Goal: Task Accomplishment & Management: Manage account settings

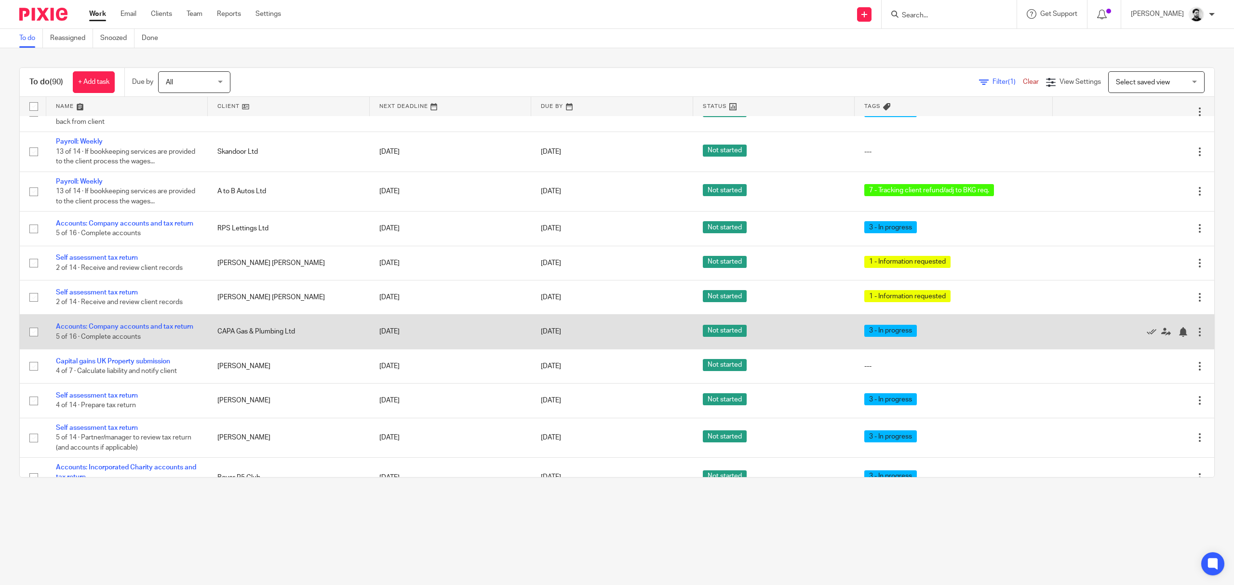
scroll to position [128, 0]
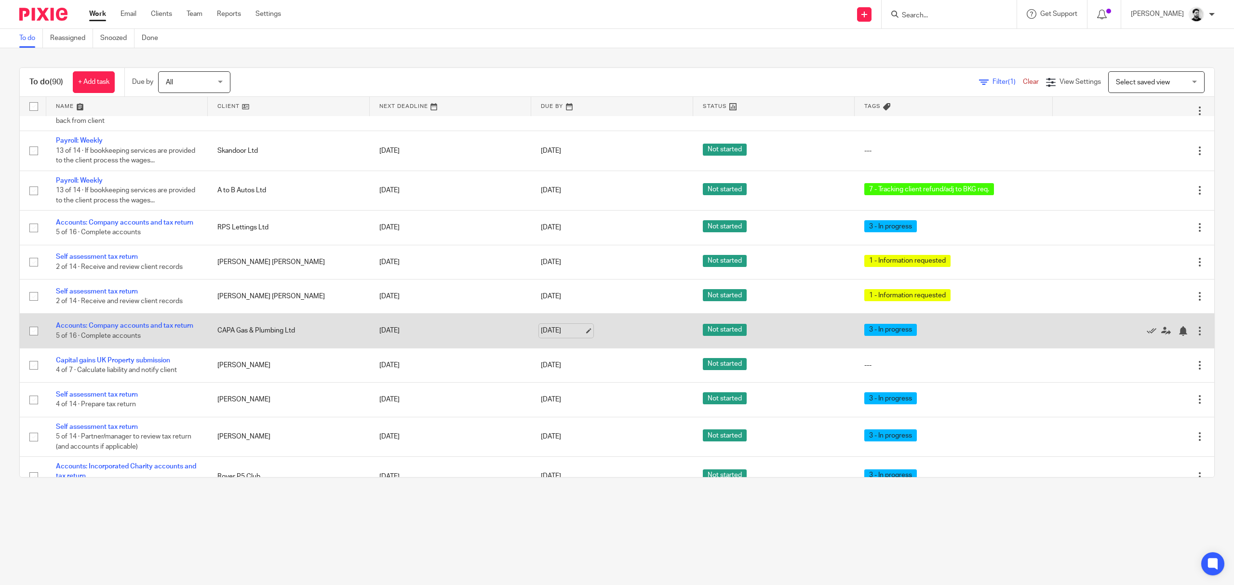
click at [564, 332] on link "14 Oct 2025" at bounding box center [562, 331] width 43 height 10
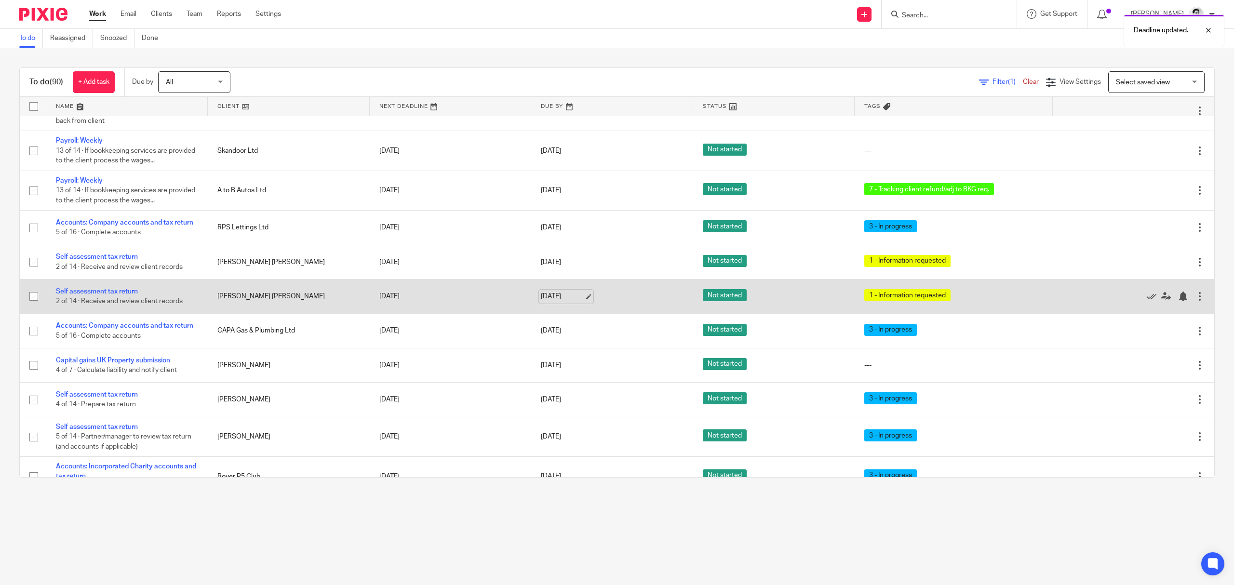
click at [542, 302] on link "14 Oct 2025" at bounding box center [562, 297] width 43 height 10
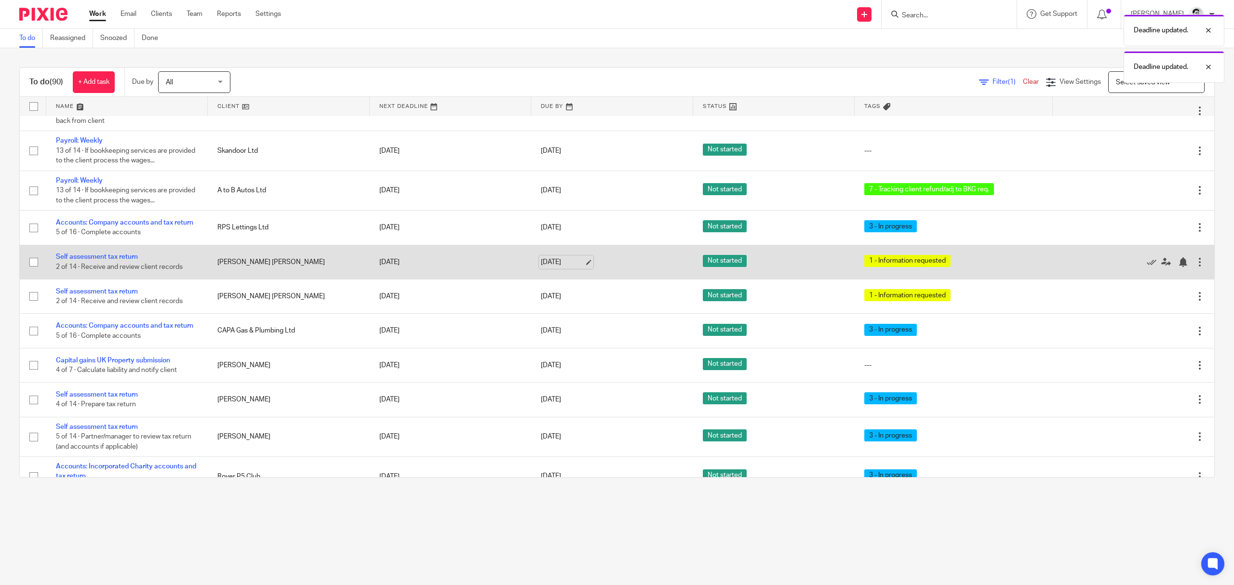
click at [545, 265] on link "14 Oct 2025" at bounding box center [562, 262] width 43 height 10
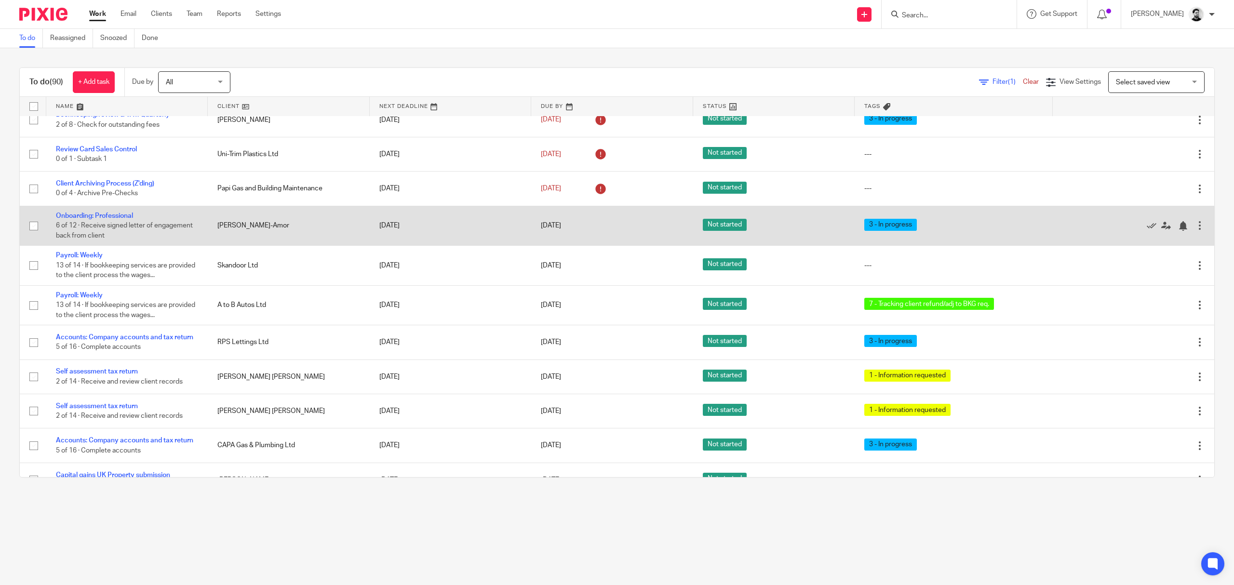
scroll to position [0, 0]
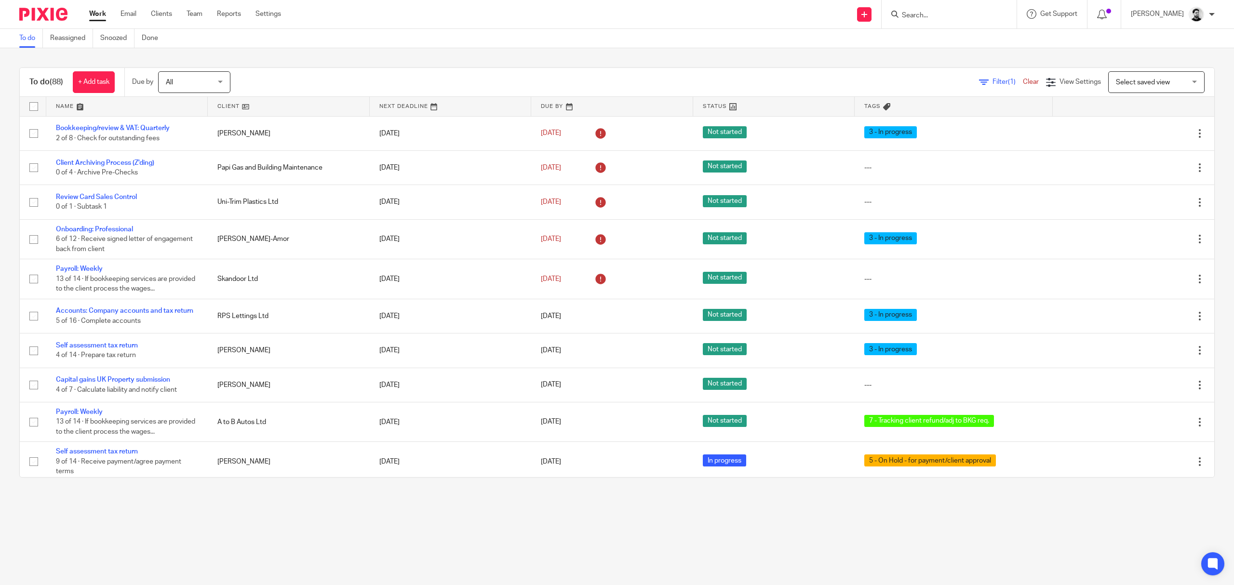
click at [936, 14] on input "Search" at bounding box center [944, 16] width 87 height 9
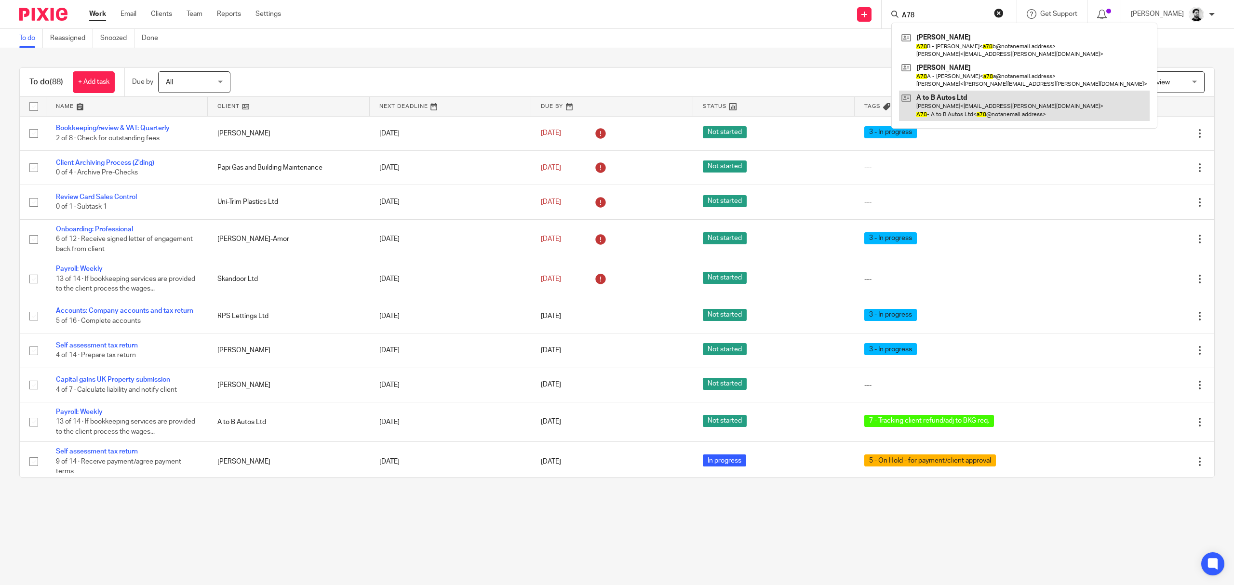
type input "A78"
click at [955, 95] on link at bounding box center [1024, 106] width 251 height 30
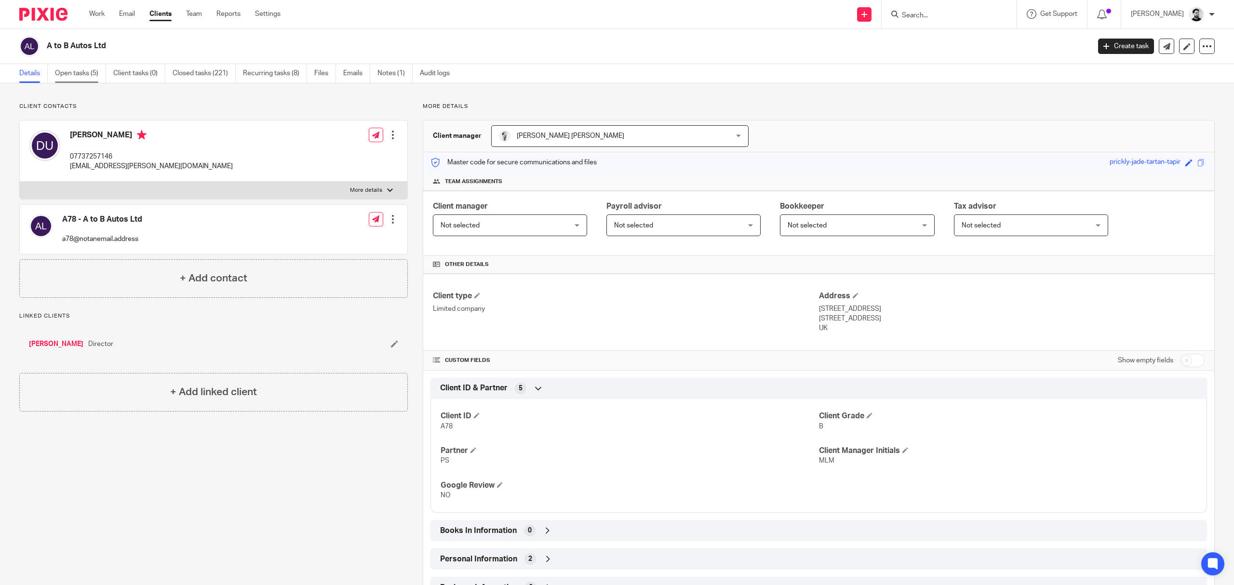
click at [86, 68] on link "Open tasks (5)" at bounding box center [80, 73] width 51 height 19
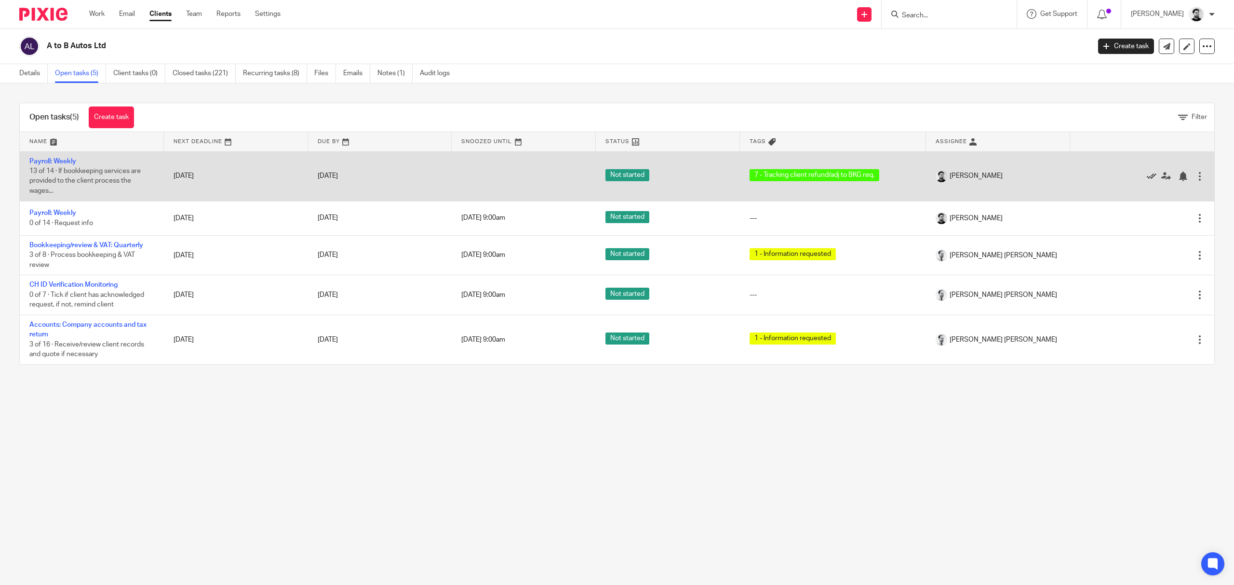
click at [1147, 176] on icon at bounding box center [1152, 177] width 10 height 10
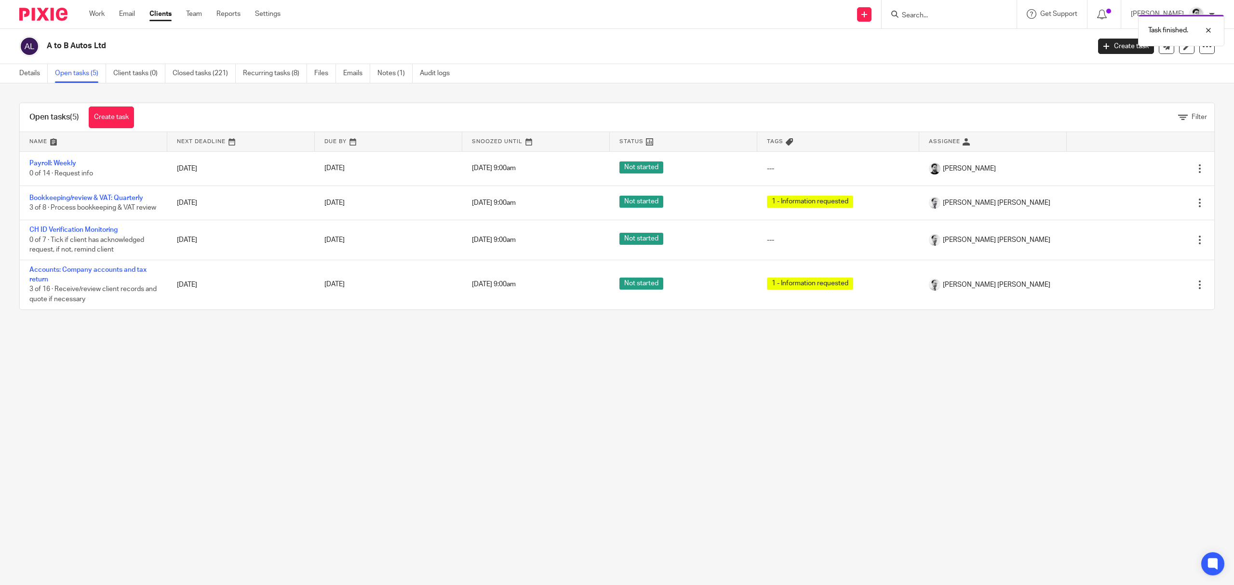
click at [924, 14] on div "Task finished." at bounding box center [921, 28] width 608 height 37
click at [907, 16] on div "Task finished." at bounding box center [921, 28] width 608 height 37
click at [930, 22] on div at bounding box center [949, 14] width 135 height 28
click at [917, 15] on input "Search" at bounding box center [944, 16] width 87 height 9
click at [914, 17] on input "Search" at bounding box center [944, 16] width 87 height 9
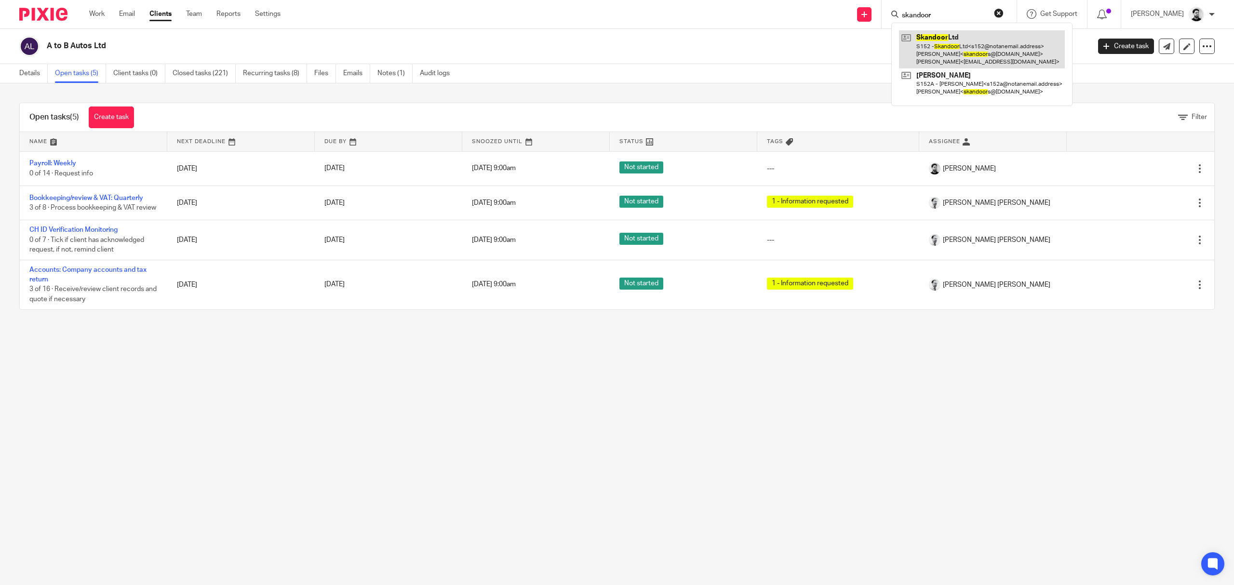
type input "skandoor"
click at [1013, 60] on link at bounding box center [982, 49] width 166 height 38
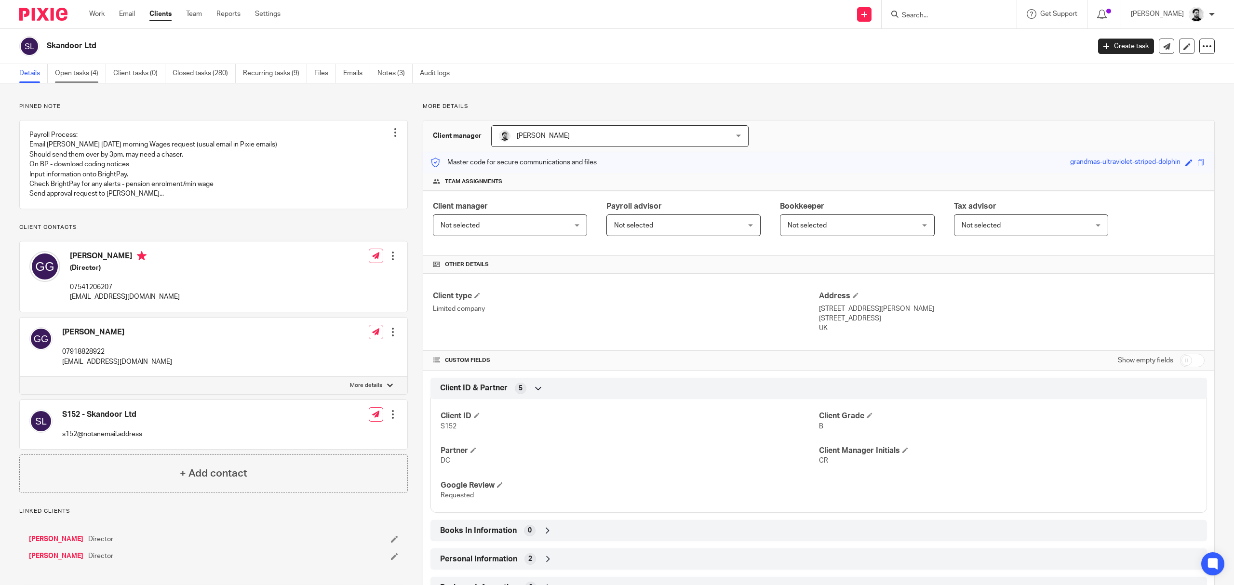
click at [99, 76] on link "Open tasks (4)" at bounding box center [80, 73] width 51 height 19
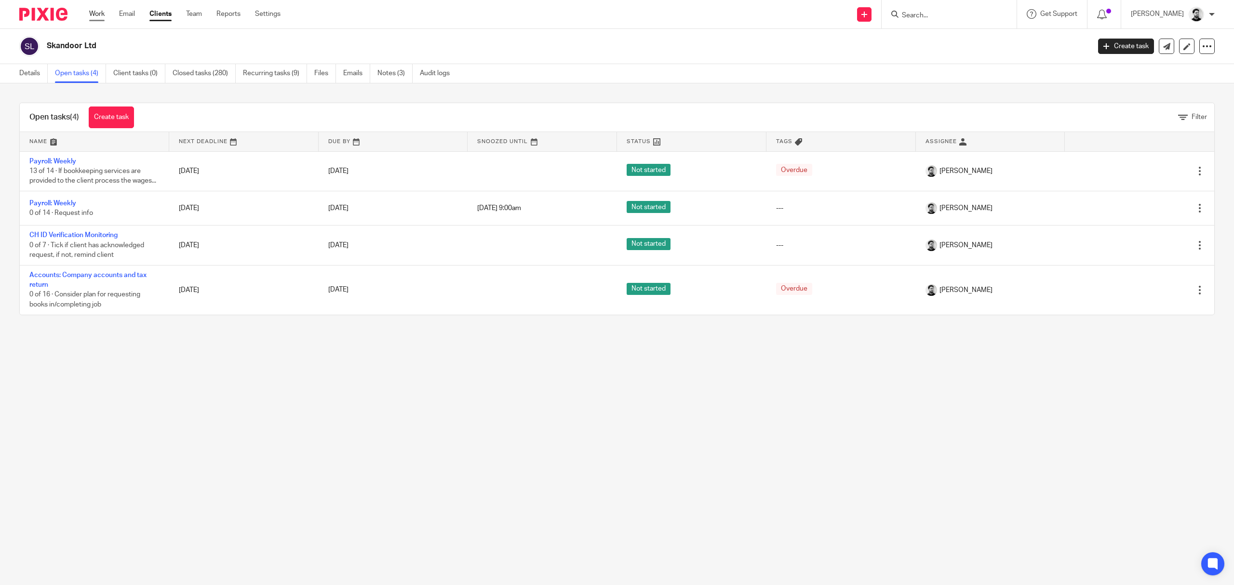
click at [97, 14] on link "Work" at bounding box center [96, 14] width 15 height 10
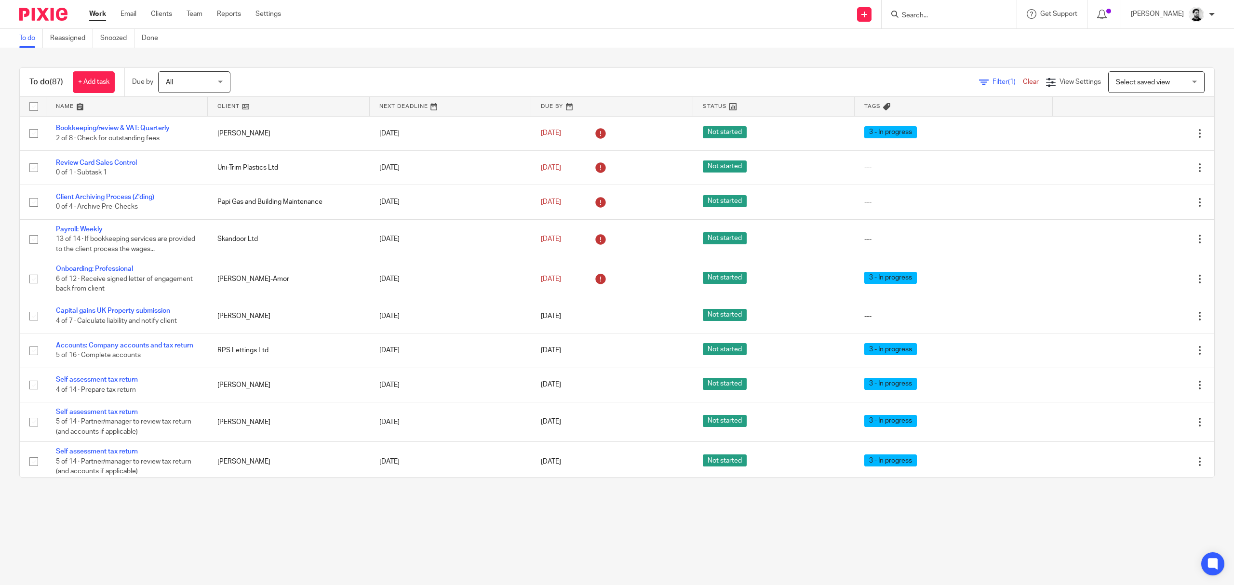
click at [930, 12] on input "Search" at bounding box center [944, 16] width 87 height 9
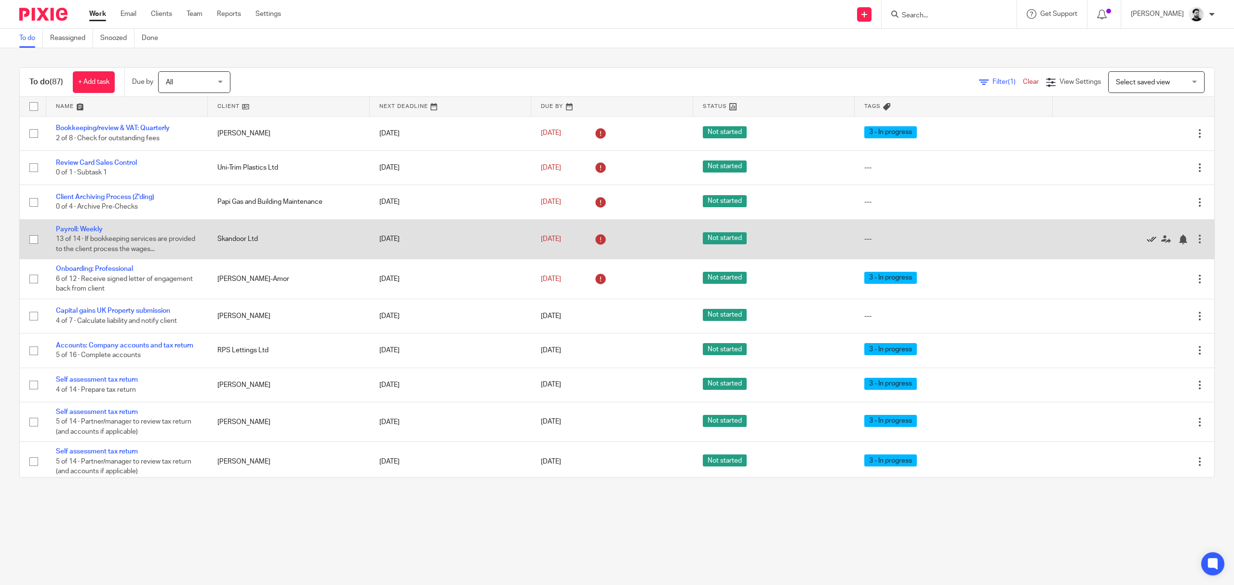
click at [1147, 240] on icon at bounding box center [1152, 240] width 10 height 10
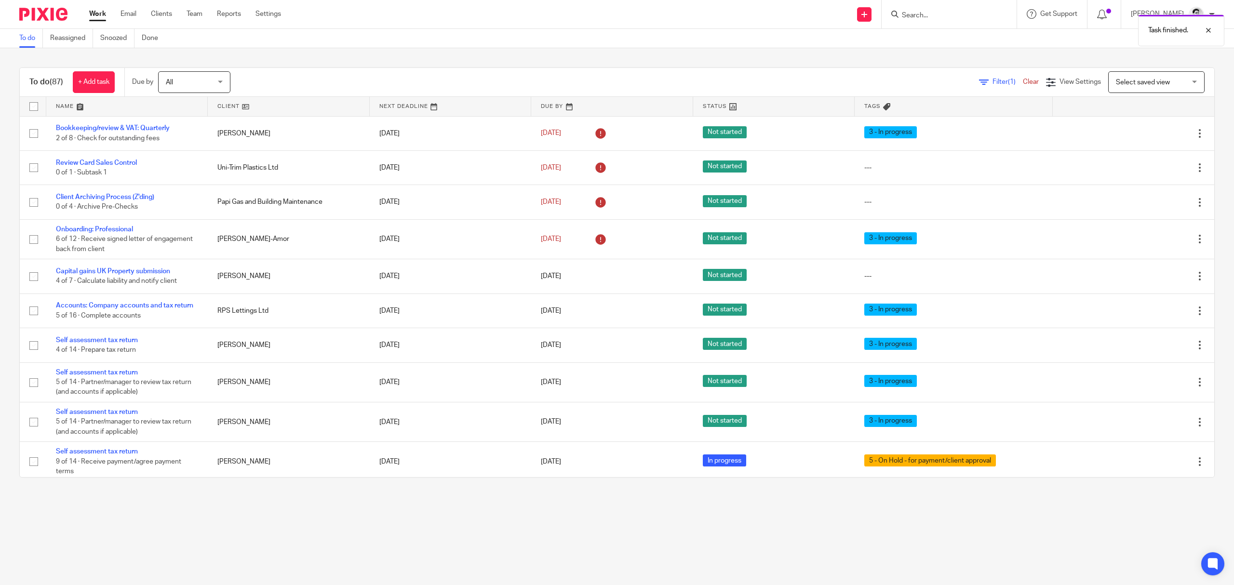
click at [940, 14] on div "Task finished." at bounding box center [921, 28] width 608 height 37
click at [920, 11] on div "Task finished." at bounding box center [921, 28] width 608 height 37
click at [928, 8] on form at bounding box center [952, 14] width 103 height 12
click at [922, 18] on input "Search" at bounding box center [944, 16] width 87 height 9
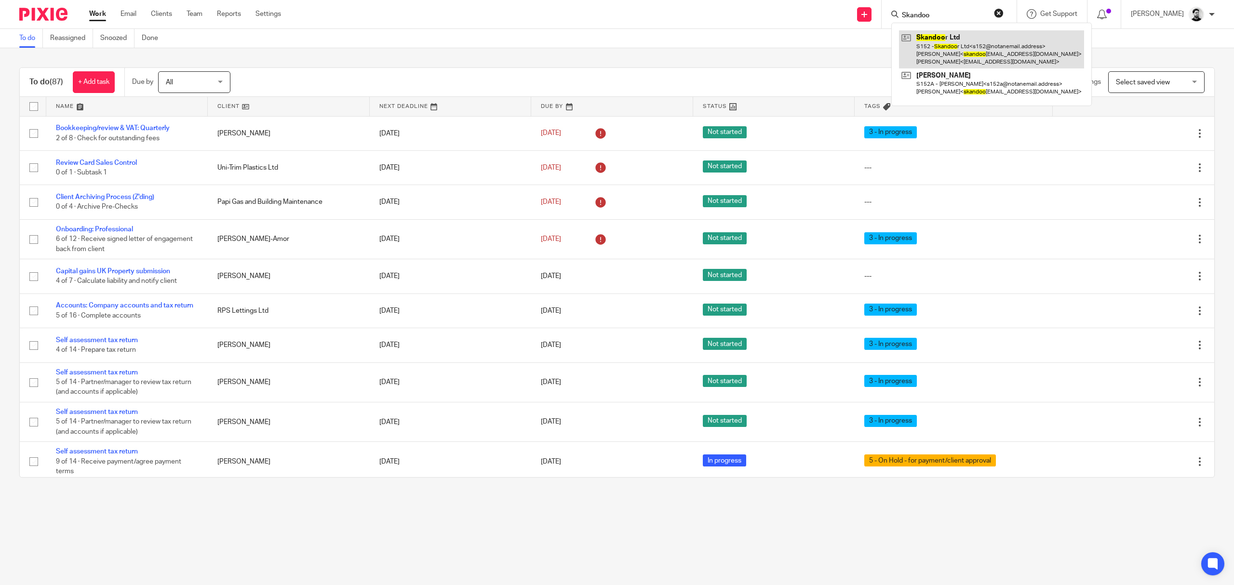
type input "Skandoo"
click at [950, 45] on link at bounding box center [991, 49] width 185 height 38
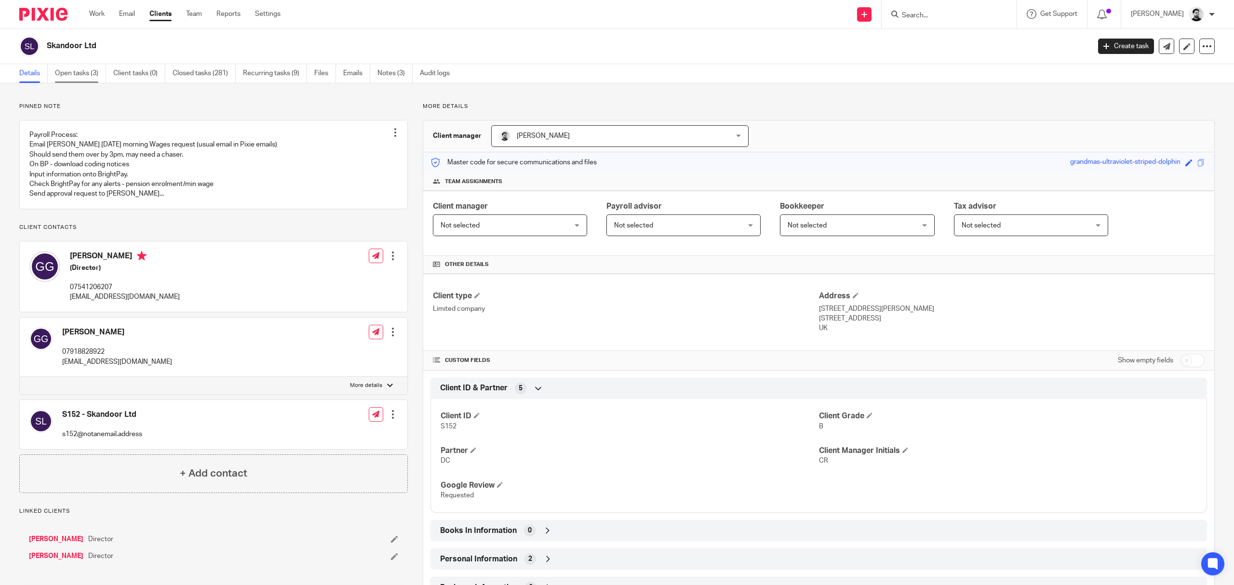
click at [83, 68] on link "Open tasks (3)" at bounding box center [80, 73] width 51 height 19
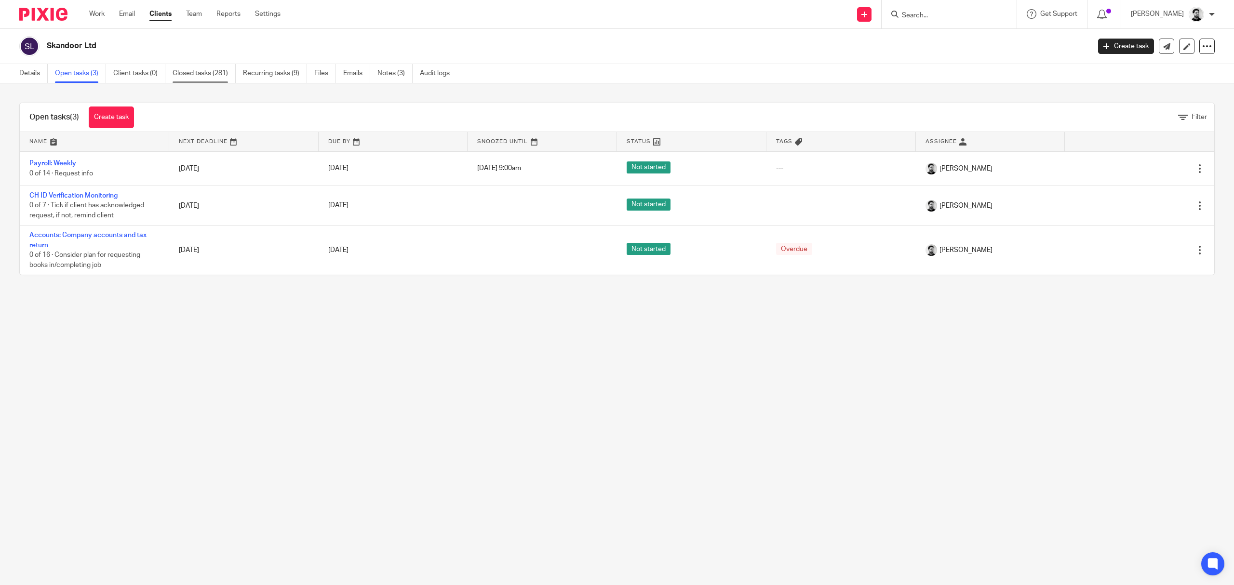
click at [216, 72] on link "Closed tasks (281)" at bounding box center [204, 73] width 63 height 19
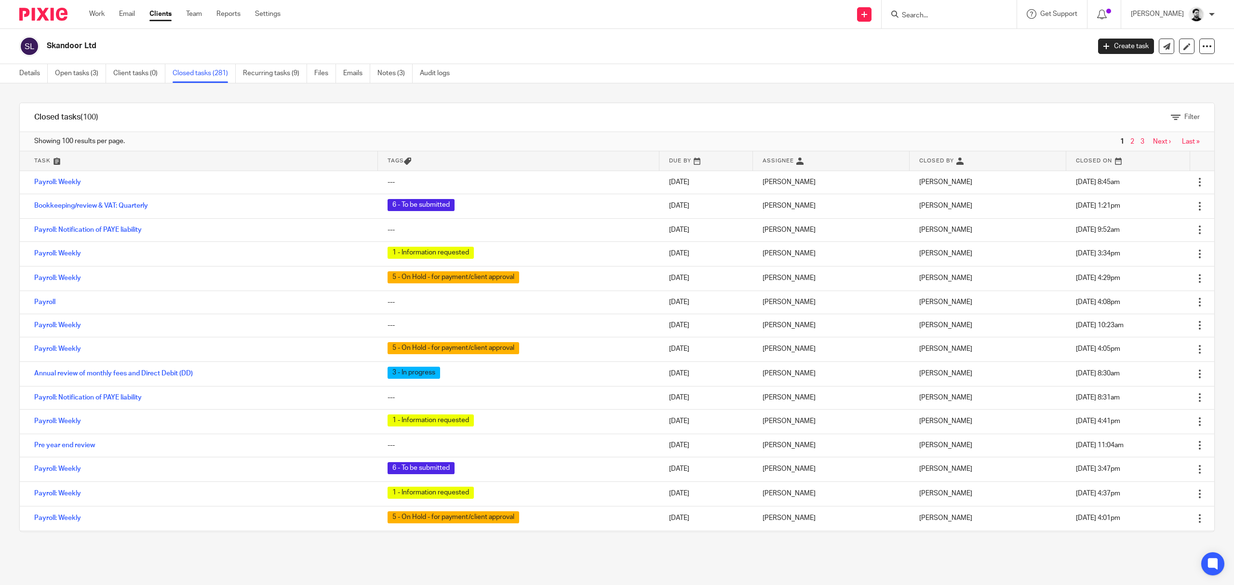
click at [957, 16] on input "Search" at bounding box center [944, 16] width 87 height 9
type input "Strick"
click at [943, 35] on link at bounding box center [1008, 45] width 219 height 30
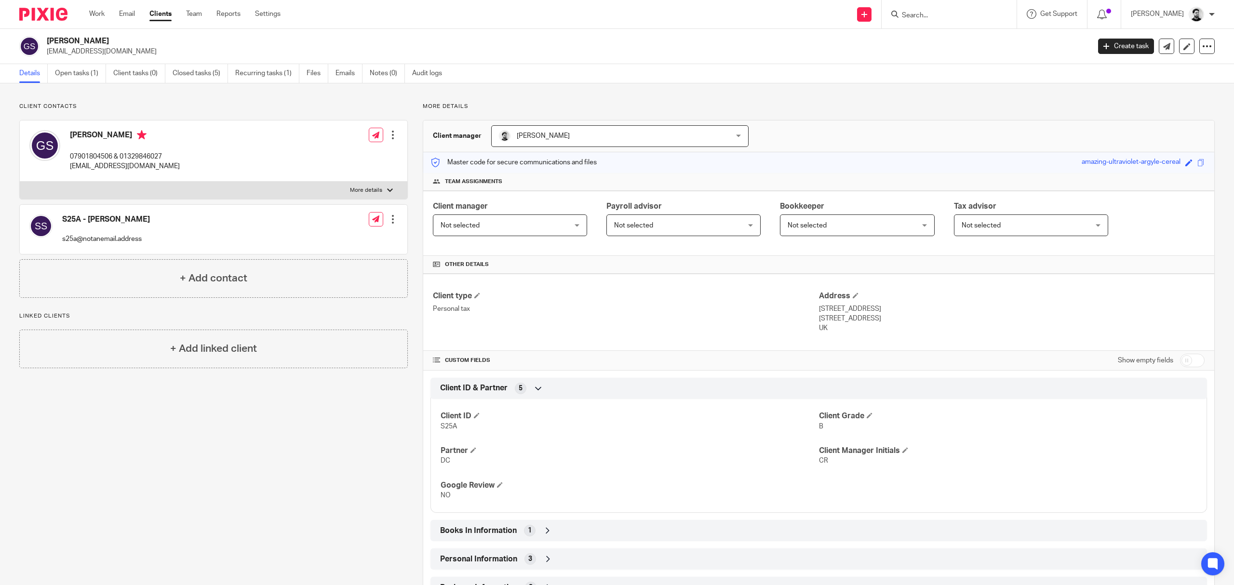
drag, startPoint x: 82, startPoint y: 75, endPoint x: 168, endPoint y: 10, distance: 107.7
click at [82, 75] on link "Open tasks (1)" at bounding box center [80, 73] width 51 height 19
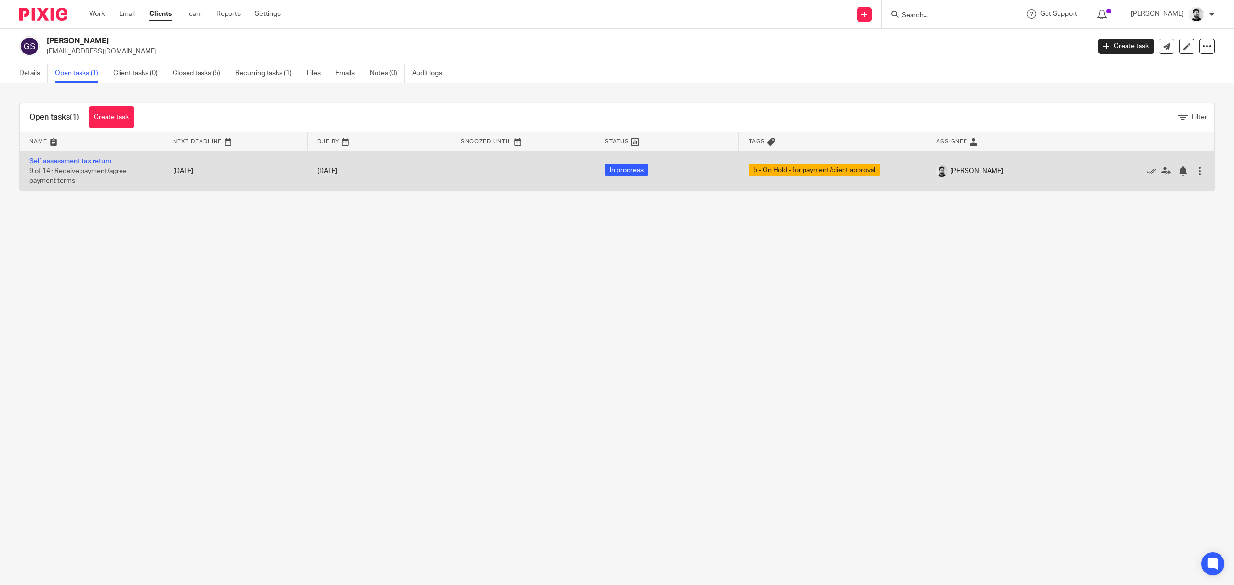
click at [77, 161] on link "Self assessment tax return" at bounding box center [70, 161] width 82 height 7
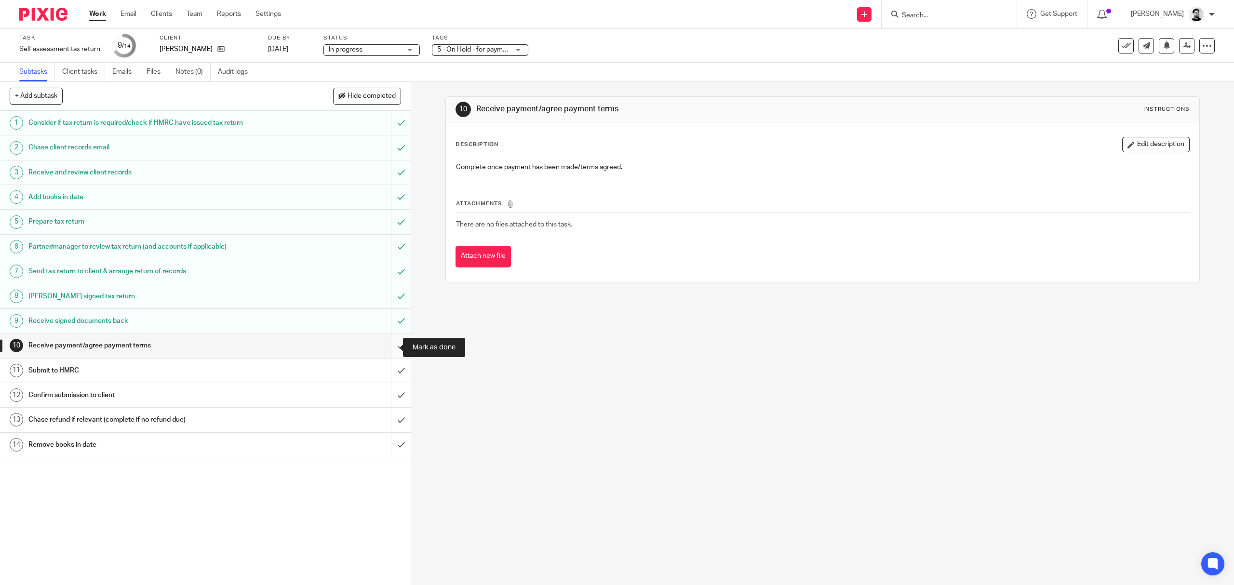
click at [386, 346] on input "submit" at bounding box center [205, 346] width 411 height 24
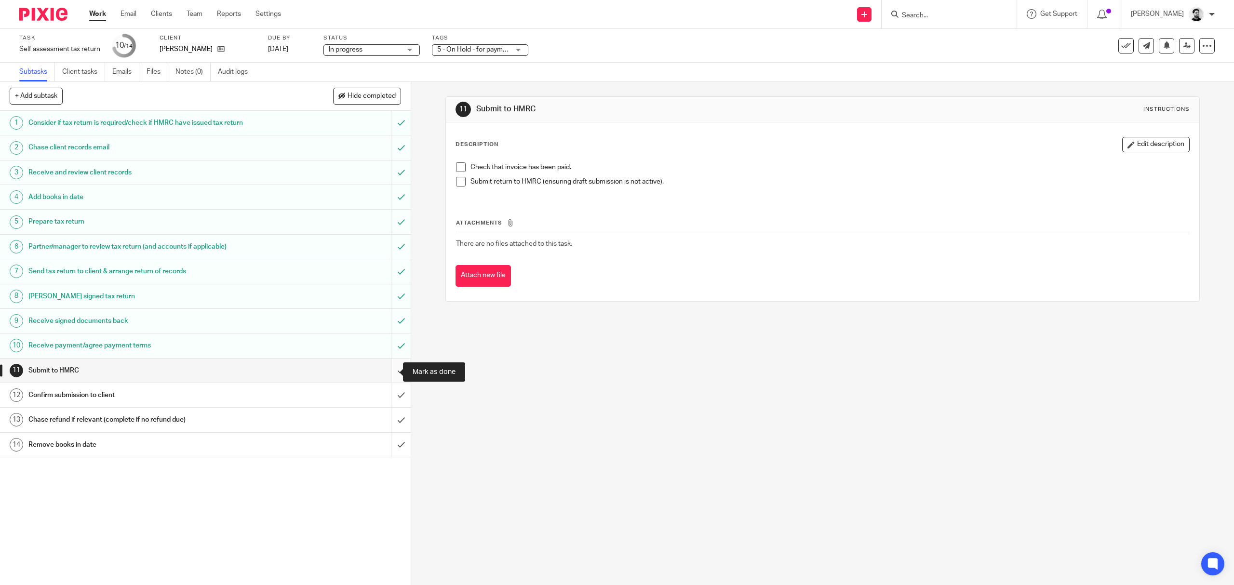
click at [392, 373] on input "submit" at bounding box center [205, 371] width 411 height 24
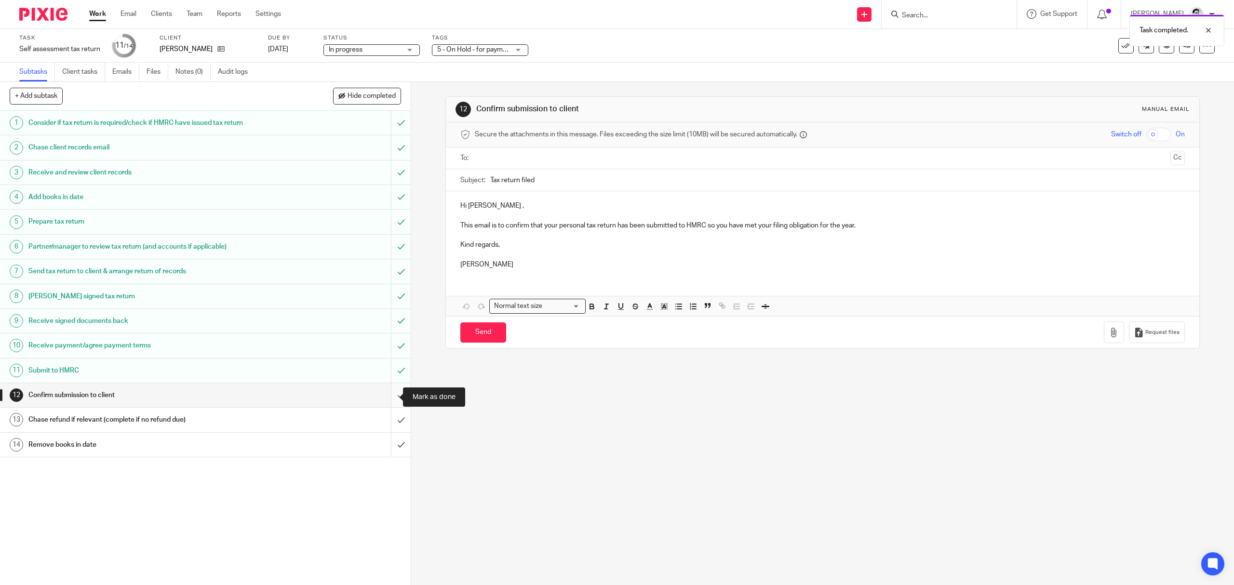
click at [386, 397] on input "submit" at bounding box center [205, 395] width 411 height 24
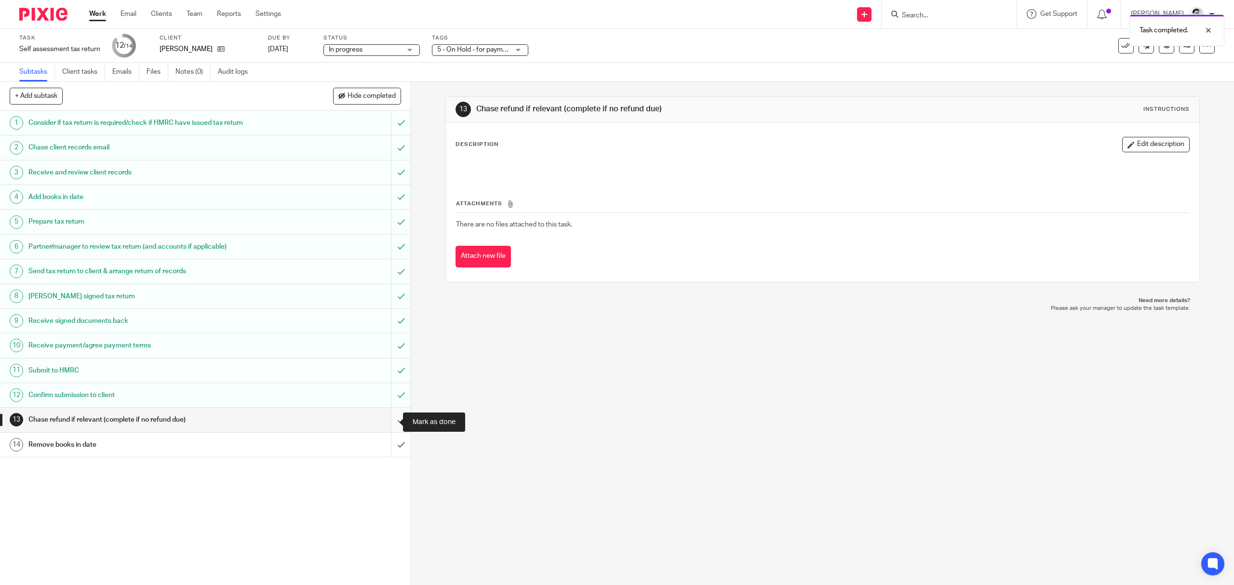
click at [390, 426] on input "submit" at bounding box center [205, 420] width 411 height 24
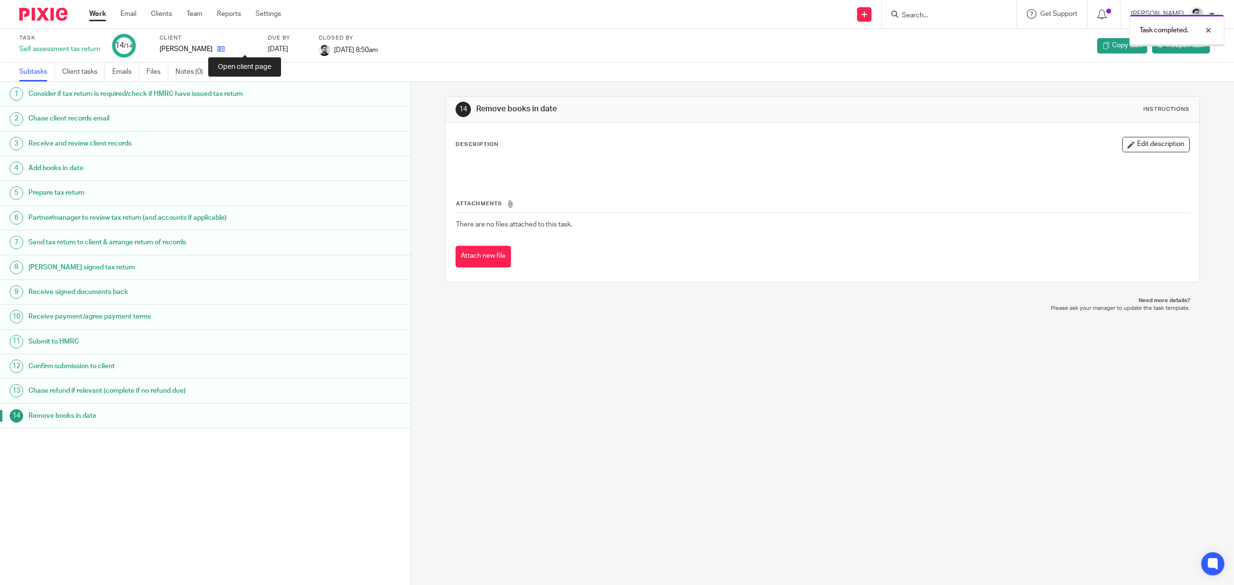
click at [225, 48] on icon at bounding box center [220, 48] width 7 height 7
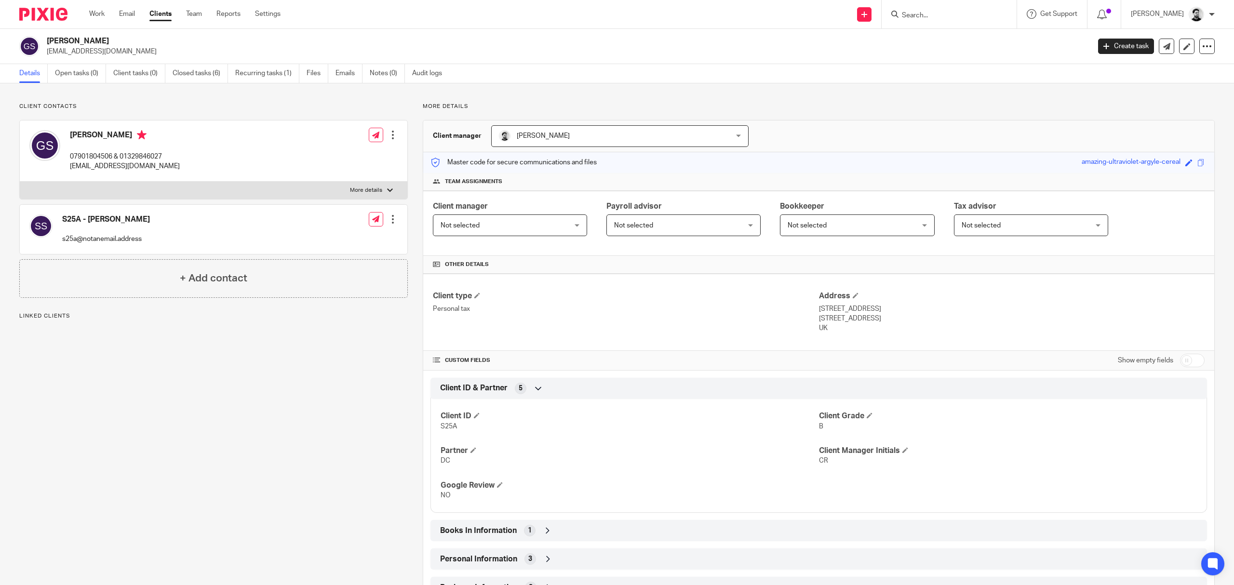
scroll to position [127, 0]
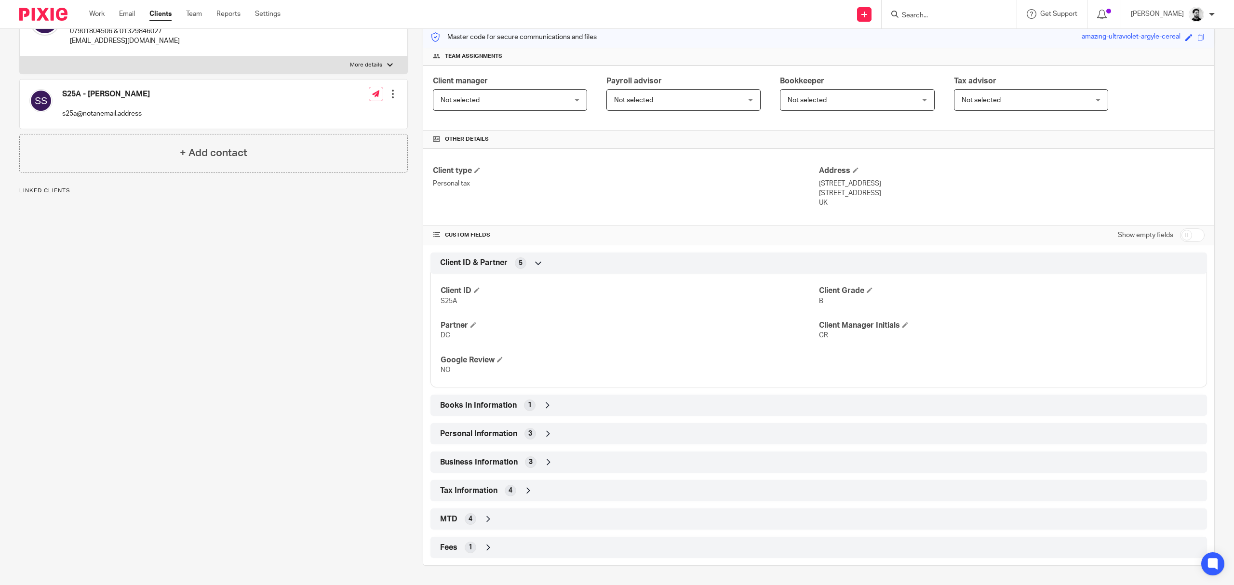
click at [519, 413] on div "Books In Information 1" at bounding box center [819, 405] width 762 height 16
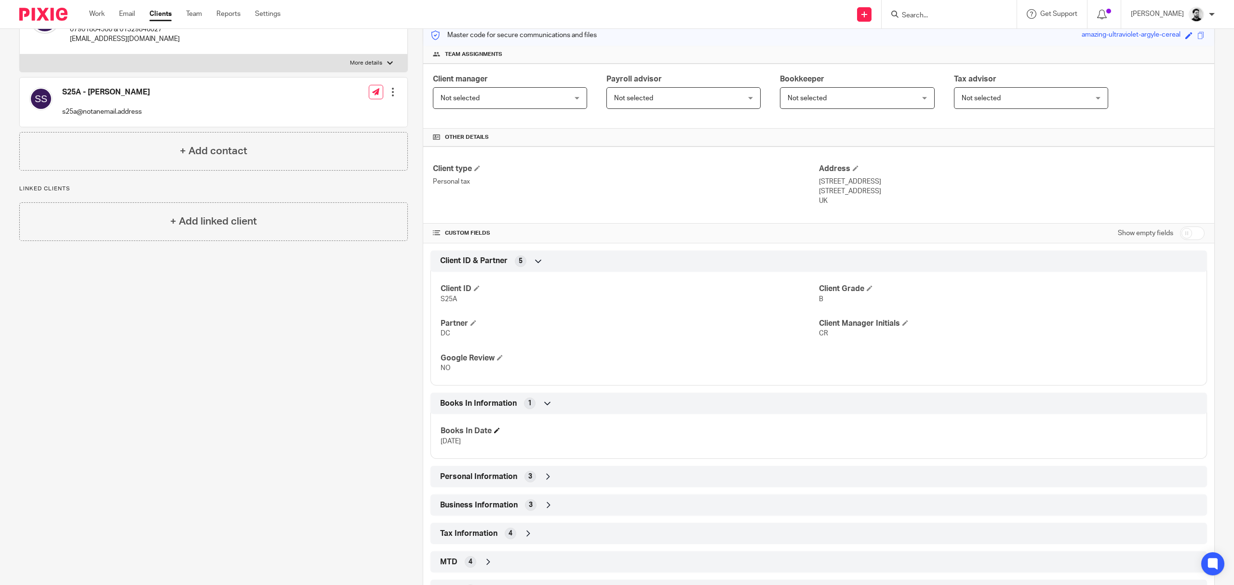
click at [495, 431] on span at bounding box center [497, 431] width 6 height 6
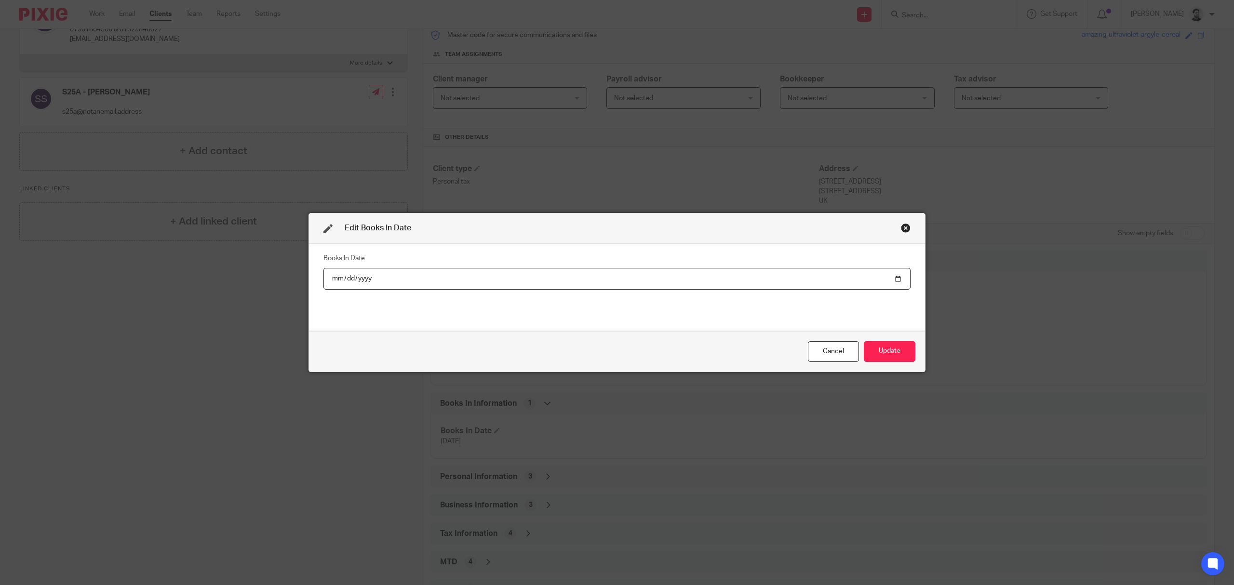
click at [360, 278] on input "2025-09-22" at bounding box center [617, 279] width 587 height 22
click at [387, 295] on div "Books In Date" at bounding box center [617, 287] width 587 height 72
click at [898, 352] on button "Update" at bounding box center [890, 351] width 52 height 21
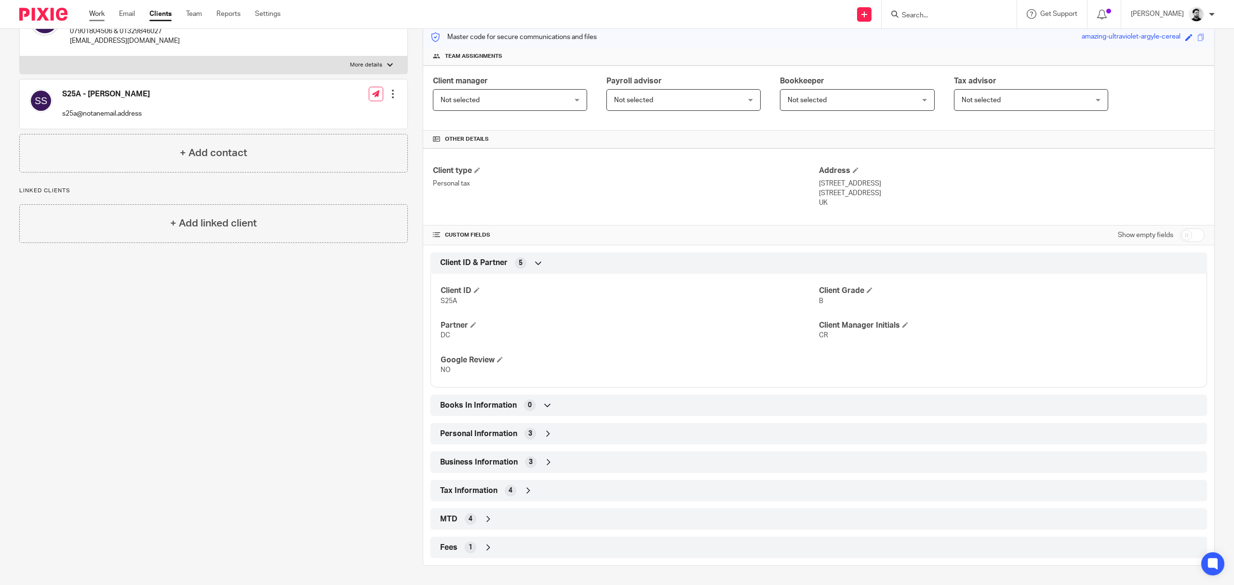
click at [90, 14] on link "Work" at bounding box center [96, 14] width 15 height 10
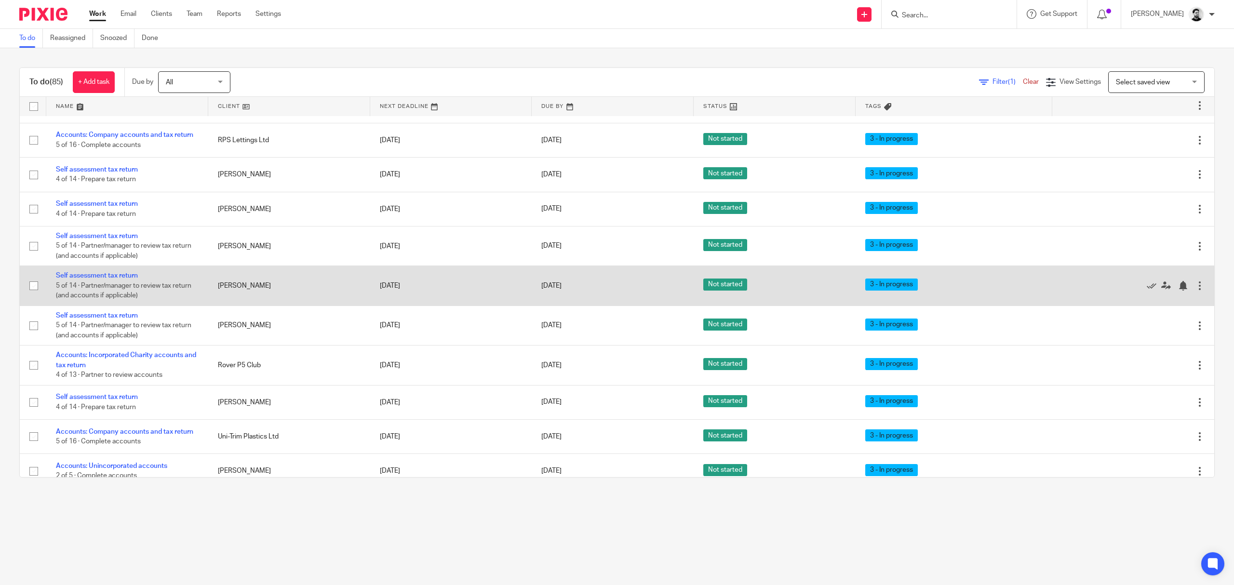
scroll to position [193, 0]
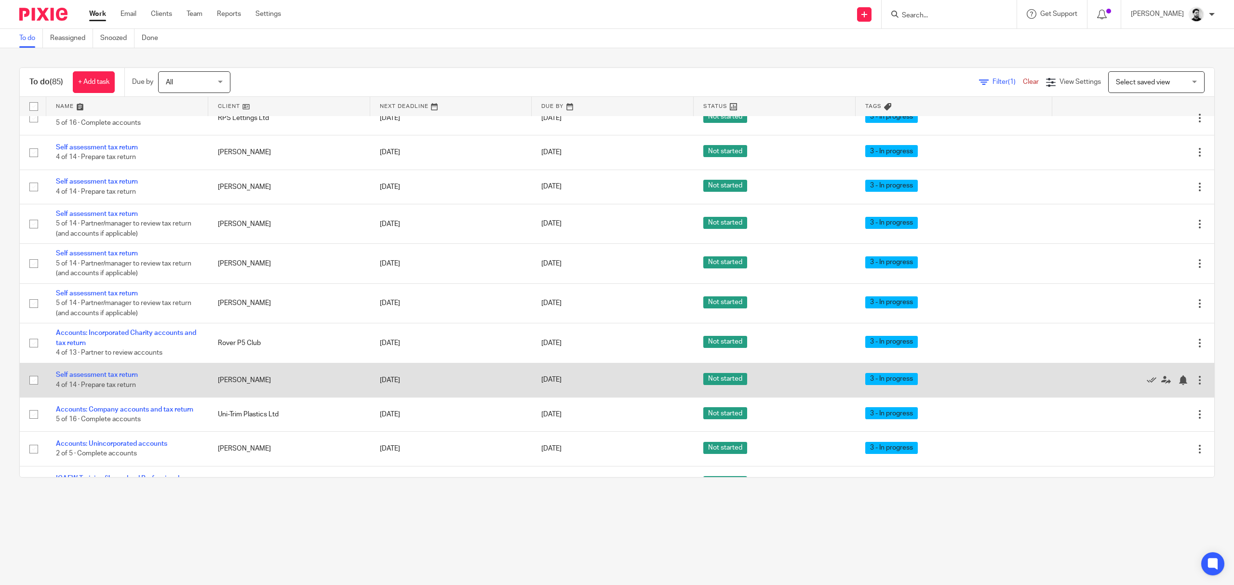
drag, startPoint x: 535, startPoint y: 382, endPoint x: 539, endPoint y: 376, distance: 7.0
click at [541, 382] on link "15 Oct 2025" at bounding box center [562, 380] width 43 height 10
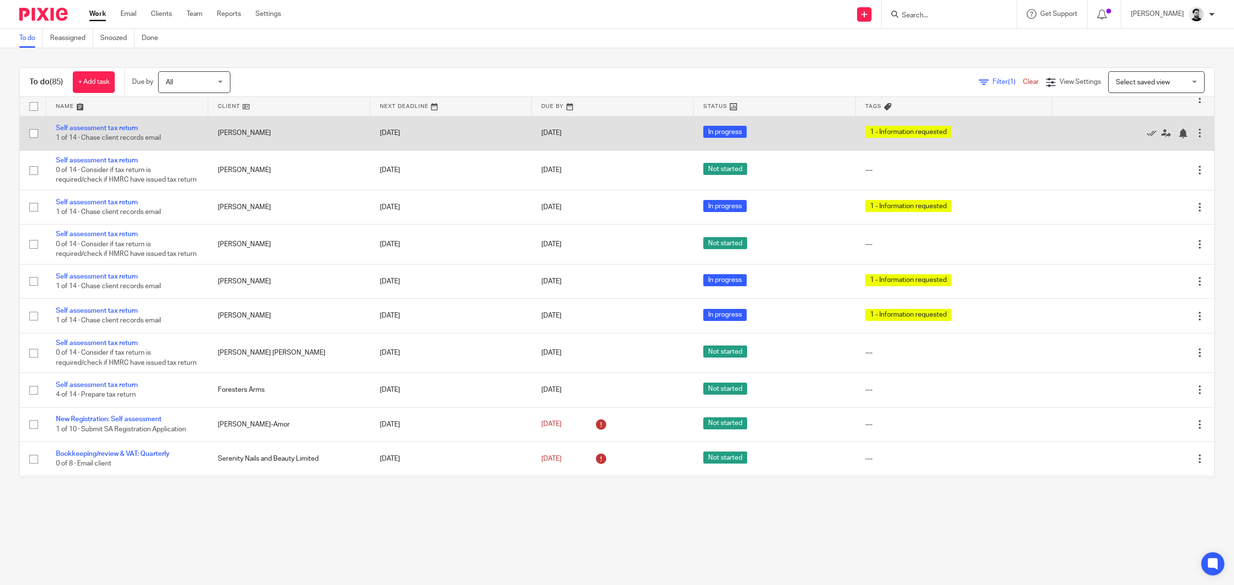
scroll to position [1731, 0]
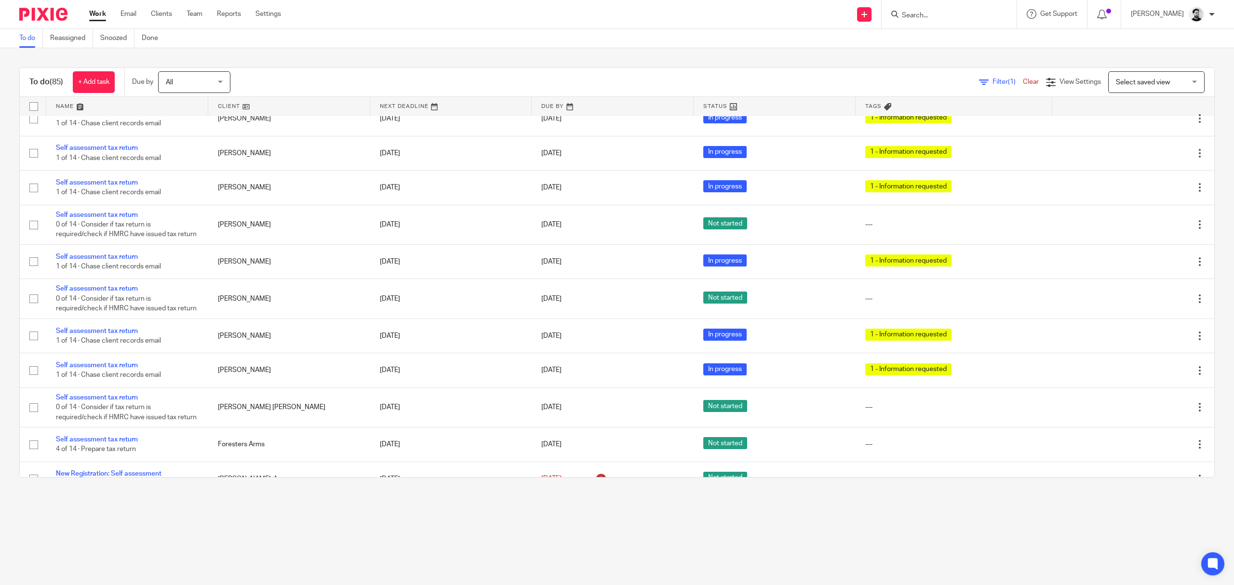
click at [964, 17] on input "Search" at bounding box center [944, 16] width 87 height 9
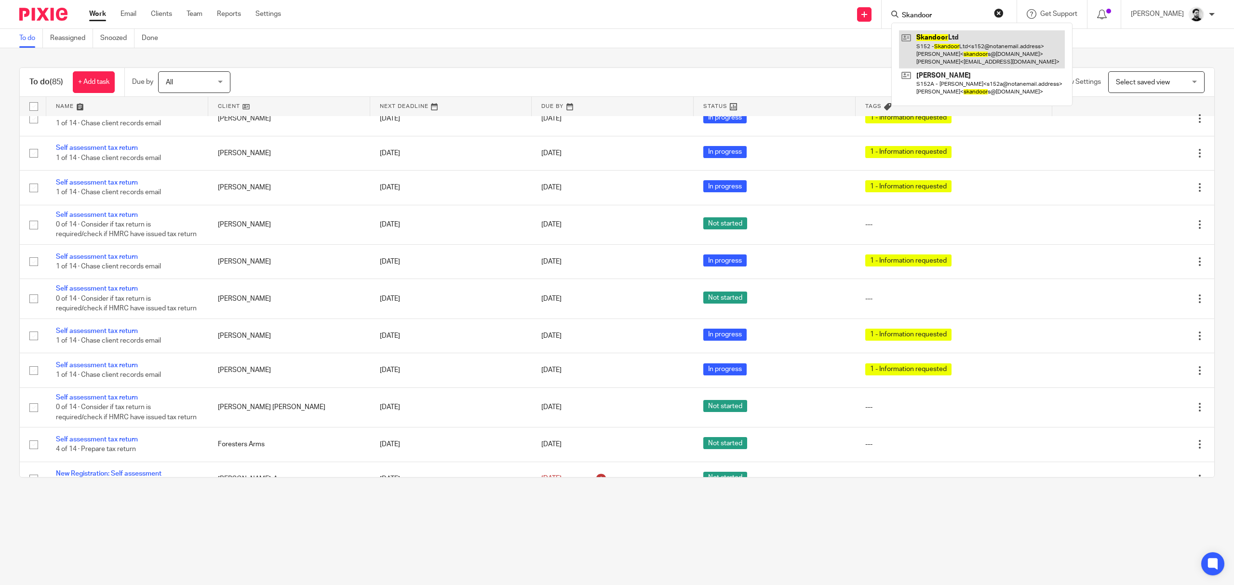
type input "Skandoor"
click at [958, 49] on link at bounding box center [982, 49] width 166 height 38
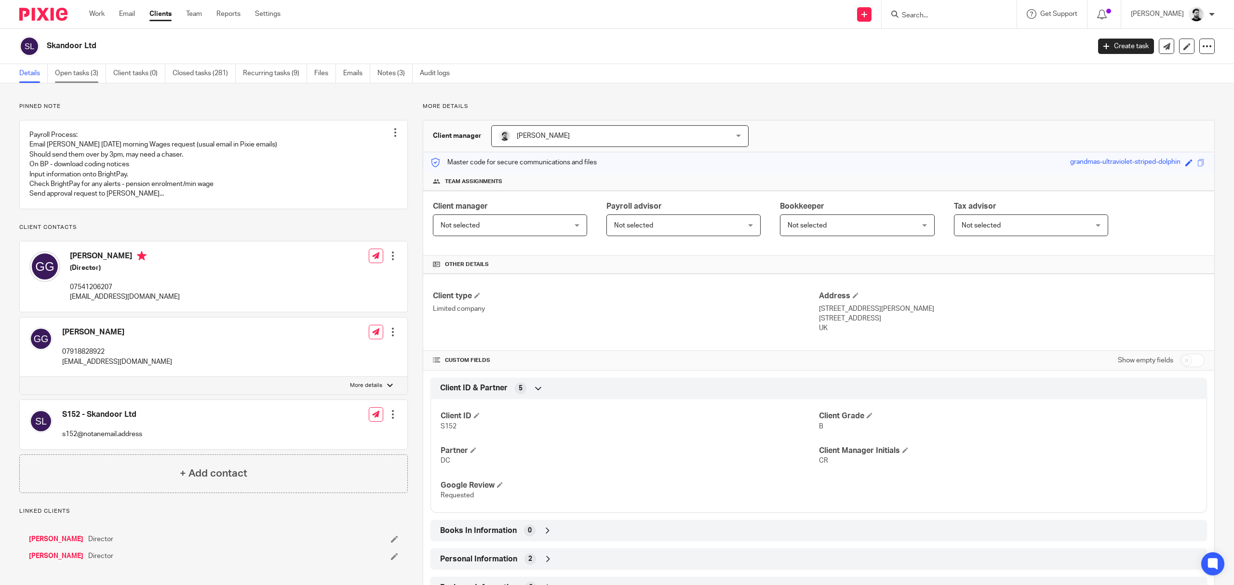
click at [82, 69] on link "Open tasks (3)" at bounding box center [80, 73] width 51 height 19
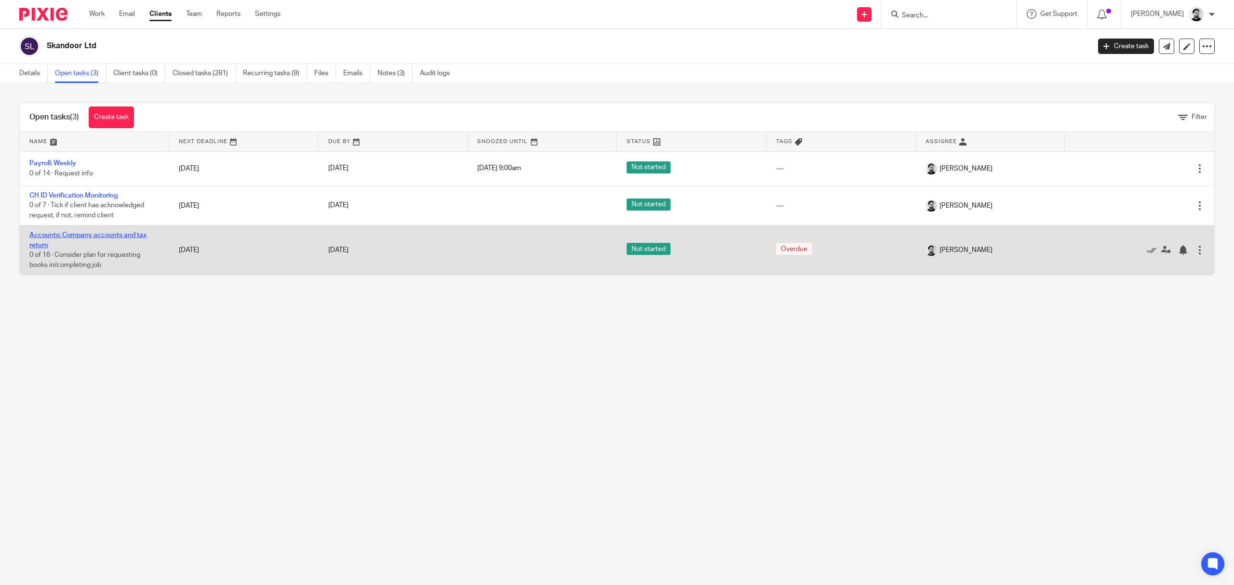
click at [54, 235] on link "Accounts: Company accounts and tax return" at bounding box center [87, 240] width 117 height 16
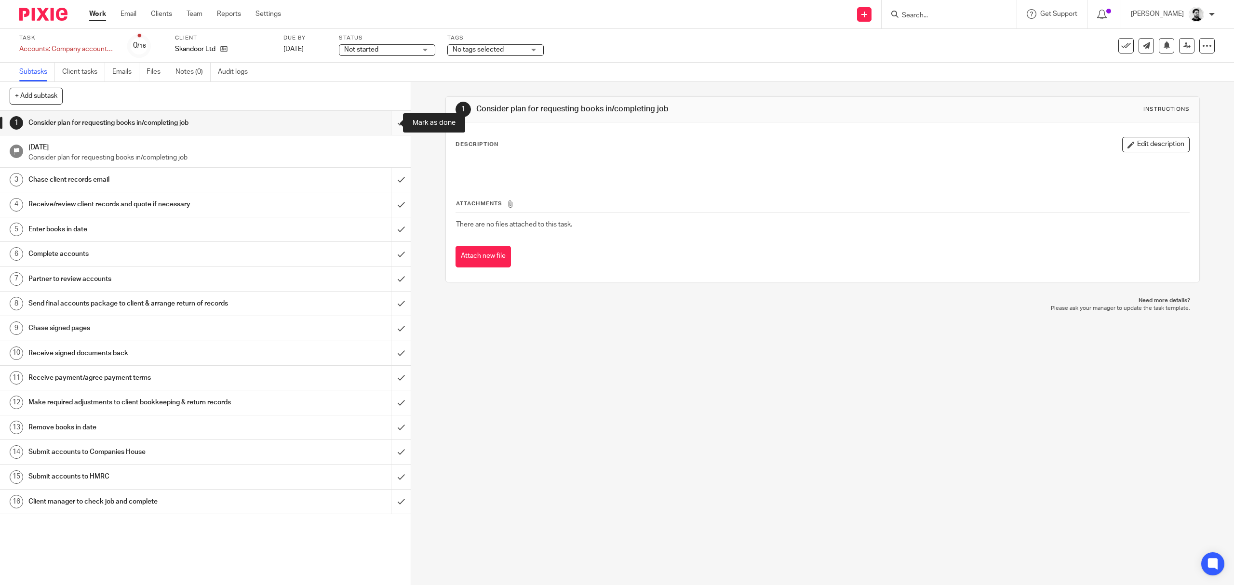
click at [384, 122] on input "submit" at bounding box center [205, 123] width 411 height 24
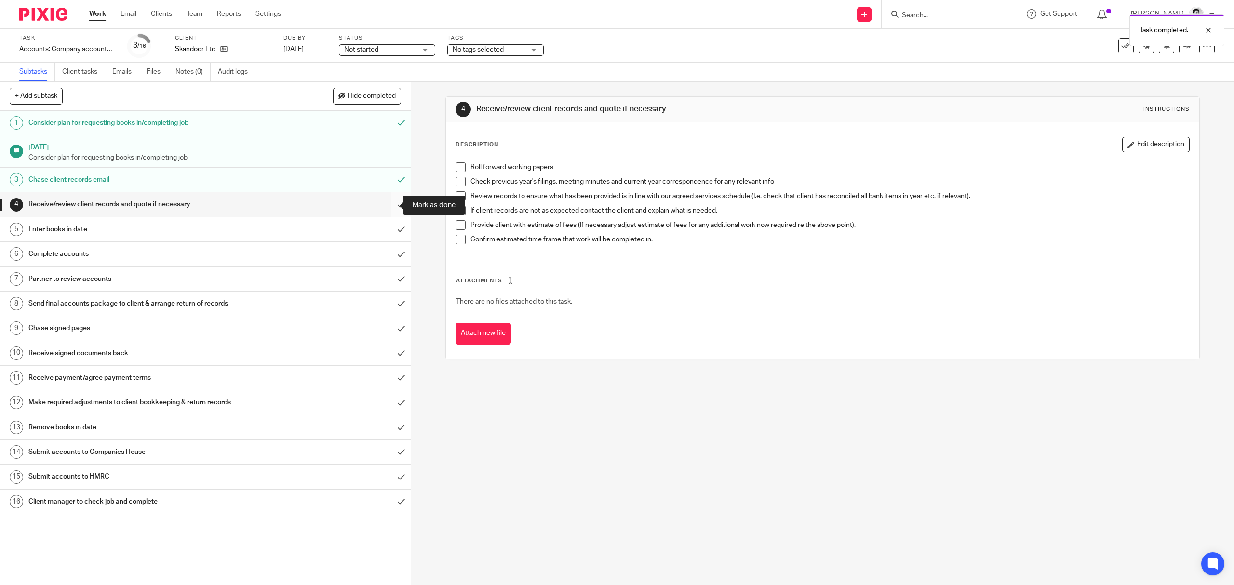
click at [387, 203] on input "submit" at bounding box center [205, 204] width 411 height 24
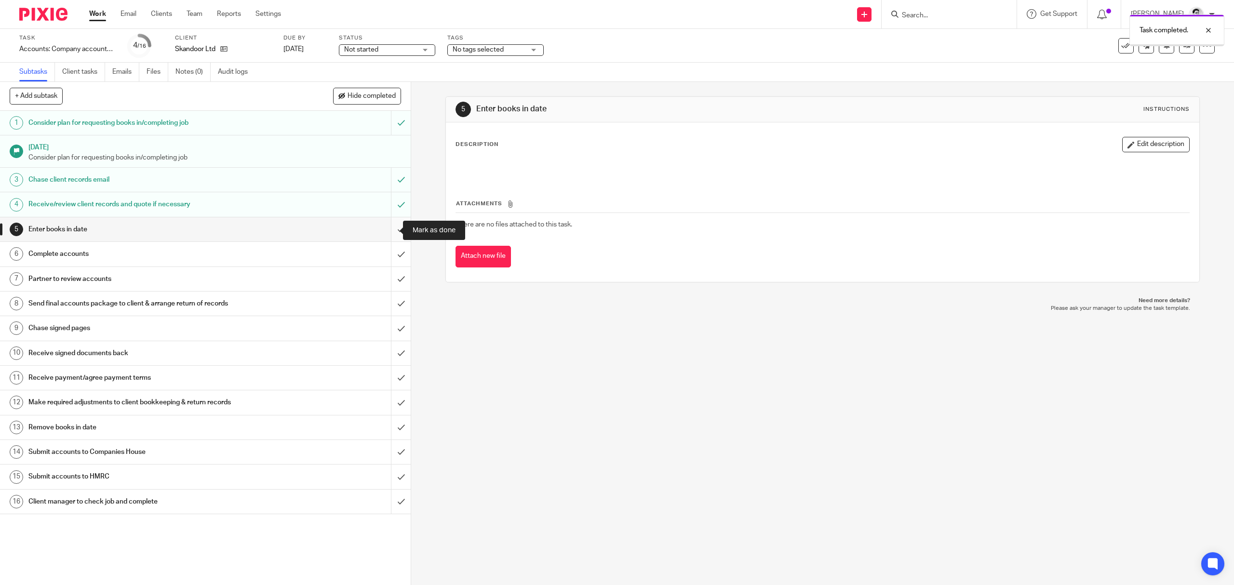
click at [391, 228] on input "submit" at bounding box center [205, 229] width 411 height 24
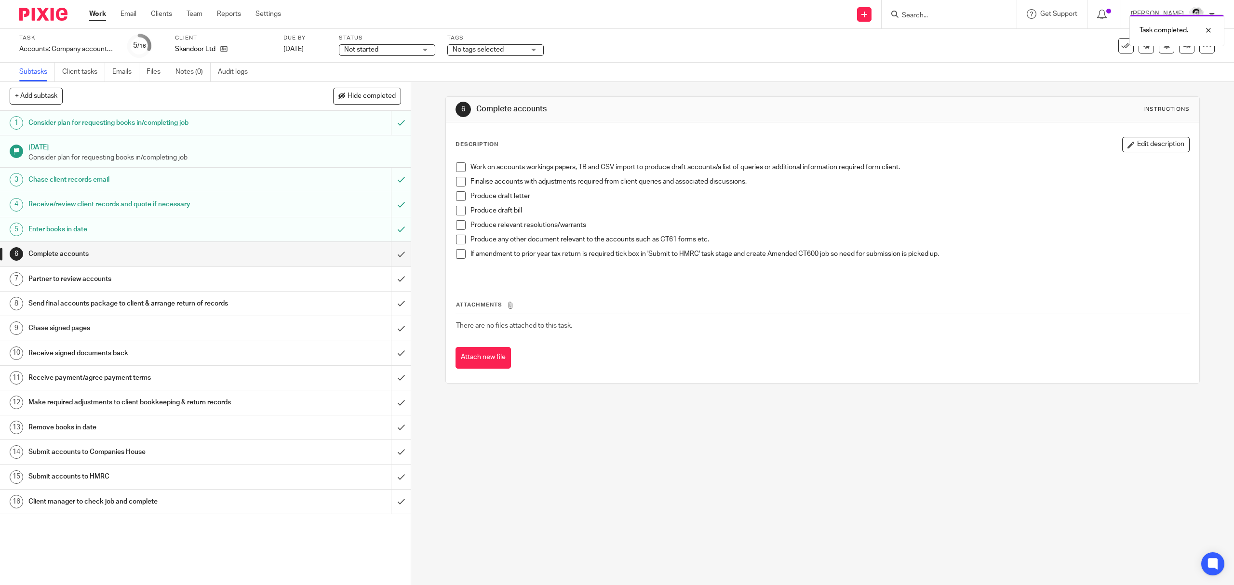
click at [496, 43] on div "Tags No tags selected 1 - Information requested 2 - Books in (records received)…" at bounding box center [495, 45] width 96 height 23
click at [496, 49] on span "No tags selected" at bounding box center [478, 49] width 51 height 7
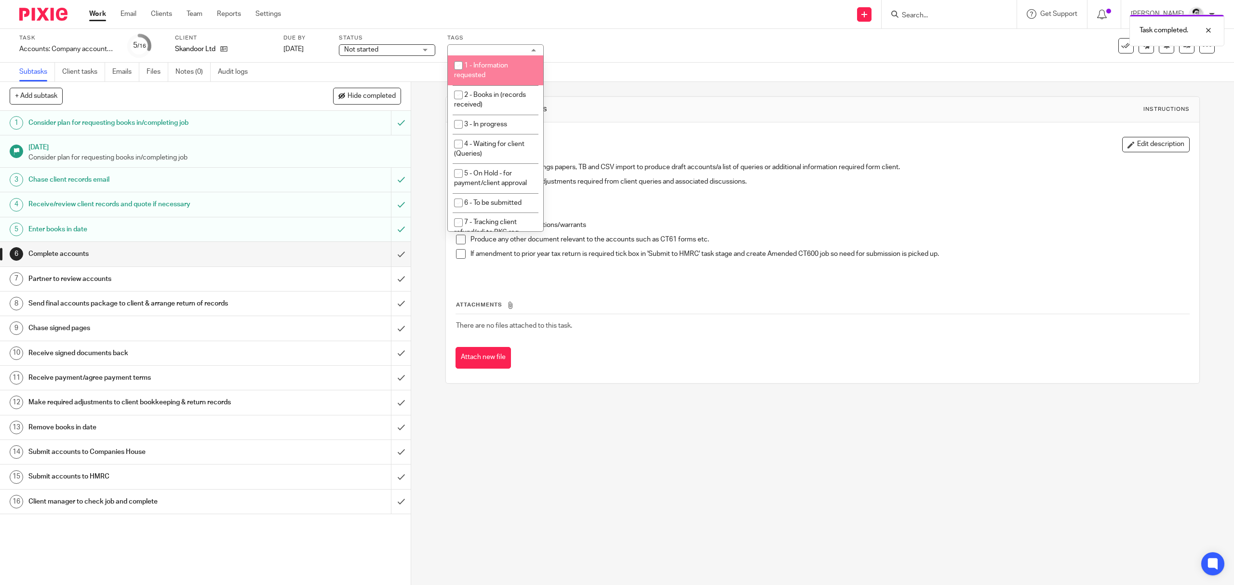
click at [493, 78] on li "1 - Information requested" at bounding box center [495, 69] width 95 height 29
checkbox input "true"
click at [629, 37] on div "Task completed." at bounding box center [921, 28] width 608 height 37
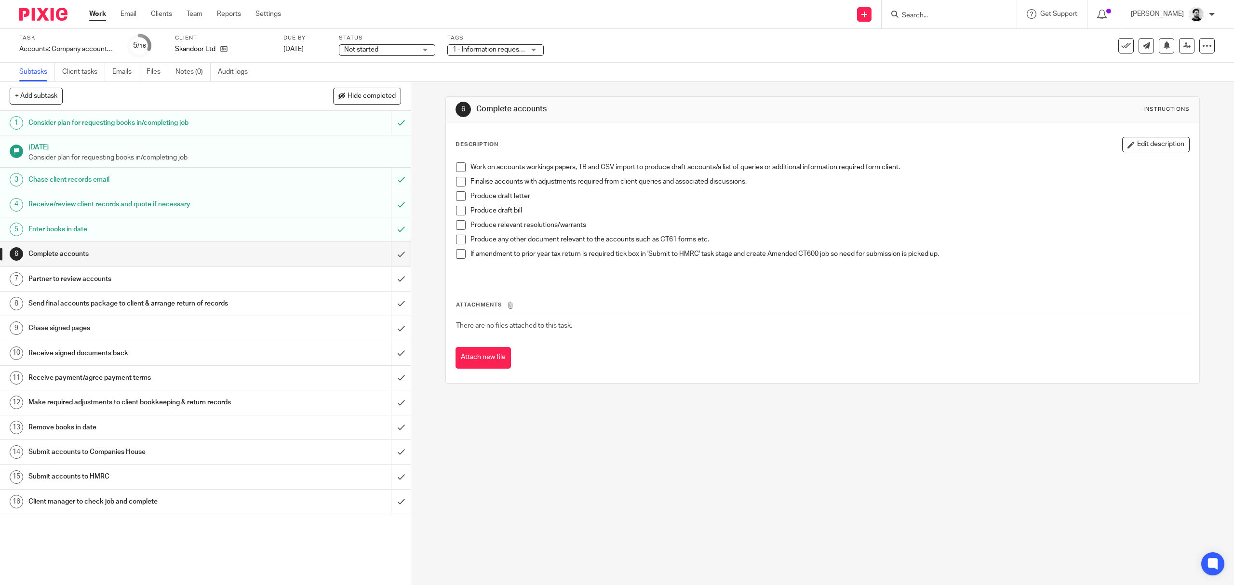
click at [519, 50] on span "1 - Information requested" at bounding box center [491, 49] width 77 height 7
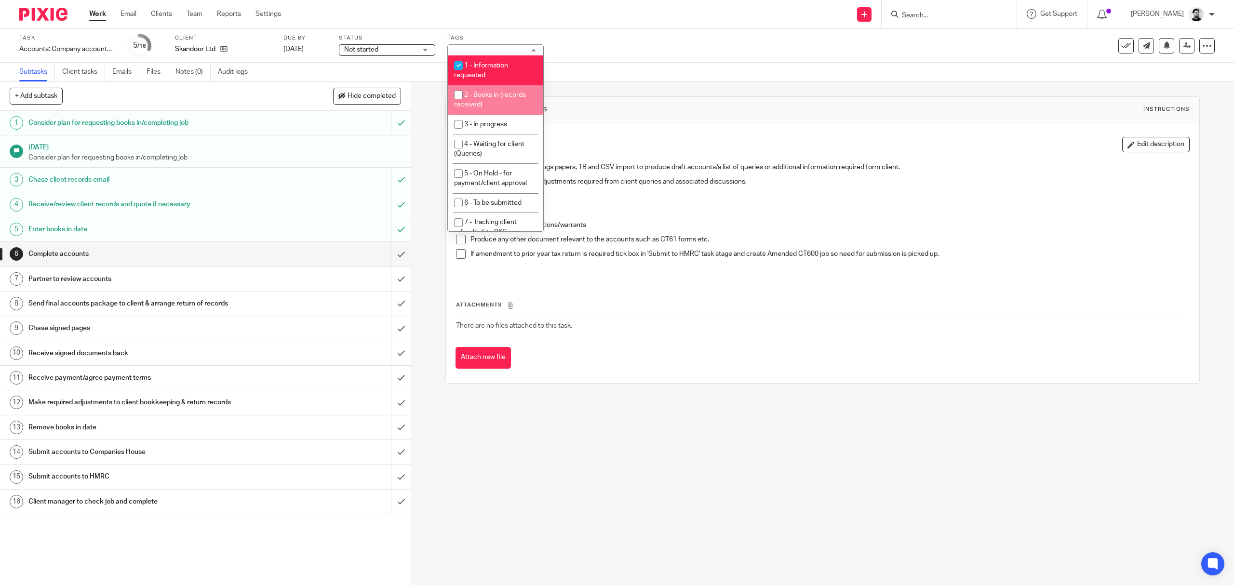
click at [502, 92] on span "2 - Books in (records received)" at bounding box center [490, 100] width 72 height 17
checkbox input "true"
click at [499, 72] on li "1 - Information requested" at bounding box center [495, 69] width 95 height 29
checkbox input "false"
click at [906, 14] on input "Search" at bounding box center [944, 16] width 87 height 9
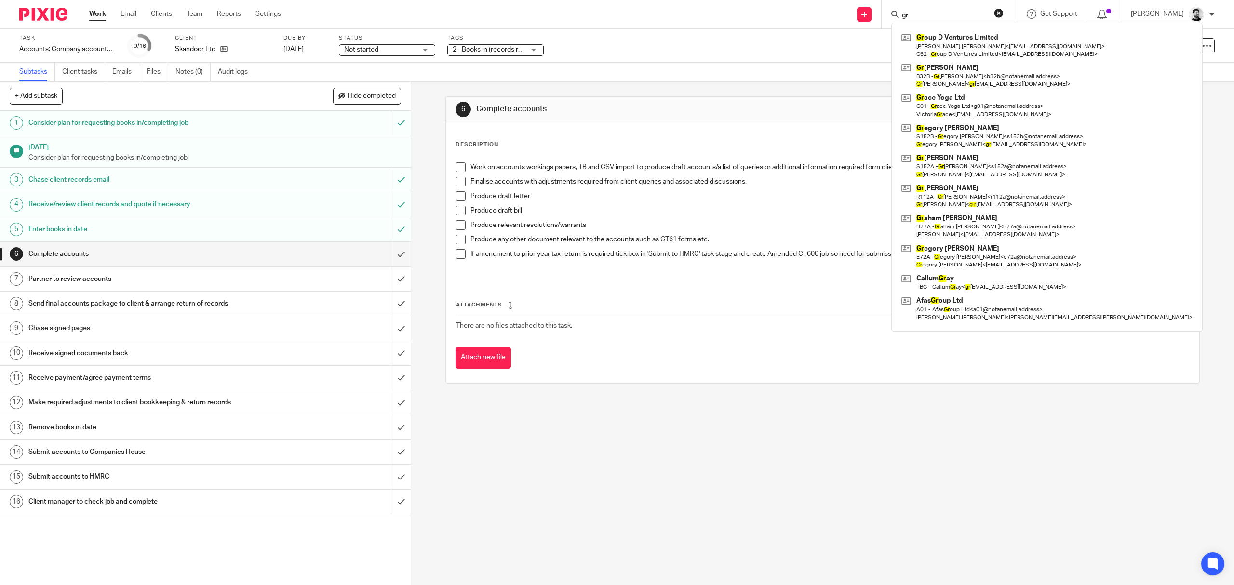
type input "gr"
click at [555, 68] on div "Subtasks Client tasks Emails Files Notes (0) Audit logs" at bounding box center [617, 72] width 1234 height 19
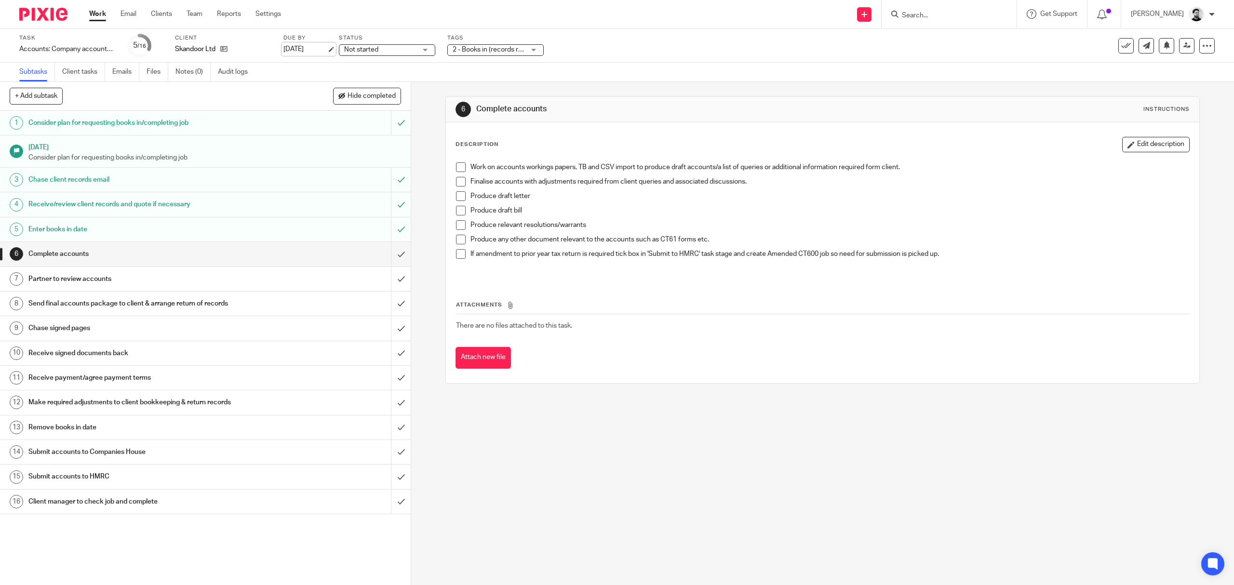
click at [315, 45] on link "31 May 2026" at bounding box center [305, 49] width 43 height 10
click at [934, 14] on div "Deadline updated." at bounding box center [921, 28] width 608 height 37
click at [926, 15] on div "Deadline updated." at bounding box center [921, 28] width 608 height 37
click at [924, 14] on div "Deadline updated." at bounding box center [921, 28] width 608 height 37
click at [927, 17] on div "Deadline updated." at bounding box center [921, 28] width 608 height 37
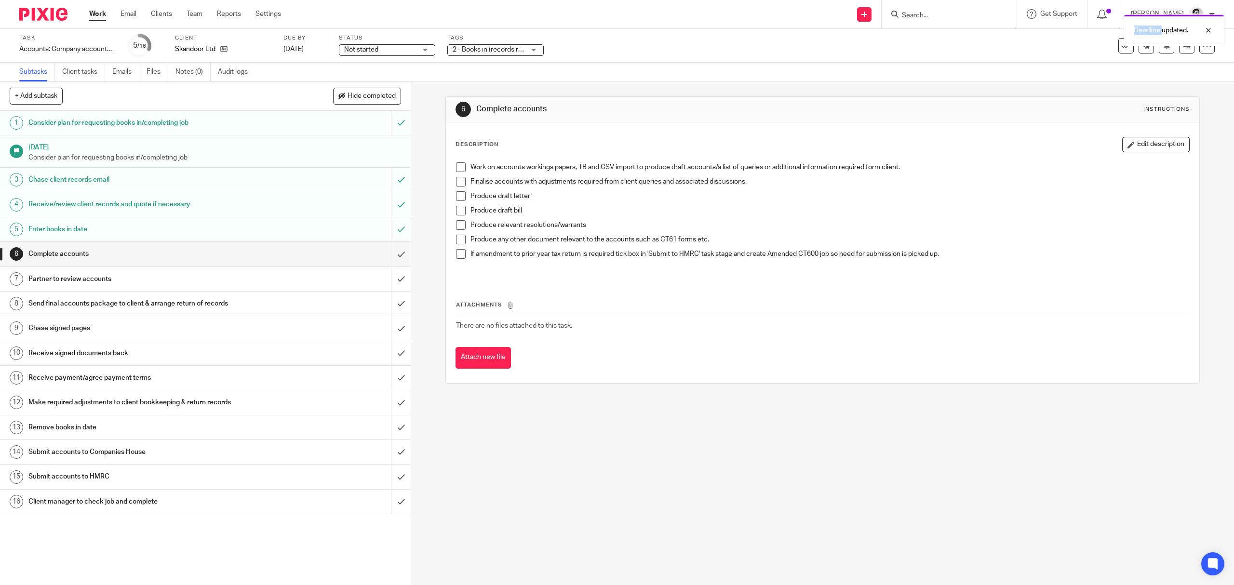
click at [927, 17] on div "Deadline updated." at bounding box center [921, 28] width 608 height 37
click at [913, 14] on div "Deadline updated." at bounding box center [921, 28] width 608 height 37
click at [908, 16] on div "Deadline updated." at bounding box center [921, 28] width 608 height 37
drag, startPoint x: 919, startPoint y: 16, endPoint x: 922, endPoint y: 19, distance: 5.1
click at [920, 16] on div "Deadline updated." at bounding box center [921, 28] width 608 height 37
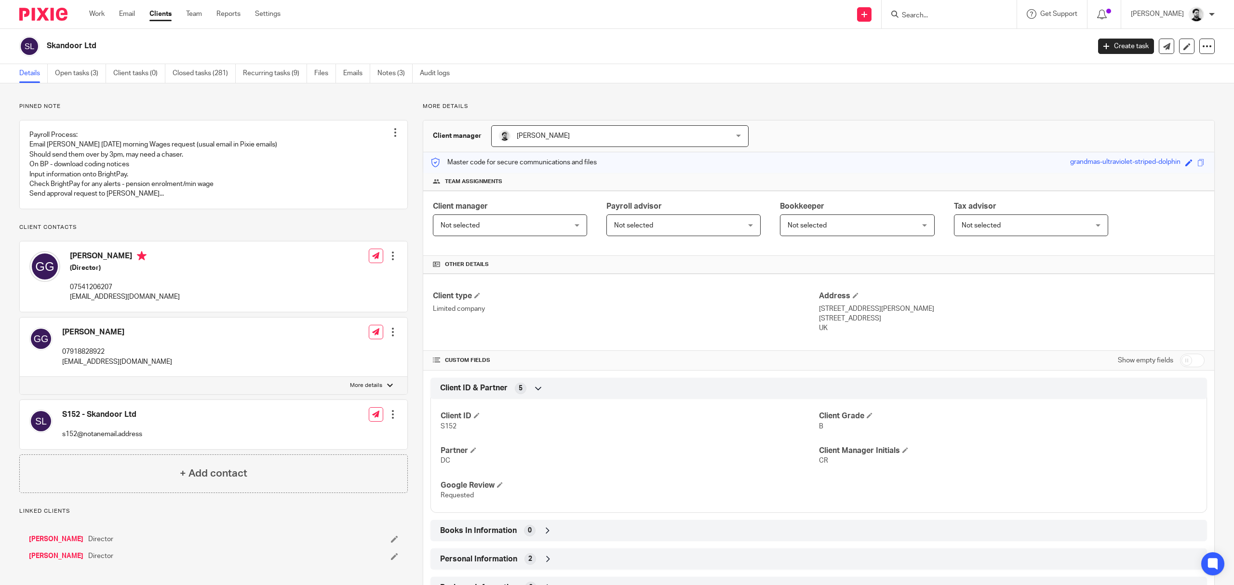
scroll to position [213, 0]
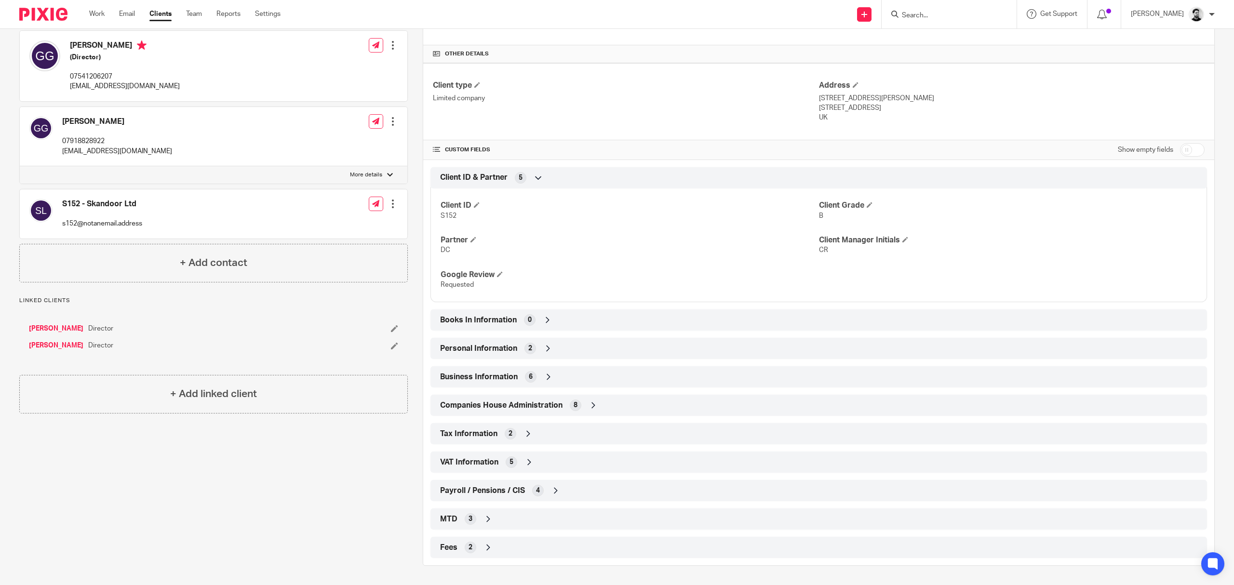
click at [568, 322] on div "Books In Information 0" at bounding box center [819, 320] width 762 height 16
click at [1180, 149] on input "checkbox" at bounding box center [1192, 150] width 25 height 14
checkbox input "true"
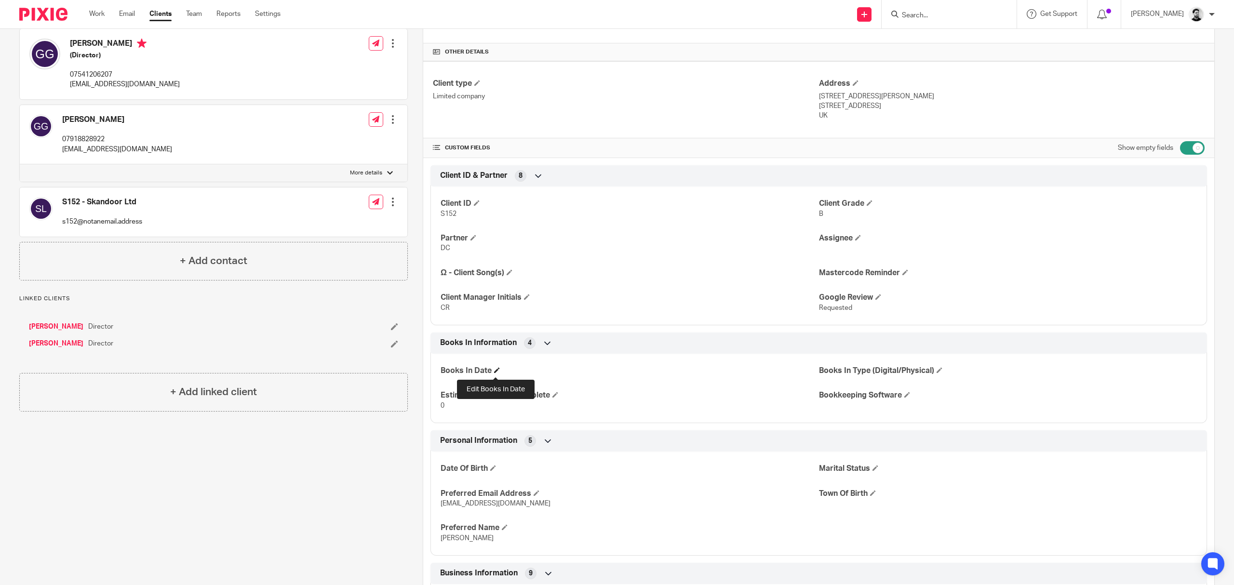
click at [495, 370] on span at bounding box center [497, 370] width 6 height 6
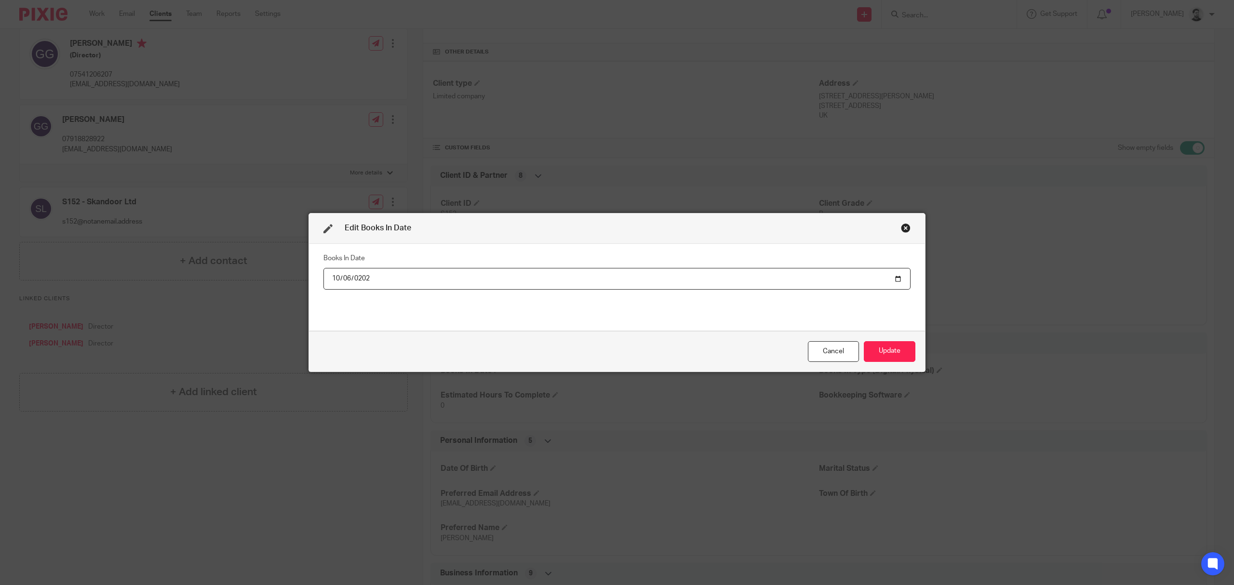
type input "[DATE]"
click at [468, 296] on div "Books In Date [DATE]" at bounding box center [617, 287] width 587 height 72
click at [883, 351] on button "Update" at bounding box center [890, 351] width 52 height 21
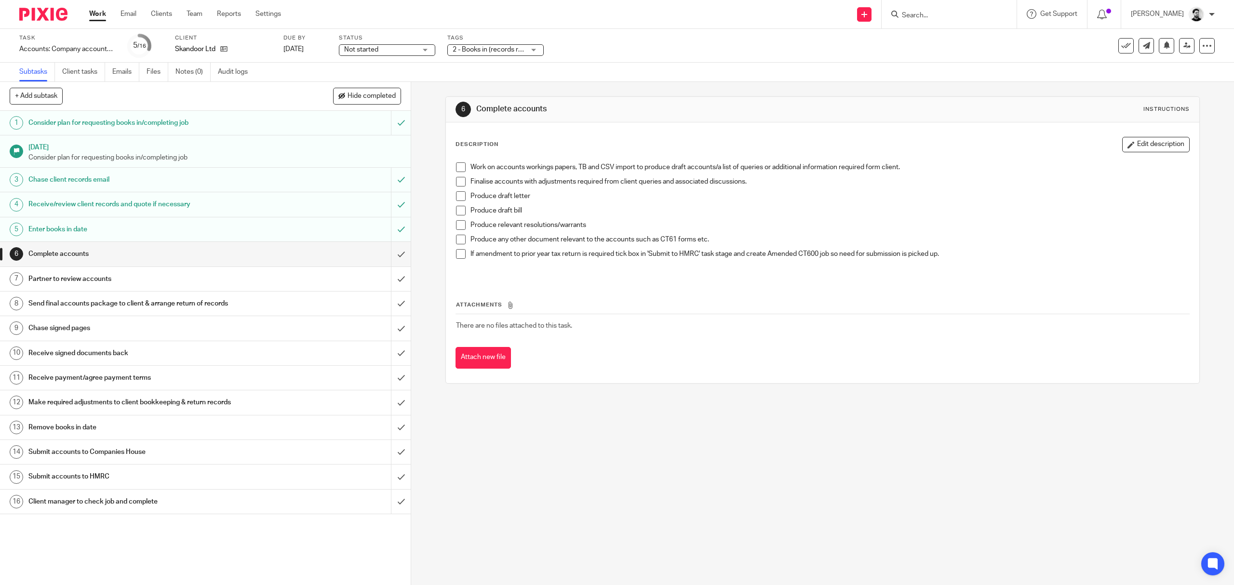
click at [939, 16] on input "Search" at bounding box center [944, 16] width 87 height 9
click at [934, 15] on input "Search" at bounding box center [944, 16] width 87 height 9
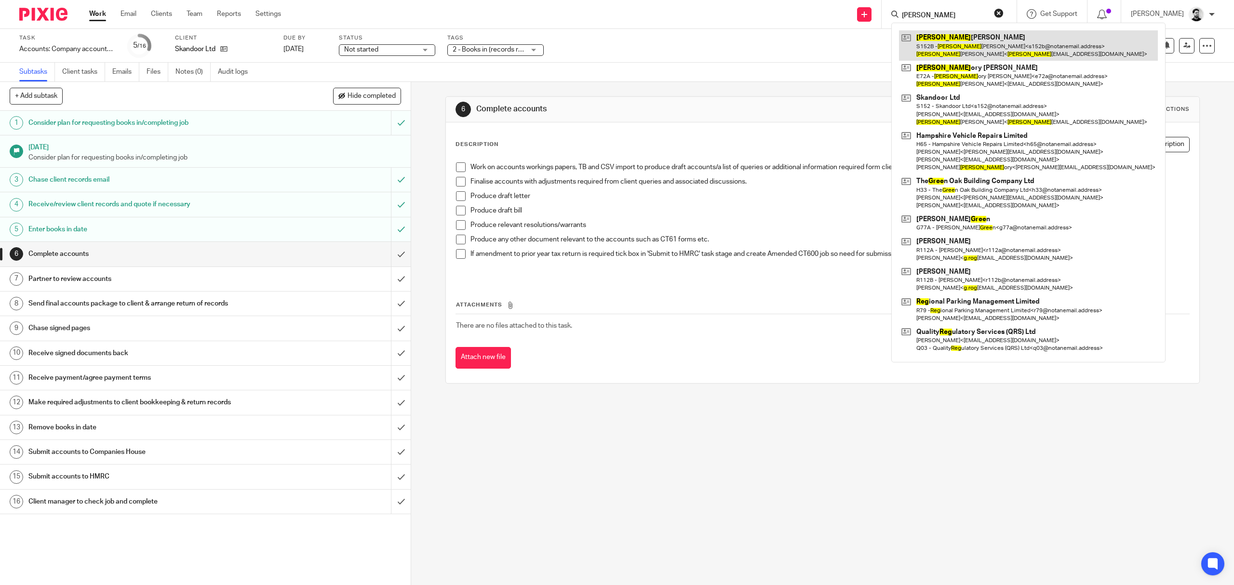
type input "[PERSON_NAME]"
click at [946, 50] on link at bounding box center [1028, 45] width 259 height 30
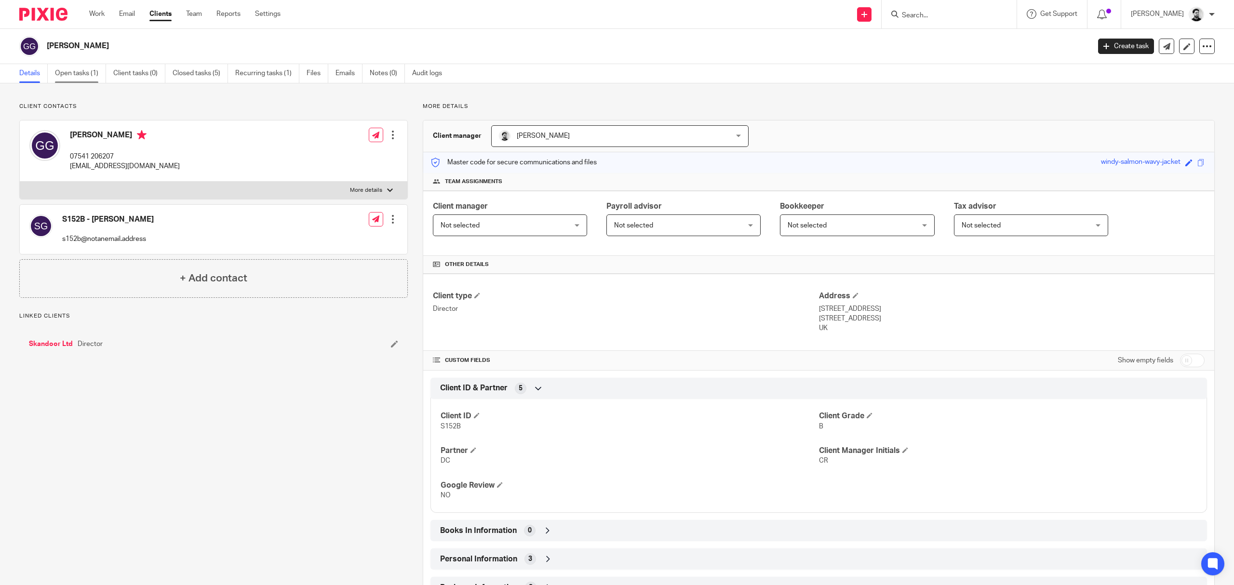
click at [97, 76] on link "Open tasks (1)" at bounding box center [80, 73] width 51 height 19
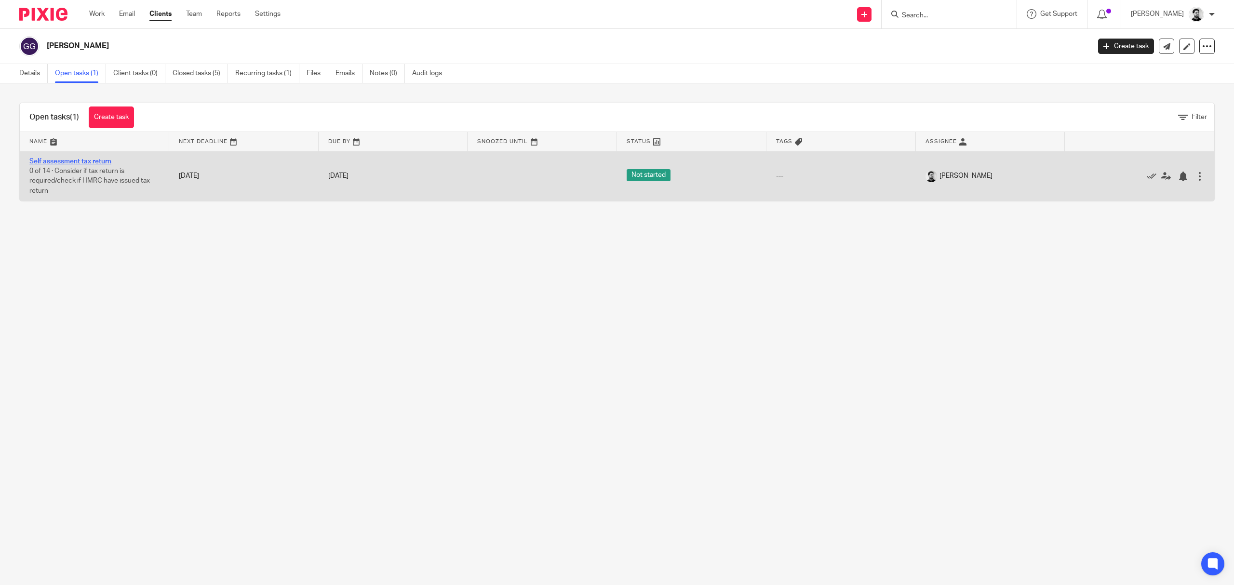
click at [37, 159] on link "Self assessment tax return" at bounding box center [70, 161] width 82 height 7
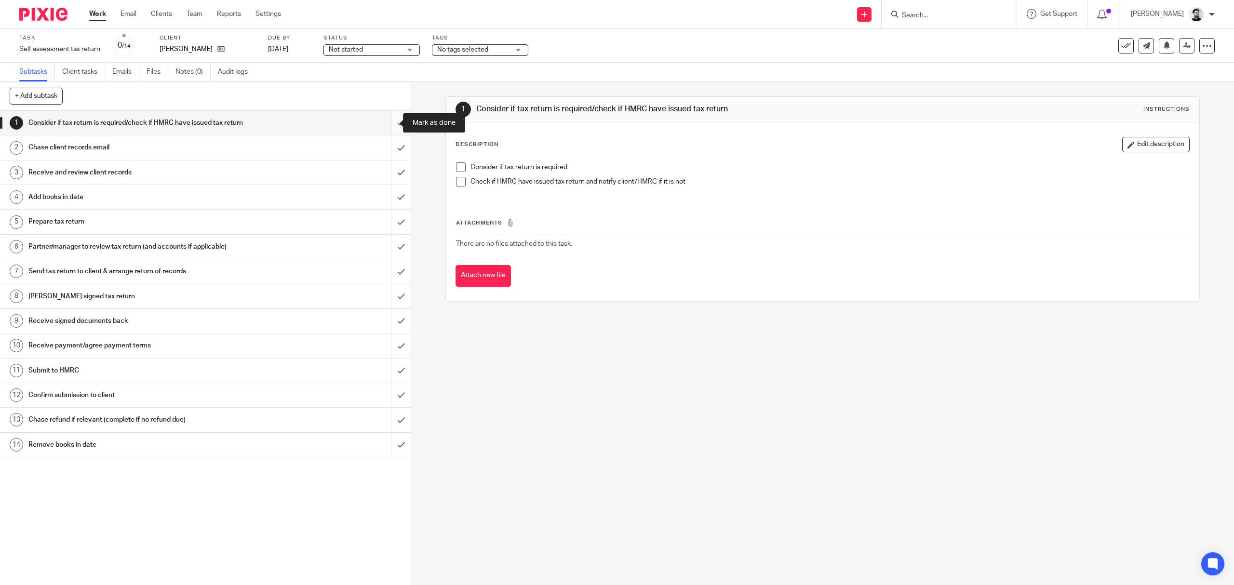
click at [385, 122] on input "submit" at bounding box center [205, 123] width 411 height 24
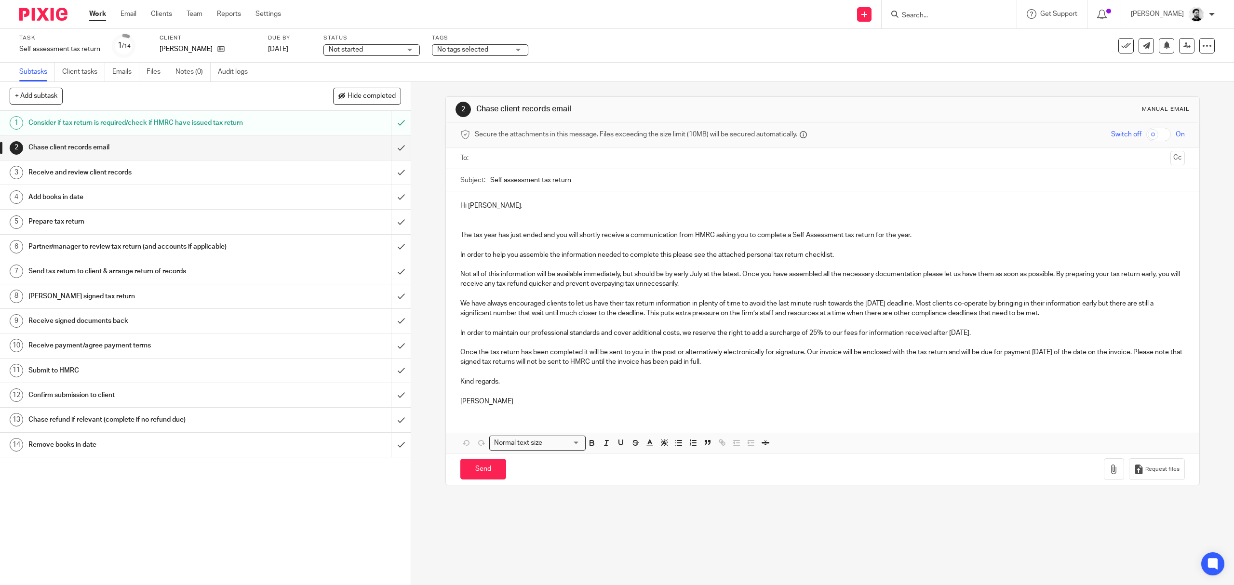
click at [386, 146] on input "submit" at bounding box center [205, 147] width 411 height 24
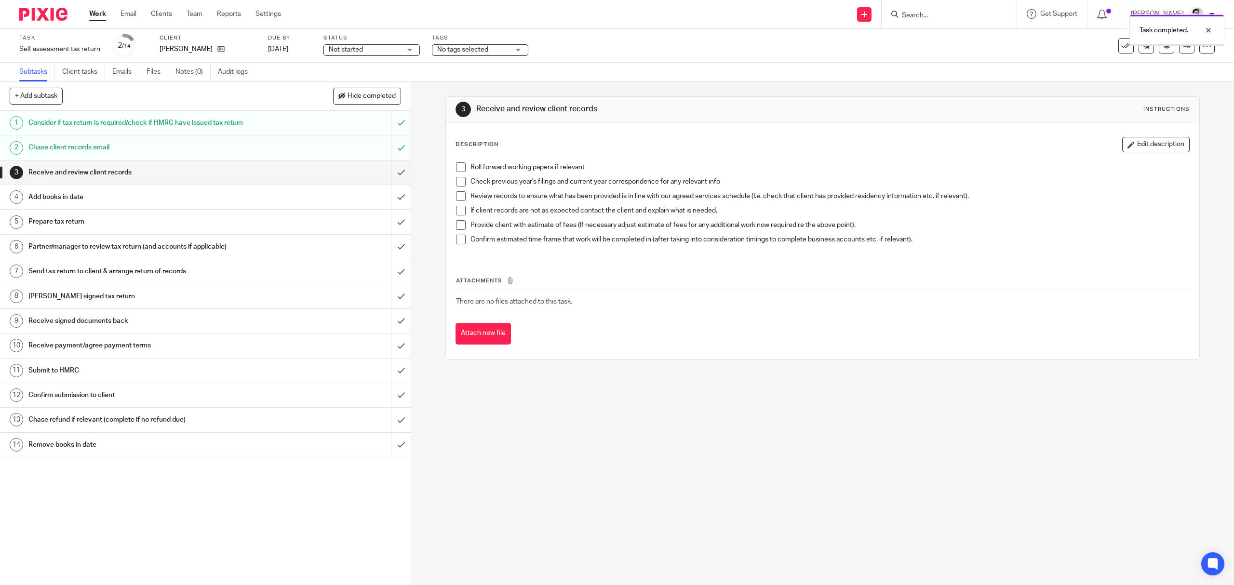
click at [389, 167] on input "submit" at bounding box center [205, 173] width 411 height 24
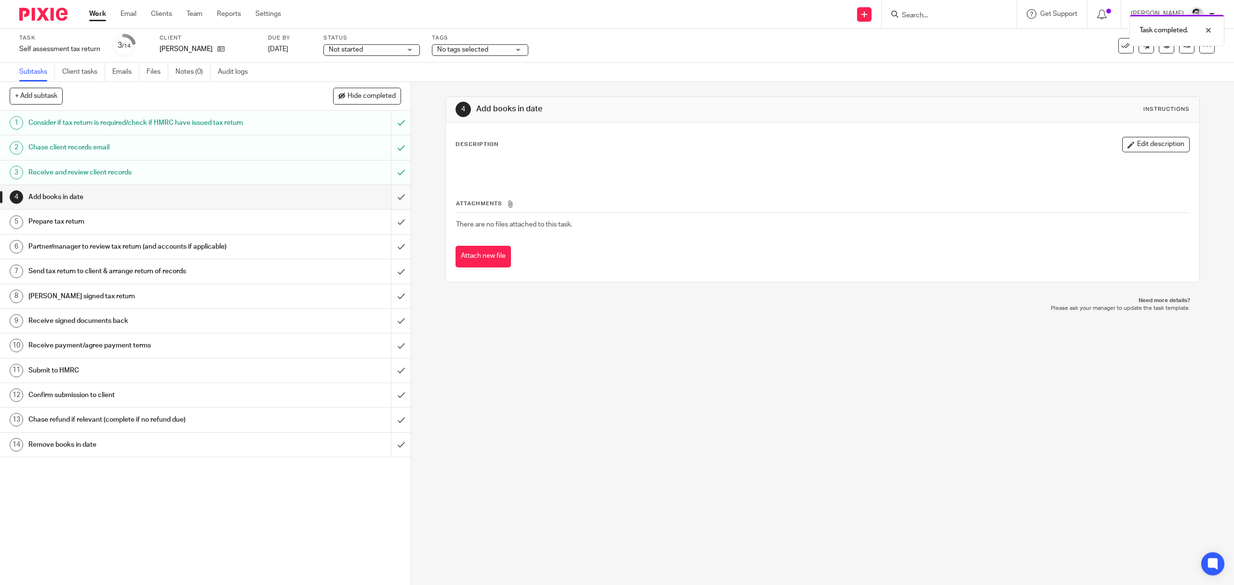
click at [389, 195] on input "submit" at bounding box center [205, 197] width 411 height 24
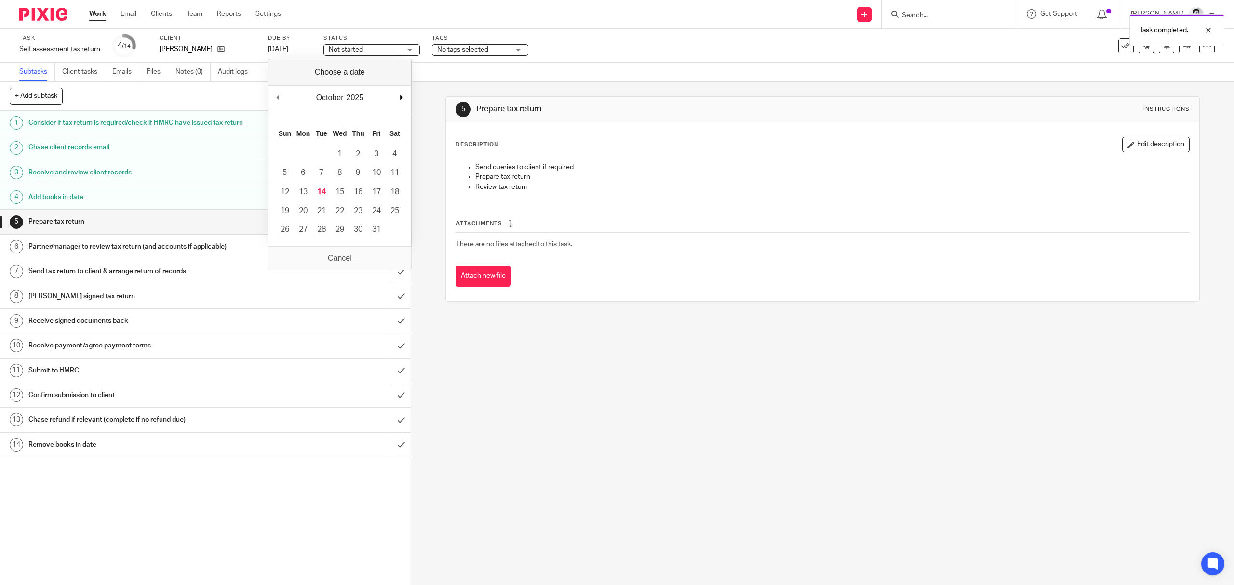
drag, startPoint x: 411, startPoint y: 95, endPoint x: 406, endPoint y: 97, distance: 5.8
click at [410, 95] on div "October January February March April May June July August September October Nov…" at bounding box center [340, 99] width 143 height 27
drag, startPoint x: 293, startPoint y: 49, endPoint x: 301, endPoint y: 53, distance: 8.6
click at [293, 49] on link "[DATE]" at bounding box center [289, 49] width 43 height 10
click at [500, 54] on span "No tags selected" at bounding box center [473, 50] width 72 height 10
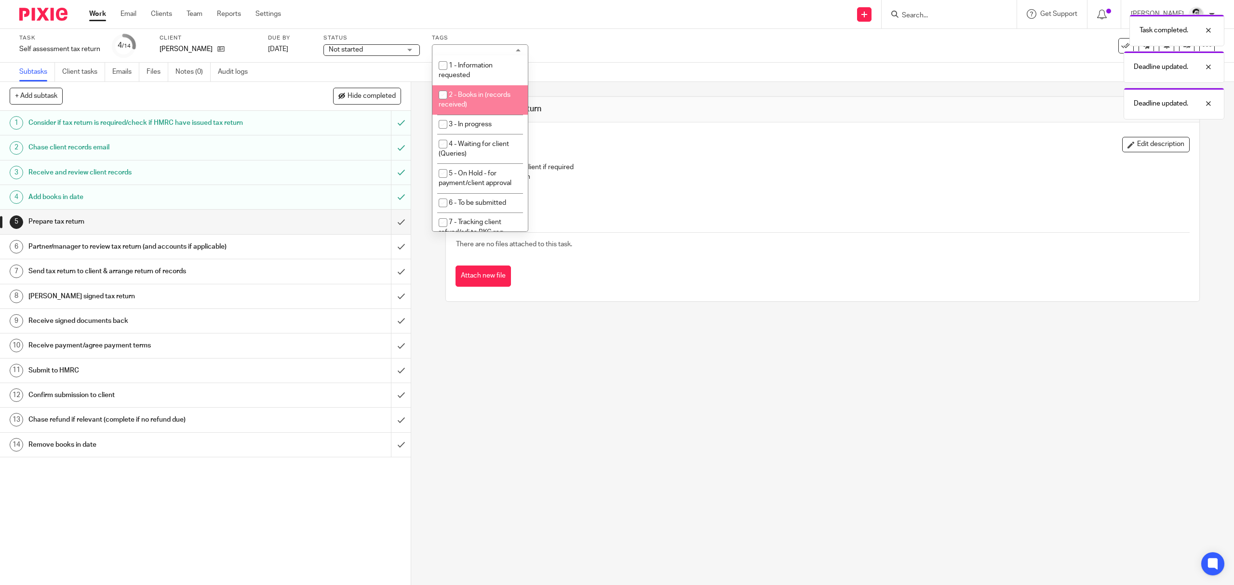
click at [490, 96] on span "2 - Books in (records received)" at bounding box center [475, 100] width 72 height 17
checkbox input "true"
click at [760, 45] on div "Task completed. Deadline updated. Deadline updated." at bounding box center [921, 65] width 608 height 110
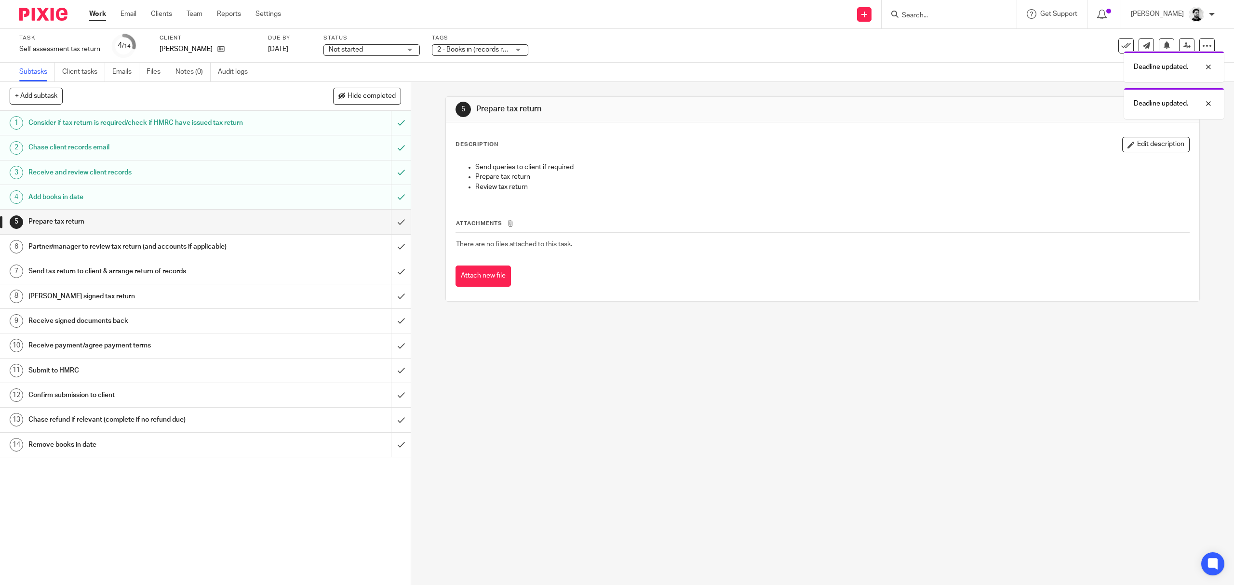
click at [926, 15] on div "Task completed. Deadline updated. Deadline updated." at bounding box center [921, 65] width 608 height 110
click at [916, 14] on div "Deadline updated. Deadline updated." at bounding box center [921, 46] width 608 height 73
click at [917, 16] on div "Deadline updated." at bounding box center [921, 28] width 608 height 37
click at [920, 14] on input "Search" at bounding box center [944, 16] width 87 height 9
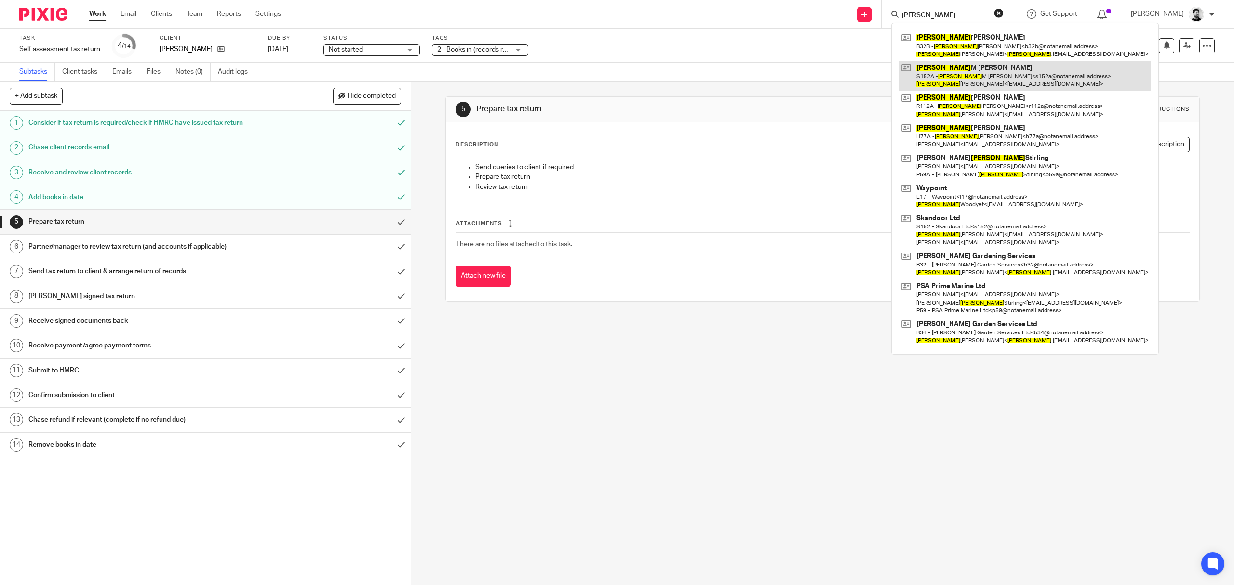
type input "[PERSON_NAME]"
click at [999, 76] on link at bounding box center [1025, 76] width 252 height 30
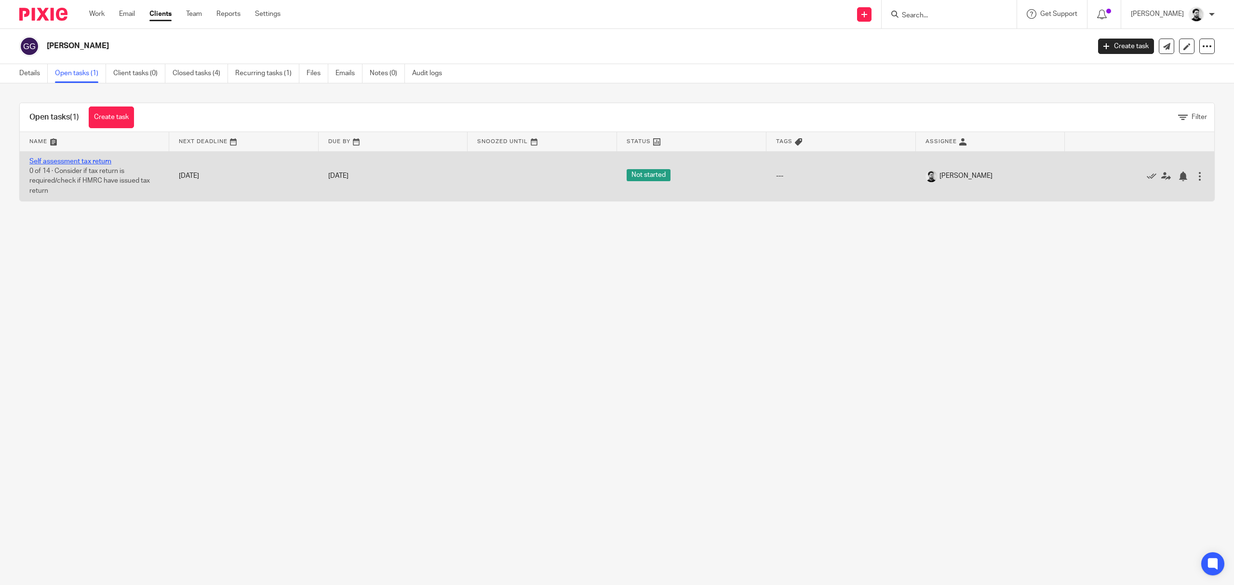
click at [71, 163] on link "Self assessment tax return" at bounding box center [70, 161] width 82 height 7
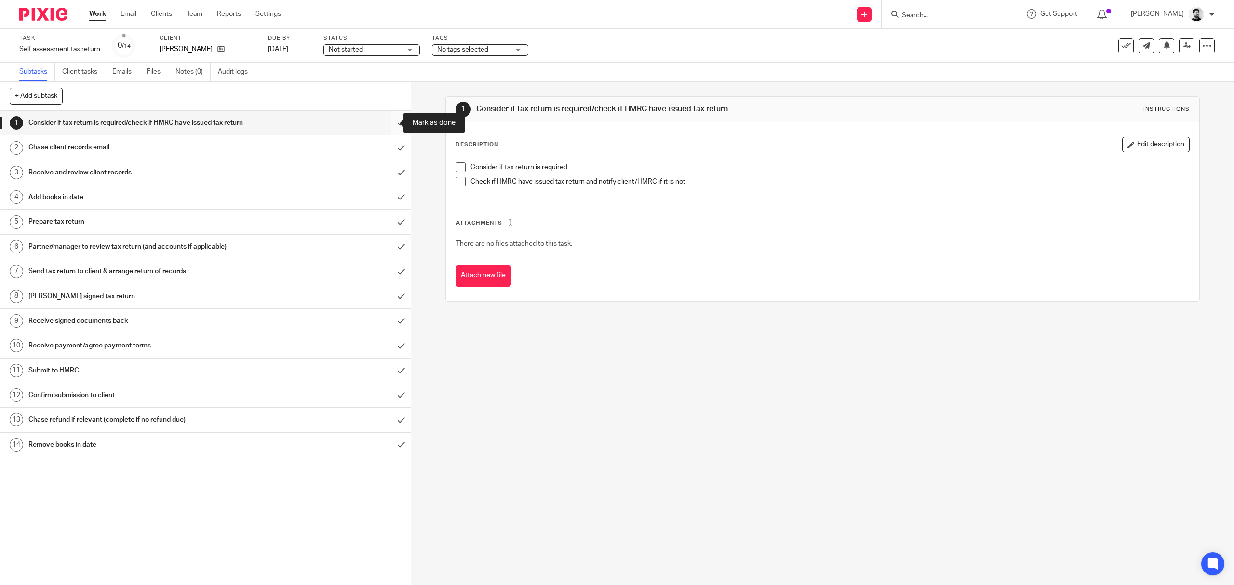
click at [384, 122] on input "submit" at bounding box center [205, 123] width 411 height 24
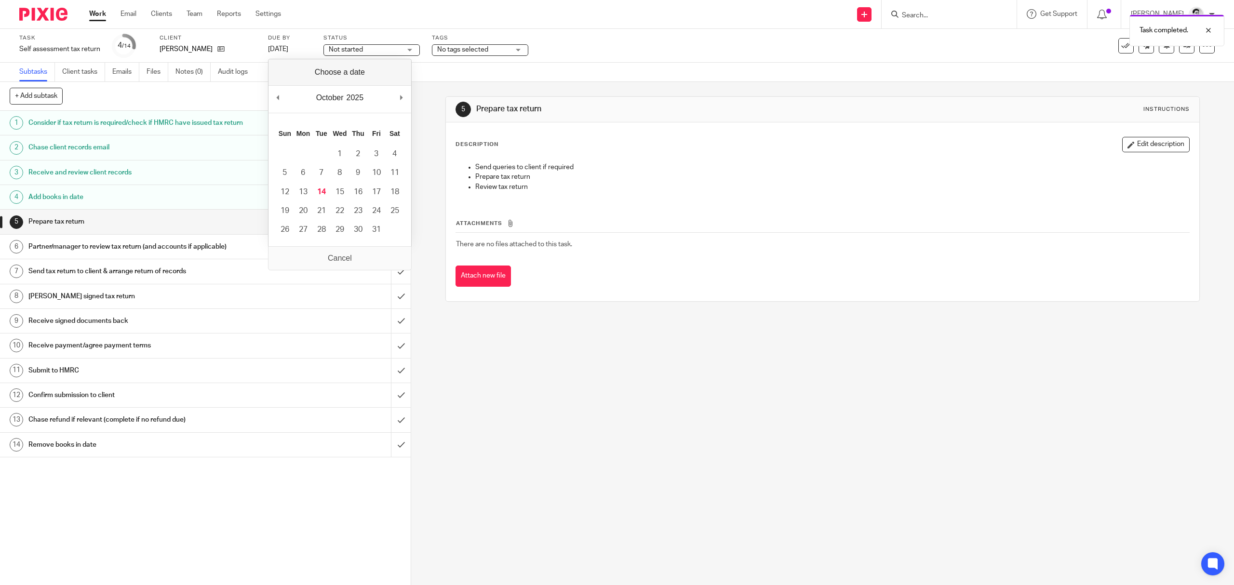
click at [411, 95] on div "October January February March April May June July August September October Nov…" at bounding box center [340, 99] width 143 height 27
drag, startPoint x: 447, startPoint y: 49, endPoint x: 450, endPoint y: 62, distance: 13.1
click at [447, 49] on span "No tags selected" at bounding box center [462, 49] width 51 height 7
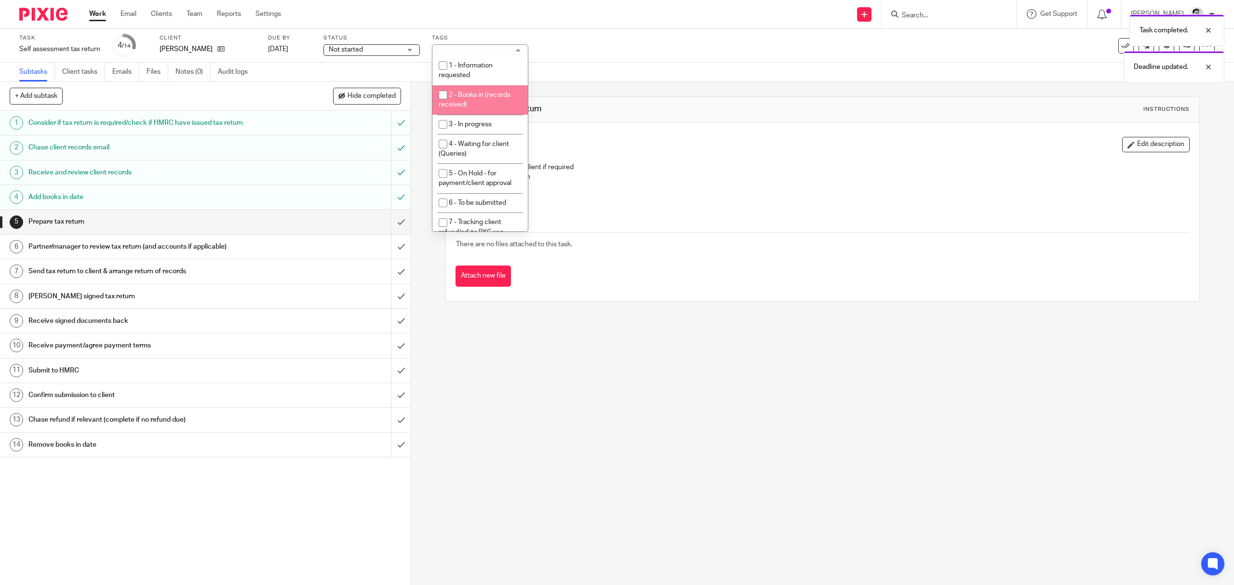
click at [467, 96] on span "2 - Books in (records received)" at bounding box center [475, 100] width 72 height 17
checkbox input "true"
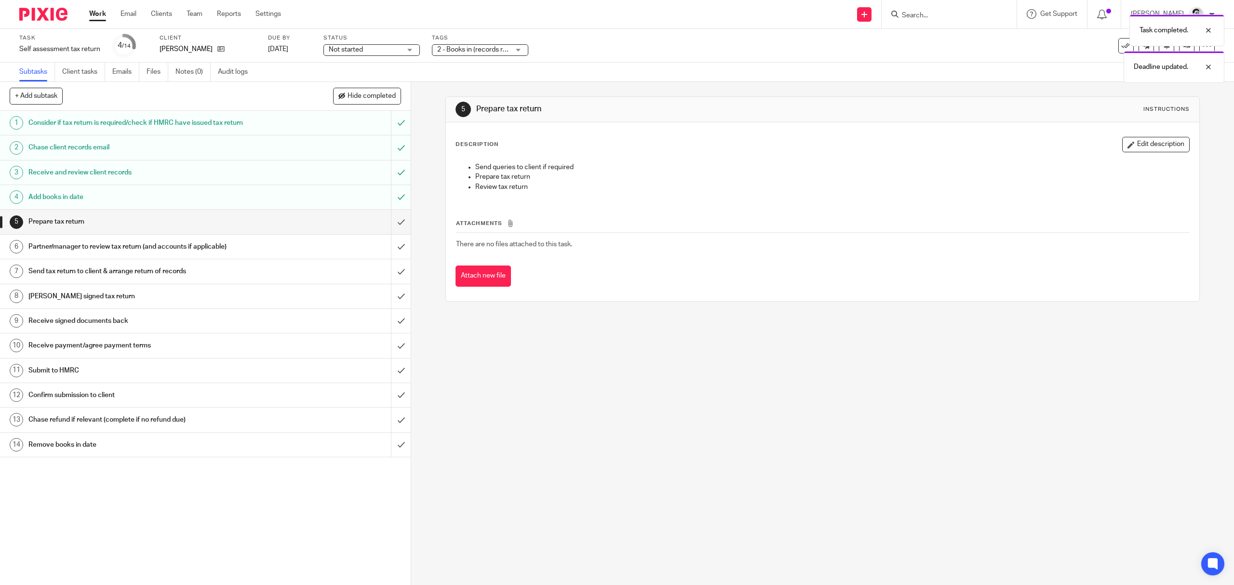
drag, startPoint x: 616, startPoint y: 51, endPoint x: 871, endPoint y: 23, distance: 256.6
click at [619, 51] on body "Work Email Clients Team Reports Settings Work Email Clients Team Reports Settin…" at bounding box center [617, 292] width 1234 height 585
click at [949, 18] on div "Task completed. Deadline updated." at bounding box center [921, 46] width 608 height 73
click at [915, 18] on div "Task completed. Deadline updated." at bounding box center [921, 46] width 608 height 73
click at [919, 14] on div "Task completed. Deadline updated." at bounding box center [921, 46] width 608 height 73
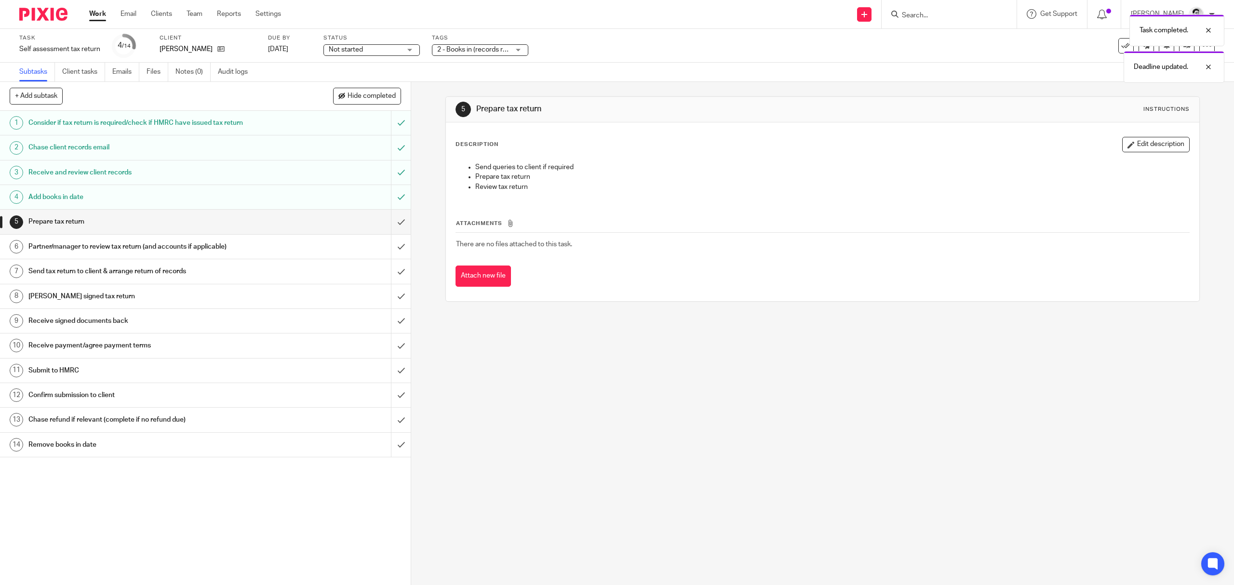
click at [922, 14] on div "Task completed. Deadline updated." at bounding box center [921, 46] width 608 height 73
click at [909, 16] on div "Deadline updated." at bounding box center [921, 28] width 608 height 37
click at [920, 16] on input "Search" at bounding box center [944, 16] width 87 height 9
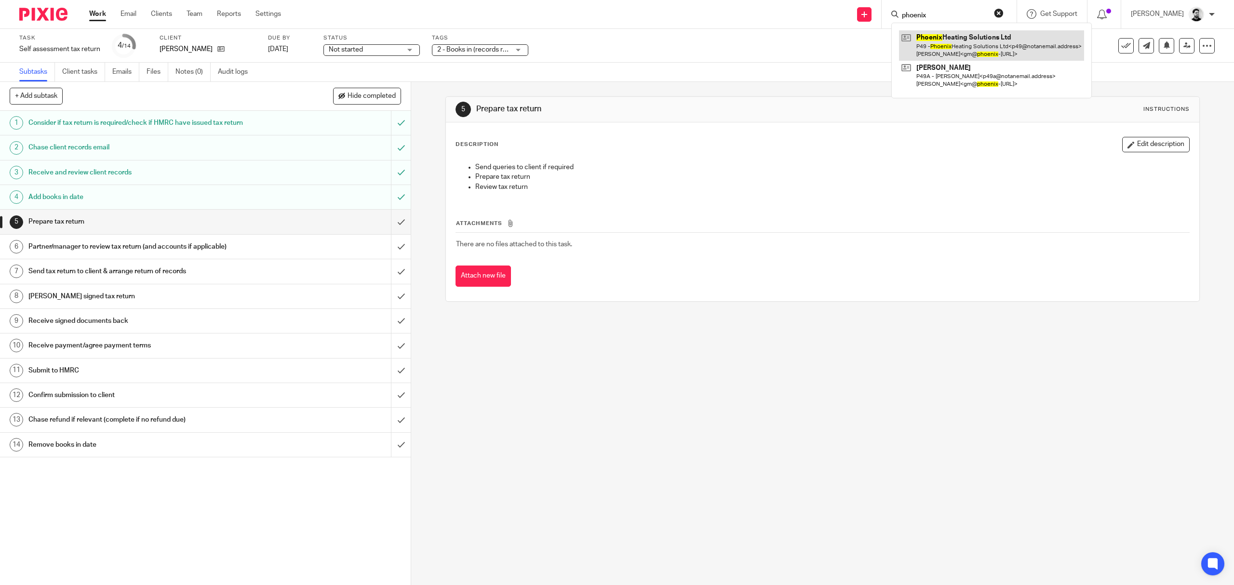
type input "phoenix"
click at [978, 44] on link at bounding box center [991, 45] width 185 height 30
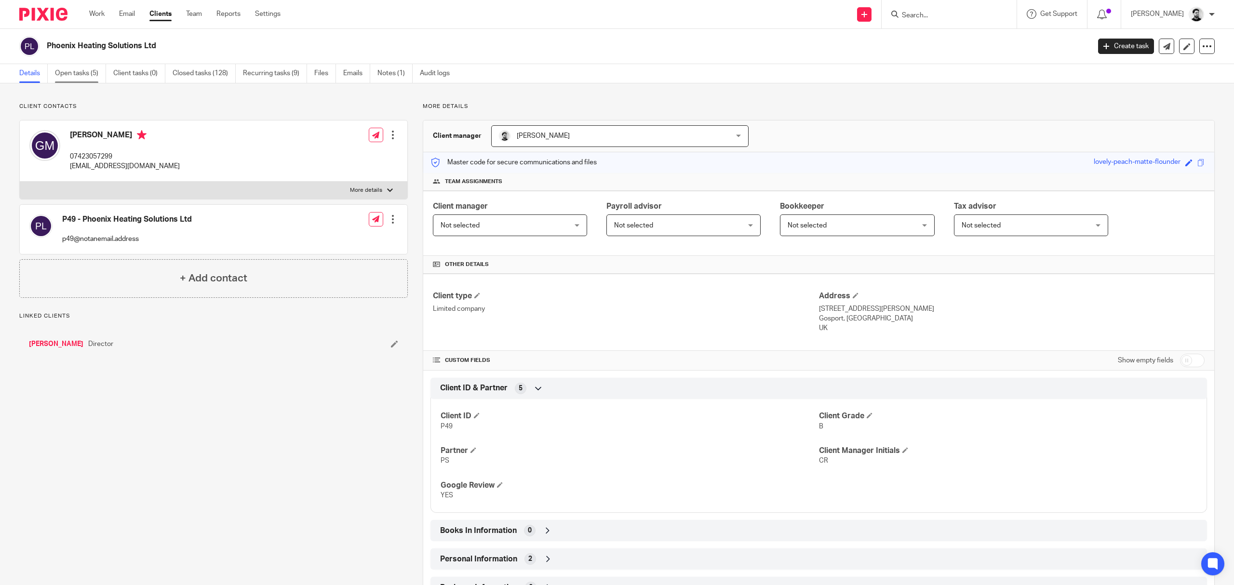
click at [91, 76] on link "Open tasks (5)" at bounding box center [80, 73] width 51 height 19
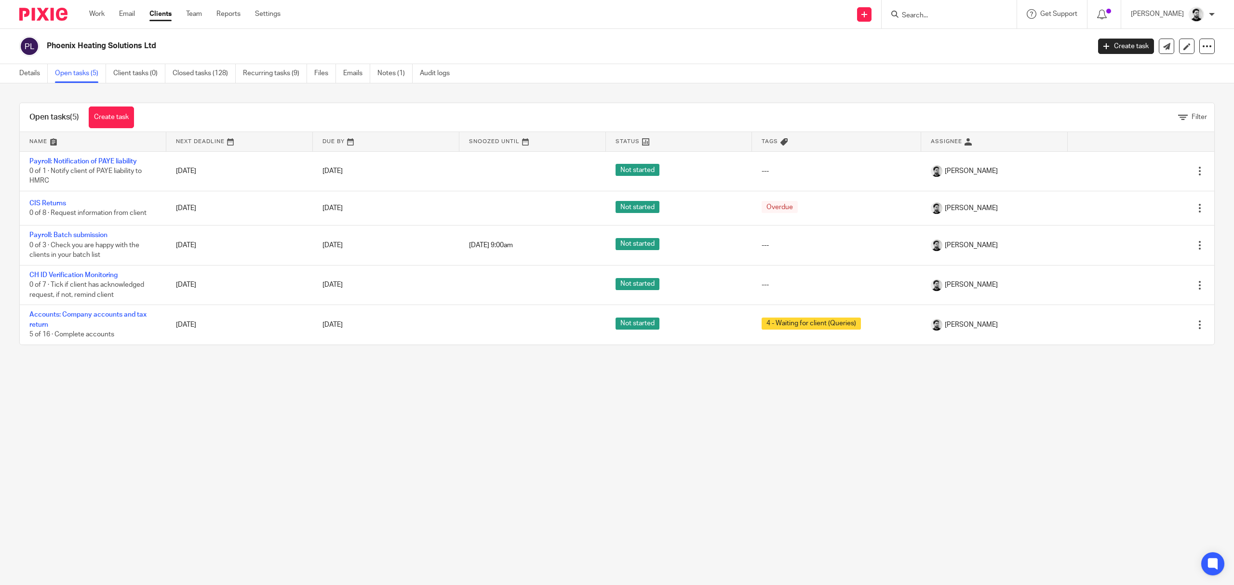
click at [920, 10] on form at bounding box center [952, 14] width 103 height 12
click at [922, 16] on input "Search" at bounding box center [944, 16] width 87 height 9
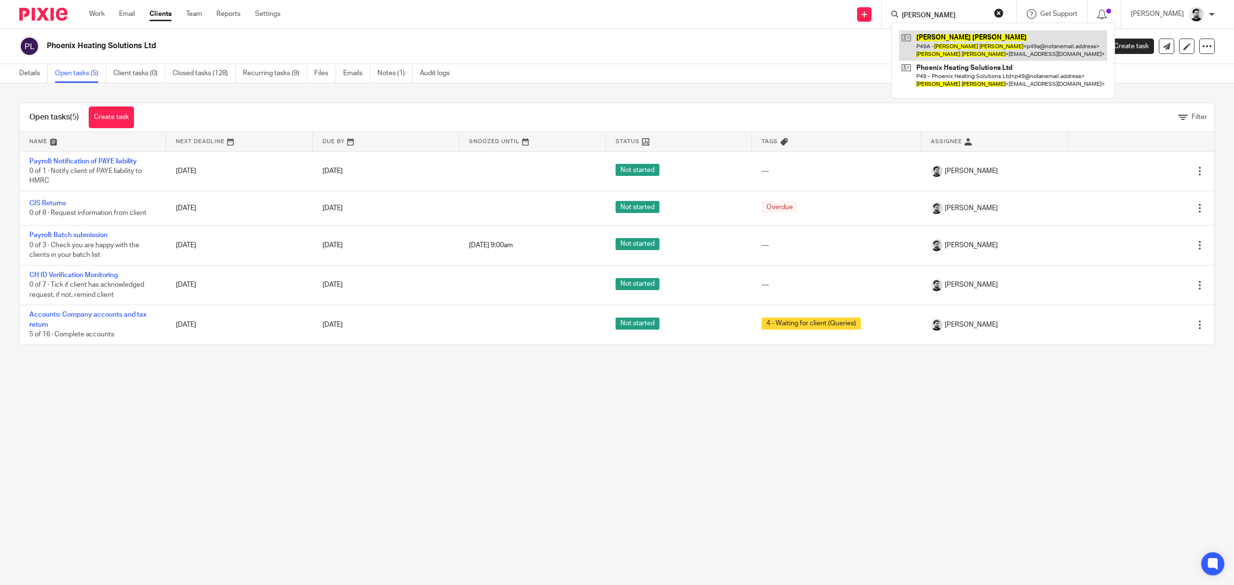
type input "gary meadows"
click at [945, 57] on link at bounding box center [1003, 45] width 208 height 30
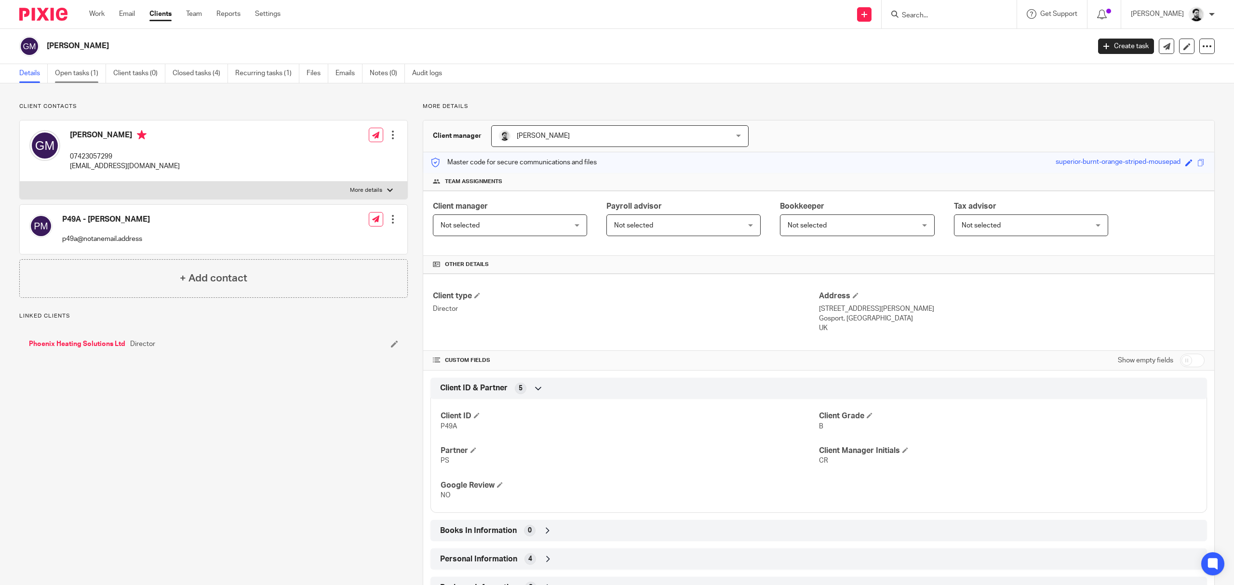
click at [83, 76] on link "Open tasks (1)" at bounding box center [80, 73] width 51 height 19
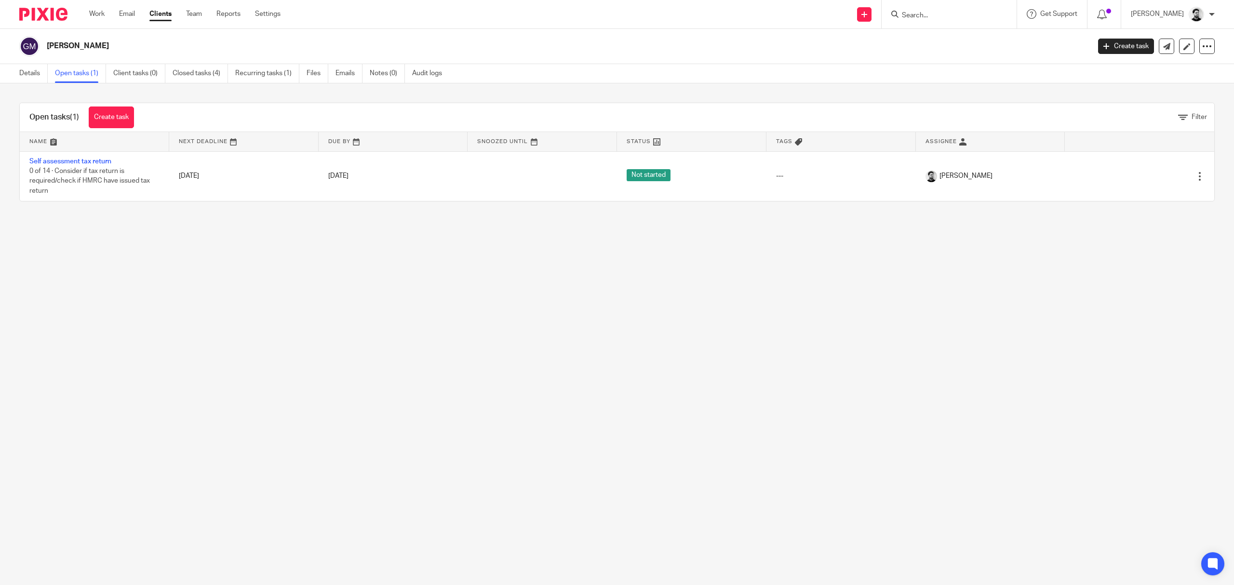
click at [354, 284] on main "[PERSON_NAME] Create task Update from Companies House Export data Merge Archive…" at bounding box center [617, 292] width 1234 height 585
click at [920, 18] on input "Search" at bounding box center [944, 16] width 87 height 9
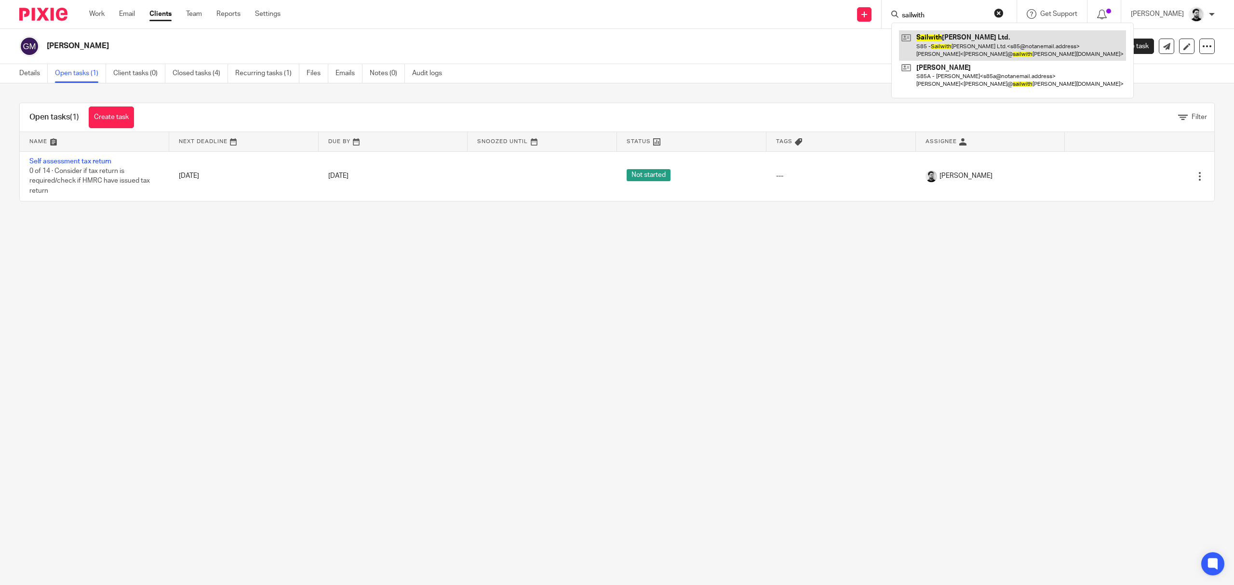
type input "sailwith"
click at [946, 43] on link at bounding box center [1012, 45] width 227 height 30
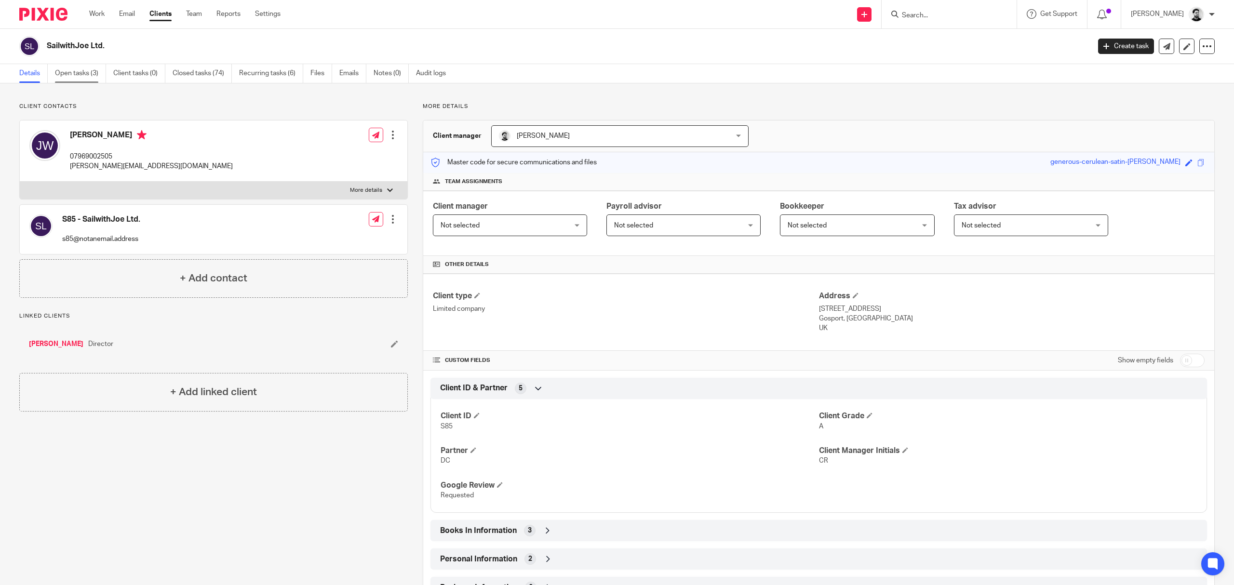
click at [87, 79] on link "Open tasks (3)" at bounding box center [80, 73] width 51 height 19
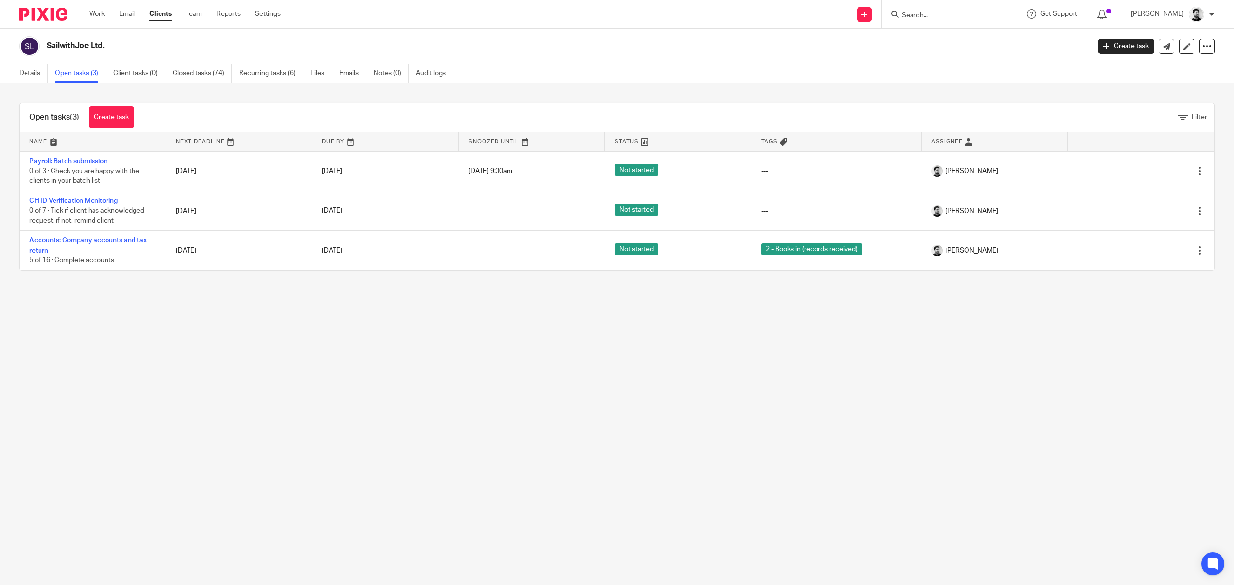
click at [938, 18] on input "Search" at bounding box center [944, 16] width 87 height 9
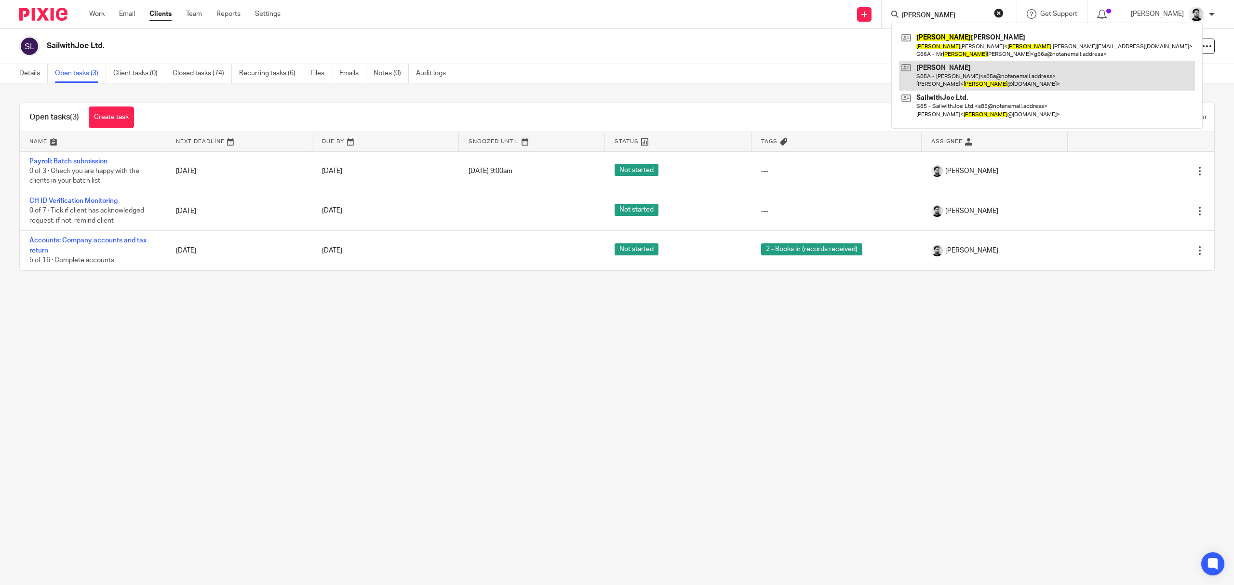
type input "[PERSON_NAME]"
click at [950, 78] on link at bounding box center [1047, 76] width 296 height 30
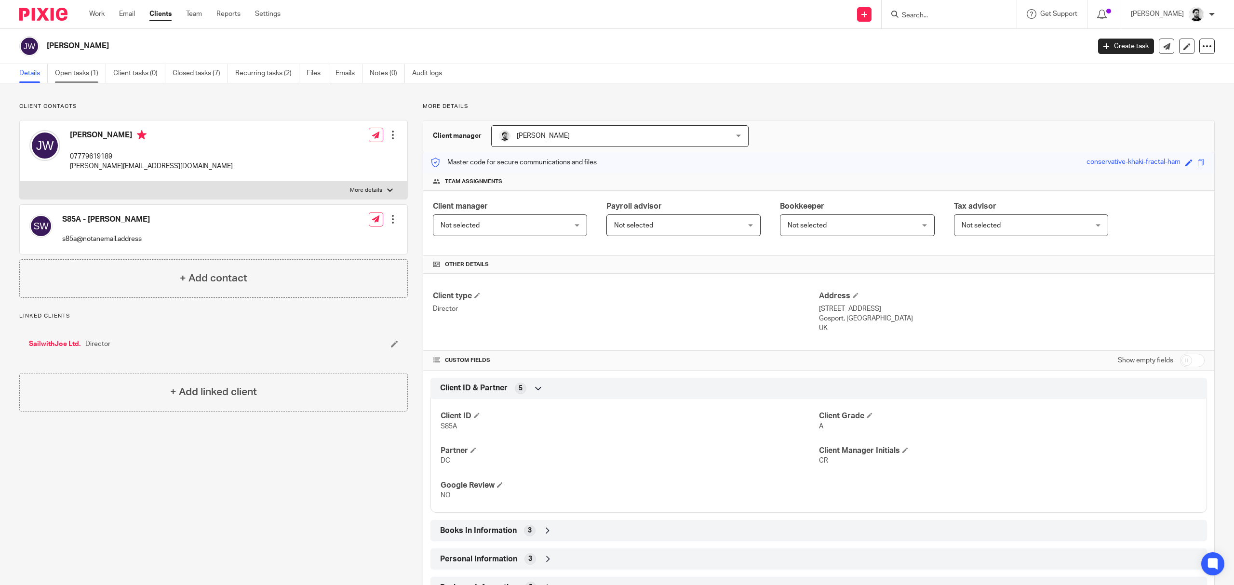
click at [97, 67] on link "Open tasks (1)" at bounding box center [80, 73] width 51 height 19
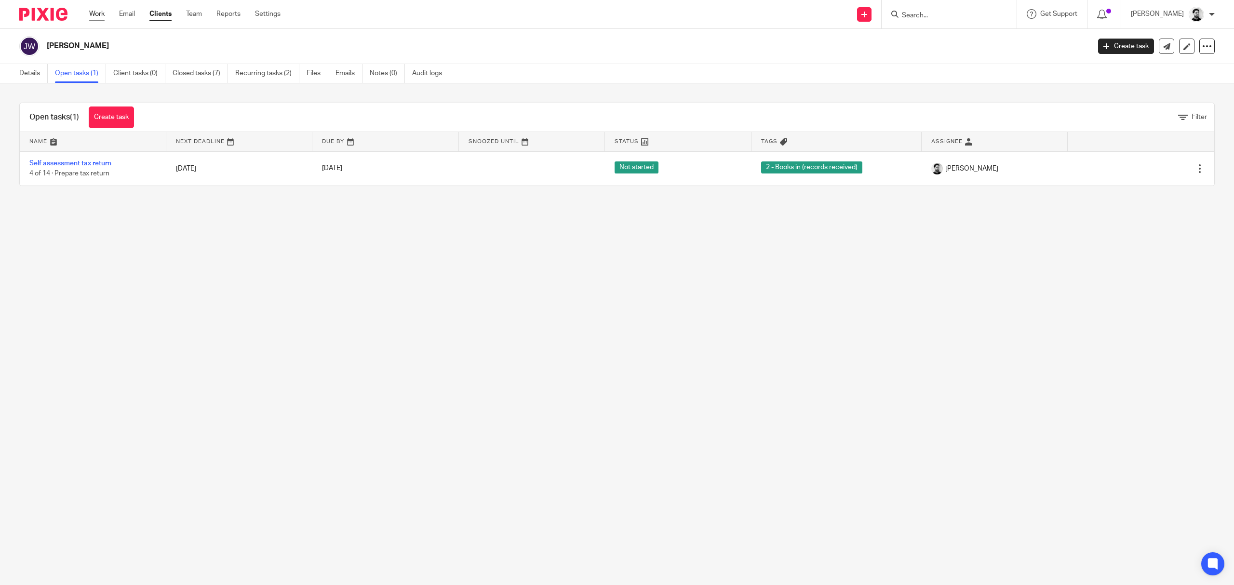
click at [93, 17] on link "Work" at bounding box center [96, 14] width 15 height 10
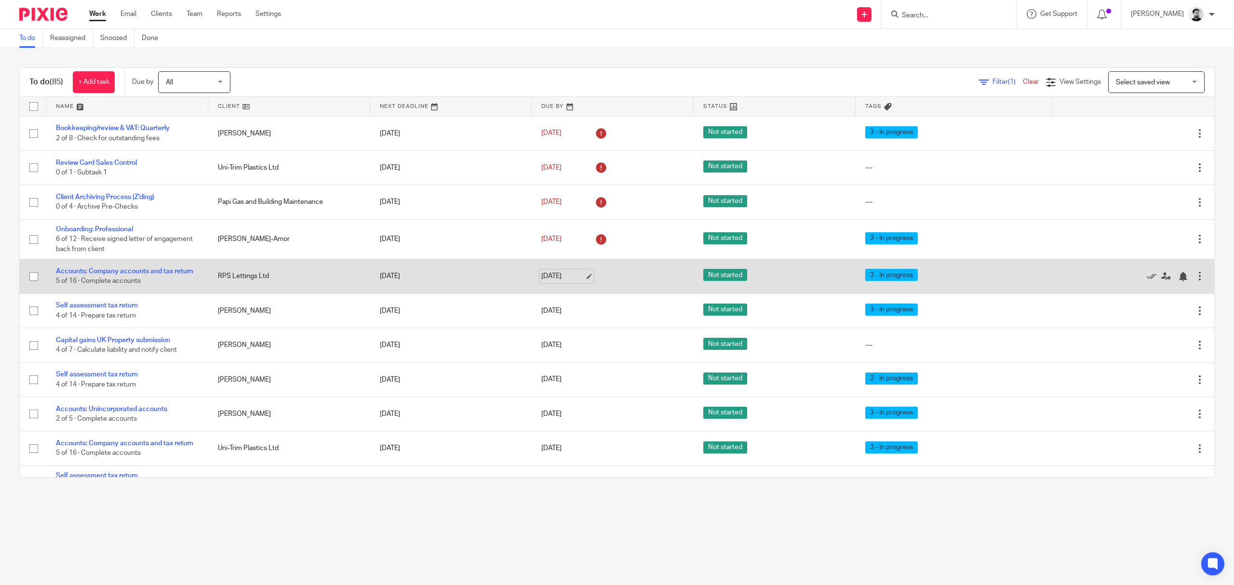
click at [550, 282] on link "14 Oct 2025" at bounding box center [562, 276] width 43 height 10
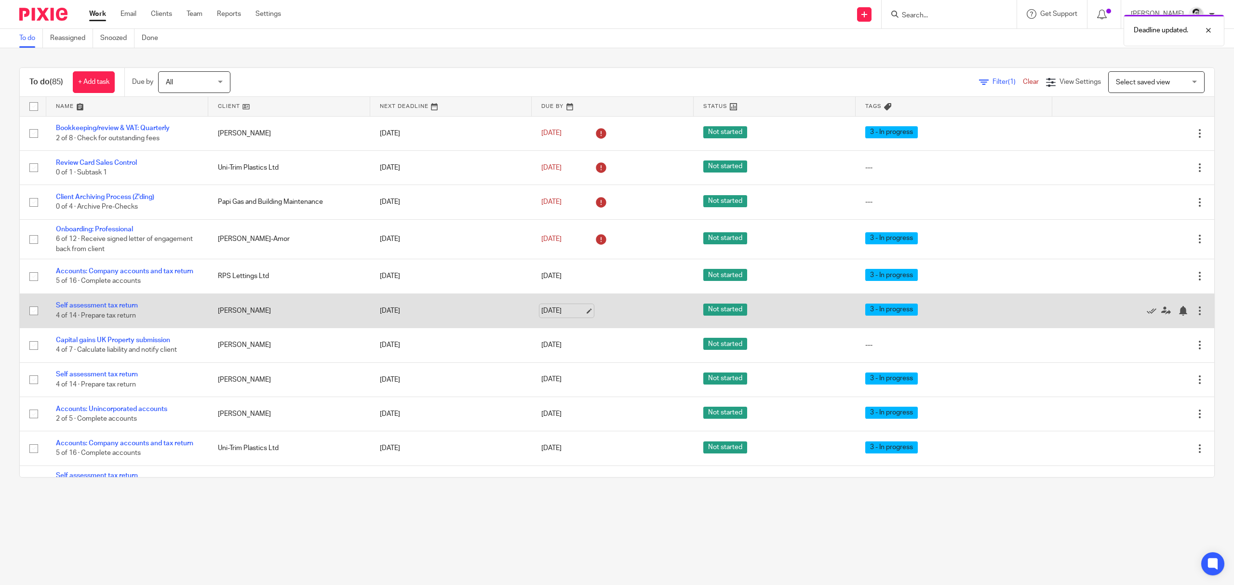
click at [553, 309] on link "[DATE]" at bounding box center [562, 311] width 43 height 10
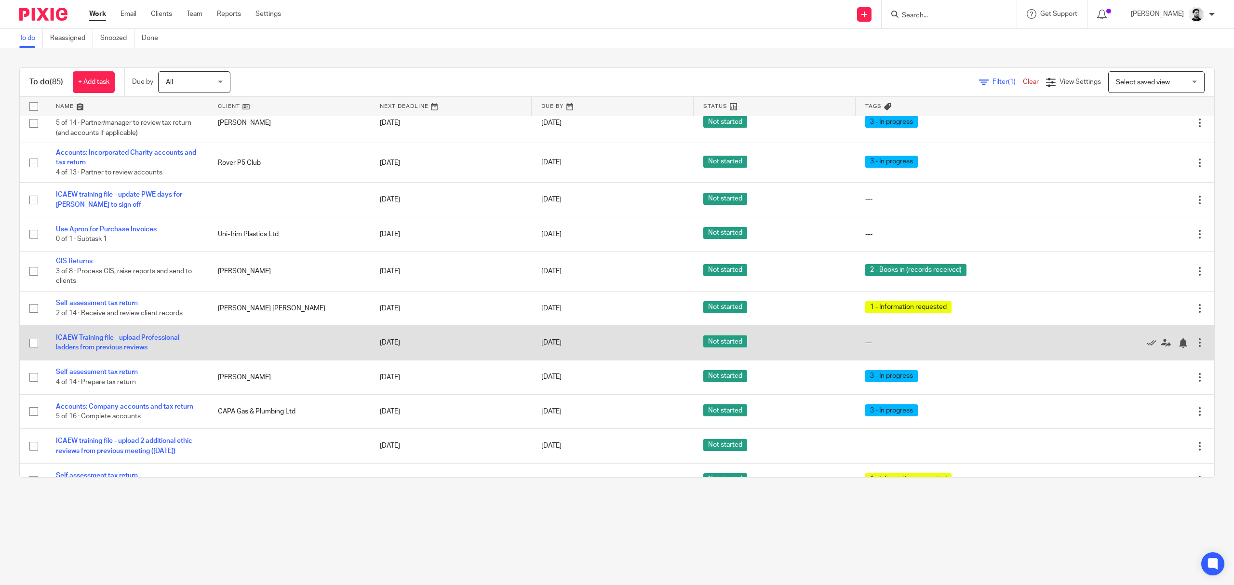
scroll to position [450, 0]
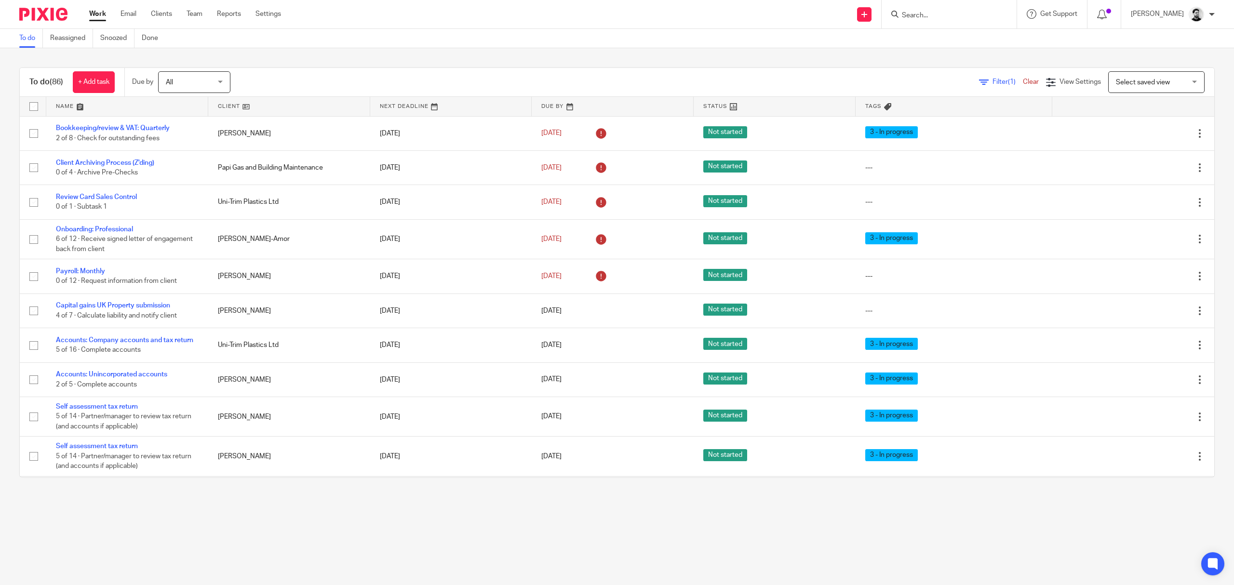
click at [911, 17] on input "Search" at bounding box center [944, 16] width 87 height 9
click at [938, 14] on input "Search" at bounding box center [944, 16] width 87 height 9
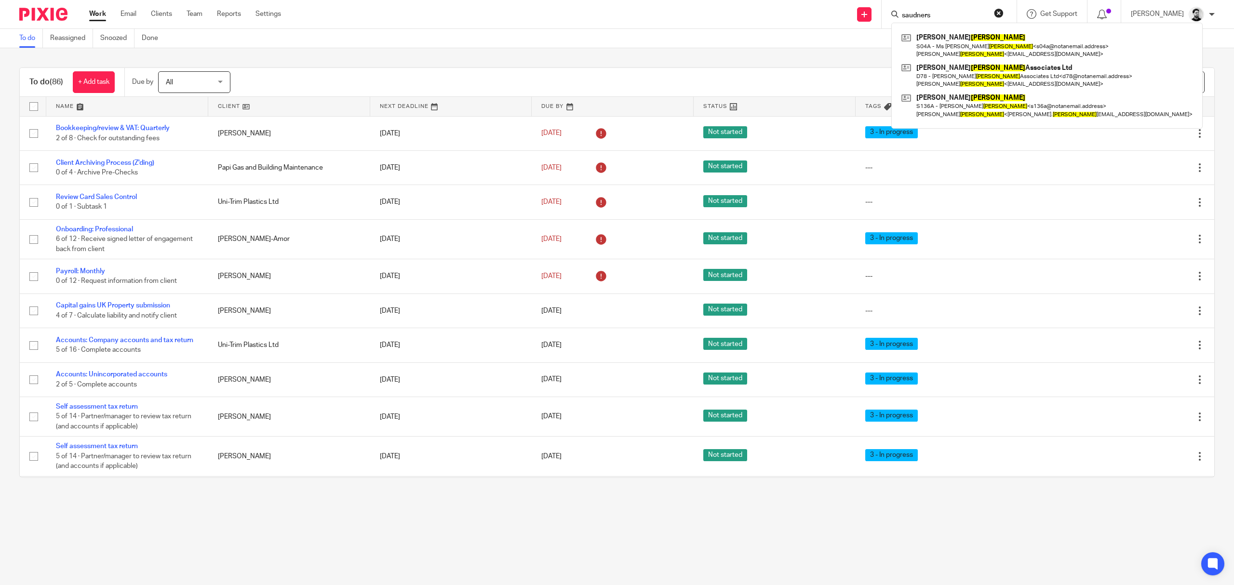
drag, startPoint x: 936, startPoint y: 15, endPoint x: 899, endPoint y: 10, distance: 37.5
click at [899, 10] on div "saudners" at bounding box center [948, 14] width 112 height 12
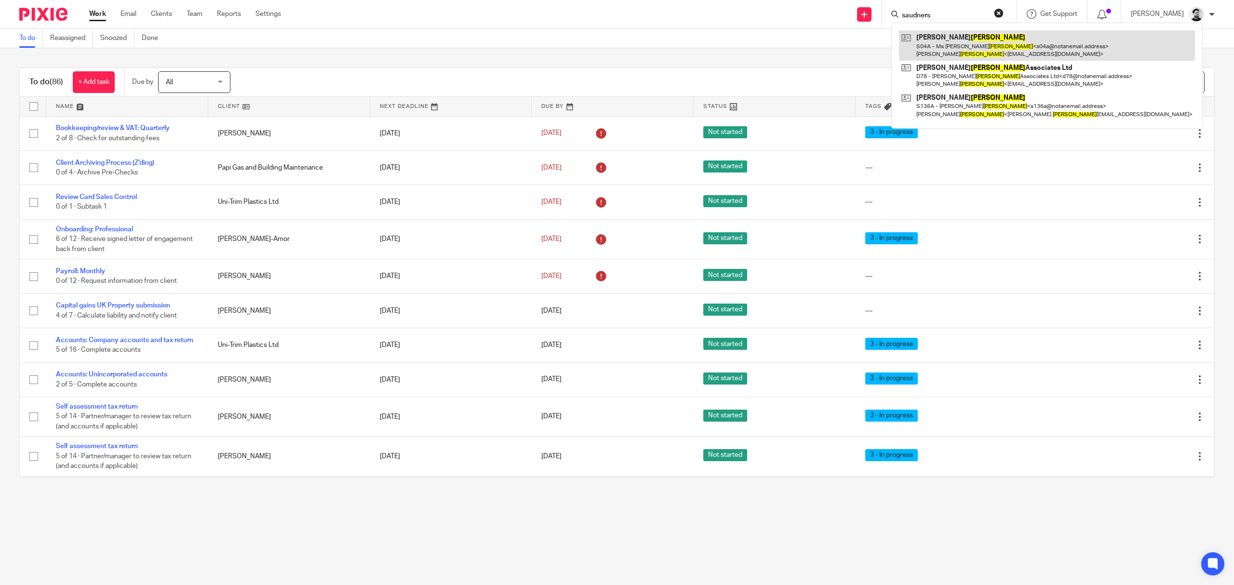
type input "saudners"
click at [971, 35] on link at bounding box center [1047, 45] width 296 height 30
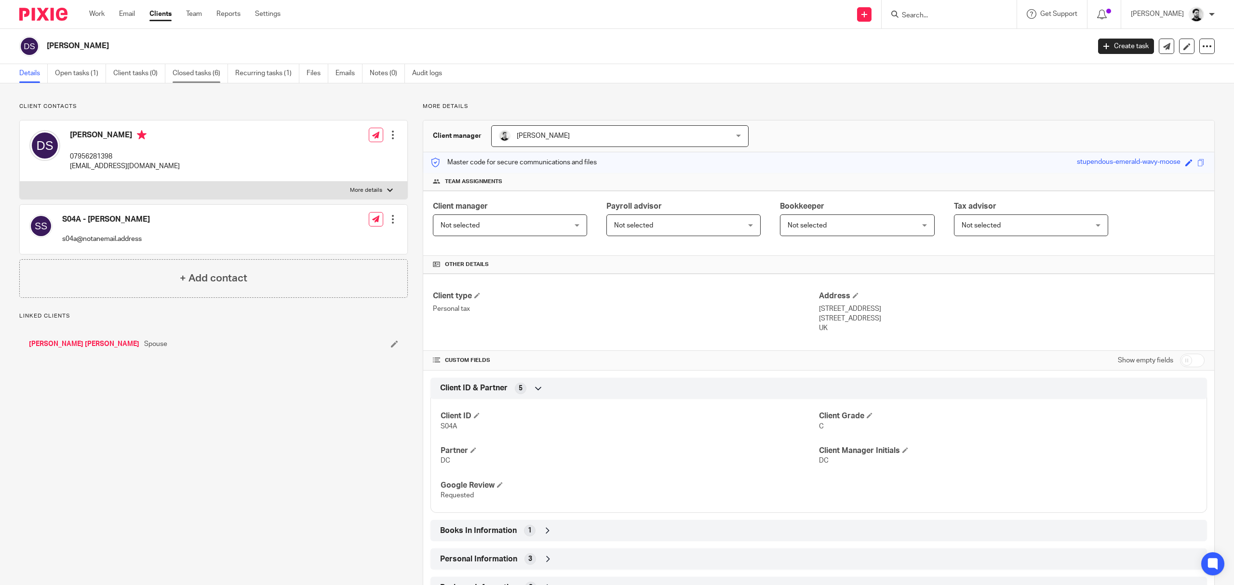
click at [193, 74] on link "Closed tasks (6)" at bounding box center [200, 73] width 55 height 19
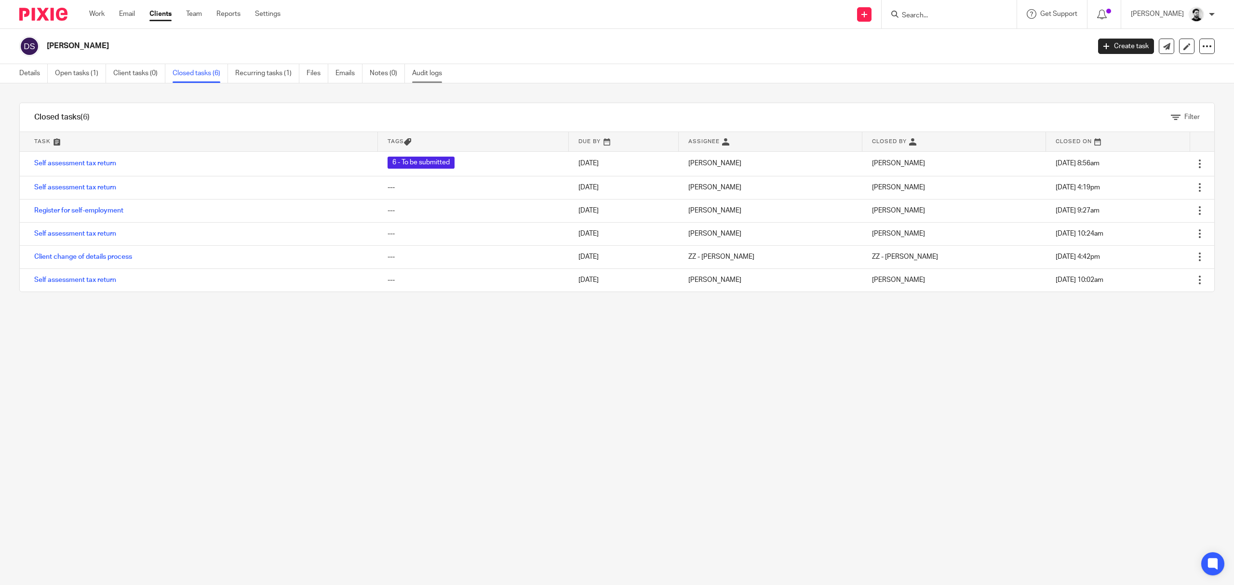
click at [424, 74] on link "Audit logs" at bounding box center [430, 73] width 37 height 19
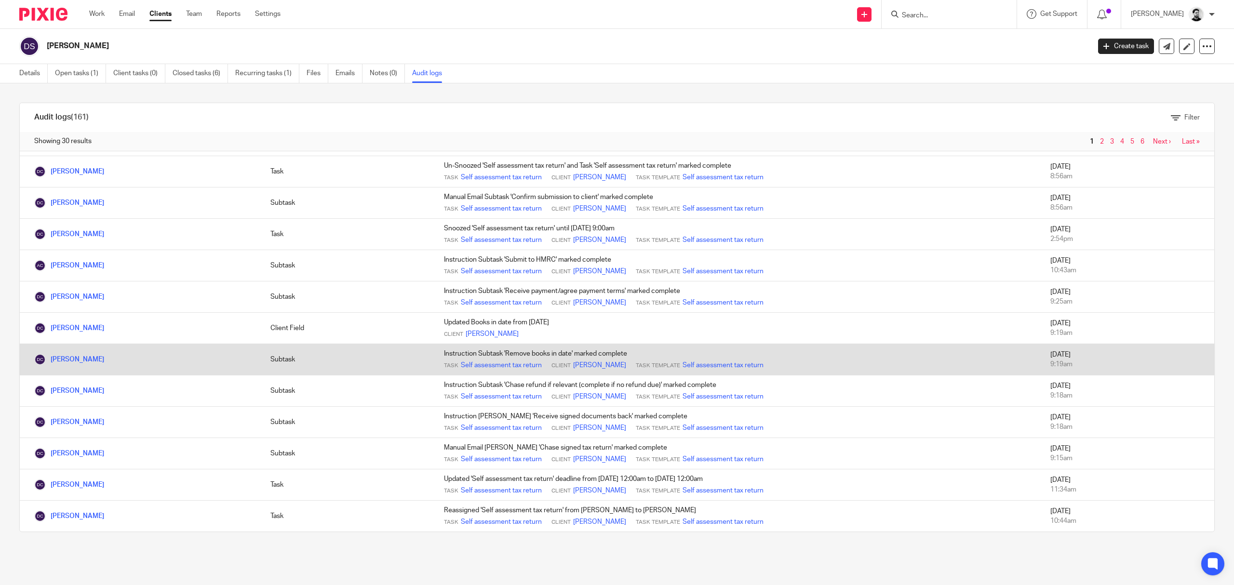
scroll to position [584, 0]
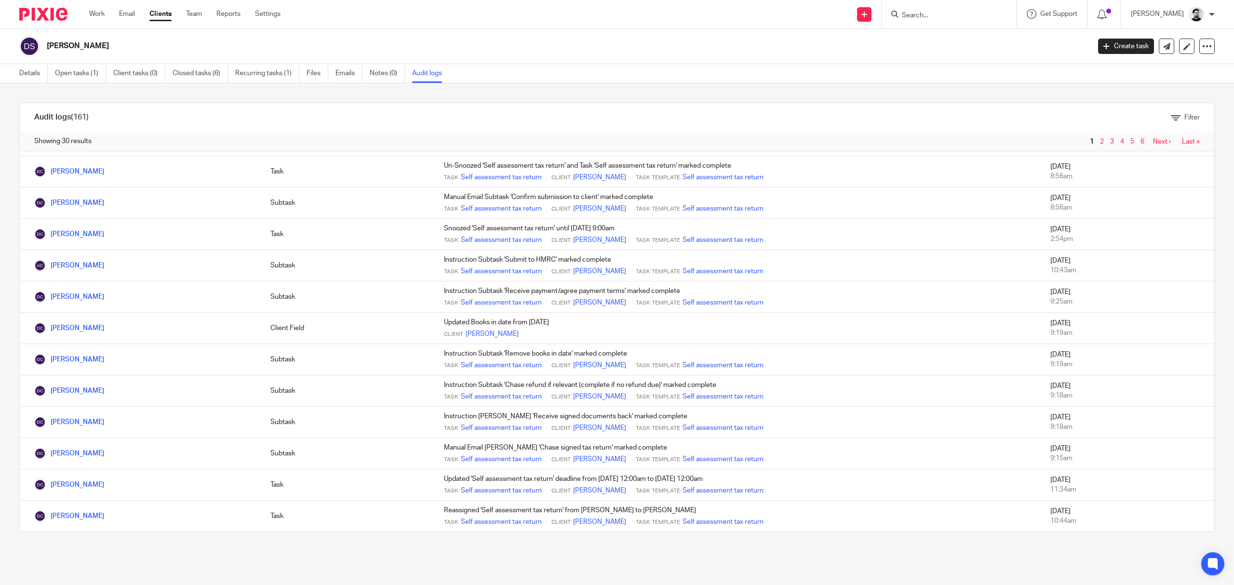
click at [1100, 141] on link "2" at bounding box center [1102, 141] width 4 height 7
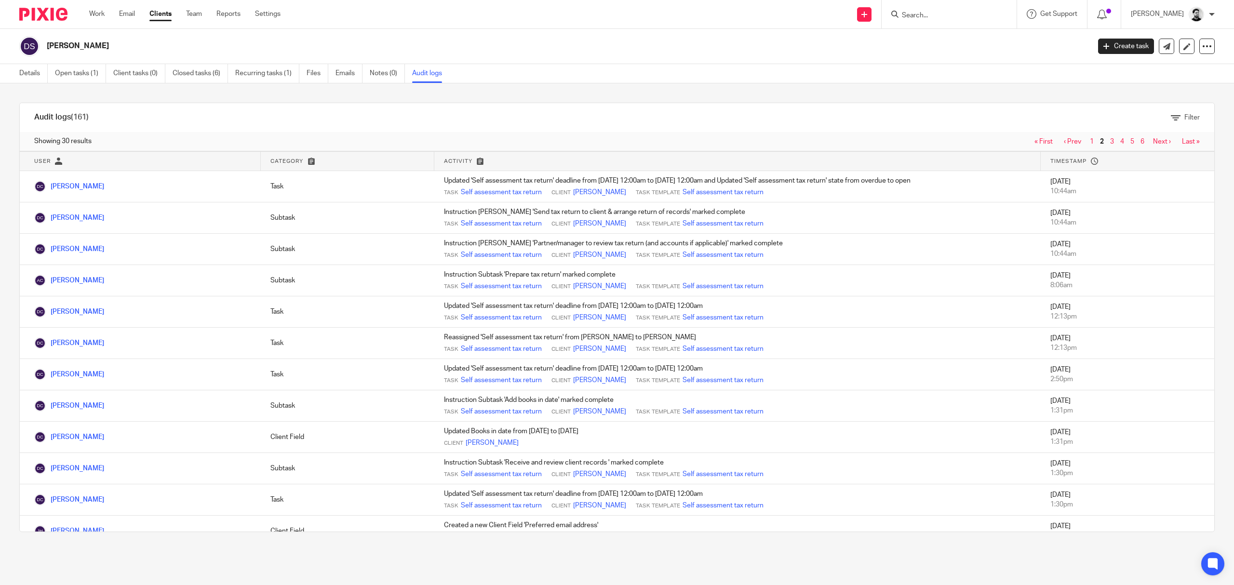
click at [911, 16] on input "Search" at bounding box center [944, 16] width 87 height 9
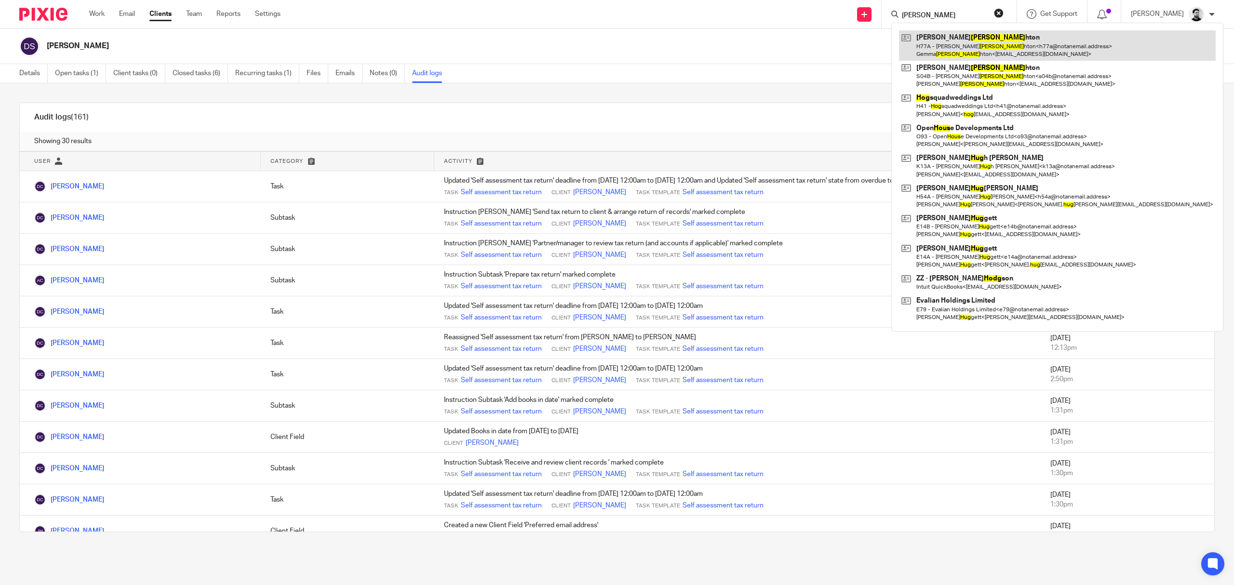
type input "[PERSON_NAME]"
click at [959, 49] on link at bounding box center [1057, 45] width 317 height 30
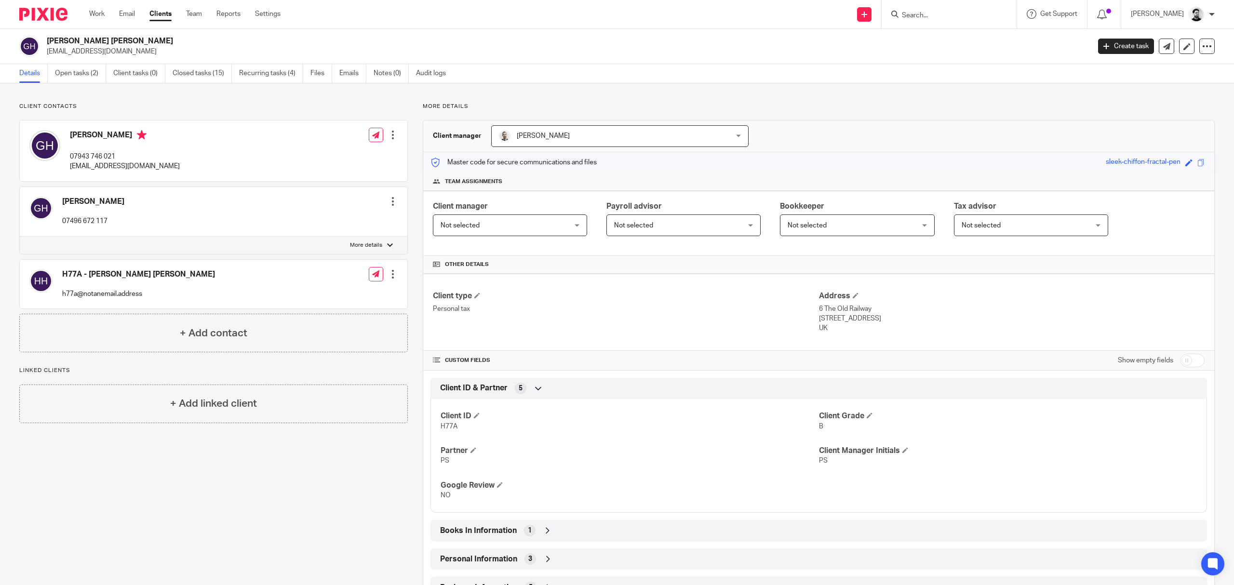
click at [926, 18] on input "Search" at bounding box center [944, 16] width 87 height 9
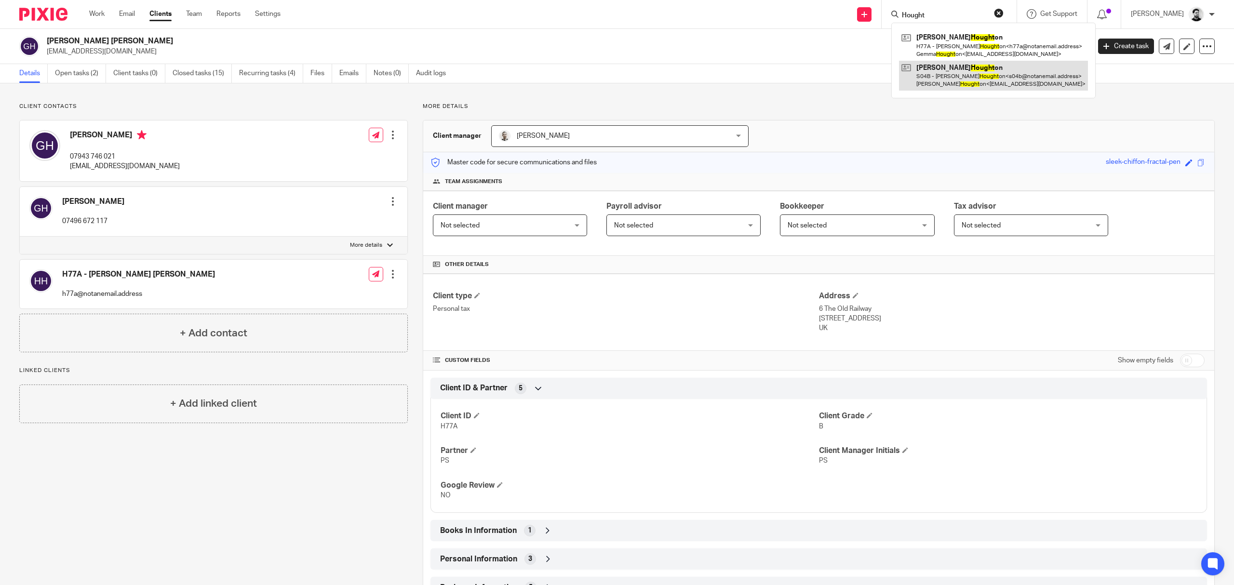
type input "Hought"
click at [955, 77] on link at bounding box center [993, 76] width 189 height 30
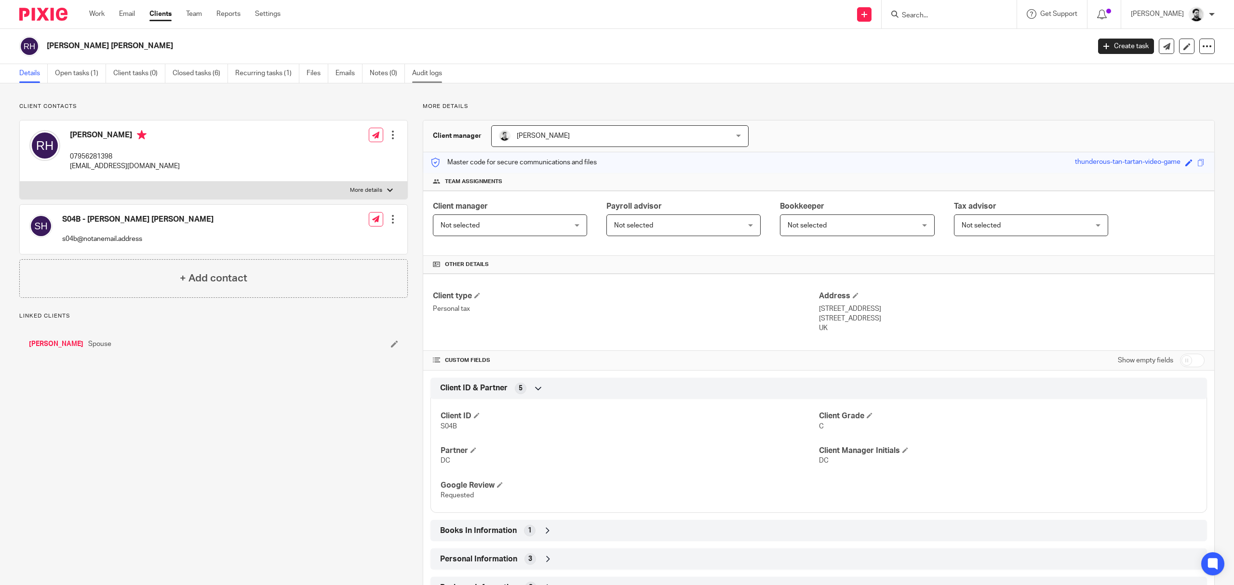
click at [425, 76] on link "Audit logs" at bounding box center [430, 73] width 37 height 19
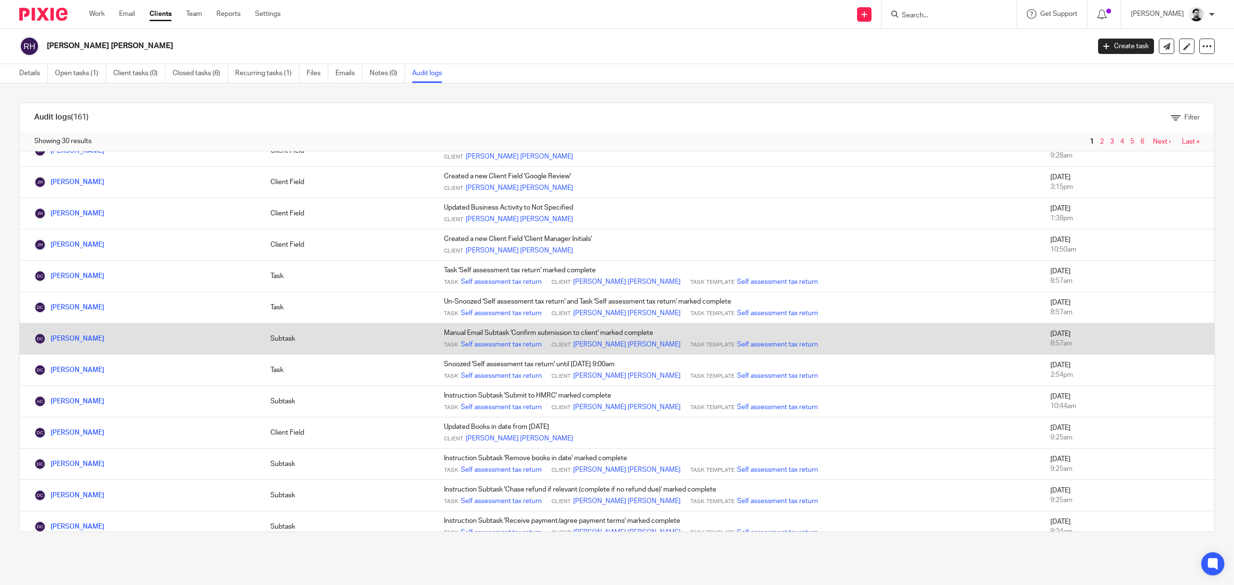
scroll to position [584, 0]
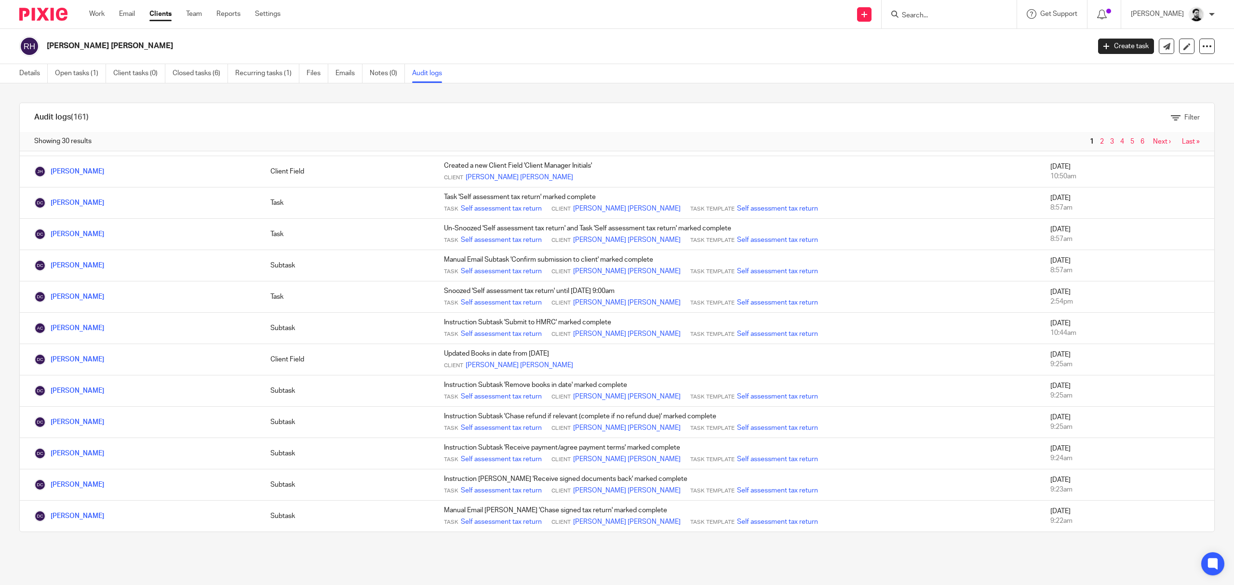
click at [1100, 139] on link "2" at bounding box center [1102, 141] width 4 height 7
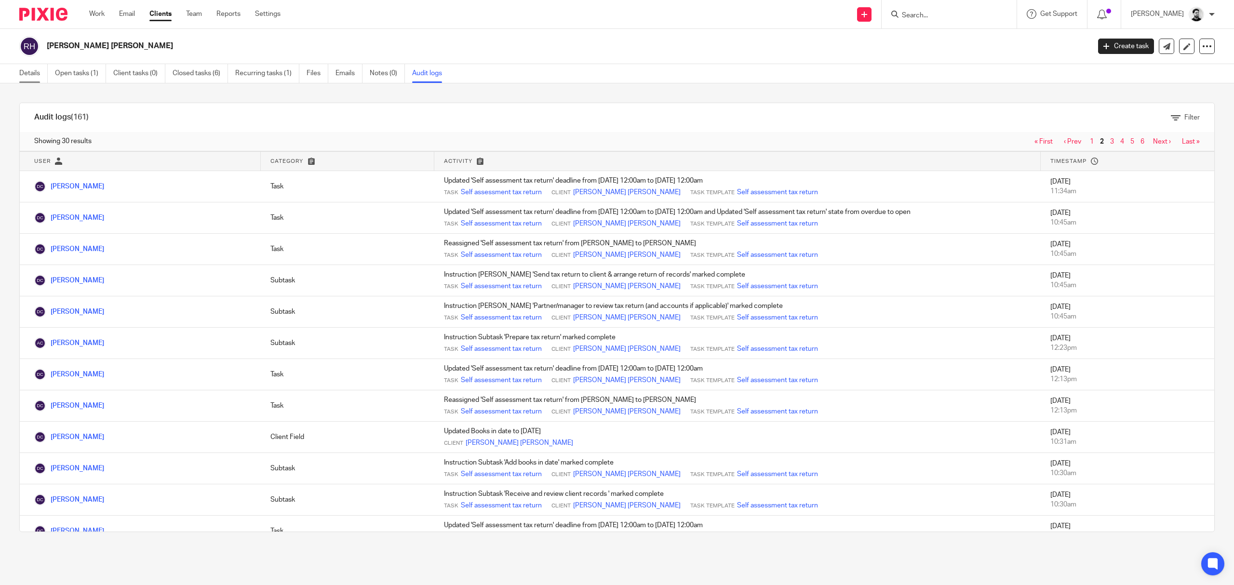
click at [35, 71] on link "Details" at bounding box center [33, 73] width 28 height 19
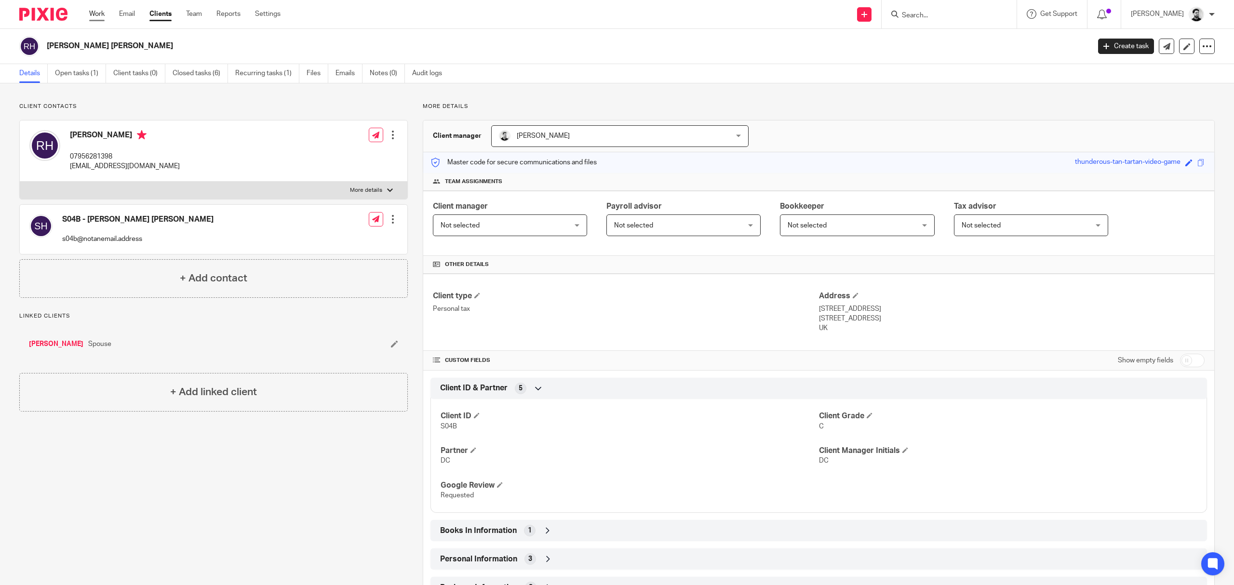
click at [99, 16] on link "Work" at bounding box center [96, 14] width 15 height 10
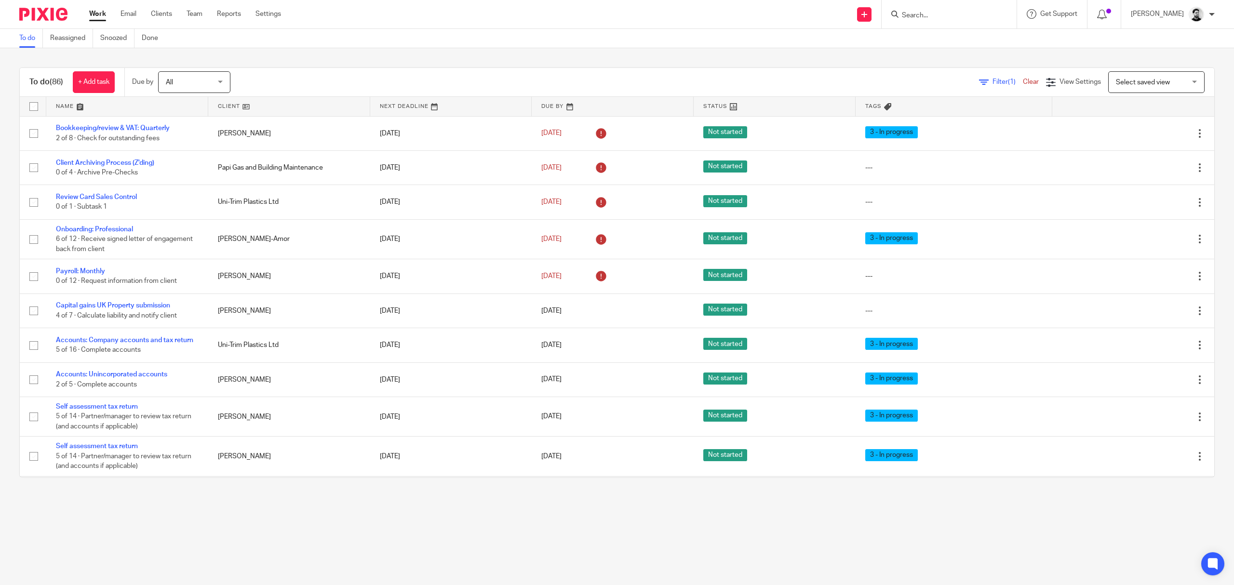
click at [939, 12] on input "Search" at bounding box center [944, 16] width 87 height 9
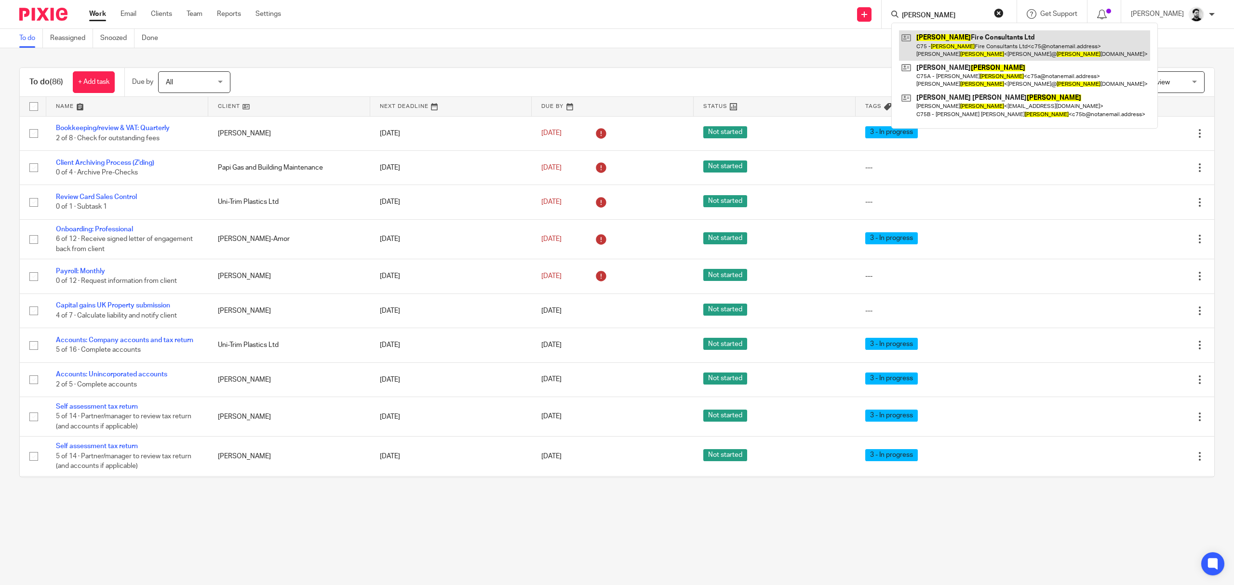
type input "collins"
click at [922, 34] on link at bounding box center [1024, 45] width 251 height 30
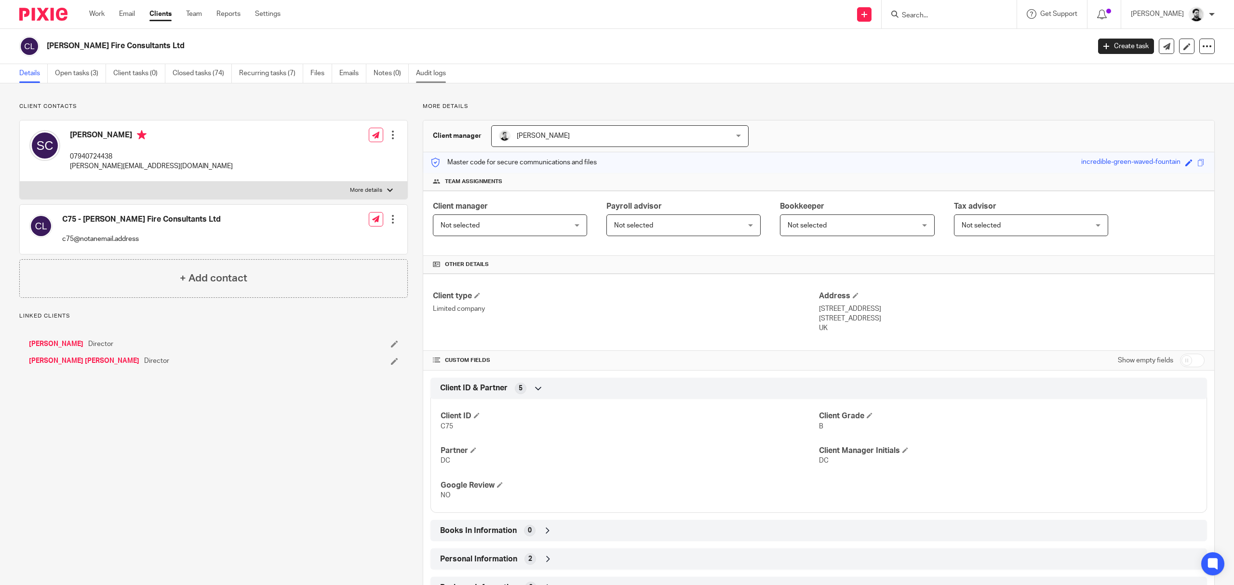
click at [434, 78] on link "Audit logs" at bounding box center [434, 73] width 37 height 19
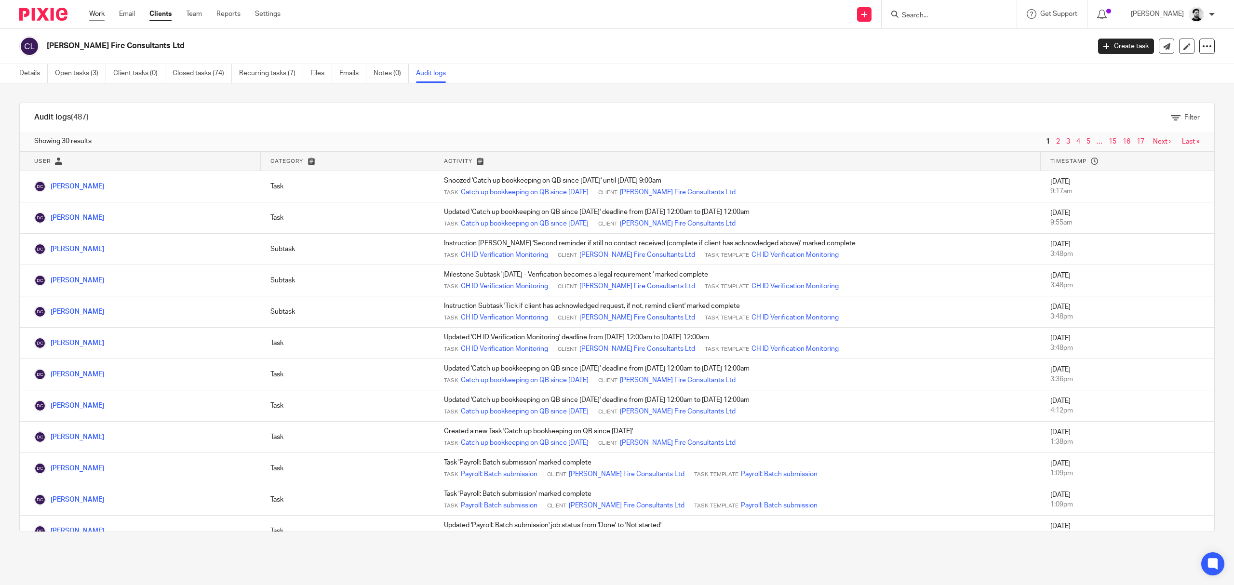
click at [97, 14] on link "Work" at bounding box center [96, 14] width 15 height 10
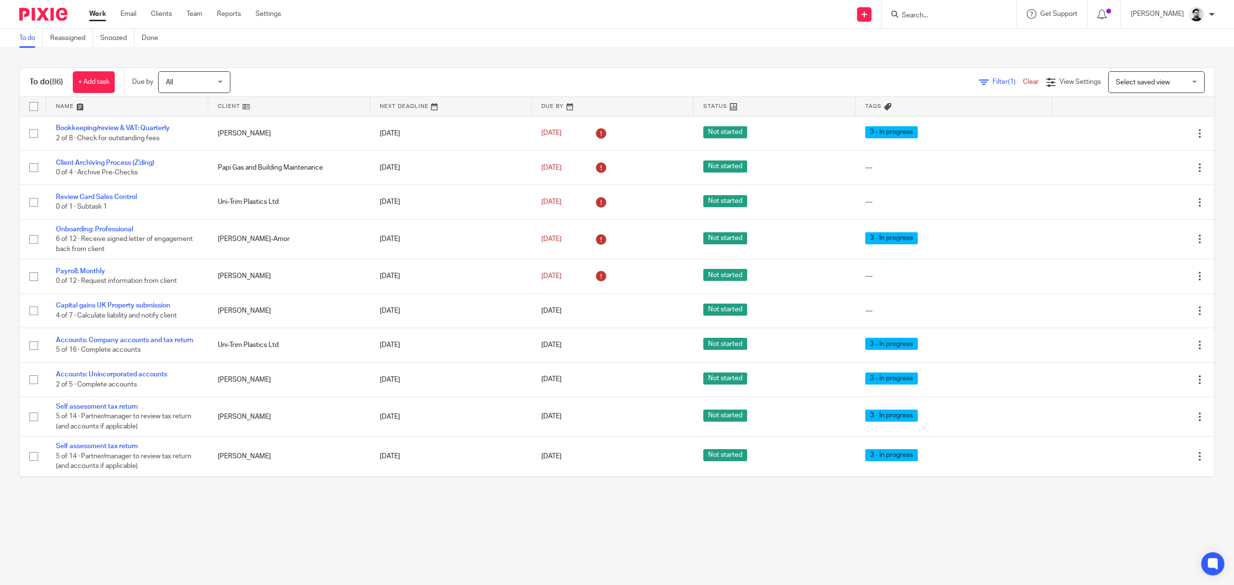
click at [541, 167] on link "[DATE]" at bounding box center [562, 168] width 43 height 10
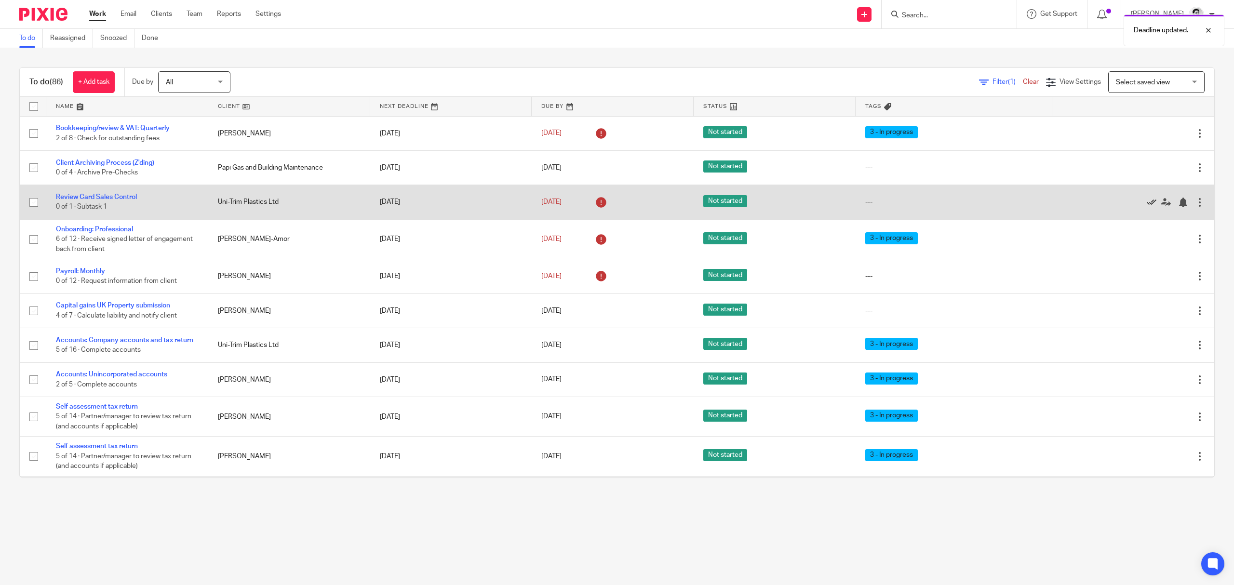
click at [1147, 204] on icon at bounding box center [1152, 203] width 10 height 10
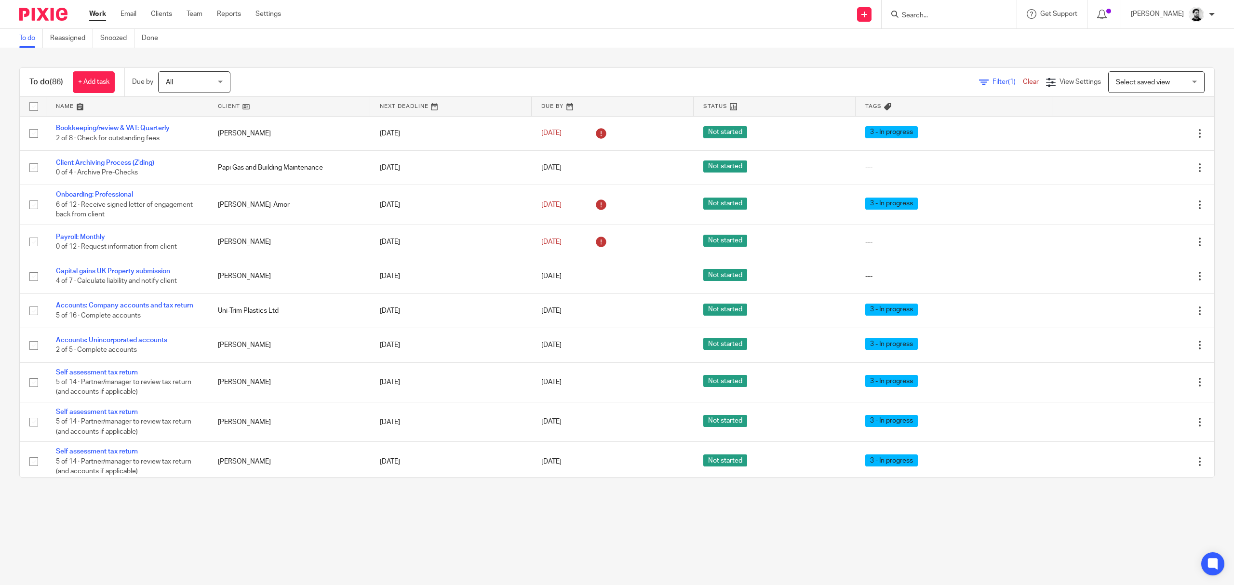
click at [943, 16] on input "Search" at bounding box center [944, 16] width 87 height 9
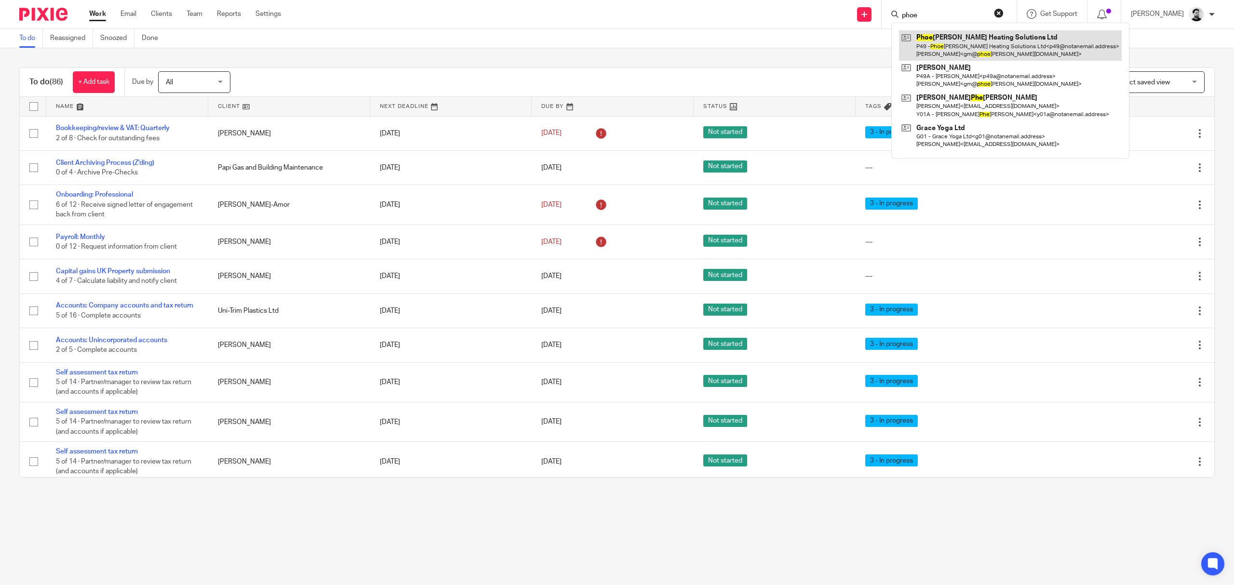
type input "phoe"
click at [962, 49] on link at bounding box center [1010, 45] width 223 height 30
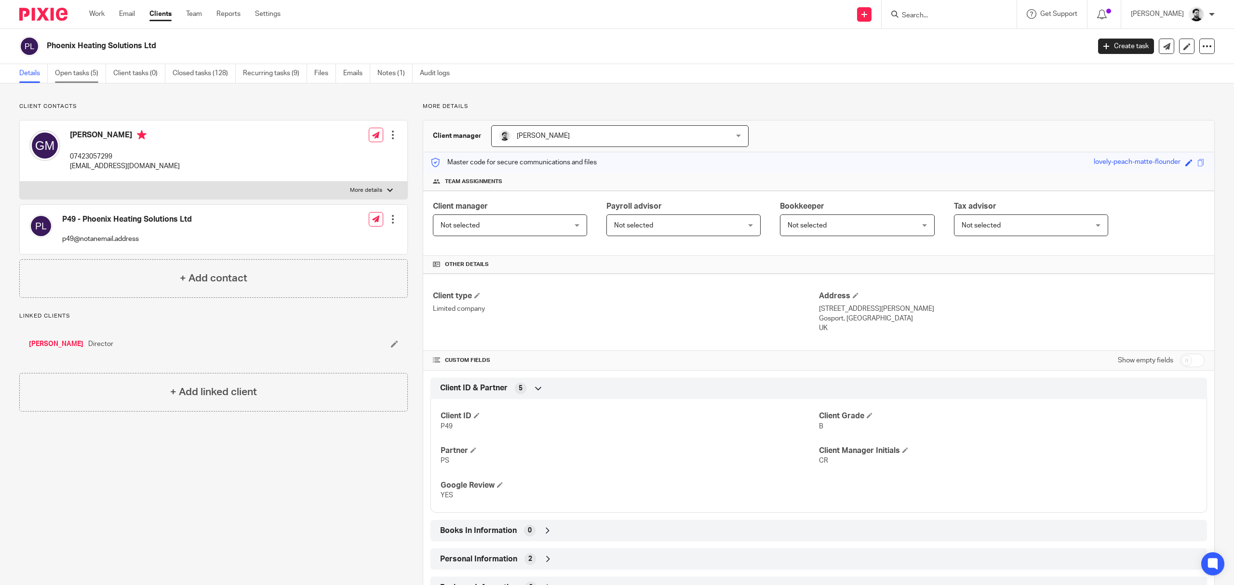
click at [85, 73] on link "Open tasks (5)" at bounding box center [80, 73] width 51 height 19
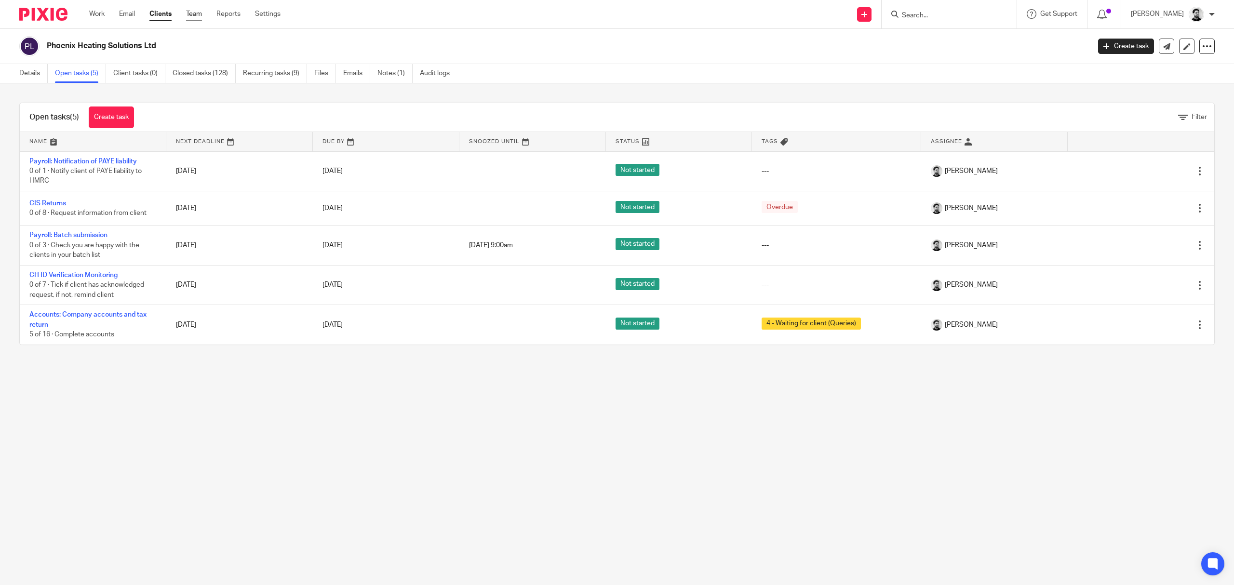
click at [193, 12] on link "Team" at bounding box center [194, 14] width 16 height 10
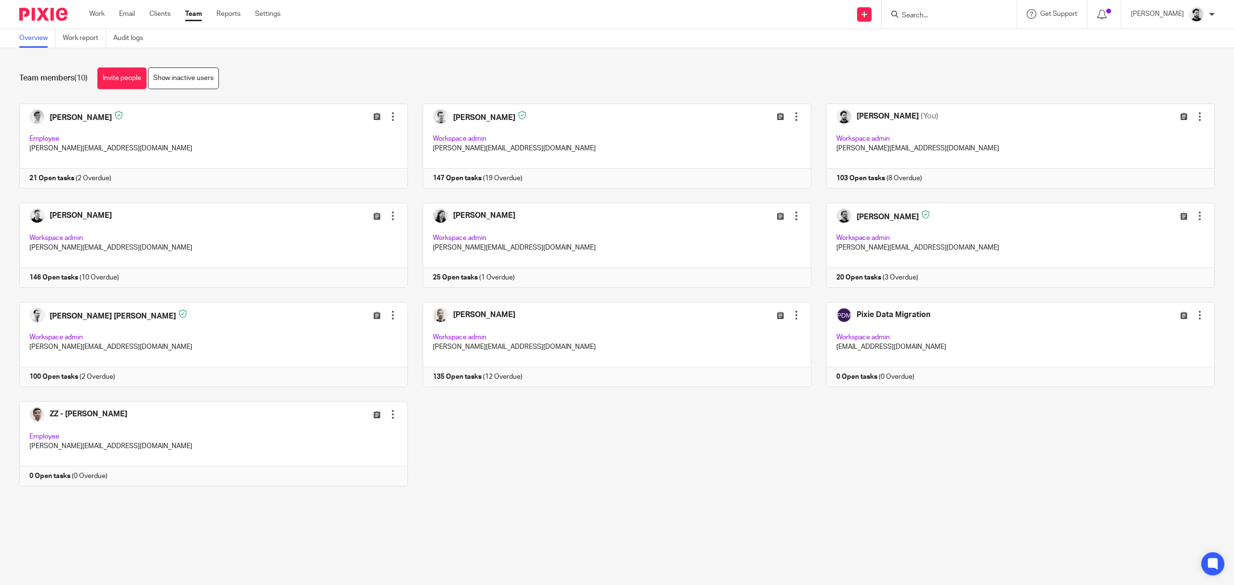
click at [917, 16] on input "Search" at bounding box center [944, 16] width 87 height 9
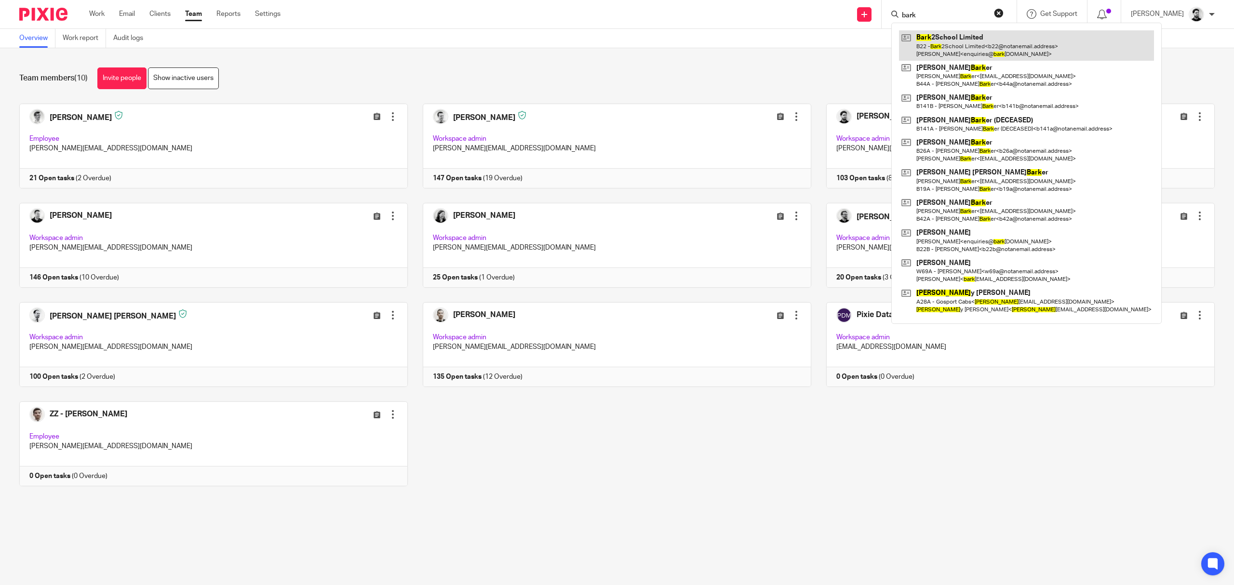
type input "bark"
click at [956, 50] on link at bounding box center [1026, 45] width 255 height 30
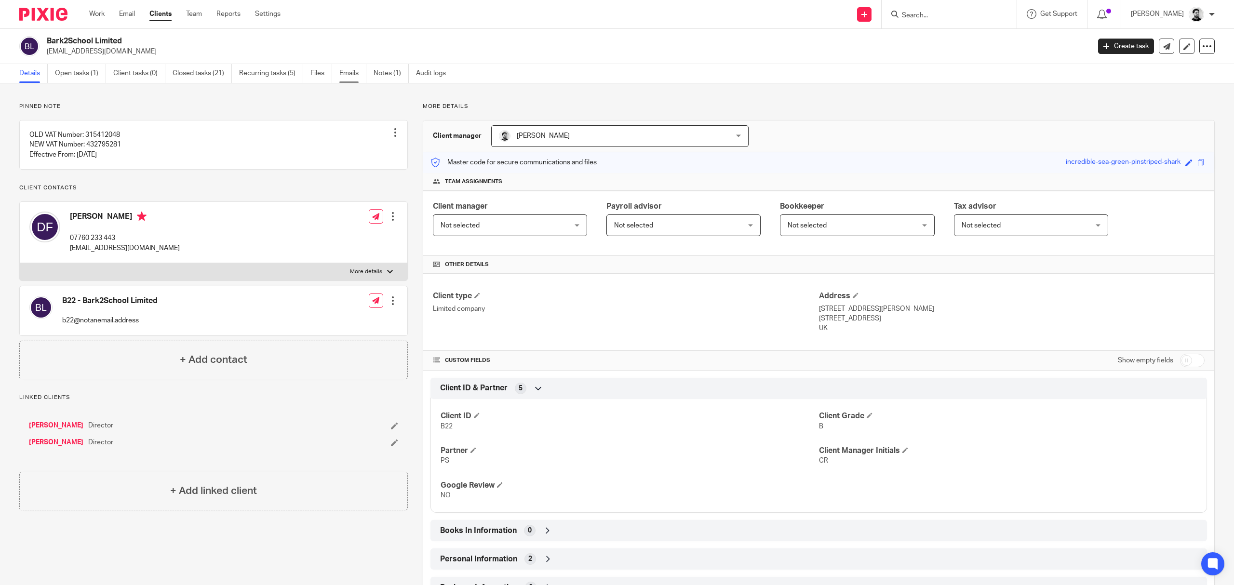
click at [346, 74] on link "Emails" at bounding box center [352, 73] width 27 height 19
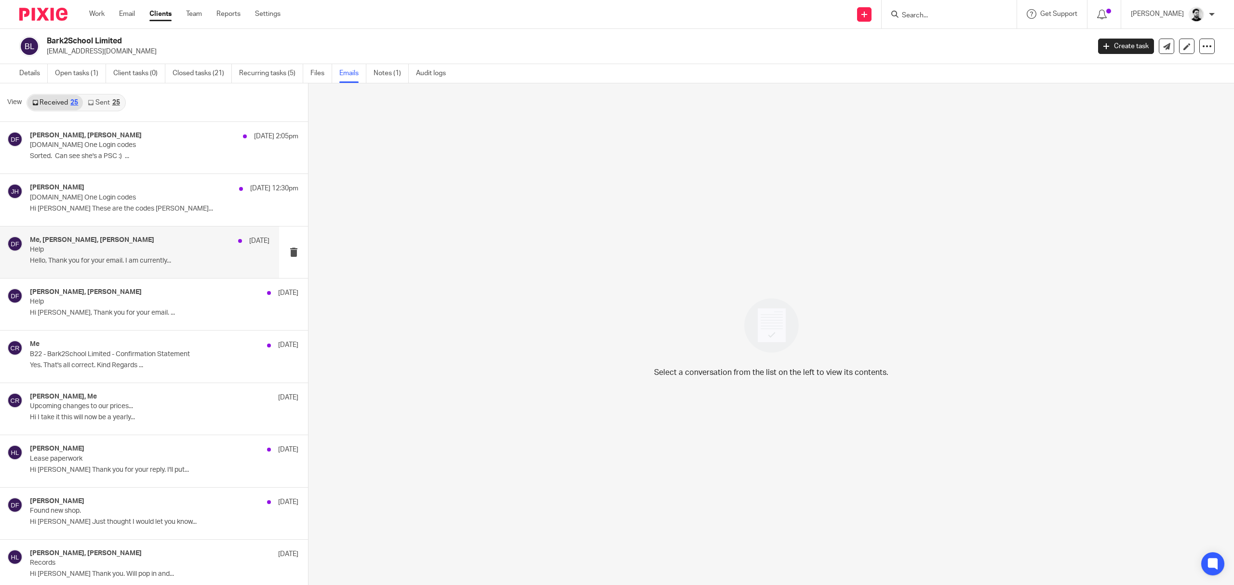
click at [159, 261] on p "Hello, Thank you for your email. I am currently..." at bounding box center [150, 261] width 240 height 8
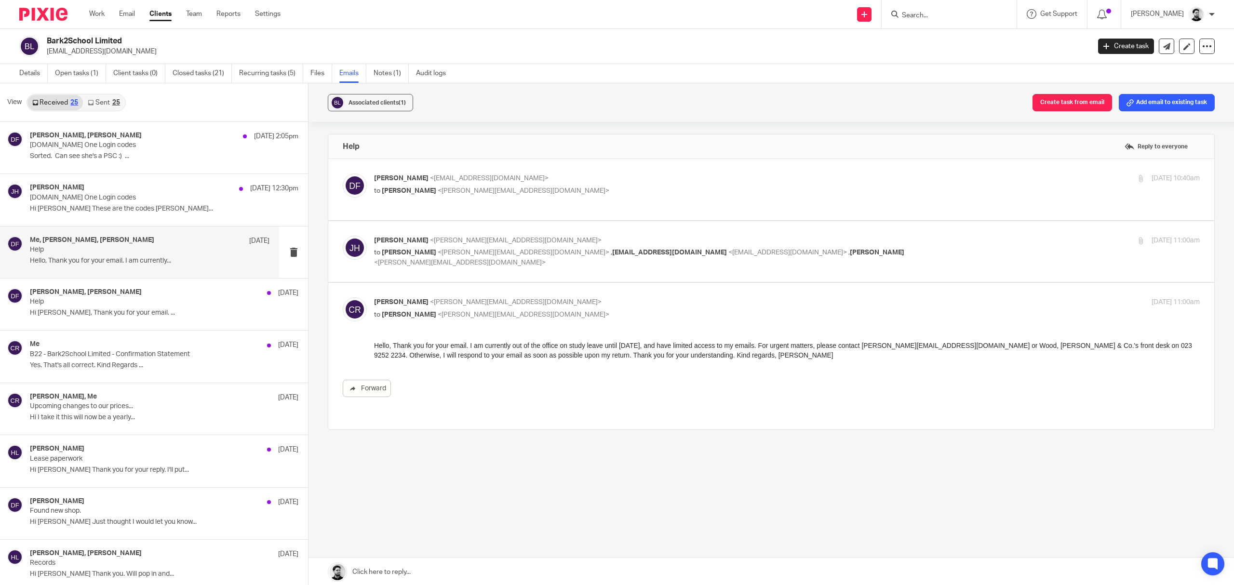
click at [596, 244] on p "Jack Harding <j.harding@woodhicks.co.uk>" at bounding box center [649, 241] width 551 height 10
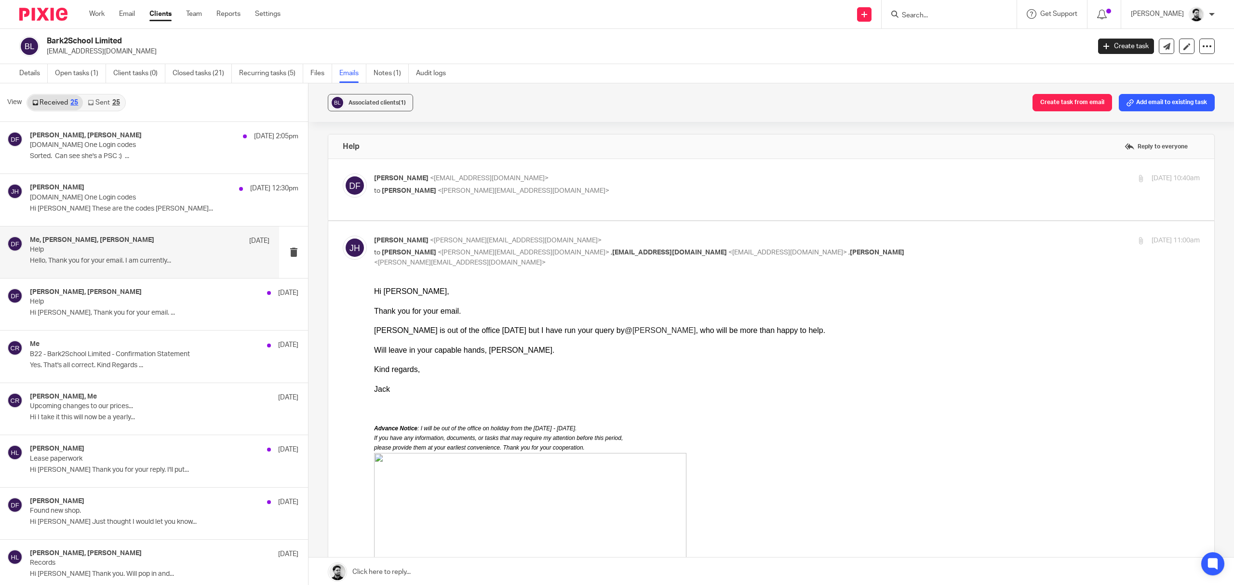
click at [606, 244] on p "Jack Harding <j.harding@woodhicks.co.uk>" at bounding box center [649, 241] width 551 height 10
checkbox input "false"
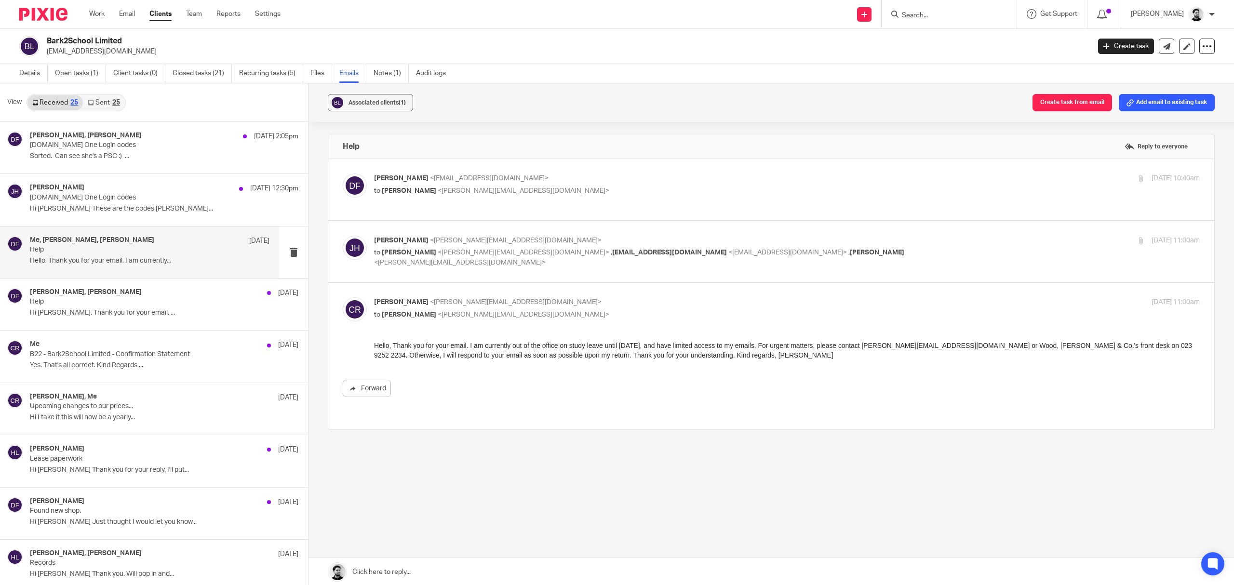
click at [98, 108] on link "Sent 25" at bounding box center [103, 102] width 41 height 15
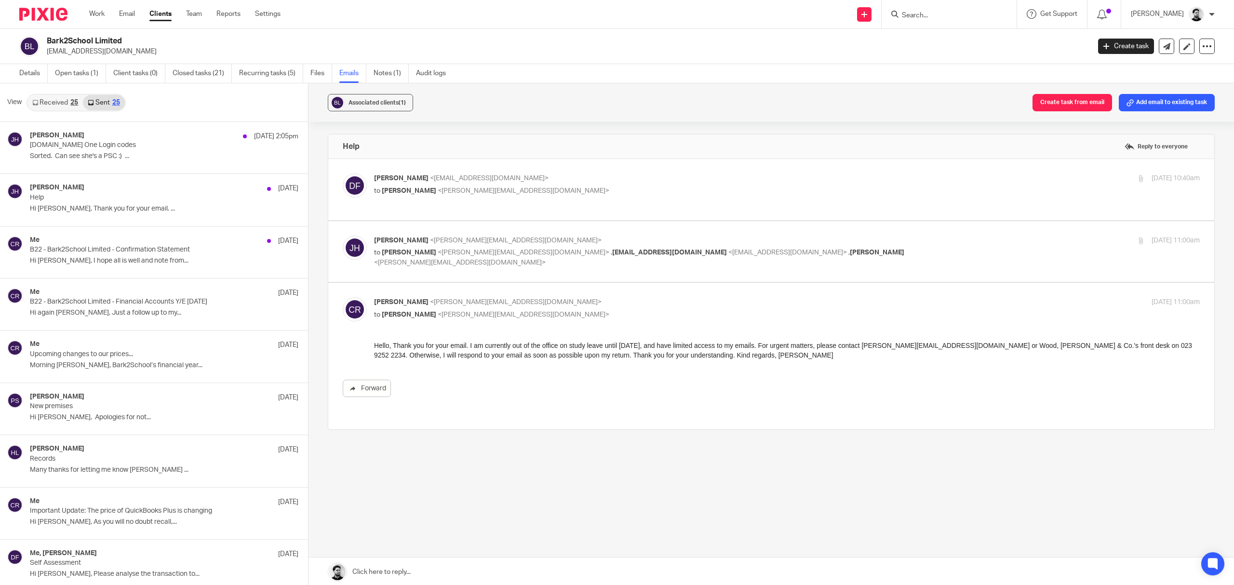
scroll to position [2, 0]
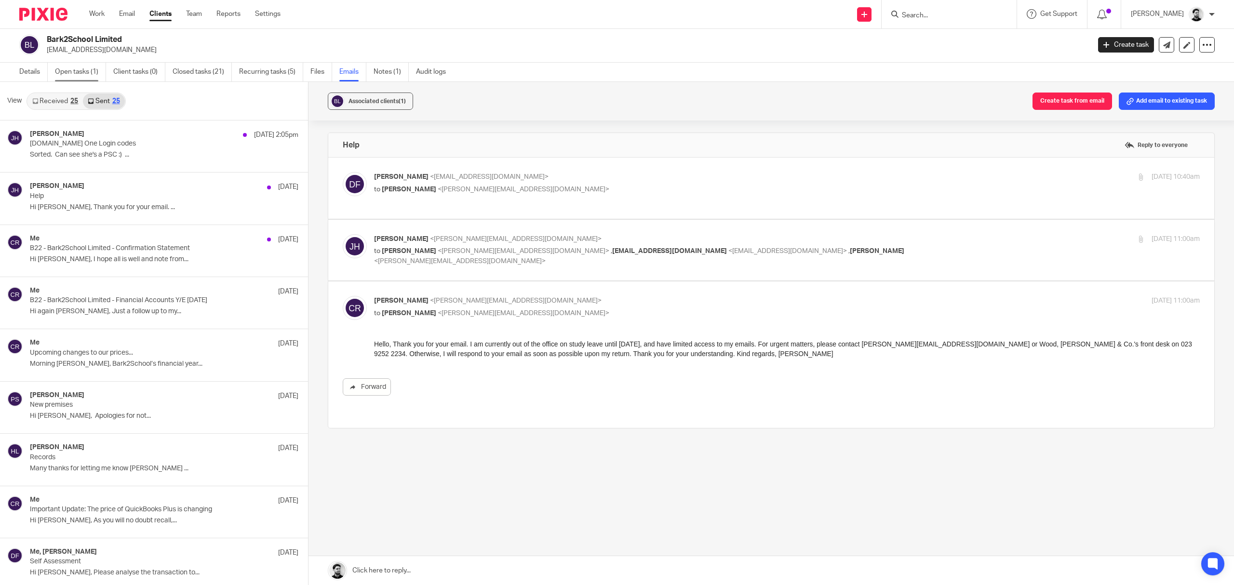
click at [93, 71] on link "Open tasks (1)" at bounding box center [80, 72] width 51 height 19
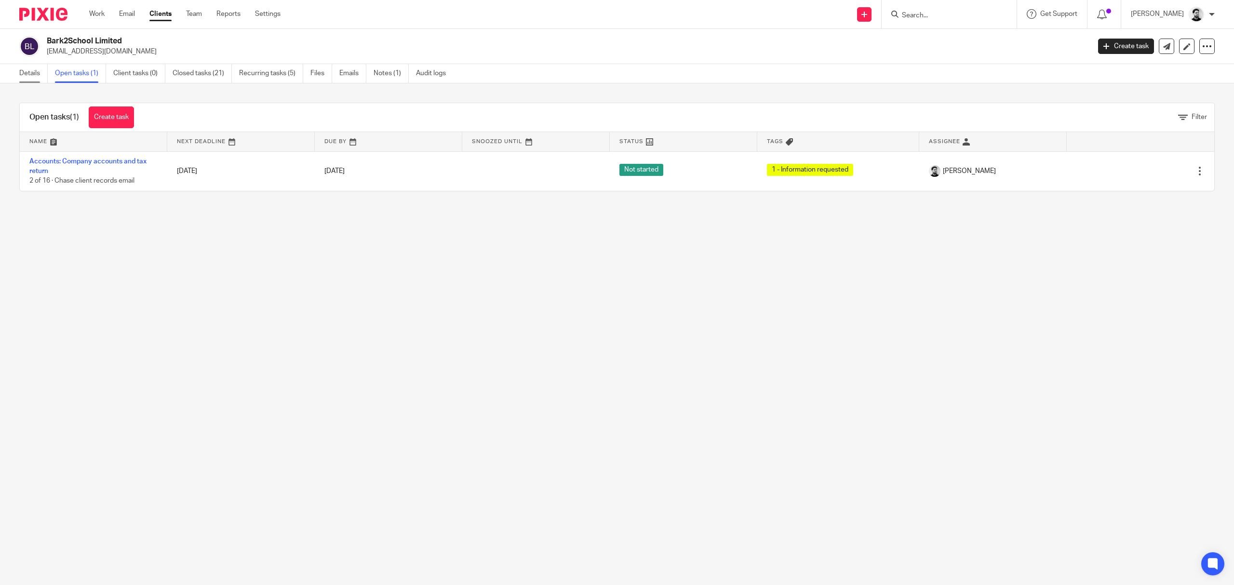
click at [39, 74] on link "Details" at bounding box center [33, 73] width 28 height 19
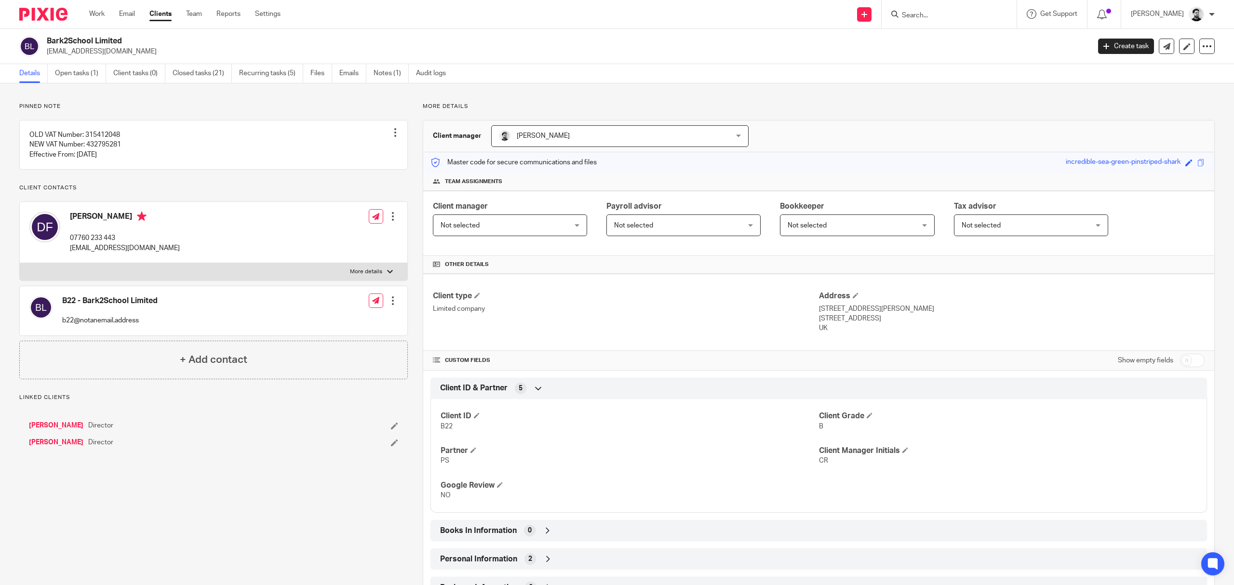
scroll to position [213, 0]
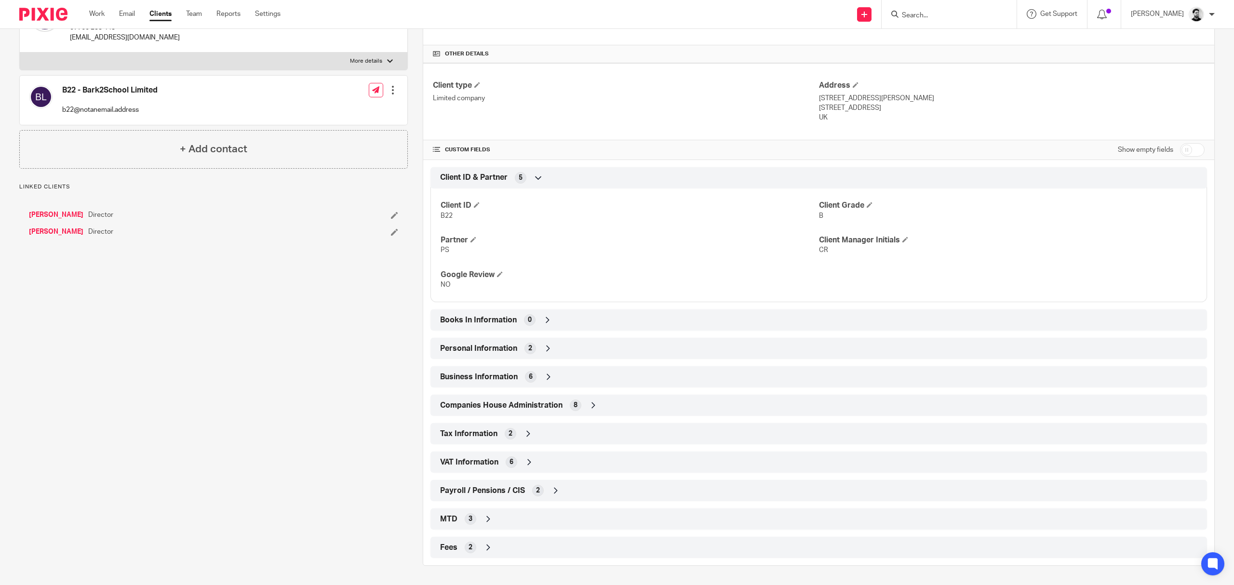
click at [583, 433] on div "Tax Information 2" at bounding box center [819, 434] width 762 height 16
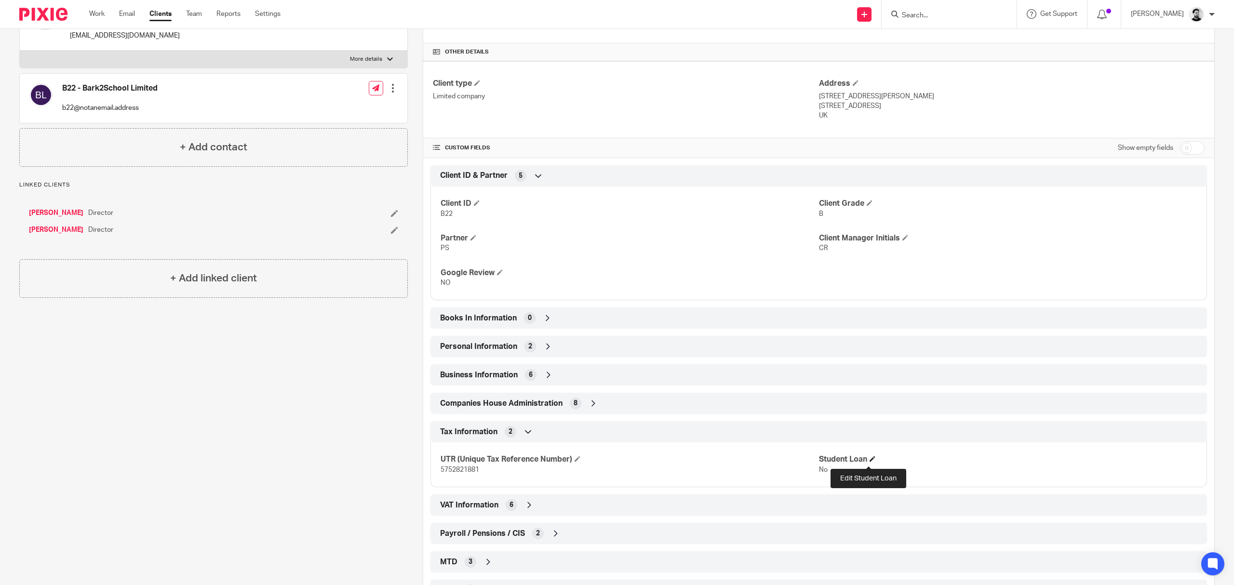
click at [870, 462] on span at bounding box center [873, 459] width 6 height 6
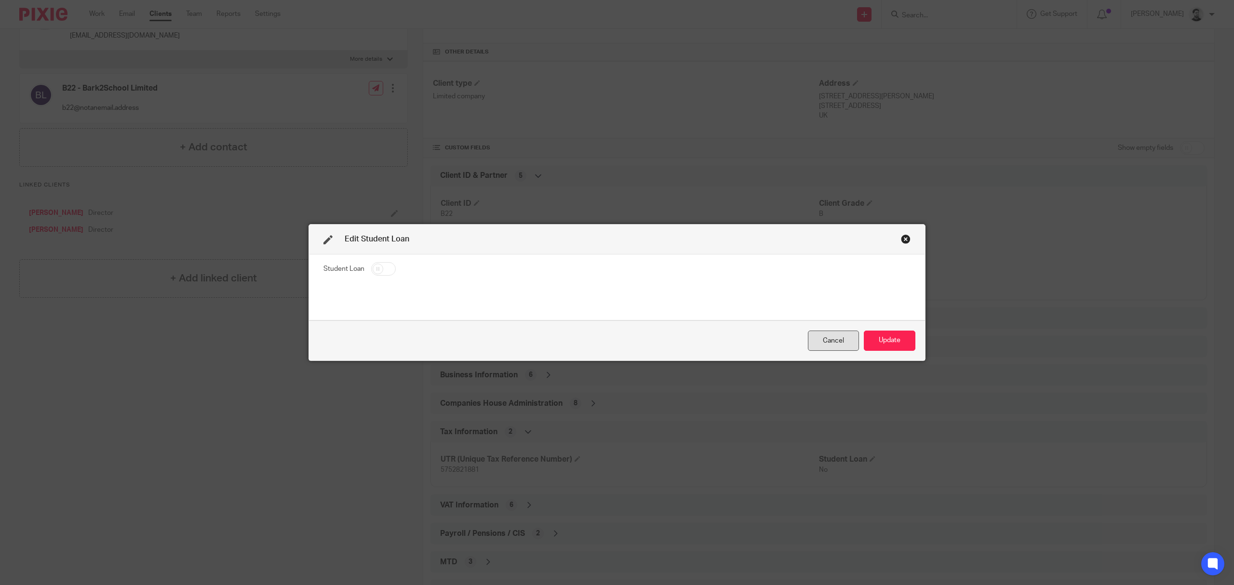
click at [840, 338] on div "Cancel" at bounding box center [833, 341] width 51 height 21
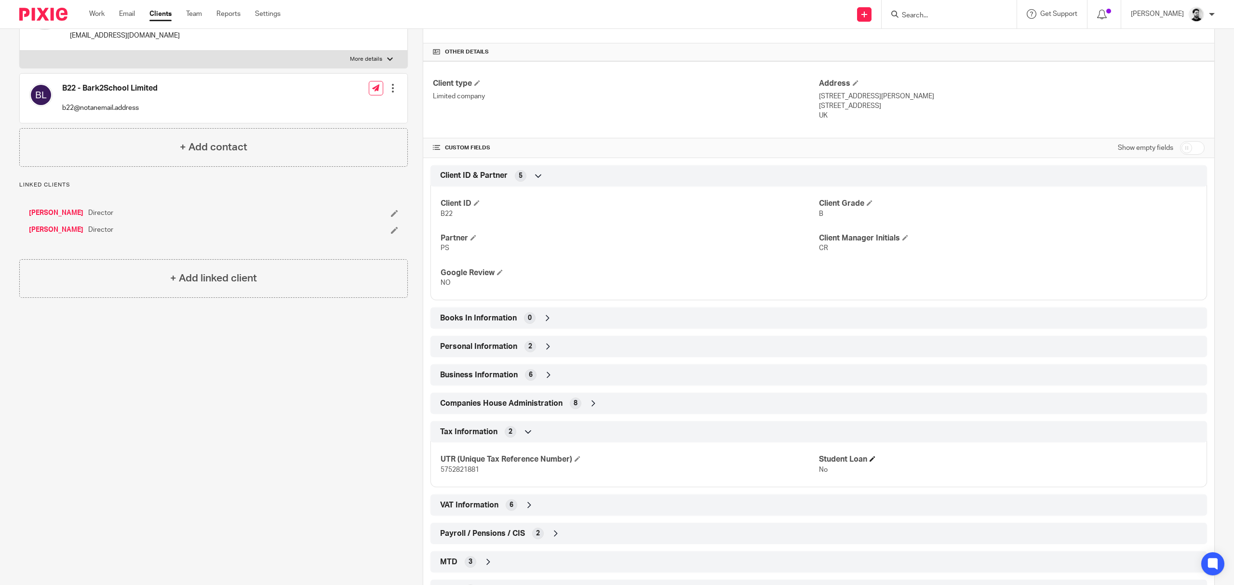
click at [870, 461] on span at bounding box center [873, 459] width 6 height 6
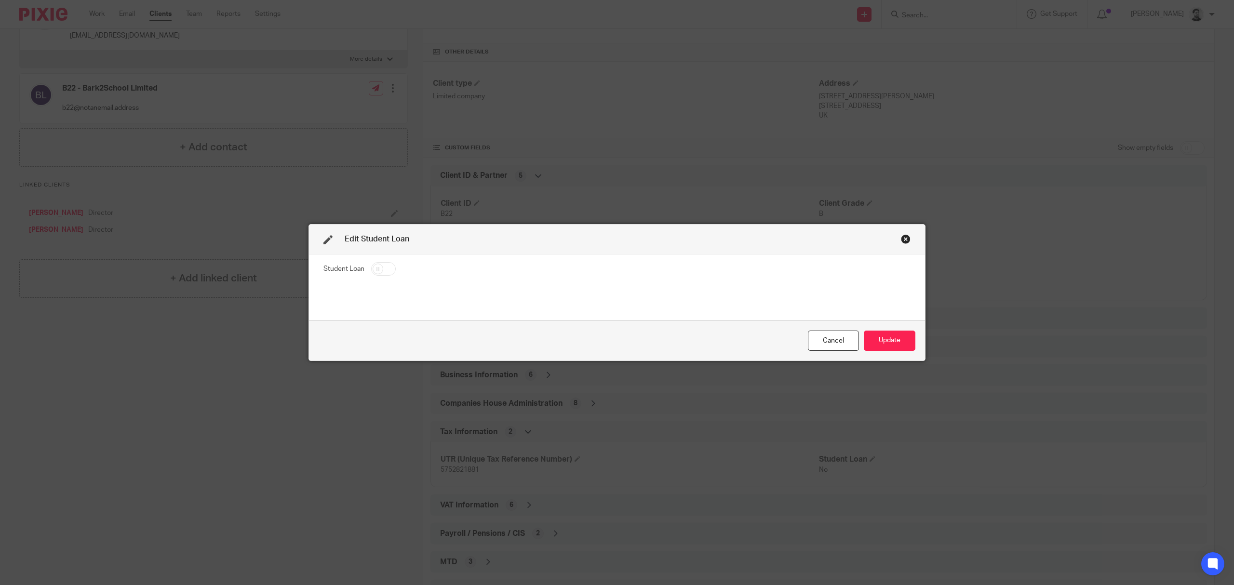
click at [379, 269] on input "checkbox" at bounding box center [383, 269] width 25 height 14
checkbox input "true"
click at [881, 341] on button "Update" at bounding box center [890, 341] width 52 height 21
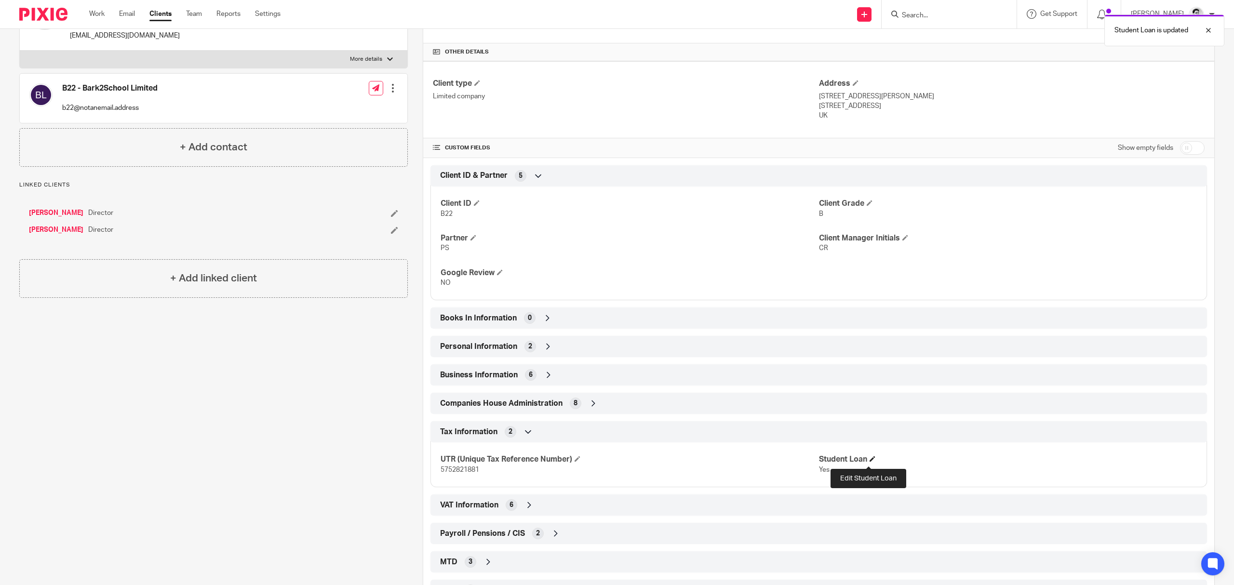
click at [870, 460] on span at bounding box center [873, 459] width 6 height 6
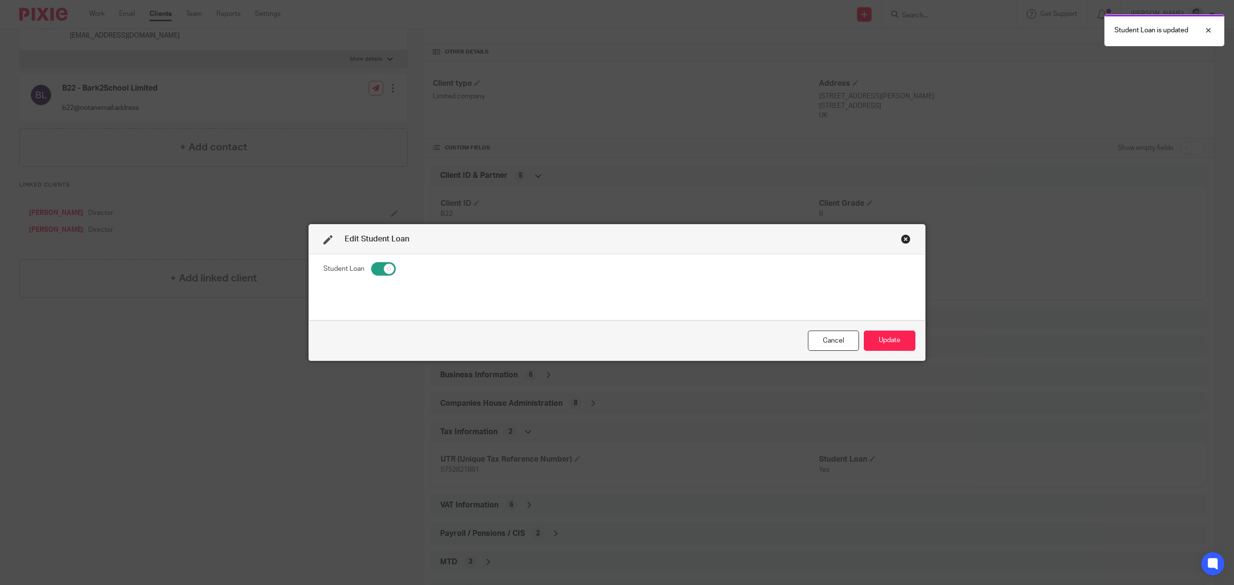
click at [386, 271] on input "checkbox" at bounding box center [383, 269] width 25 height 14
checkbox input "false"
click at [882, 342] on button "Update" at bounding box center [890, 341] width 52 height 21
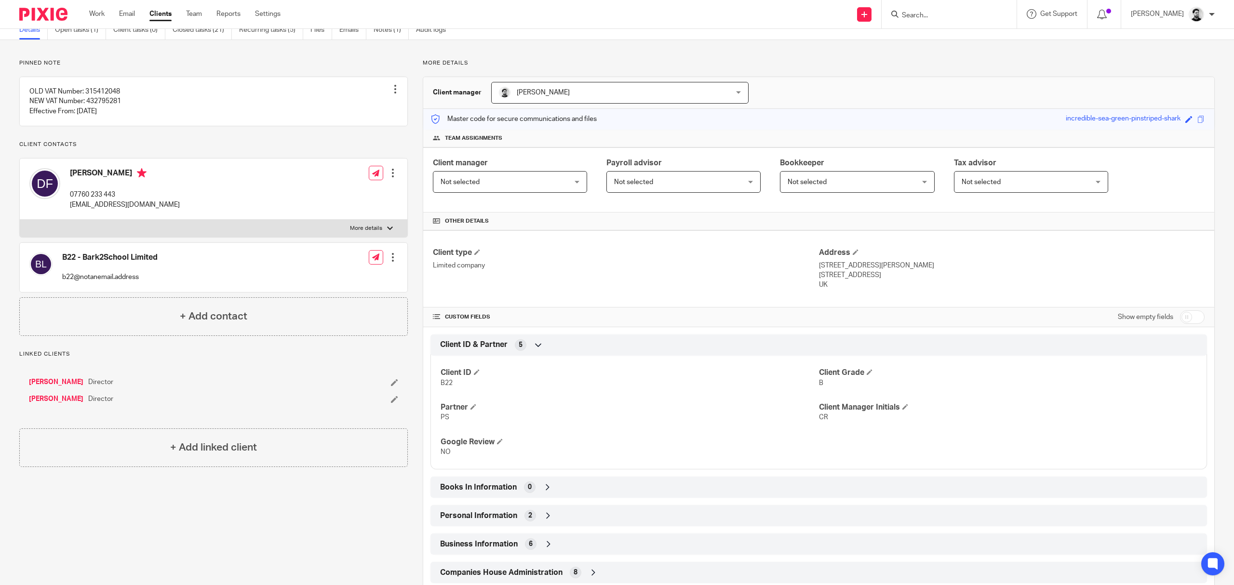
scroll to position [0, 0]
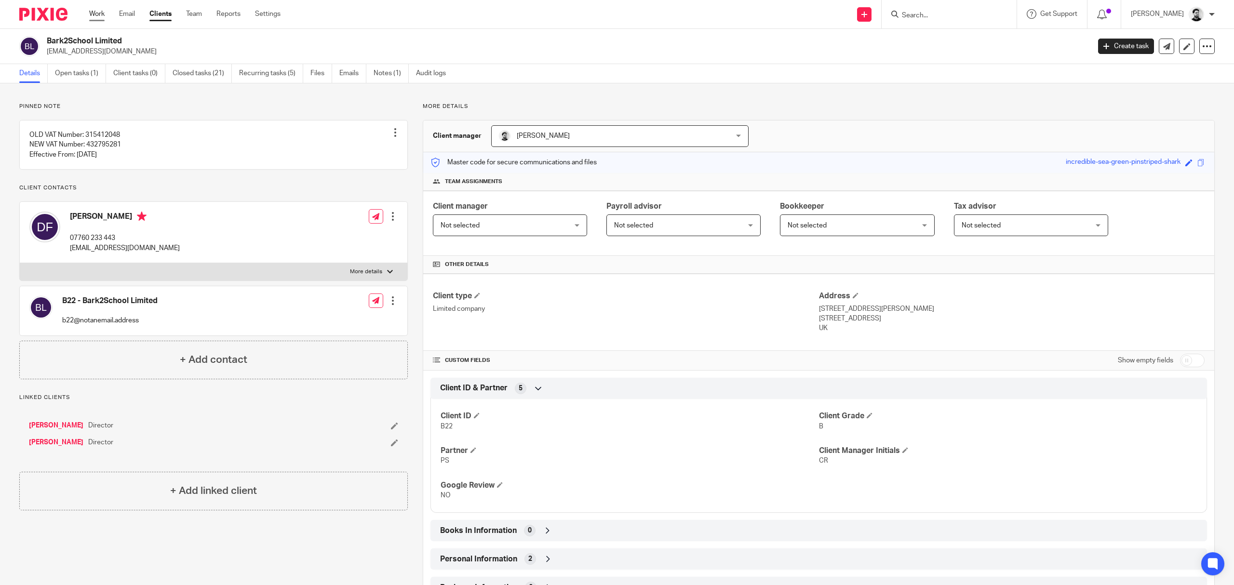
click at [93, 14] on link "Work" at bounding box center [96, 14] width 15 height 10
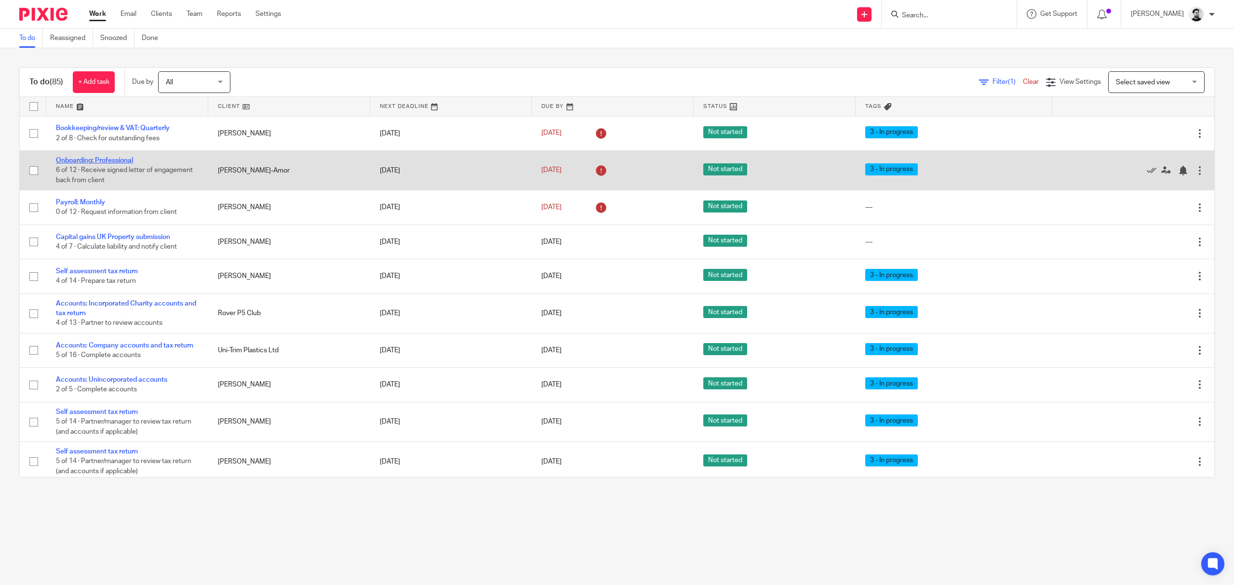
click at [100, 158] on link "Onboarding: Professional" at bounding box center [94, 160] width 77 height 7
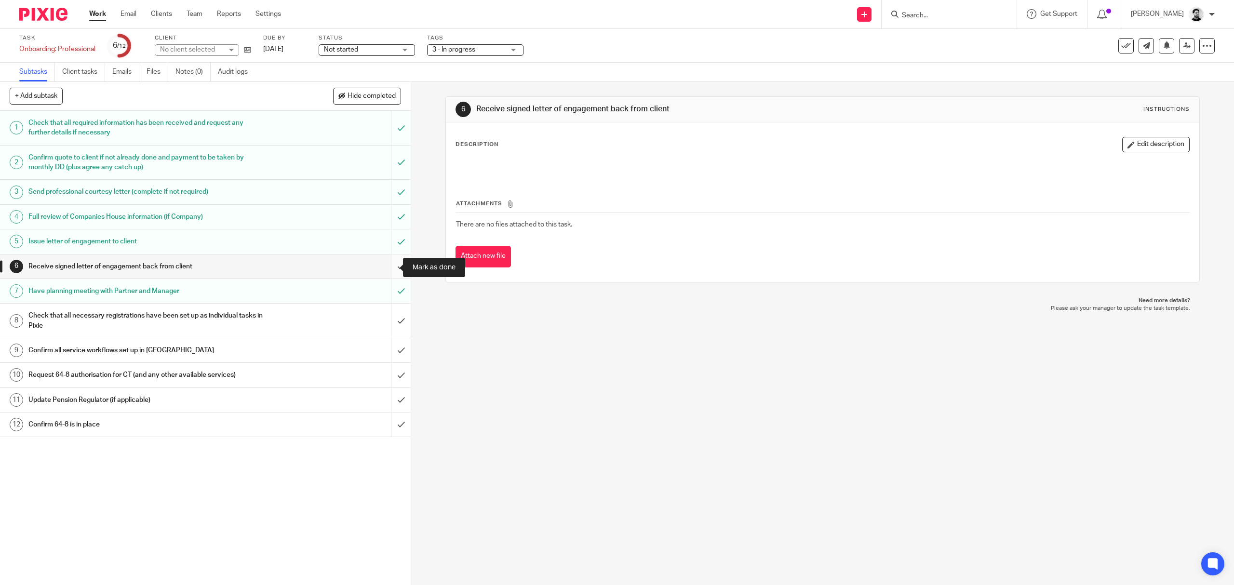
click at [386, 265] on input "submit" at bounding box center [205, 267] width 411 height 24
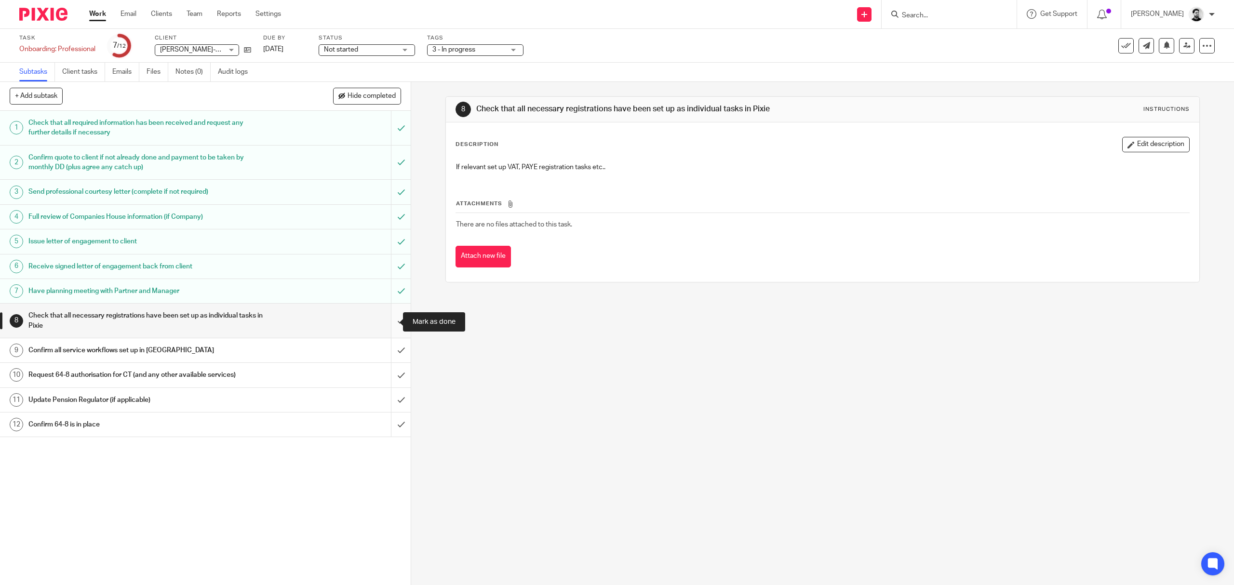
click at [388, 321] on input "submit" at bounding box center [205, 321] width 411 height 34
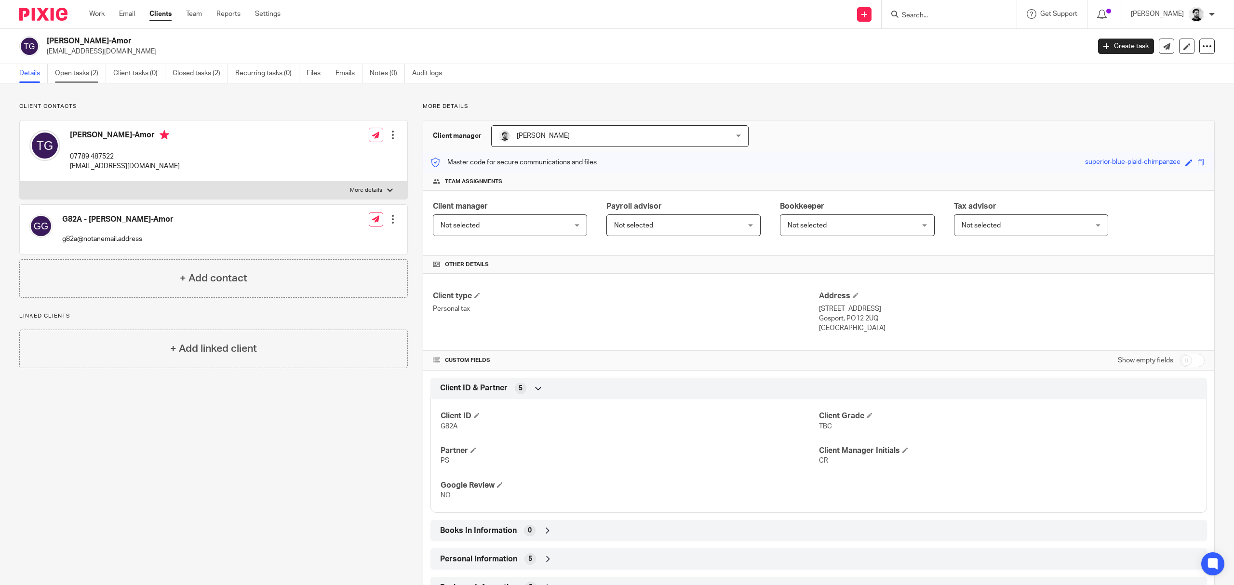
click at [78, 67] on link "Open tasks (2)" at bounding box center [80, 73] width 51 height 19
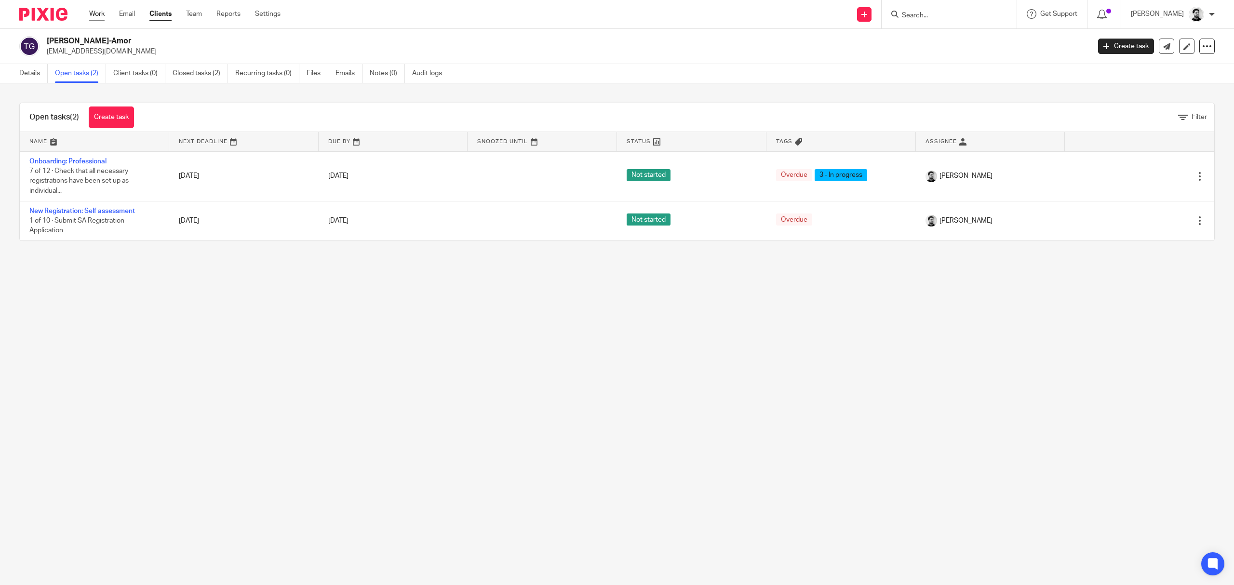
click at [97, 10] on link "Work" at bounding box center [96, 14] width 15 height 10
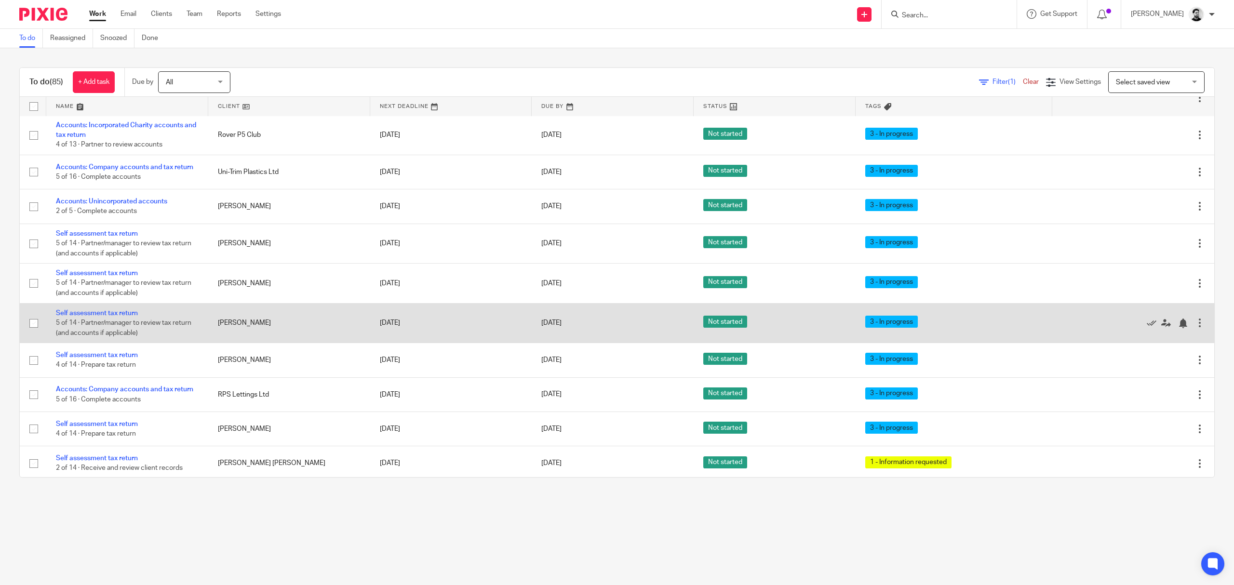
scroll to position [257, 0]
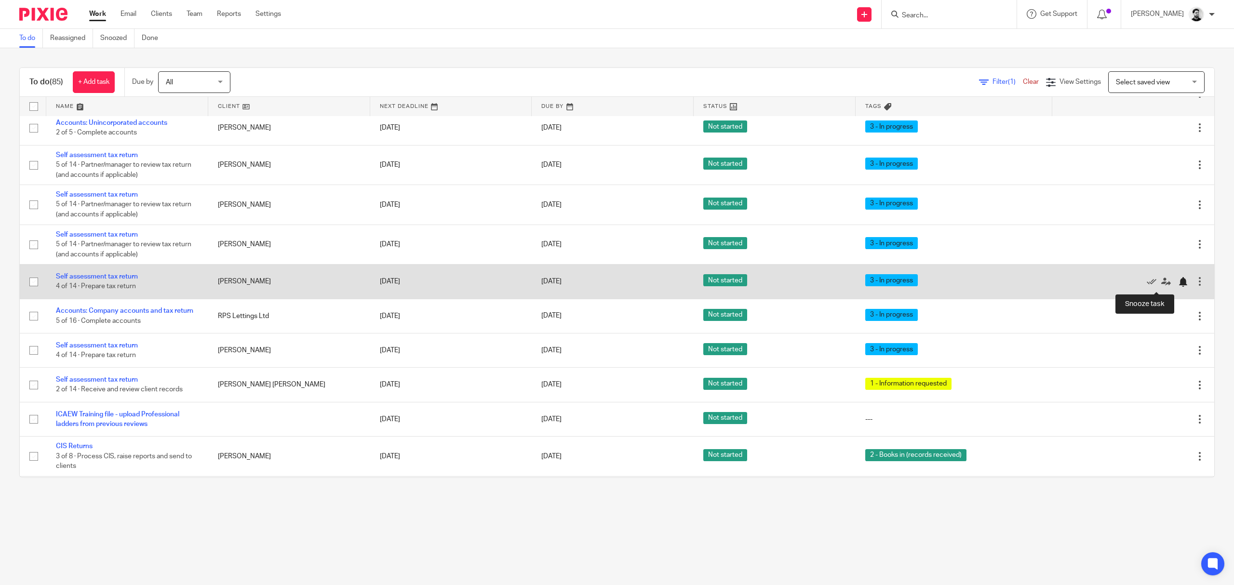
click at [1178, 283] on div at bounding box center [1183, 282] width 10 height 10
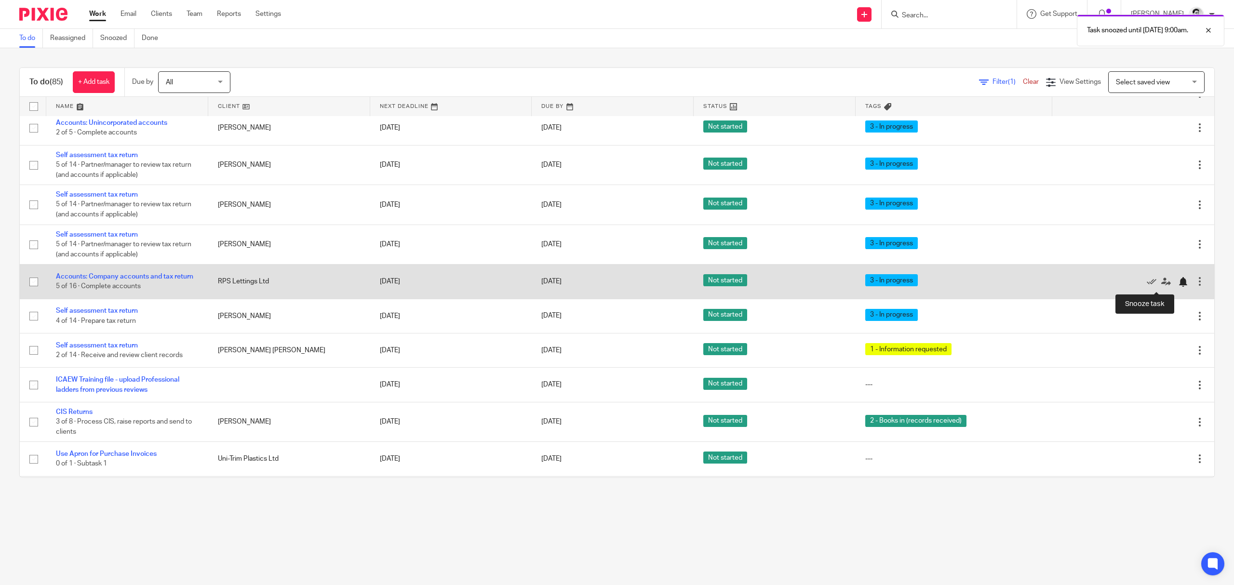
click at [1178, 283] on div at bounding box center [1183, 282] width 10 height 10
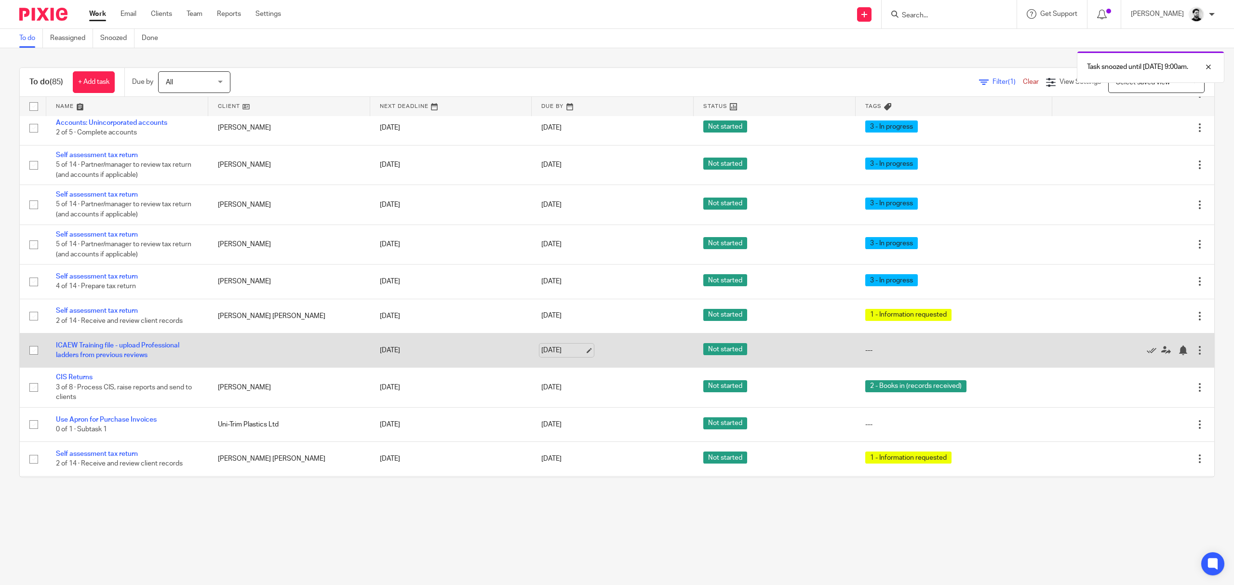
click at [560, 353] on link "17 Oct 2025" at bounding box center [562, 351] width 43 height 10
click at [1178, 352] on div at bounding box center [1183, 351] width 10 height 10
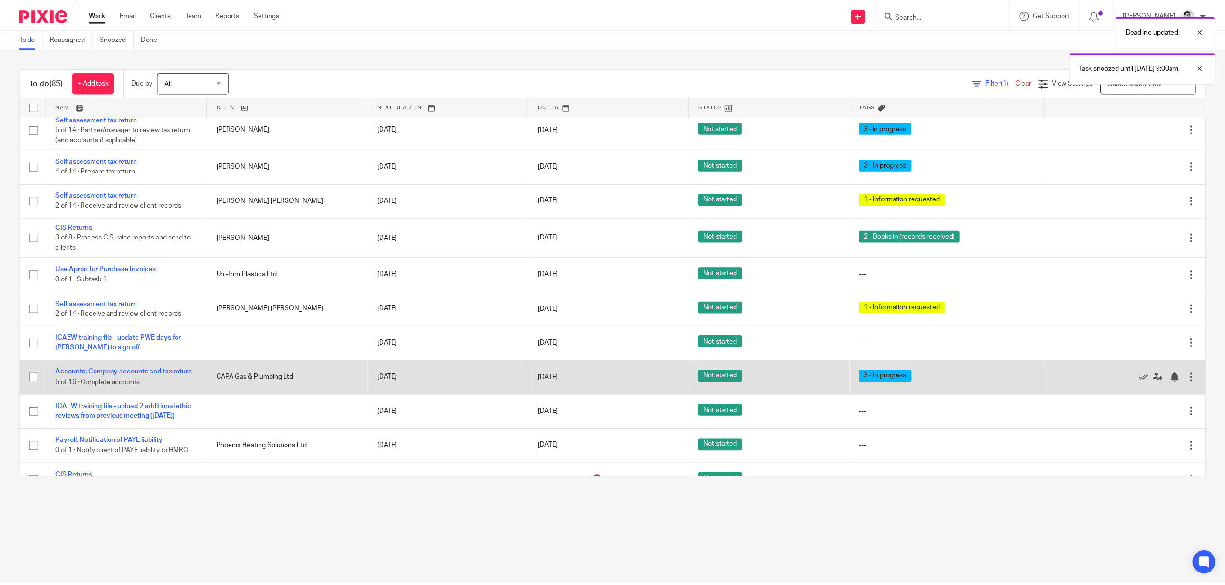
scroll to position [386, 0]
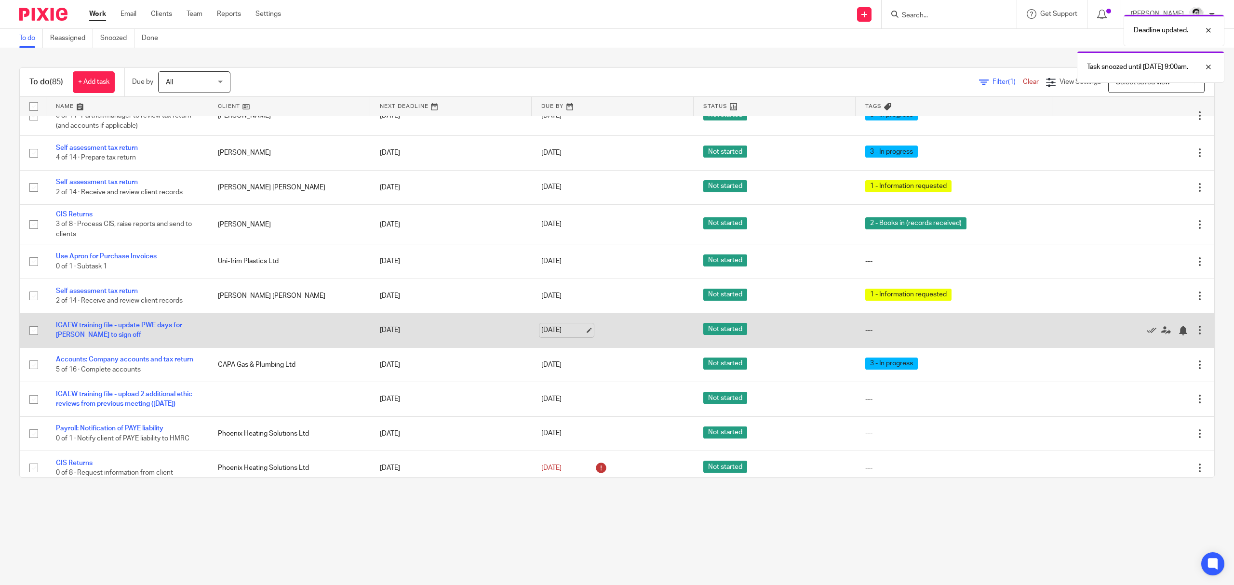
click at [561, 336] on link "17 Oct 2025" at bounding box center [562, 330] width 43 height 10
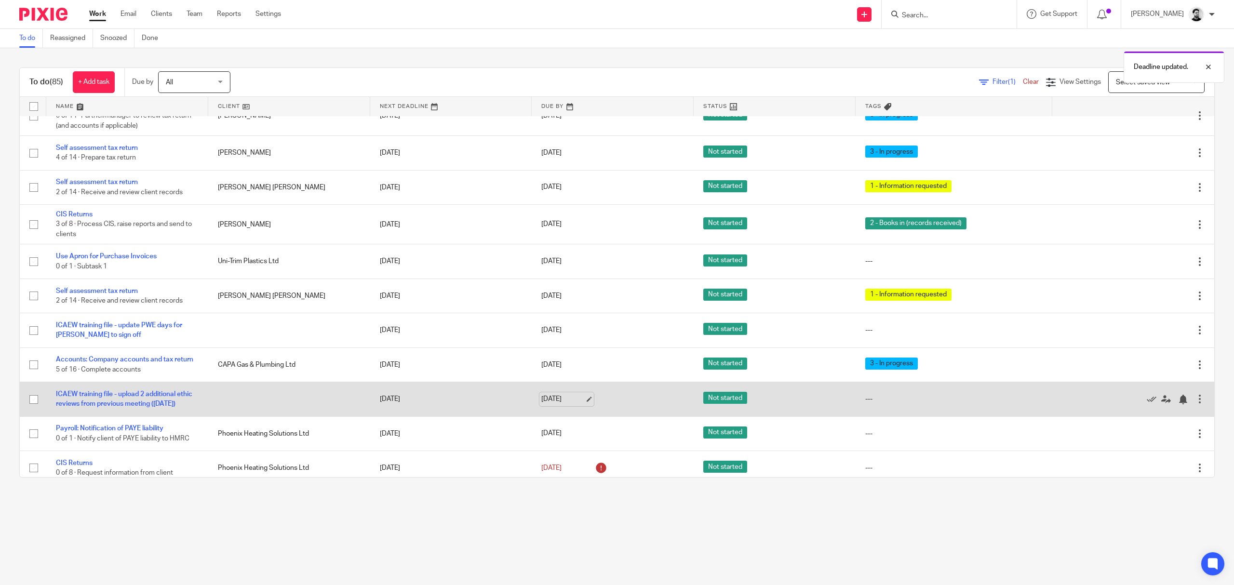
click at [554, 405] on link "17 Oct 2025" at bounding box center [562, 399] width 43 height 10
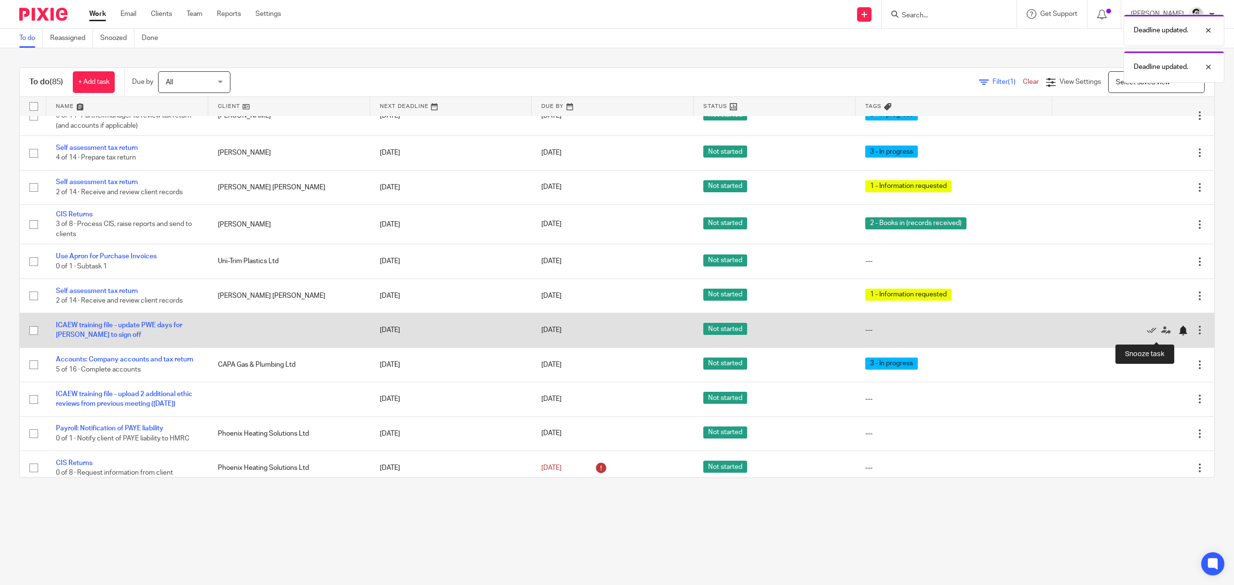
click at [1178, 334] on div at bounding box center [1183, 331] width 10 height 10
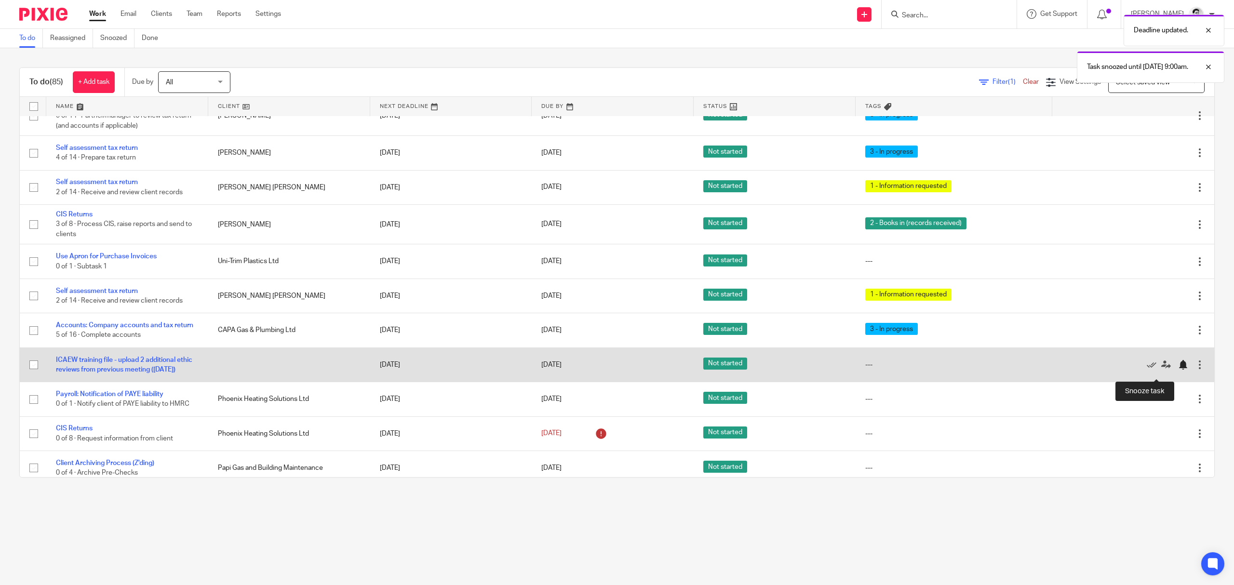
click at [1178, 370] on div at bounding box center [1183, 365] width 10 height 10
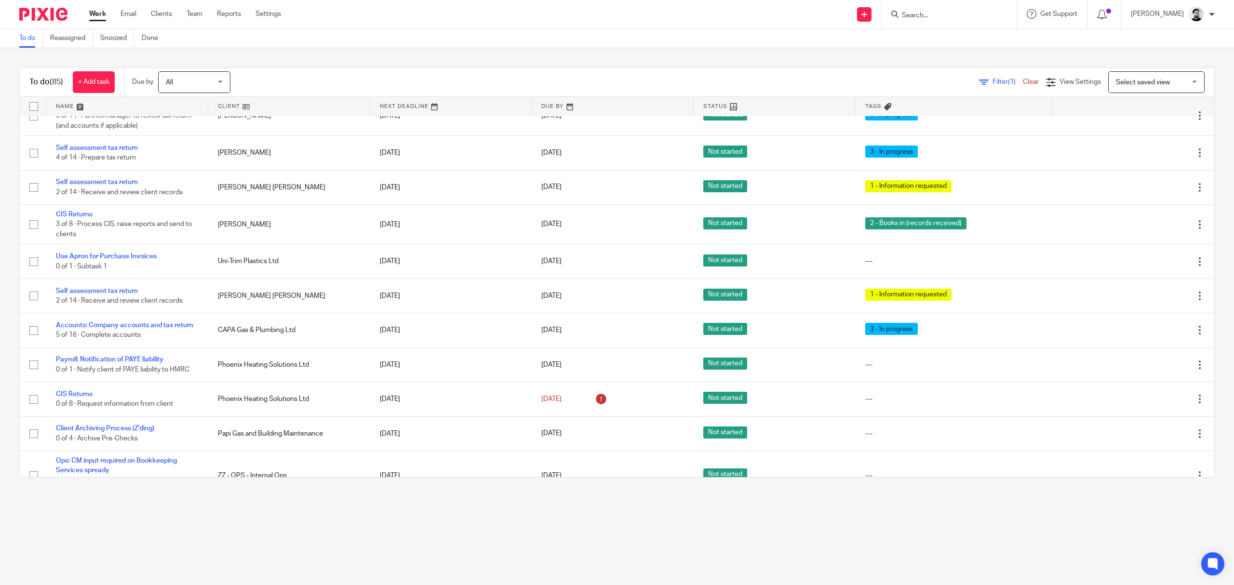
click at [935, 13] on input "Search" at bounding box center [944, 16] width 87 height 9
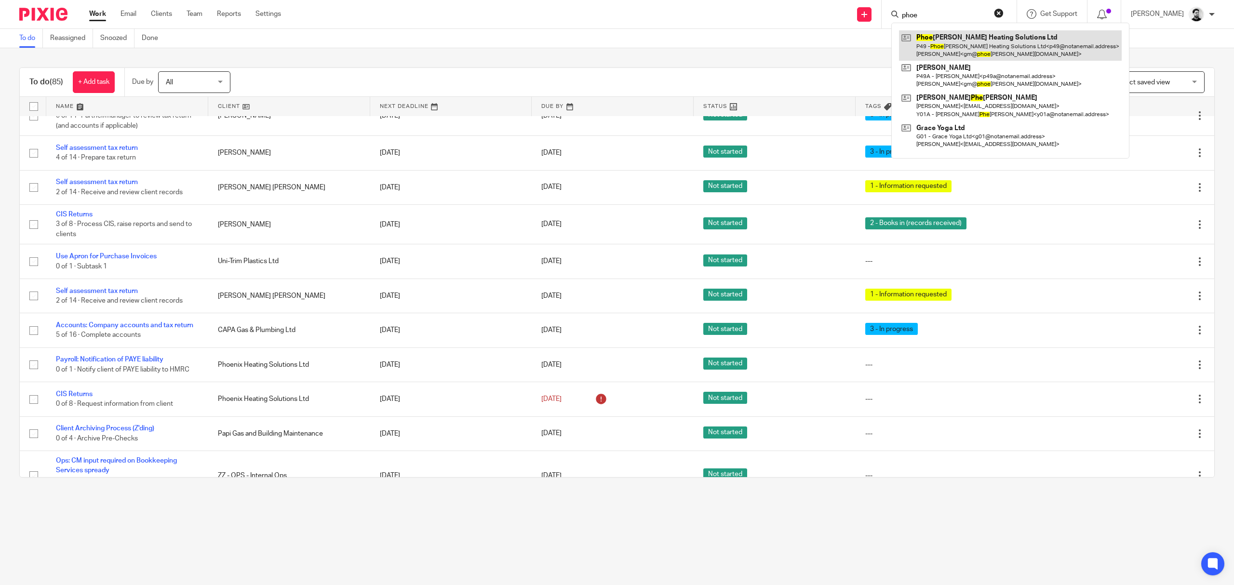
type input "phoe"
click at [947, 48] on link at bounding box center [1010, 45] width 223 height 30
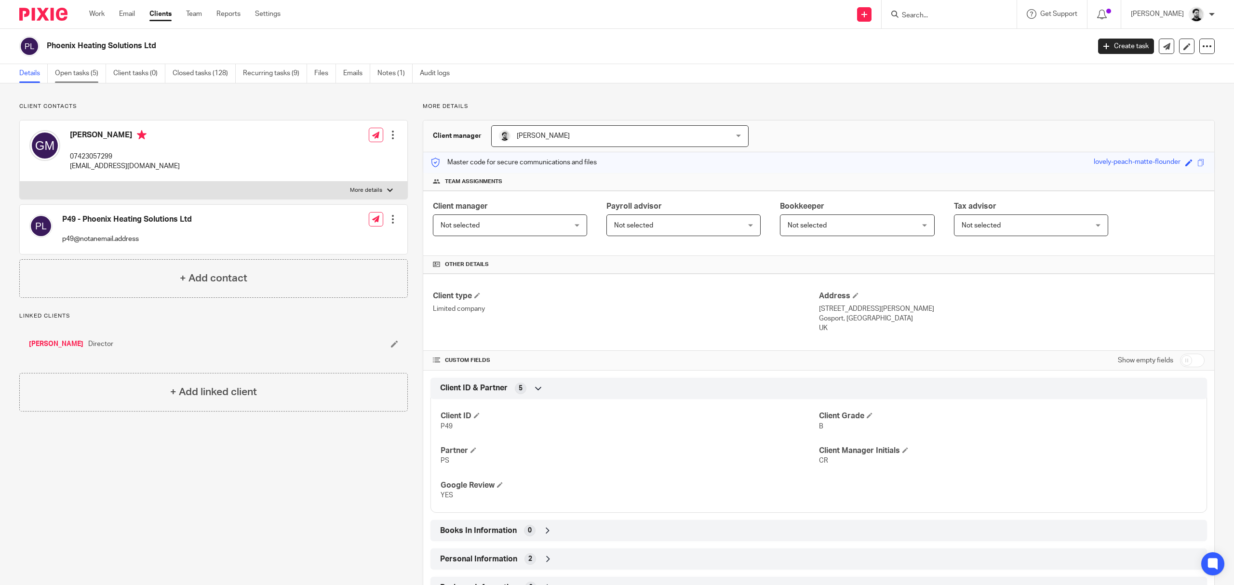
click at [98, 72] on link "Open tasks (5)" at bounding box center [80, 73] width 51 height 19
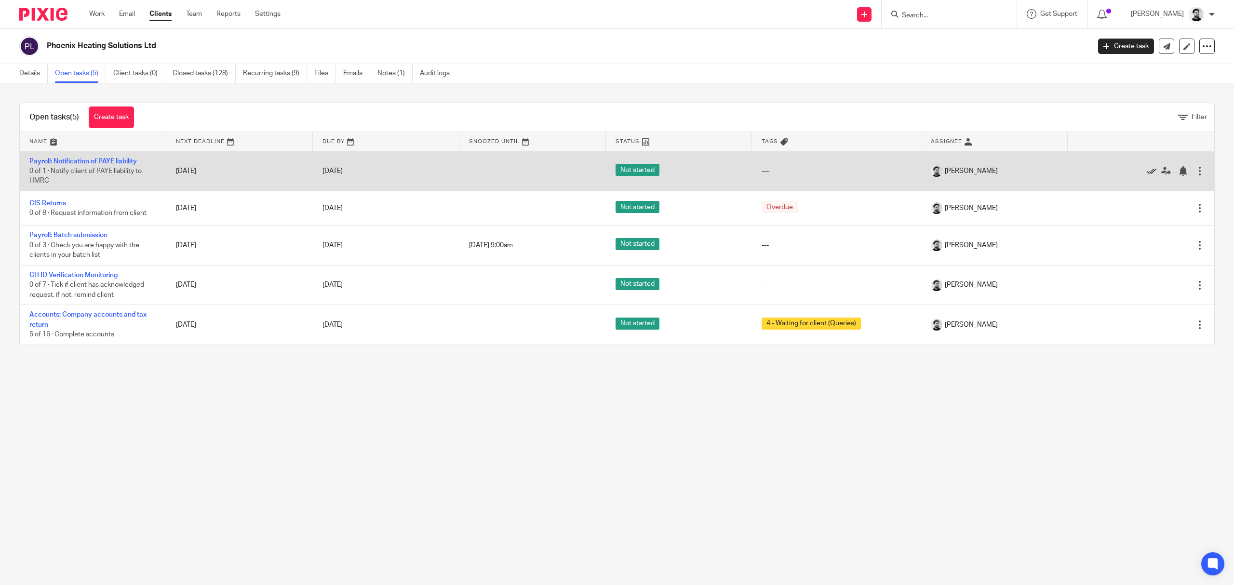
click at [1147, 171] on icon at bounding box center [1152, 171] width 10 height 10
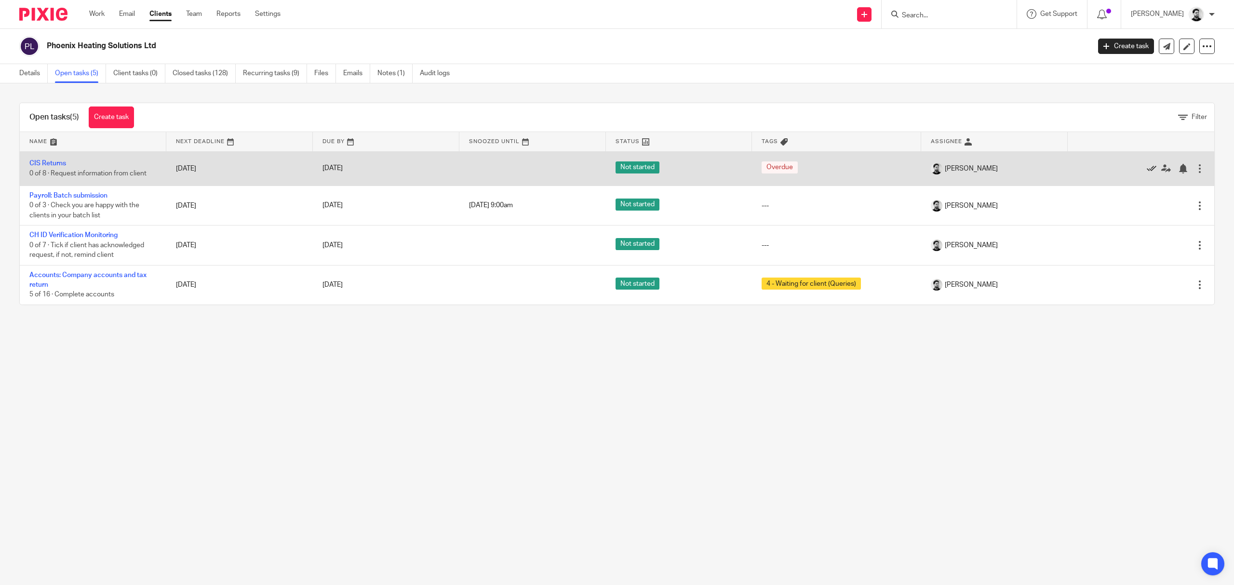
click at [1147, 171] on icon at bounding box center [1152, 169] width 10 height 10
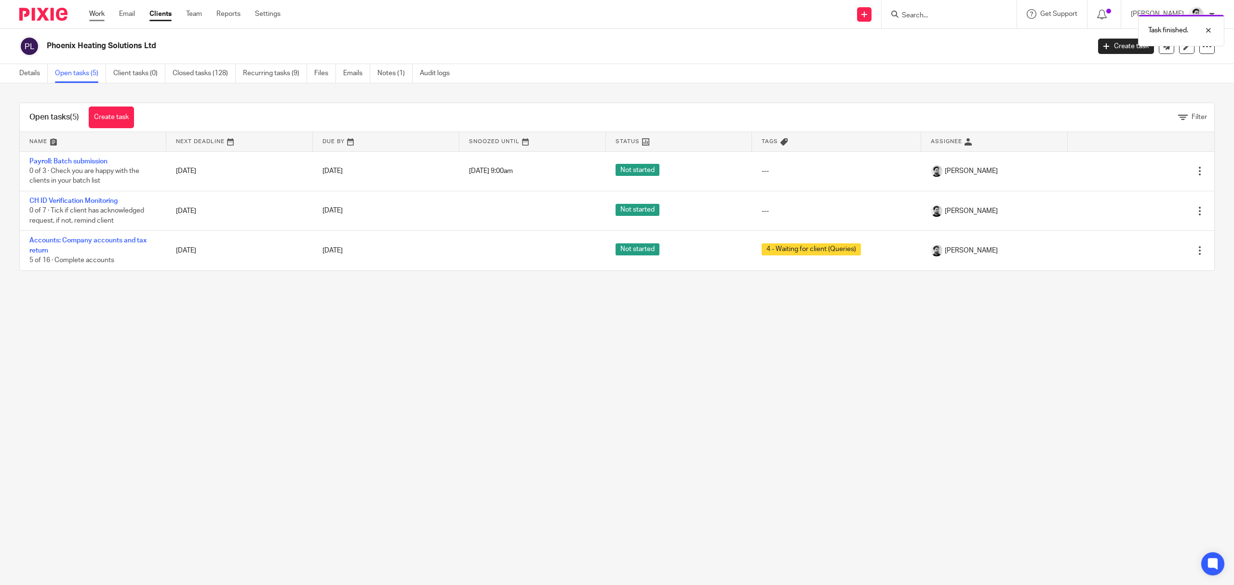
click at [91, 14] on link "Work" at bounding box center [96, 14] width 15 height 10
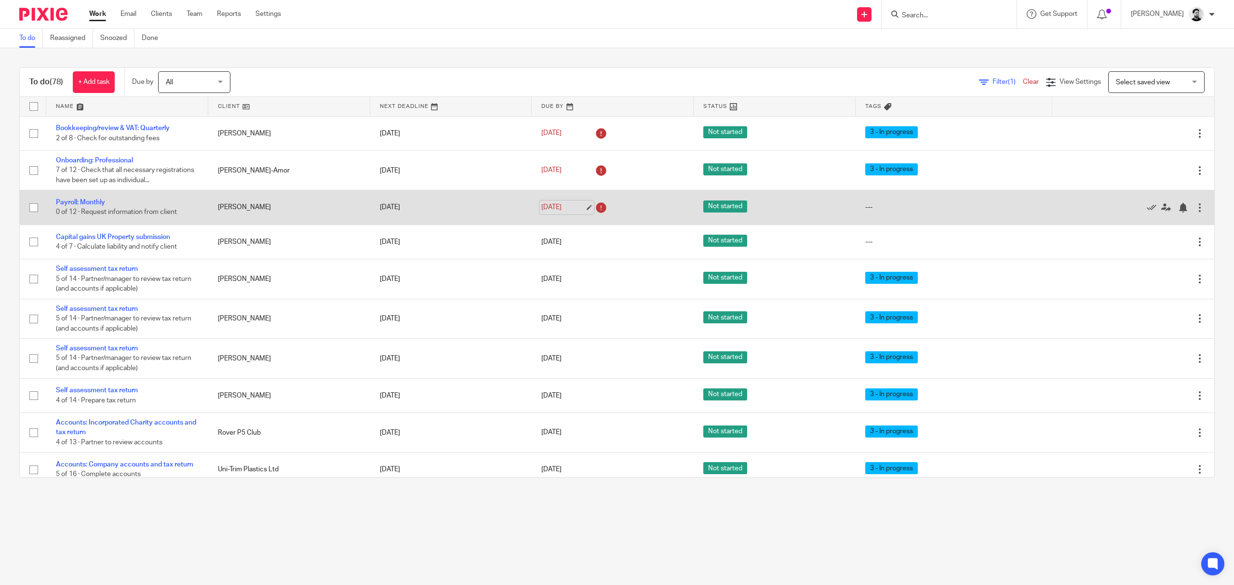
click at [560, 207] on link "13 Oct 2025" at bounding box center [562, 208] width 43 height 10
click at [564, 205] on link "13 Oct 2025" at bounding box center [562, 208] width 43 height 10
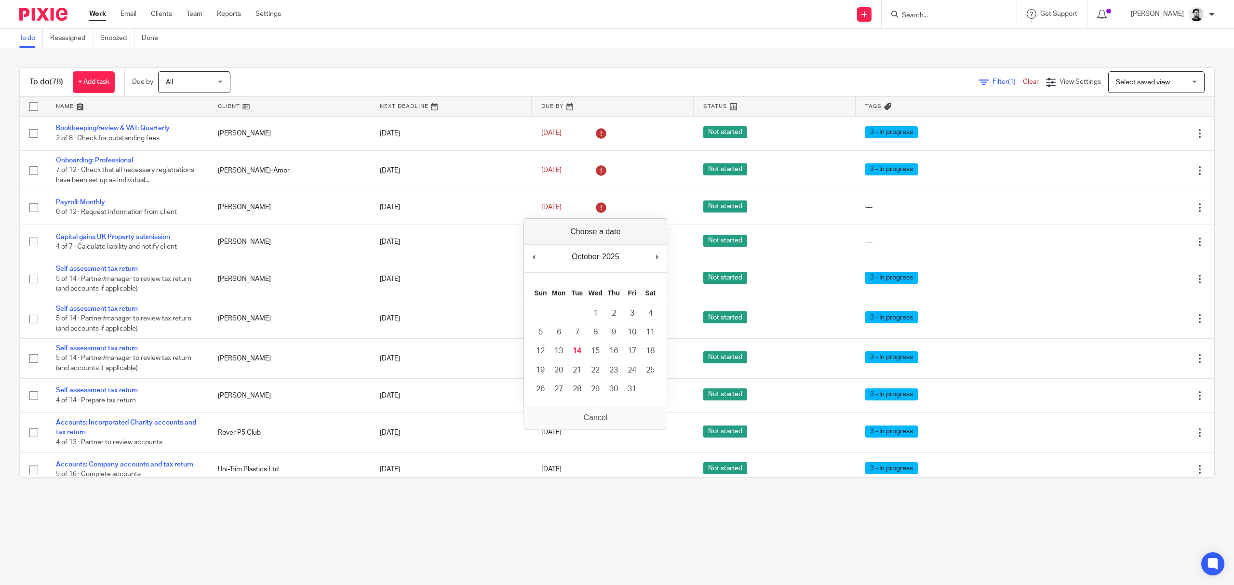
click at [587, 70] on div "To do (78) + Add task Due by All All Today Tomorrow This week Next week This mo…" at bounding box center [617, 82] width 1195 height 29
click at [949, 17] on input "Search" at bounding box center [944, 16] width 87 height 9
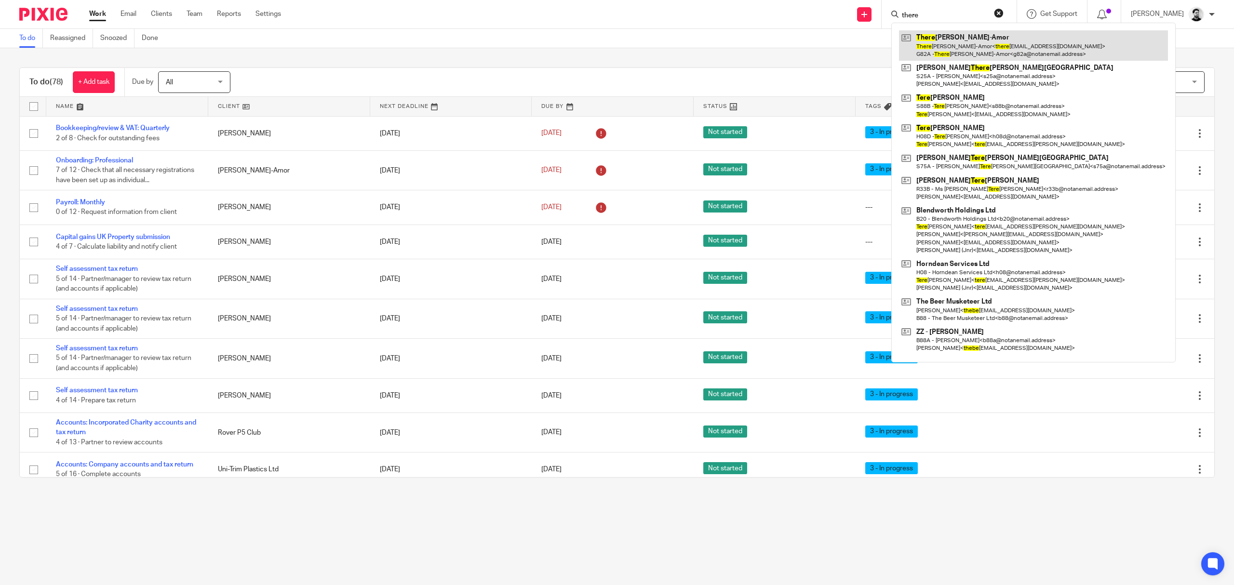
type input "there"
click at [990, 41] on link at bounding box center [1033, 45] width 269 height 30
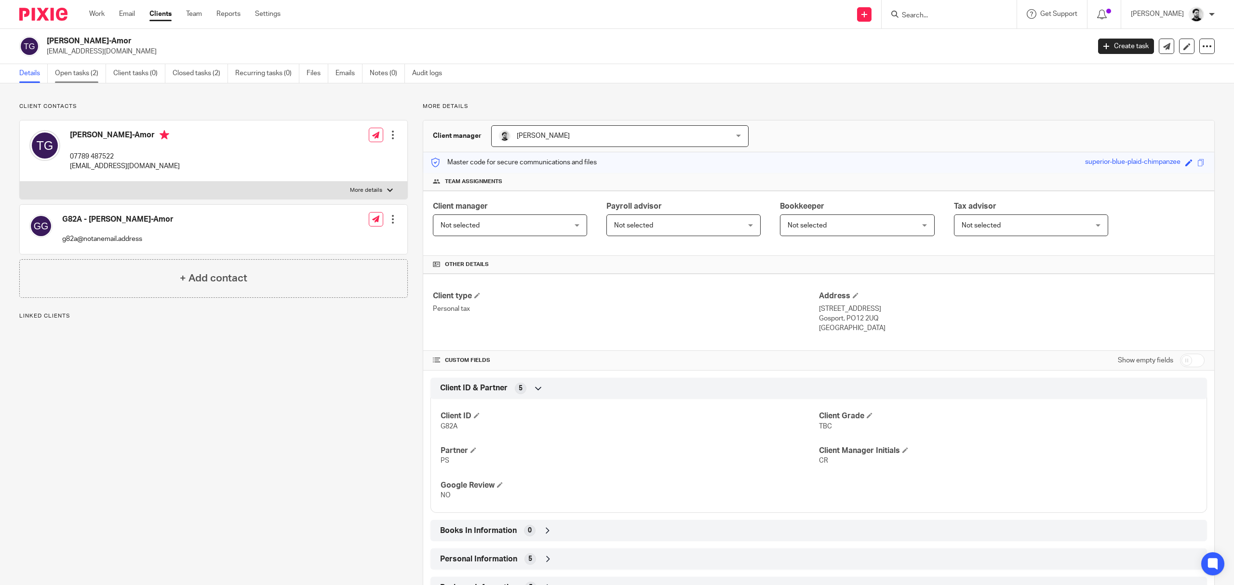
click at [76, 68] on link "Open tasks (2)" at bounding box center [80, 73] width 51 height 19
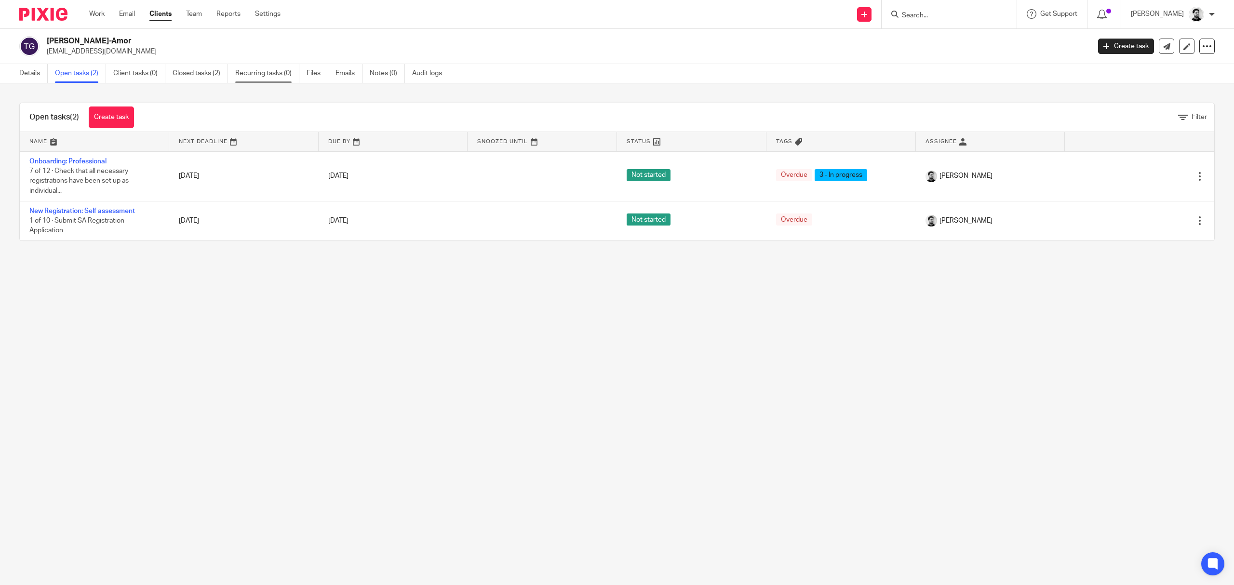
click at [291, 72] on link "Recurring tasks (0)" at bounding box center [267, 73] width 64 height 19
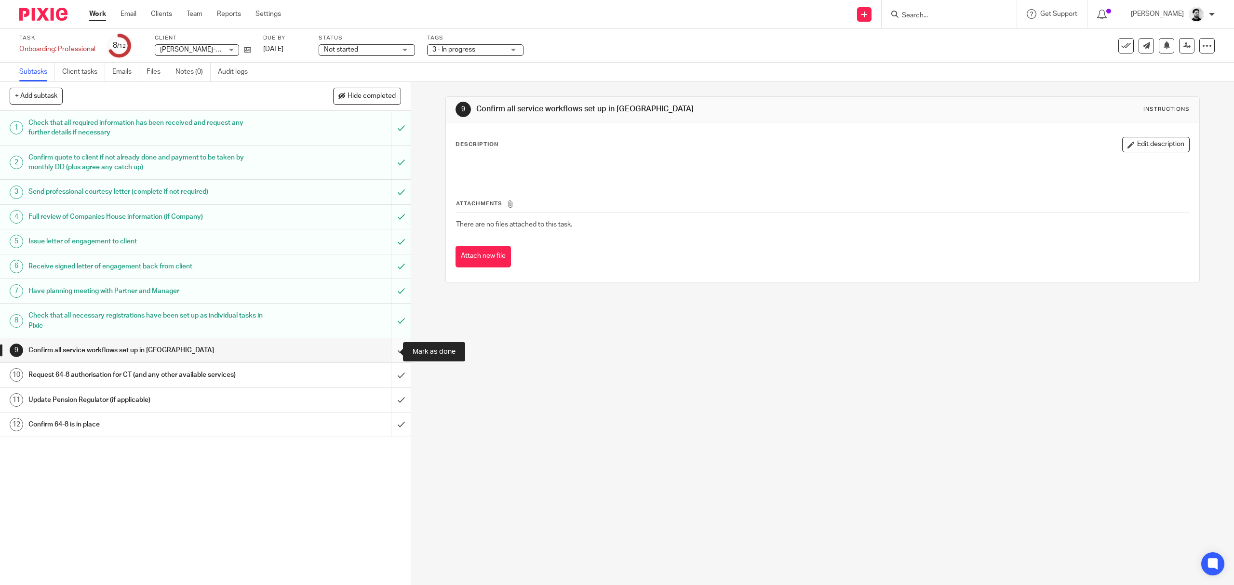
click at [389, 352] on input "submit" at bounding box center [205, 350] width 411 height 24
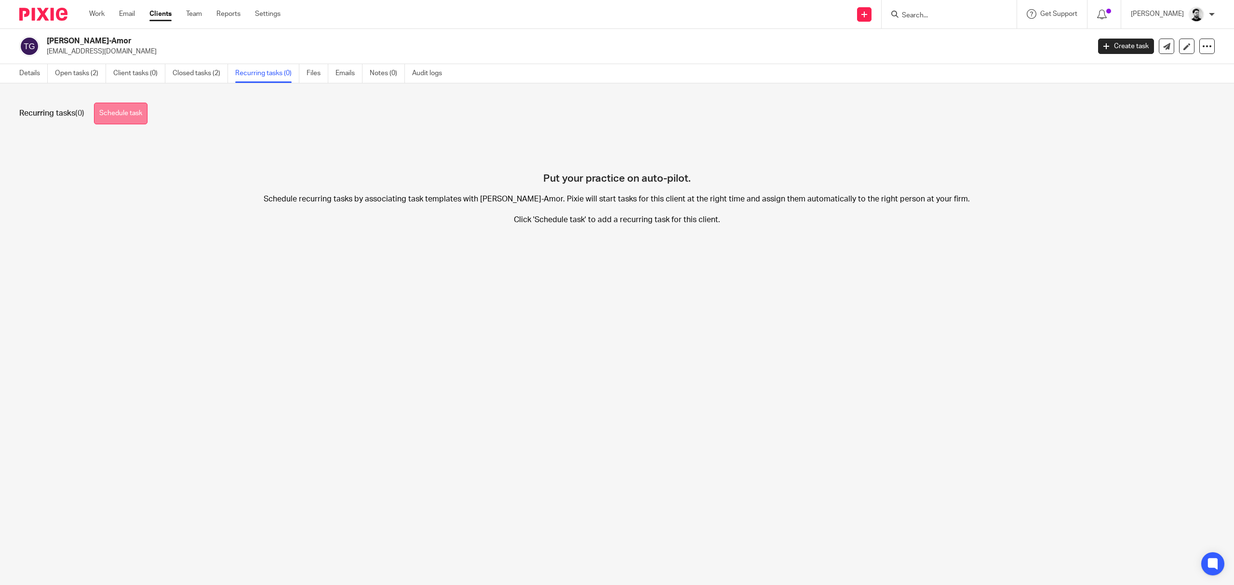
click at [107, 106] on link "Schedule task" at bounding box center [121, 114] width 54 height 22
click at [921, 16] on input "Search" at bounding box center [944, 16] width 87 height 9
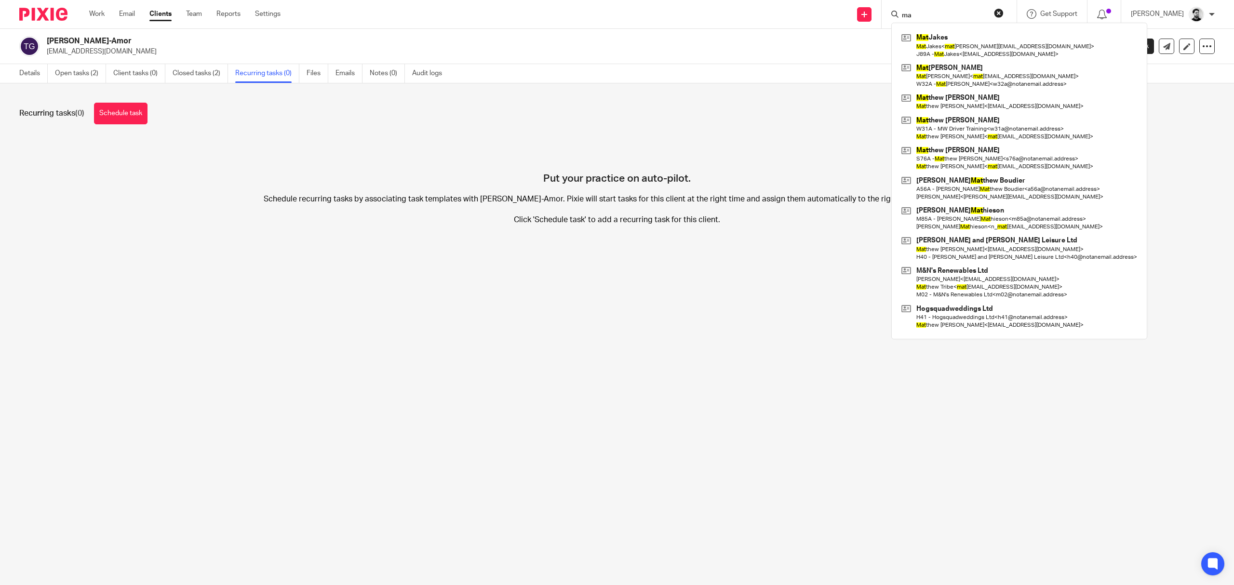
type input "m"
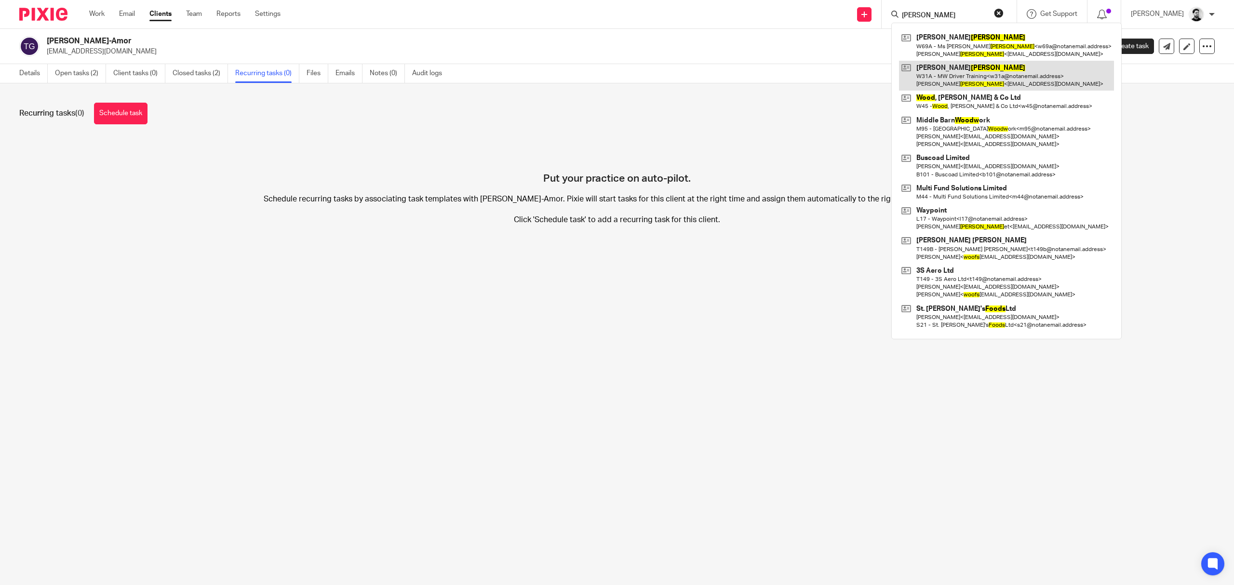
type input "woods"
click at [960, 71] on link at bounding box center [1006, 76] width 215 height 30
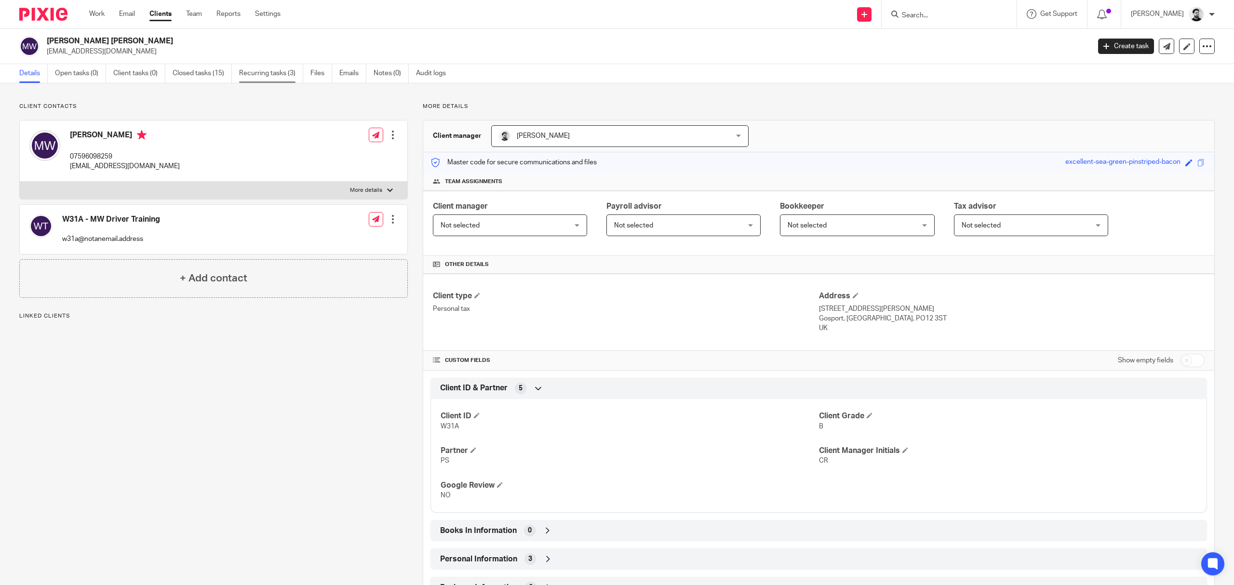
click at [284, 78] on link "Recurring tasks (3)" at bounding box center [271, 73] width 64 height 19
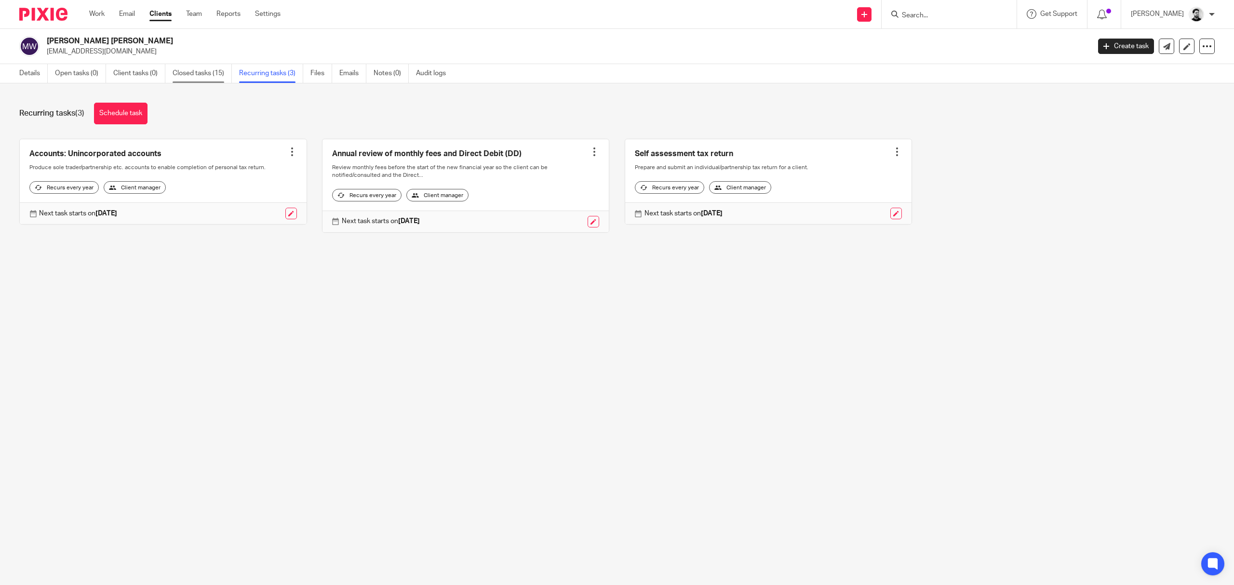
click at [189, 70] on link "Closed tasks (15)" at bounding box center [202, 73] width 59 height 19
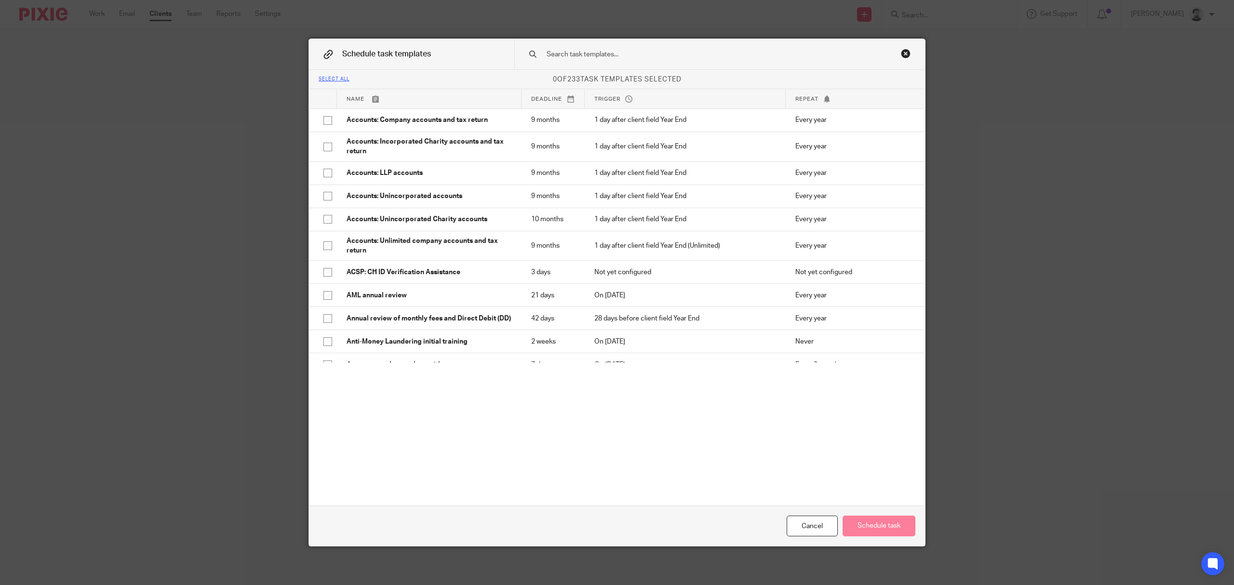
click at [596, 54] on input "text" at bounding box center [705, 54] width 318 height 11
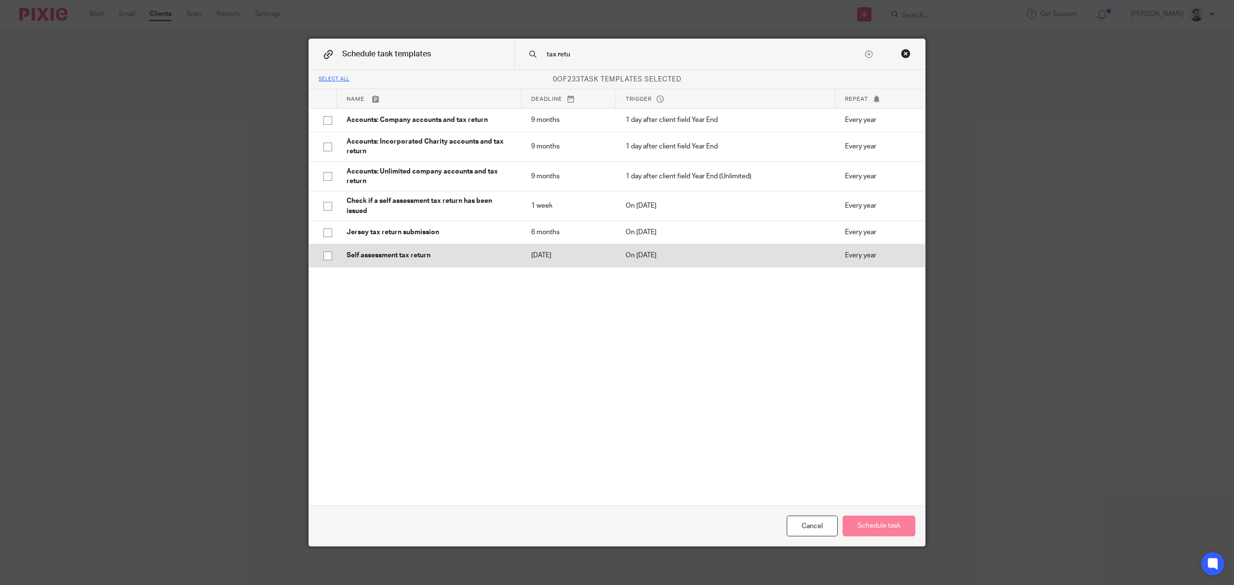
type input "tax retu"
click at [494, 260] on p "Self assessment tax return" at bounding box center [429, 256] width 165 height 10
checkbox input "true"
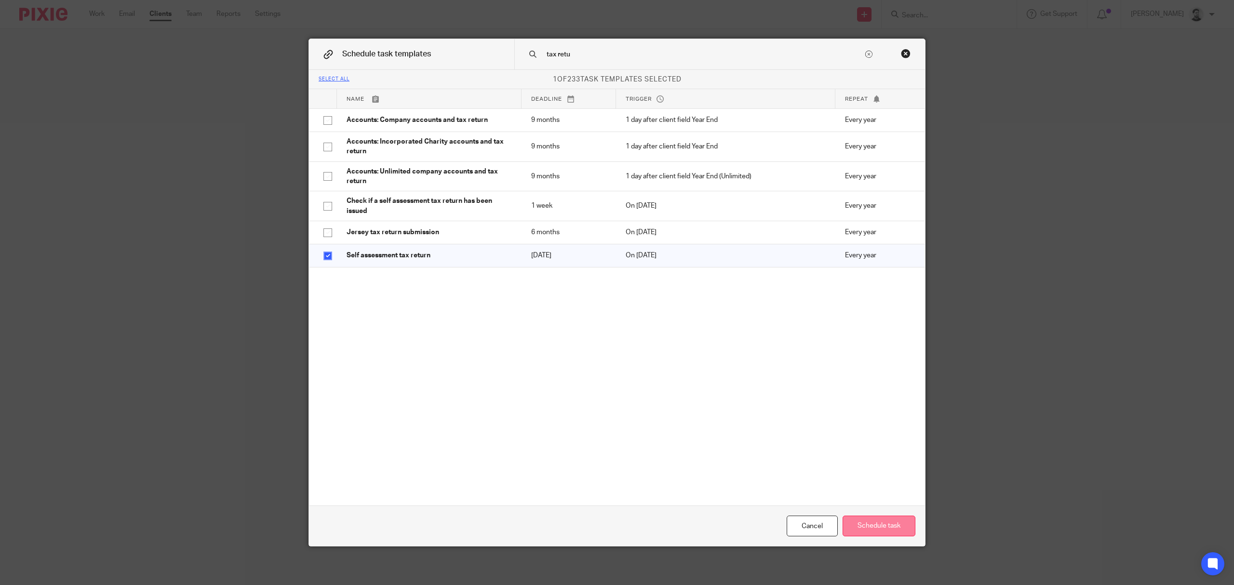
click at [888, 523] on button "Schedule task" at bounding box center [879, 526] width 73 height 21
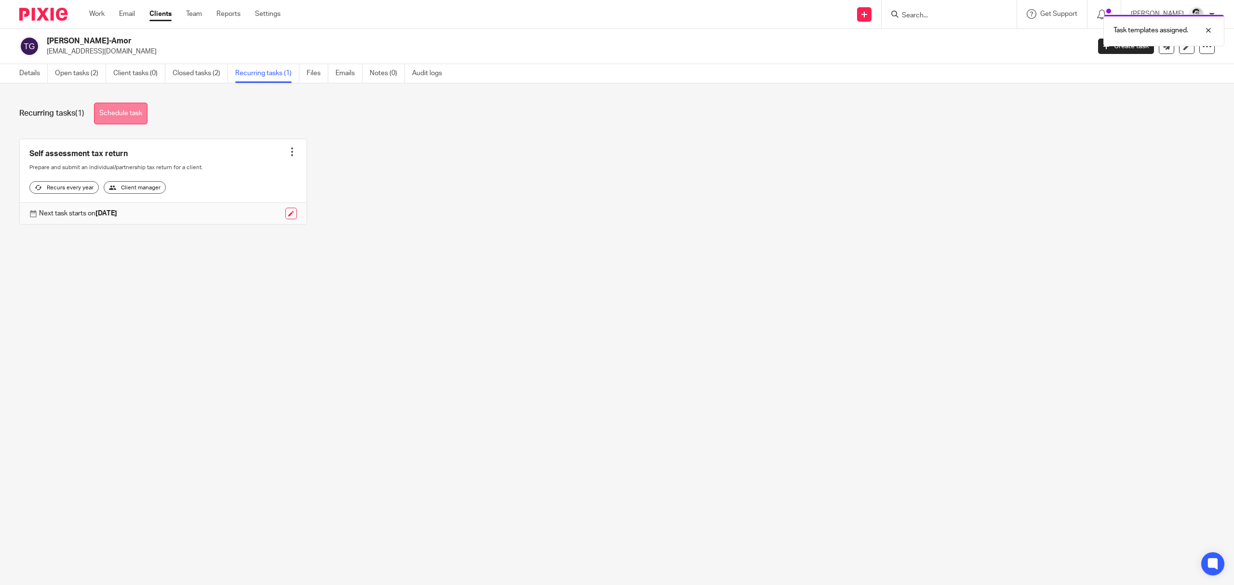
click at [136, 110] on link "Schedule task" at bounding box center [121, 114] width 54 height 22
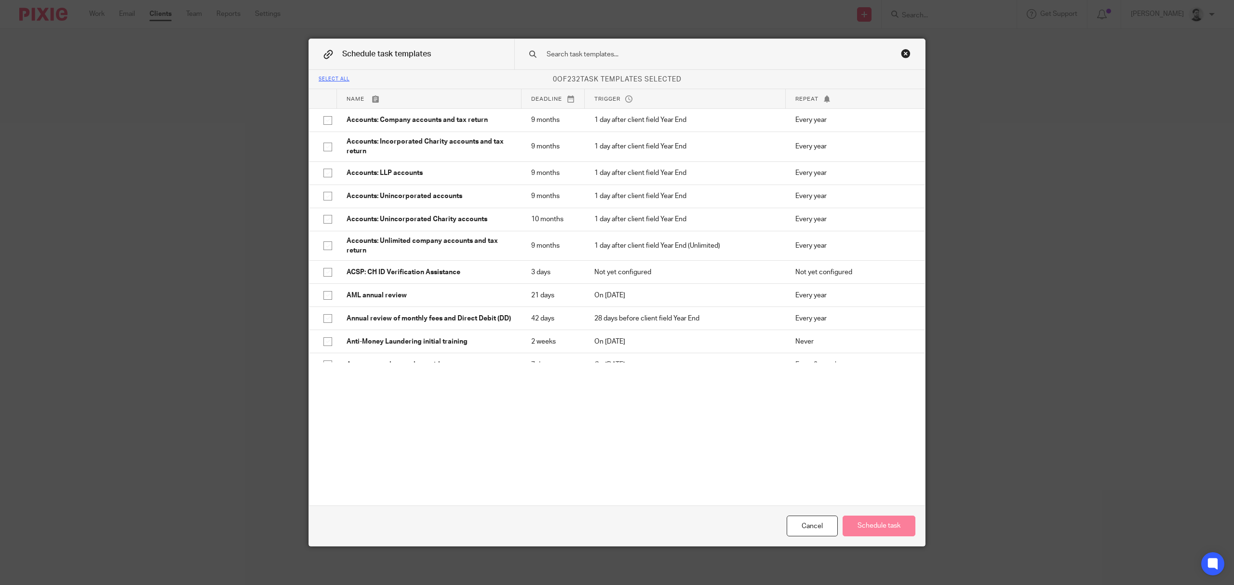
click at [599, 47] on div at bounding box center [719, 54] width 411 height 30
click at [597, 52] on input "text" at bounding box center [705, 54] width 318 height 11
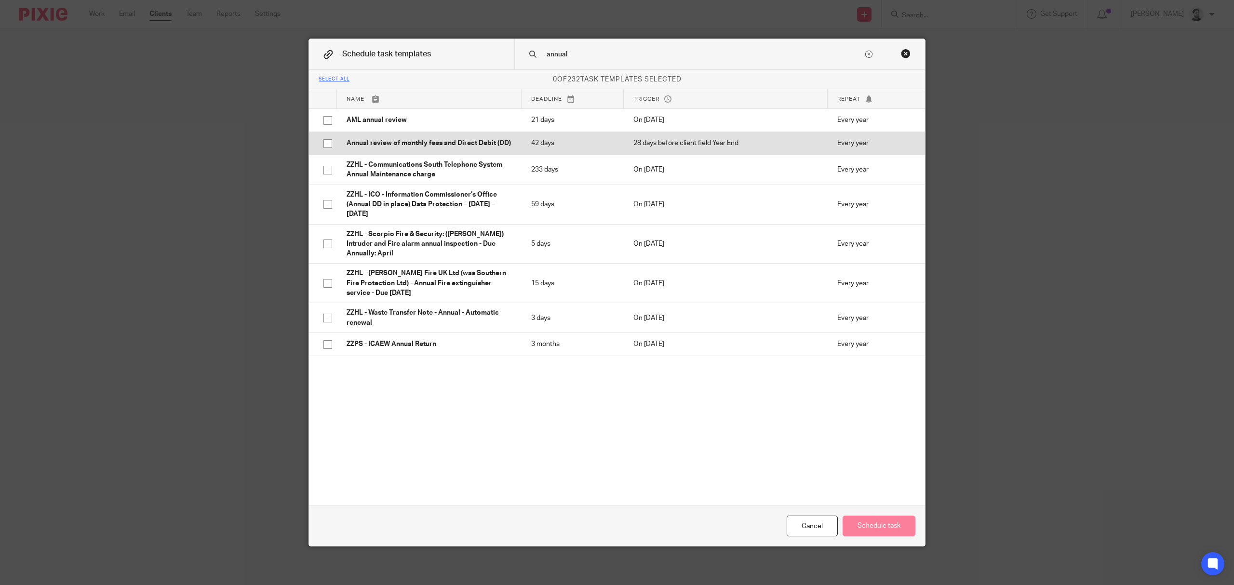
type input "annual"
click at [540, 142] on p "42 days" at bounding box center [572, 143] width 83 height 10
checkbox input "true"
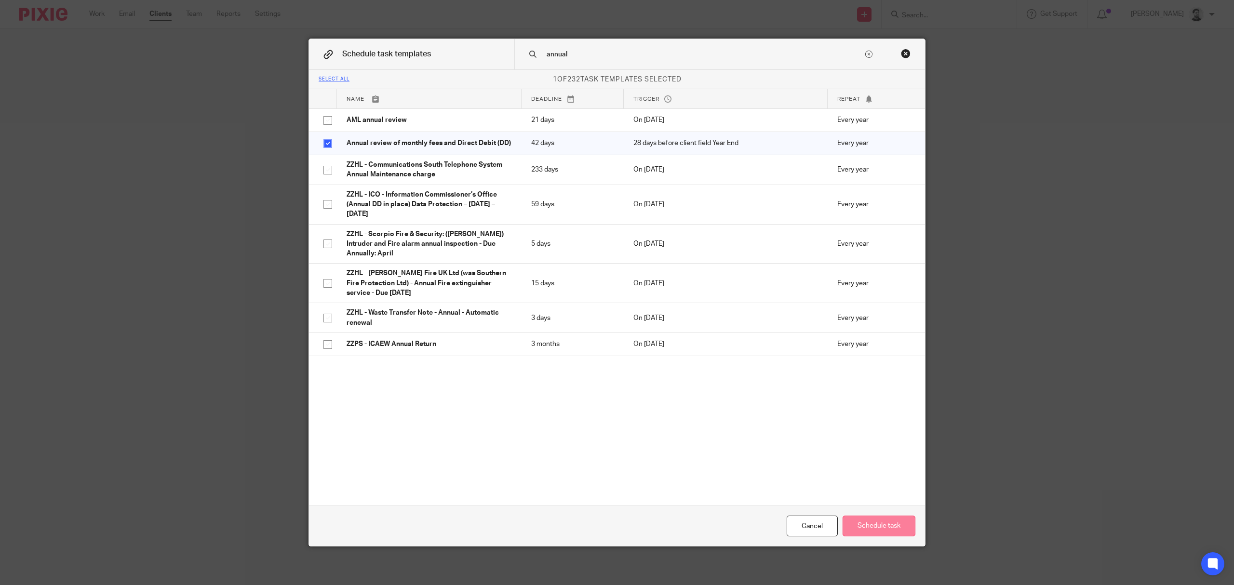
click at [859, 525] on button "Schedule task" at bounding box center [879, 526] width 73 height 21
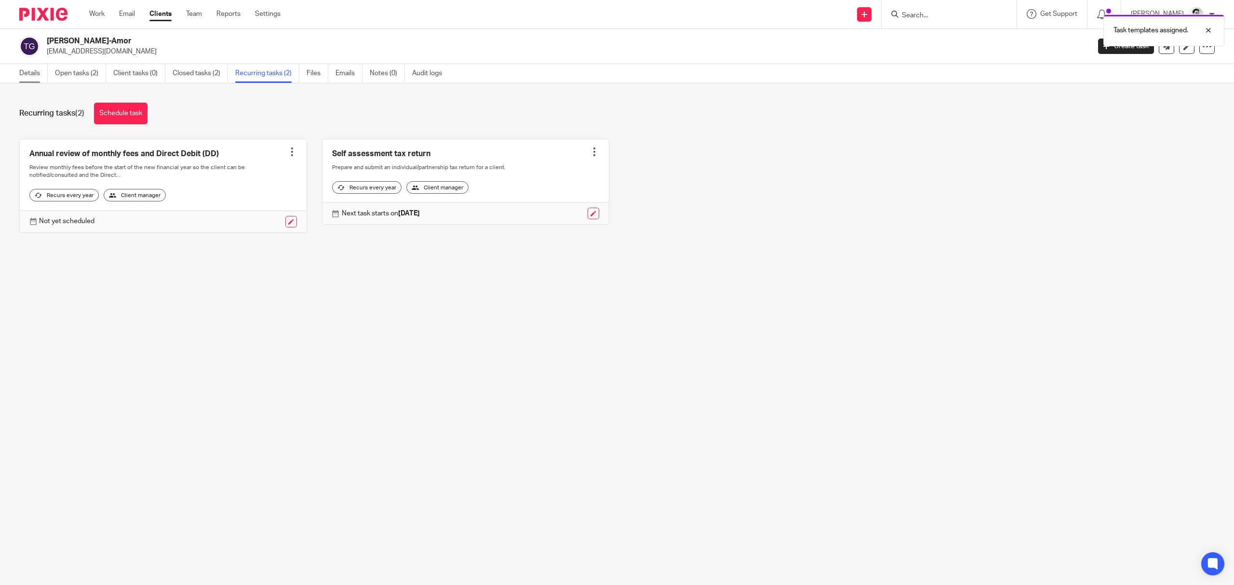
click at [32, 78] on link "Details" at bounding box center [33, 73] width 28 height 19
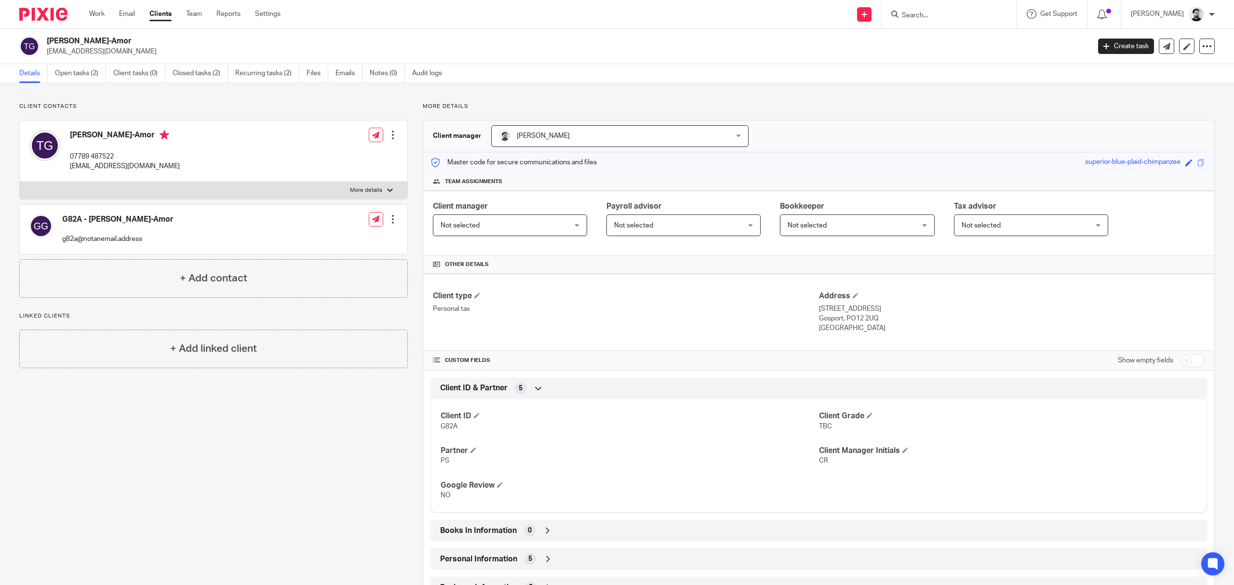
click at [1192, 359] on input "checkbox" at bounding box center [1192, 361] width 25 height 14
checkbox input "true"
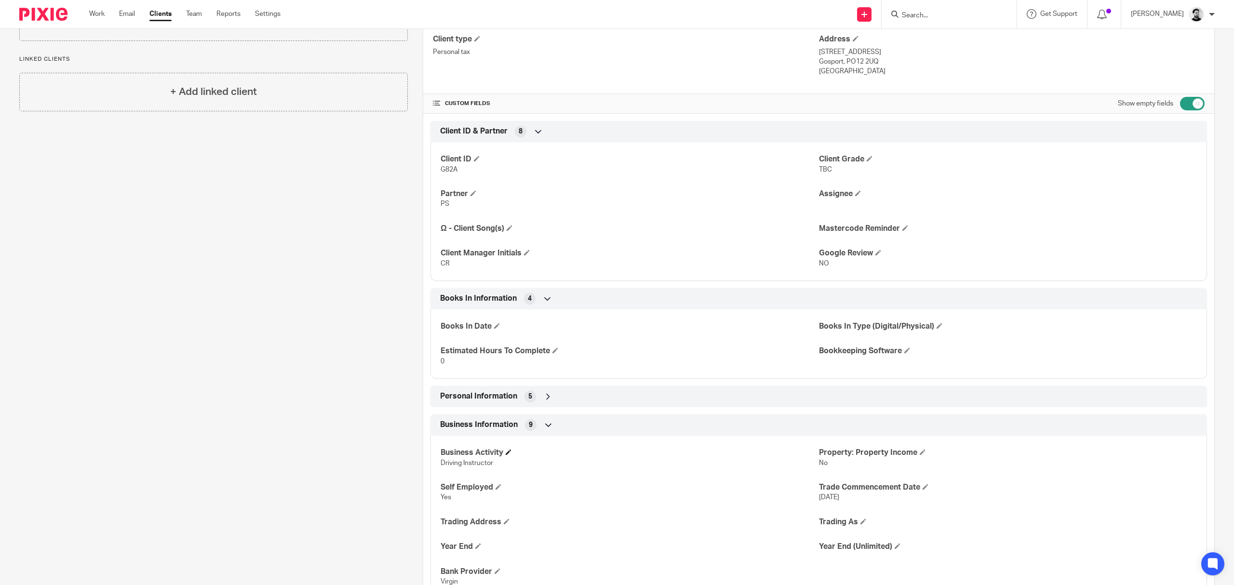
scroll to position [321, 0]
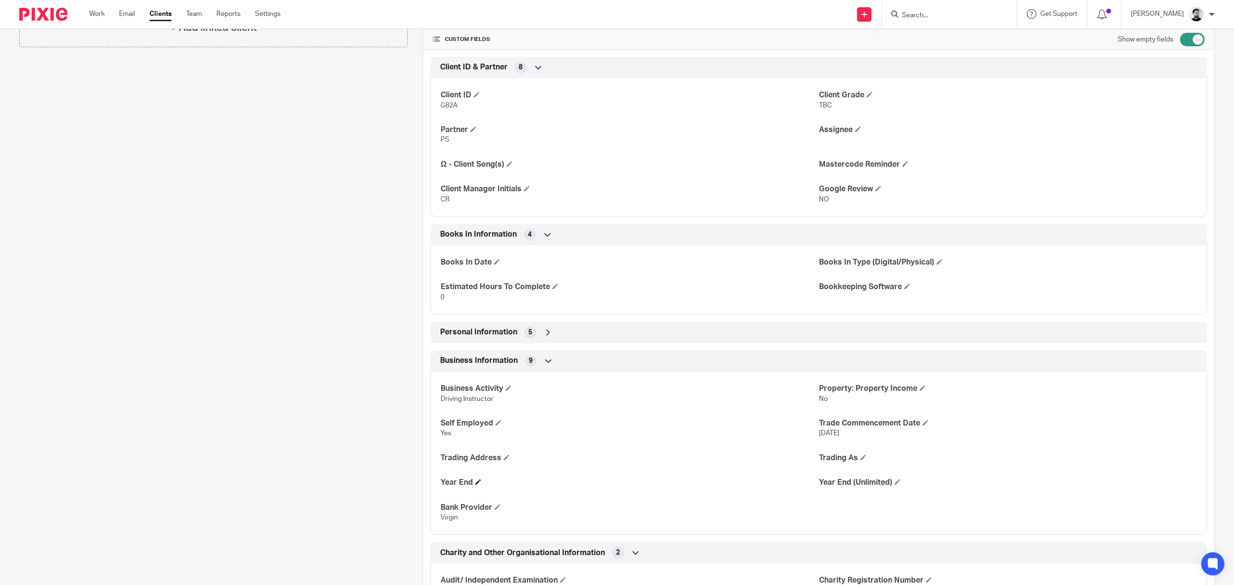
click at [479, 484] on span at bounding box center [478, 482] width 6 height 6
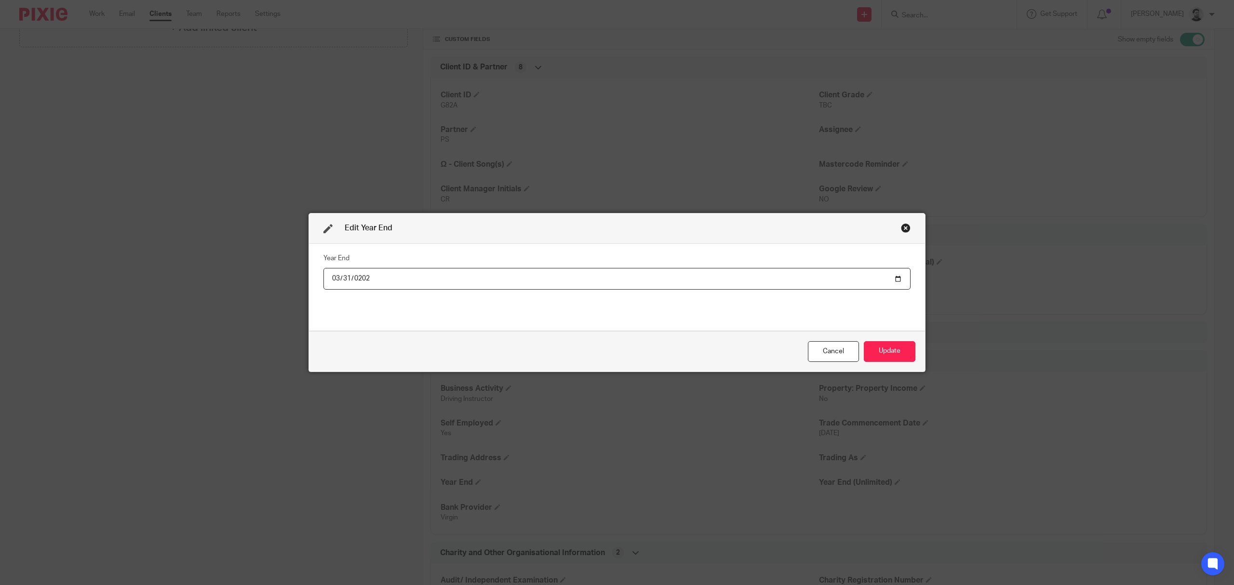
type input "2025-03-31"
click at [435, 321] on div "Year End 2025-03-31" at bounding box center [617, 287] width 587 height 72
click at [874, 357] on button "Update" at bounding box center [890, 351] width 52 height 21
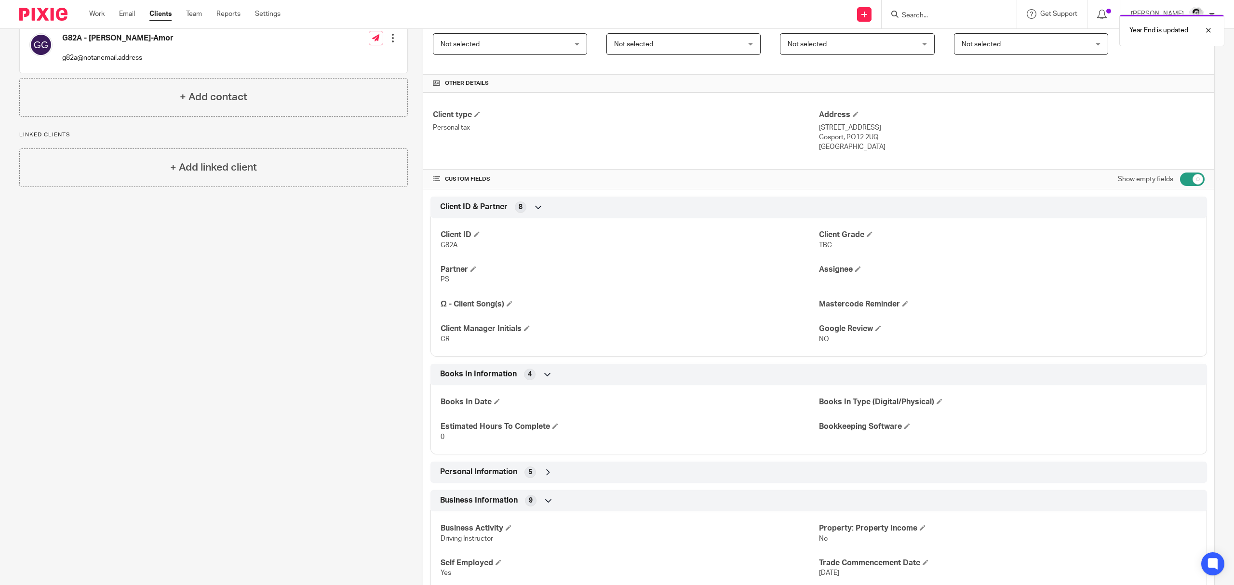
scroll to position [0, 0]
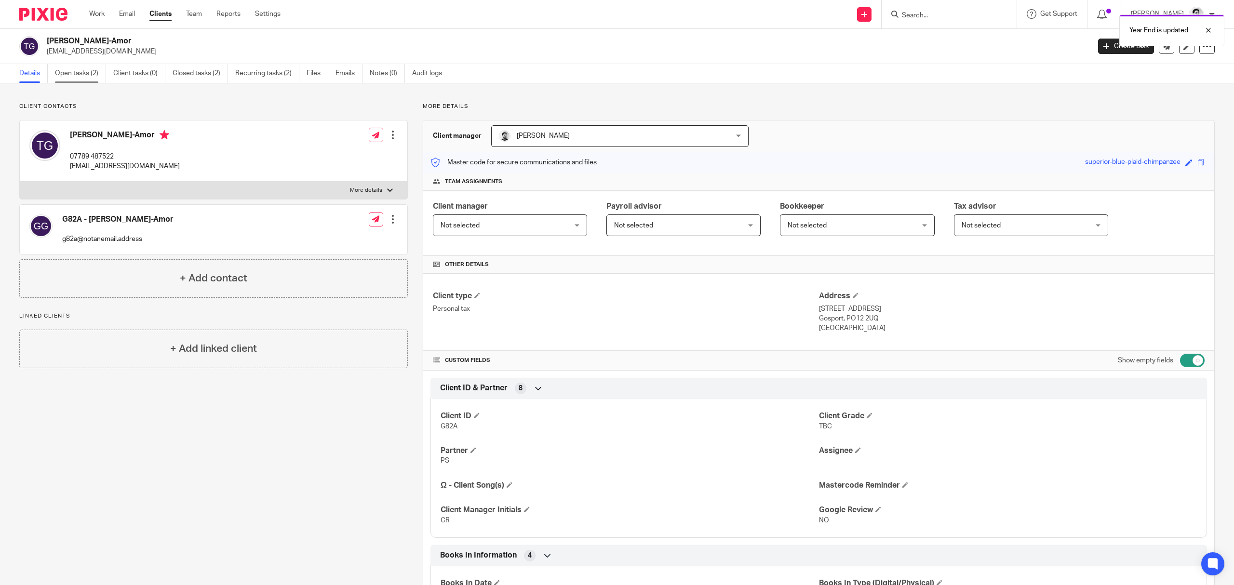
click at [89, 71] on link "Open tasks (2)" at bounding box center [80, 73] width 51 height 19
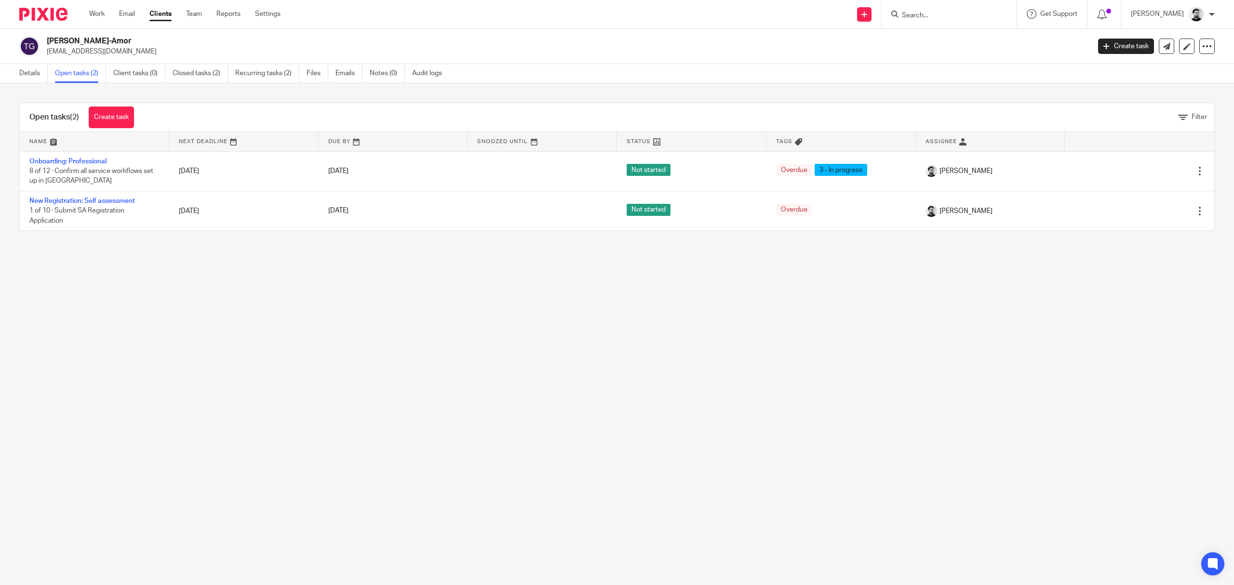
click at [909, 20] on input "Search" at bounding box center [944, 16] width 87 height 9
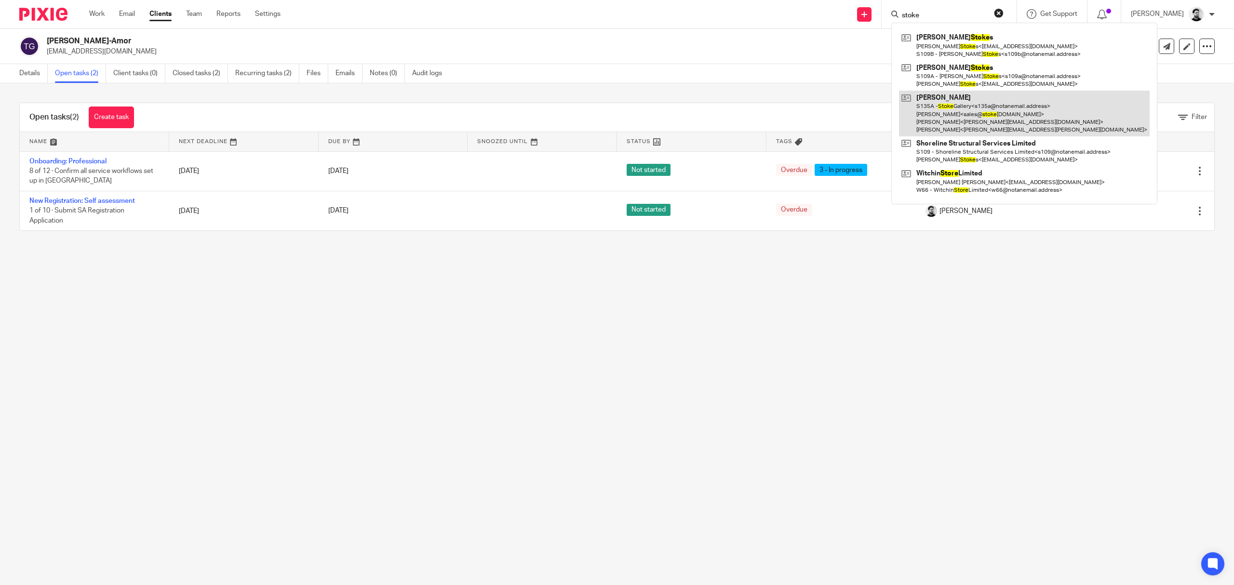
type input "stoke"
click at [972, 108] on link at bounding box center [1024, 114] width 251 height 46
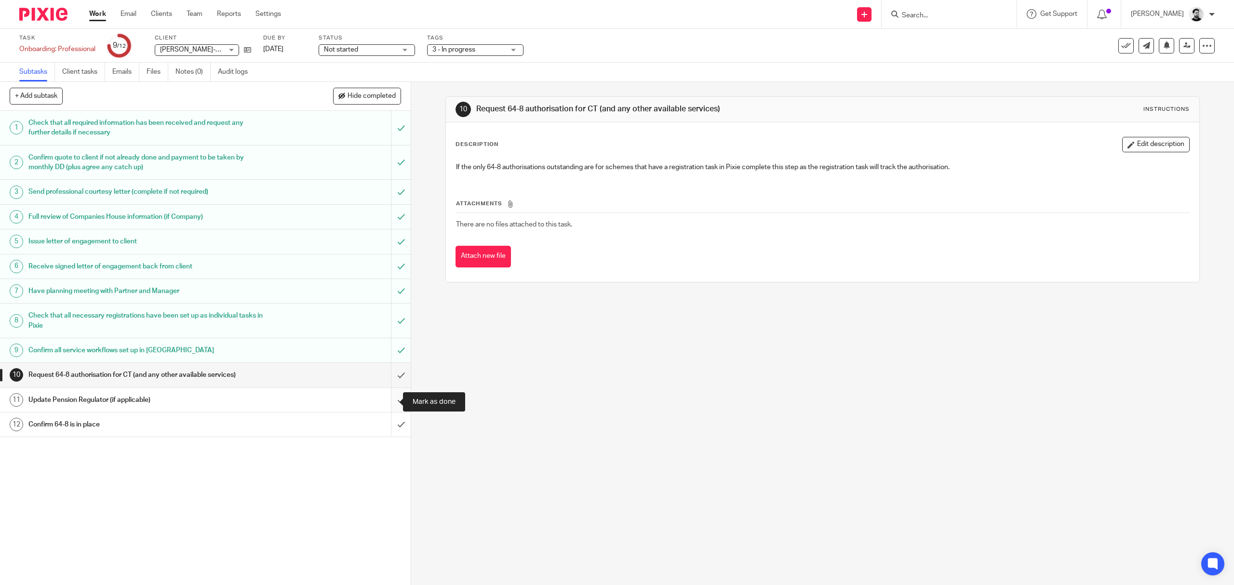
click at [390, 401] on input "submit" at bounding box center [205, 400] width 411 height 24
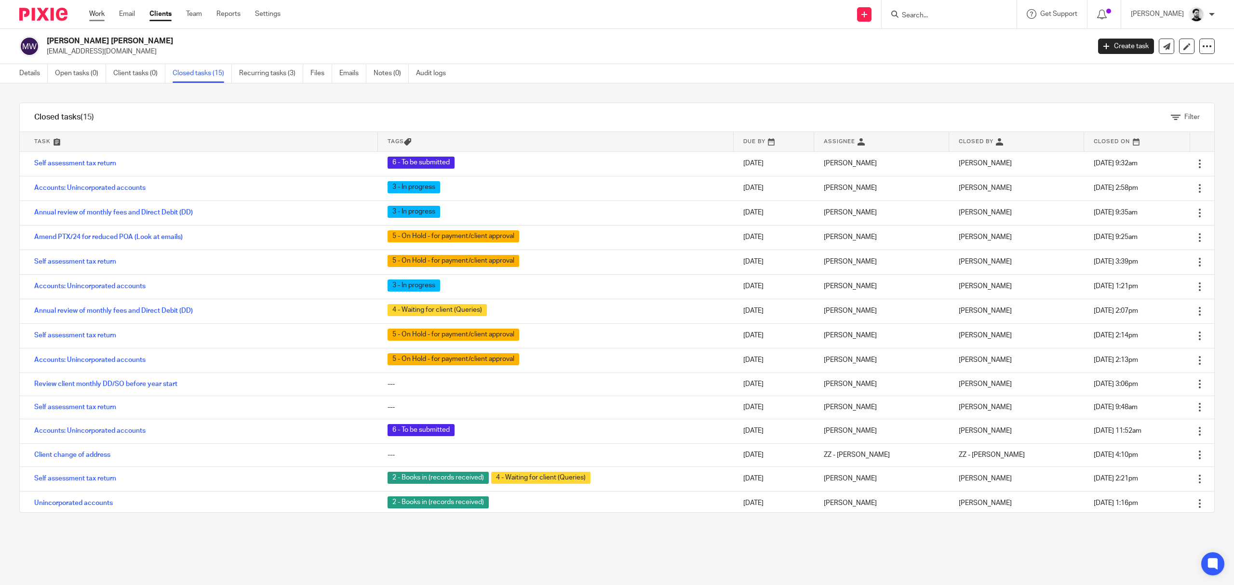
click at [99, 16] on link "Work" at bounding box center [96, 14] width 15 height 10
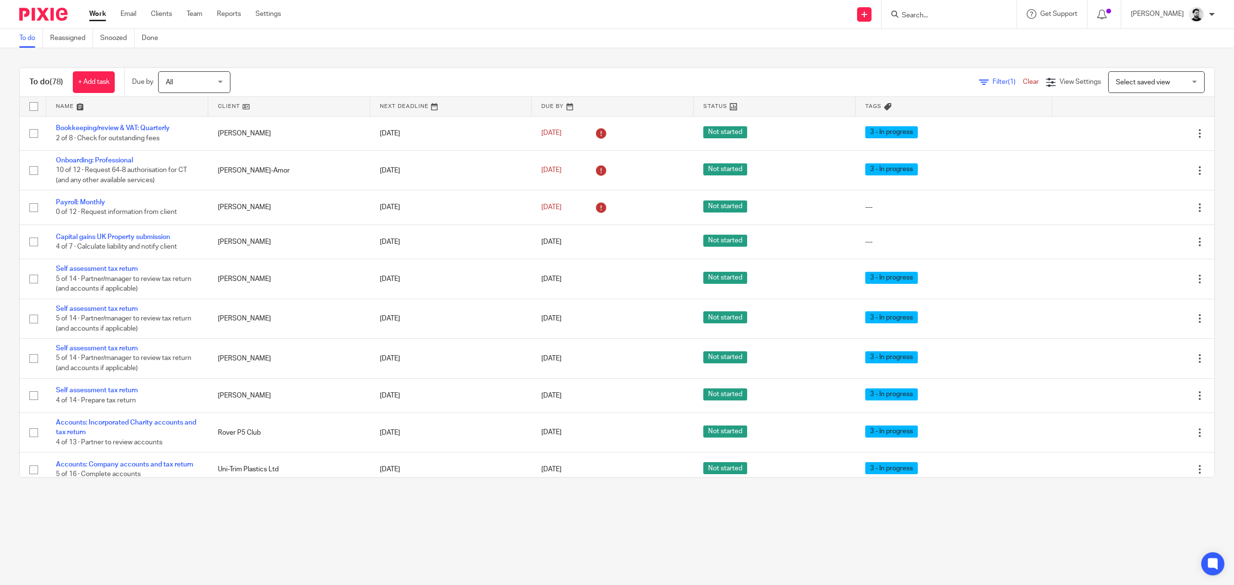
click at [932, 14] on input "Search" at bounding box center [944, 16] width 87 height 9
type input "Rover p5"
click at [961, 40] on link at bounding box center [1024, 45] width 251 height 30
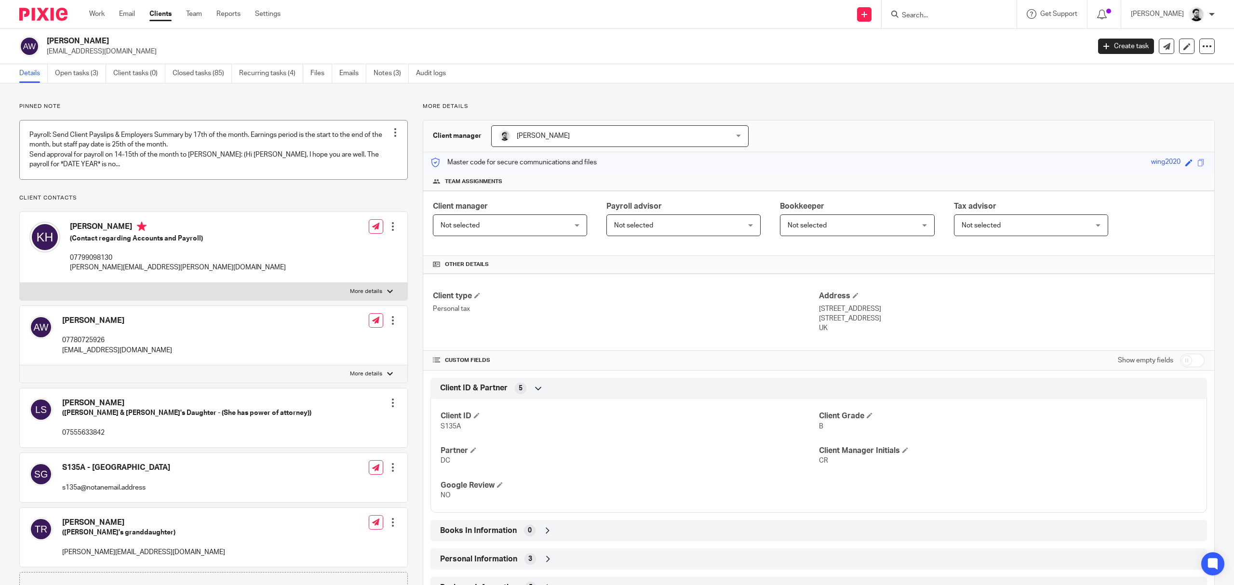
click at [244, 177] on link at bounding box center [214, 150] width 388 height 58
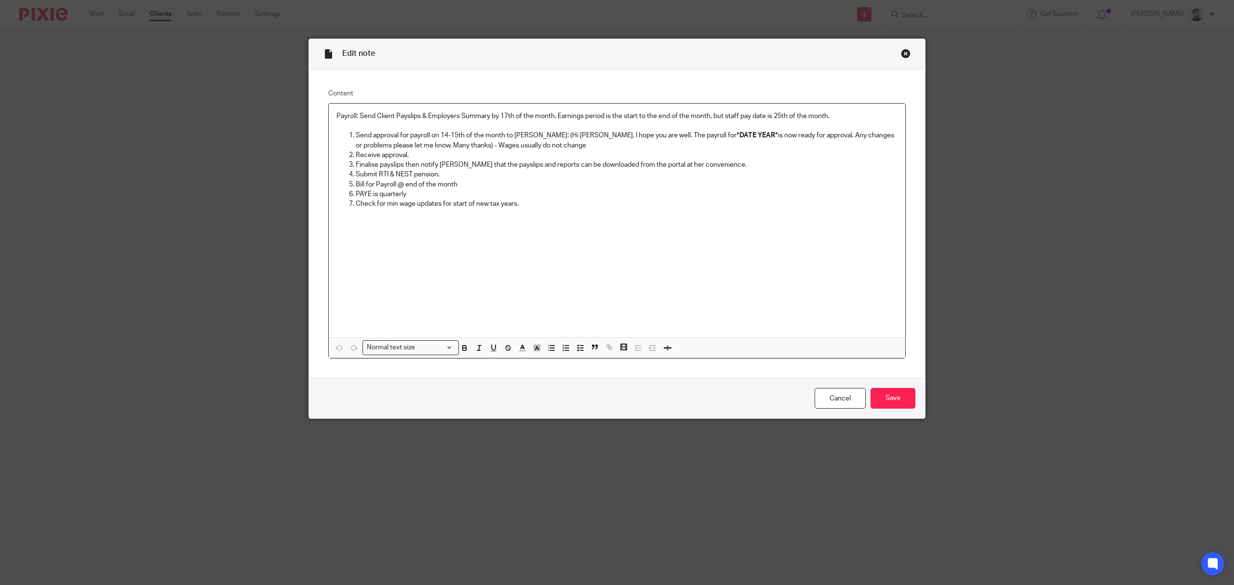
click at [901, 54] on div "Close this dialog window" at bounding box center [906, 54] width 10 height 10
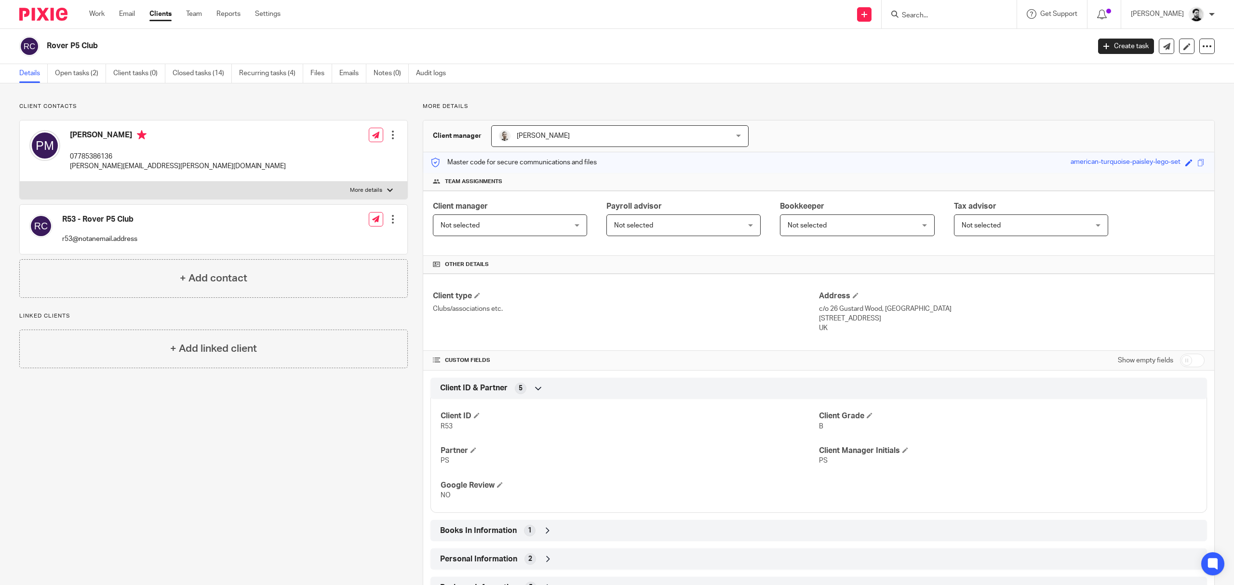
click at [918, 14] on input "Search" at bounding box center [944, 16] width 87 height 9
click at [87, 81] on link "Open tasks (2)" at bounding box center [80, 73] width 51 height 19
click at [86, 78] on link "Open tasks (2)" at bounding box center [80, 73] width 51 height 19
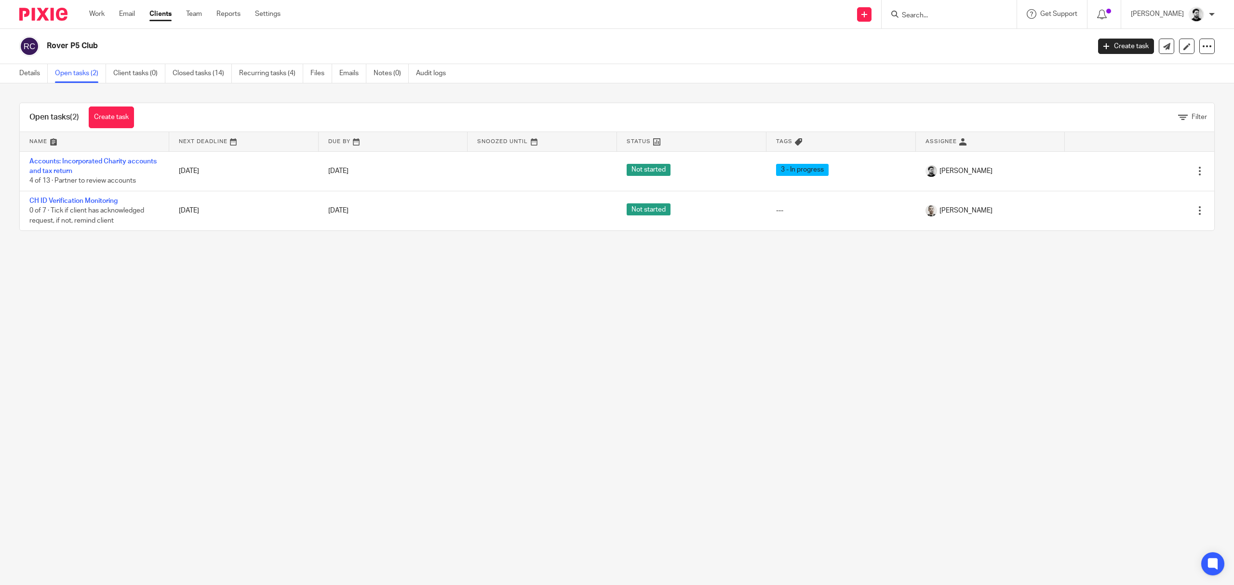
click at [911, 17] on input "Search" at bounding box center [944, 16] width 87 height 9
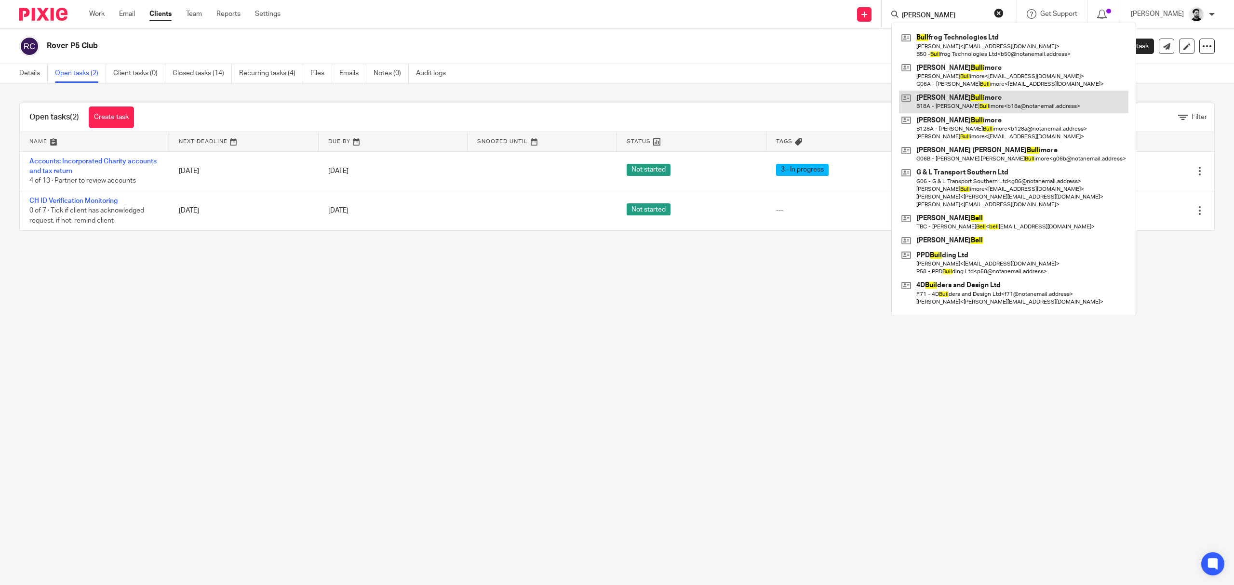
type input "[PERSON_NAME]"
click at [964, 98] on link at bounding box center [1014, 102] width 230 height 22
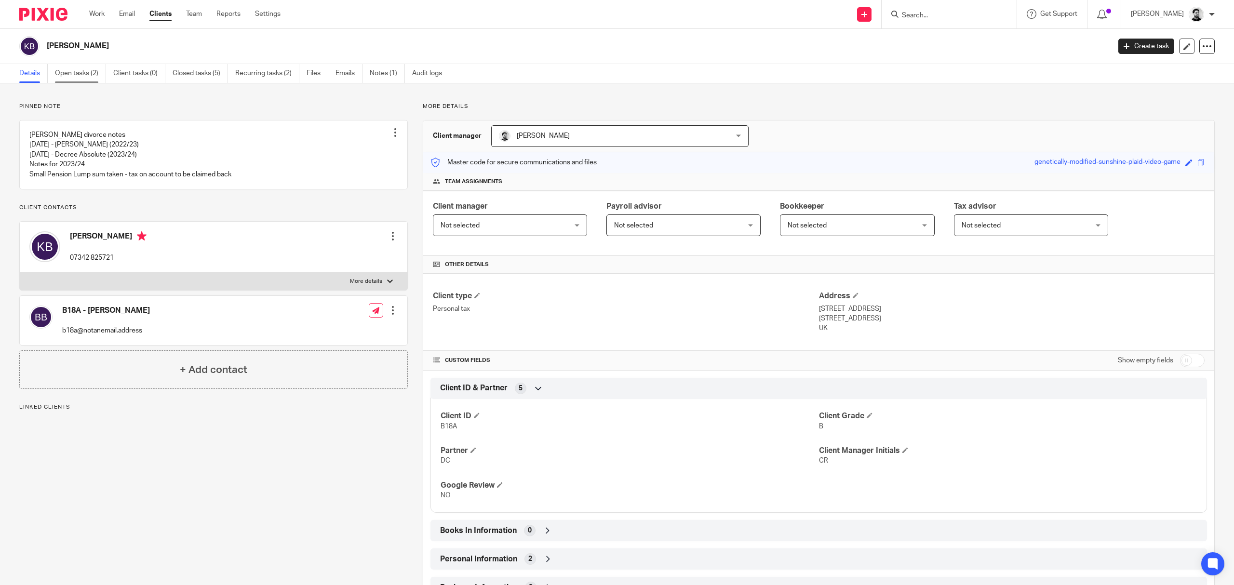
click at [70, 76] on link "Open tasks (2)" at bounding box center [80, 73] width 51 height 19
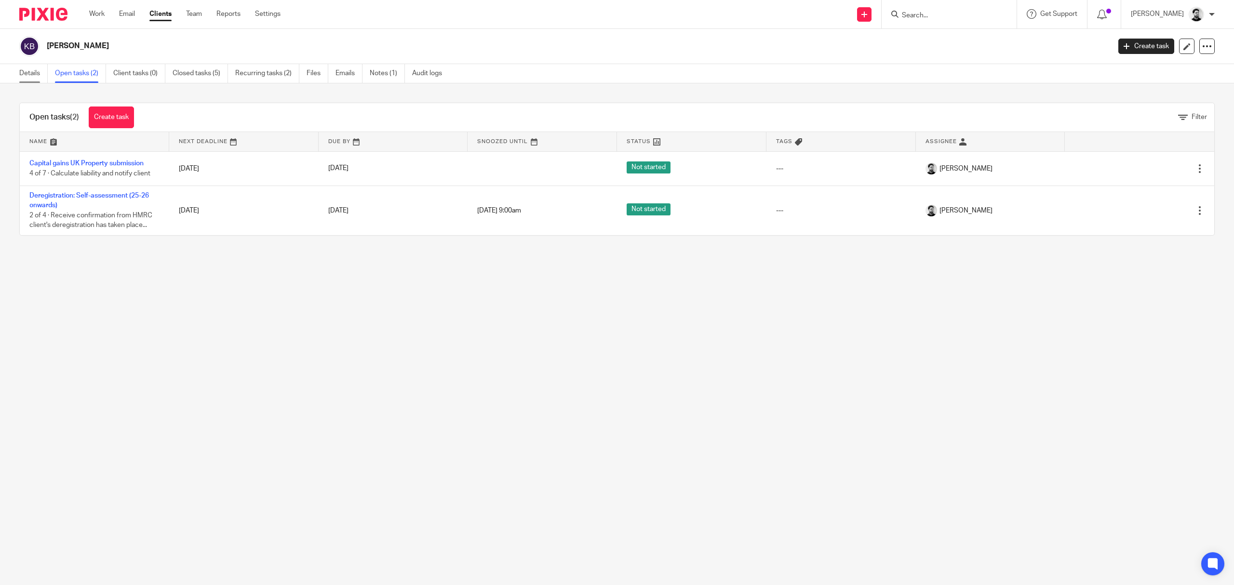
click at [27, 77] on link "Details" at bounding box center [33, 73] width 28 height 19
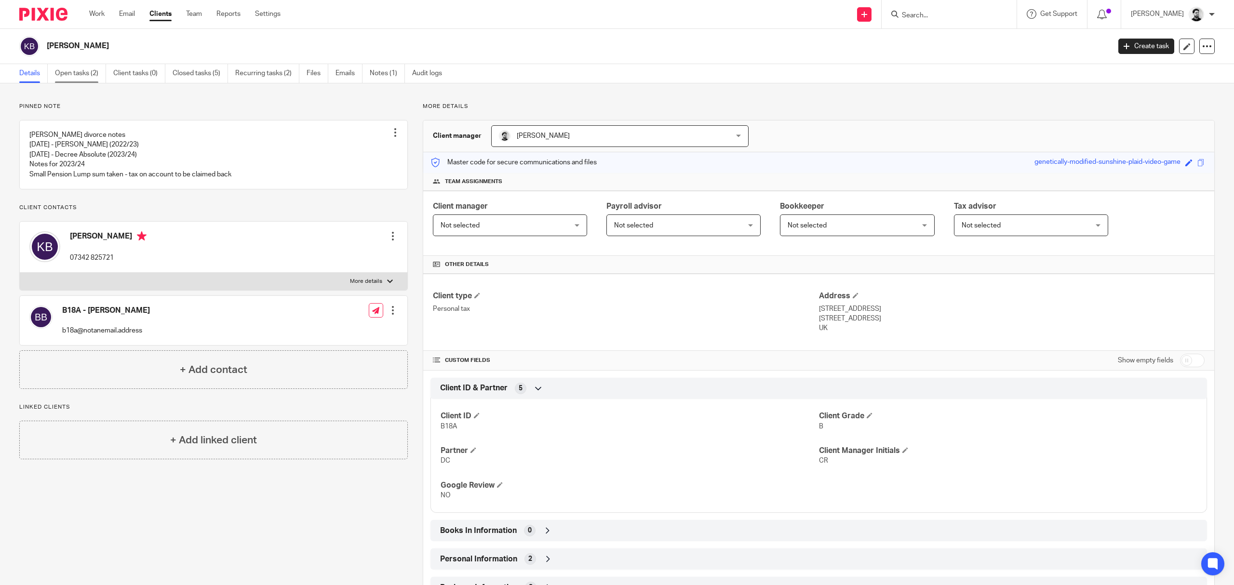
click at [95, 73] on link "Open tasks (2)" at bounding box center [80, 73] width 51 height 19
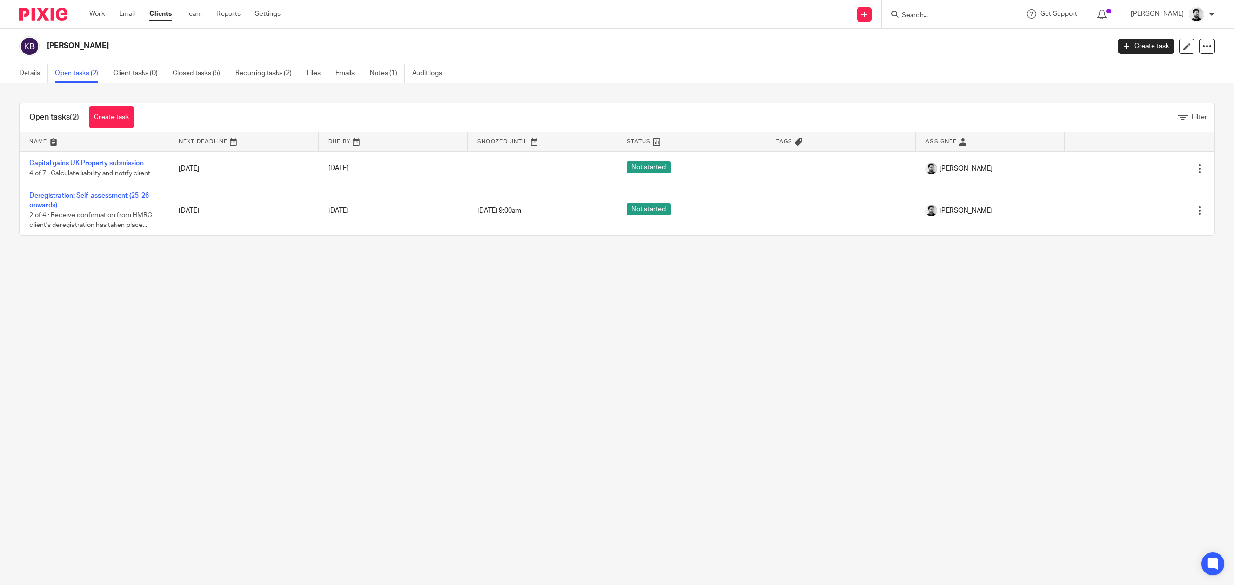
click at [928, 18] on input "Search" at bounding box center [944, 16] width 87 height 9
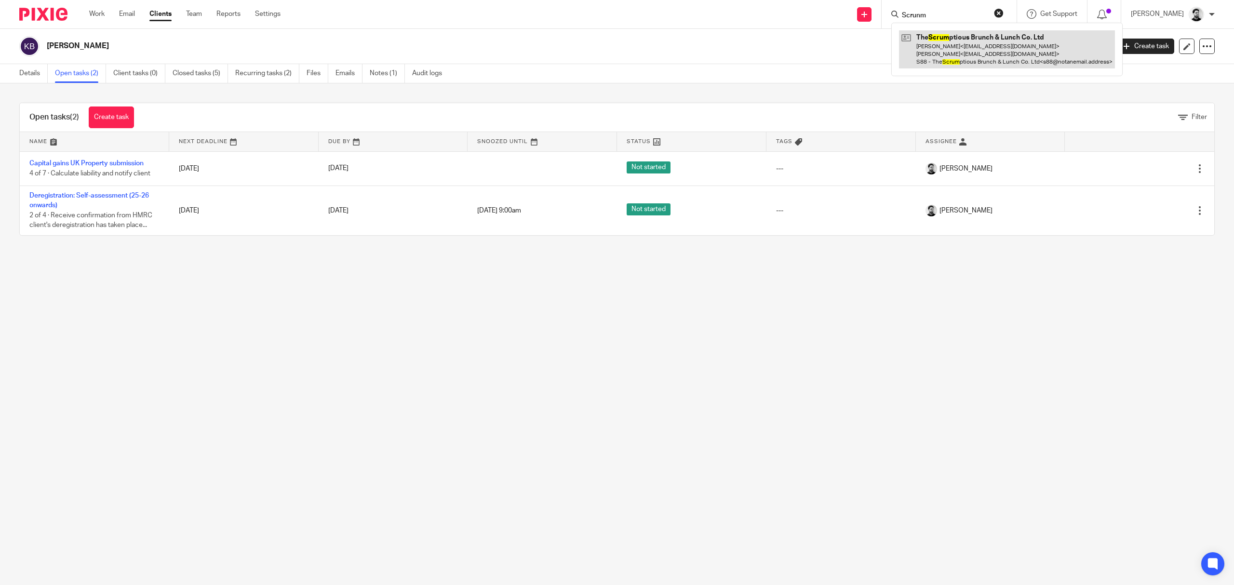
type input "Scrunm"
click at [1036, 39] on link at bounding box center [1007, 49] width 216 height 38
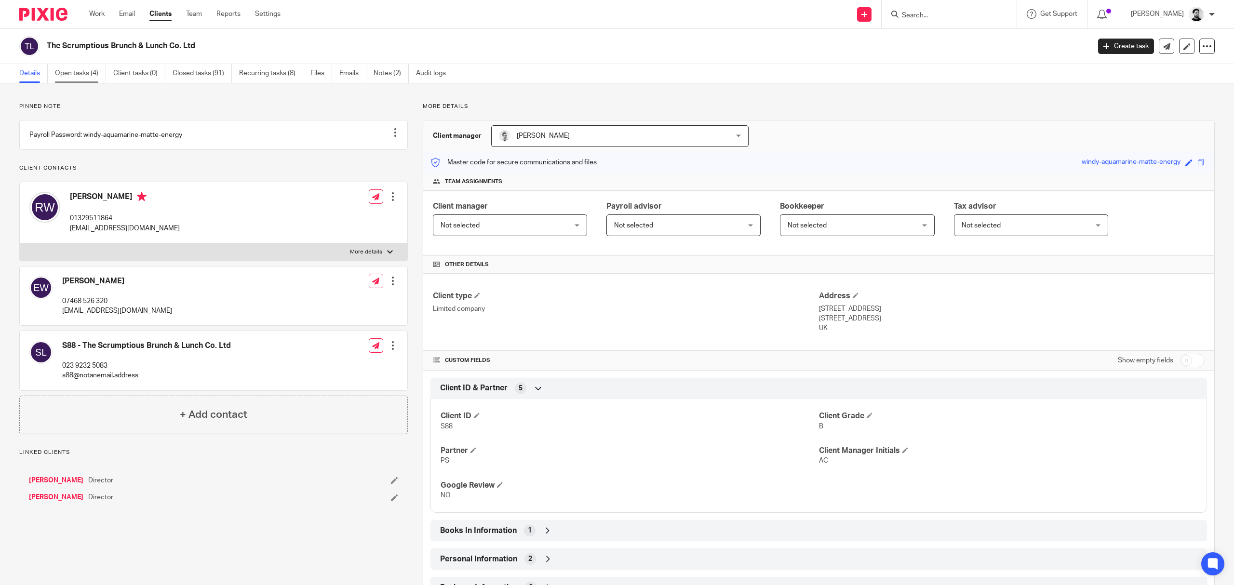
click at [95, 76] on link "Open tasks (4)" at bounding box center [80, 73] width 51 height 19
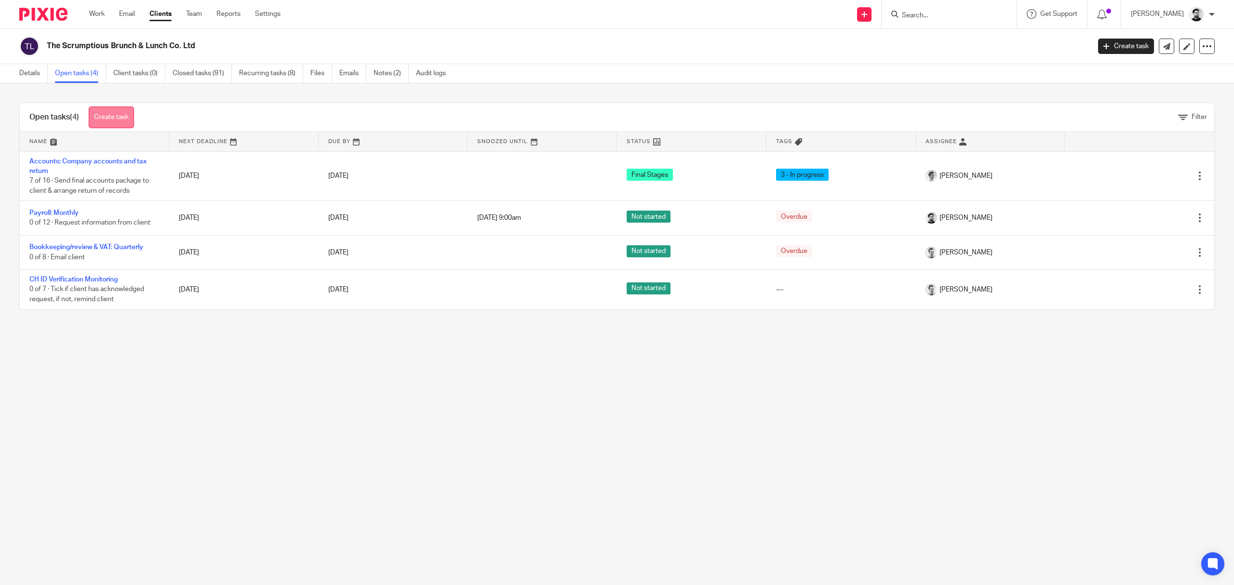
click at [113, 117] on link "Create task" at bounding box center [111, 118] width 45 height 22
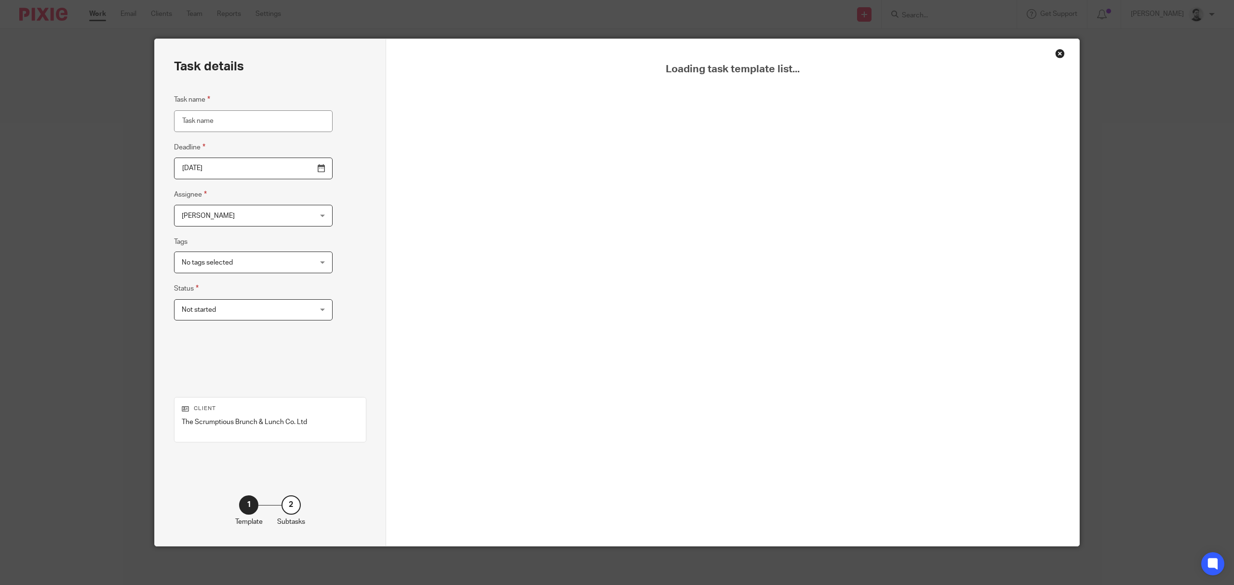
click at [203, 117] on input "Task name" at bounding box center [253, 121] width 159 height 22
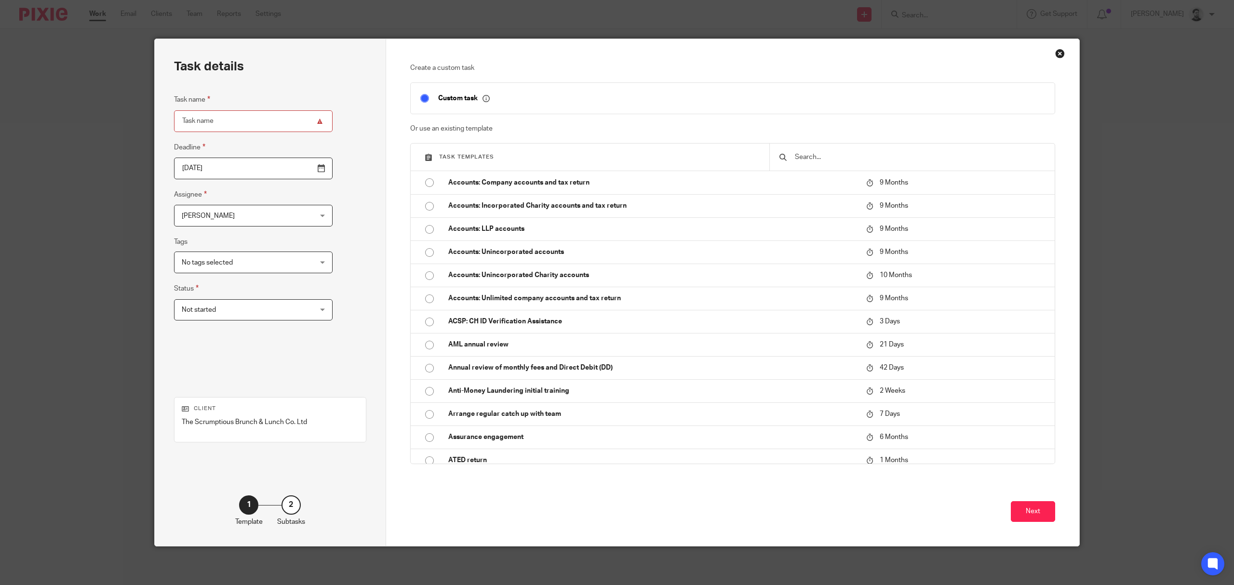
click at [871, 151] on div at bounding box center [912, 157] width 285 height 27
click at [863, 155] on input "text" at bounding box center [919, 157] width 251 height 11
click at [189, 114] on input "Task name" at bounding box center [253, 121] width 159 height 22
type input "A"
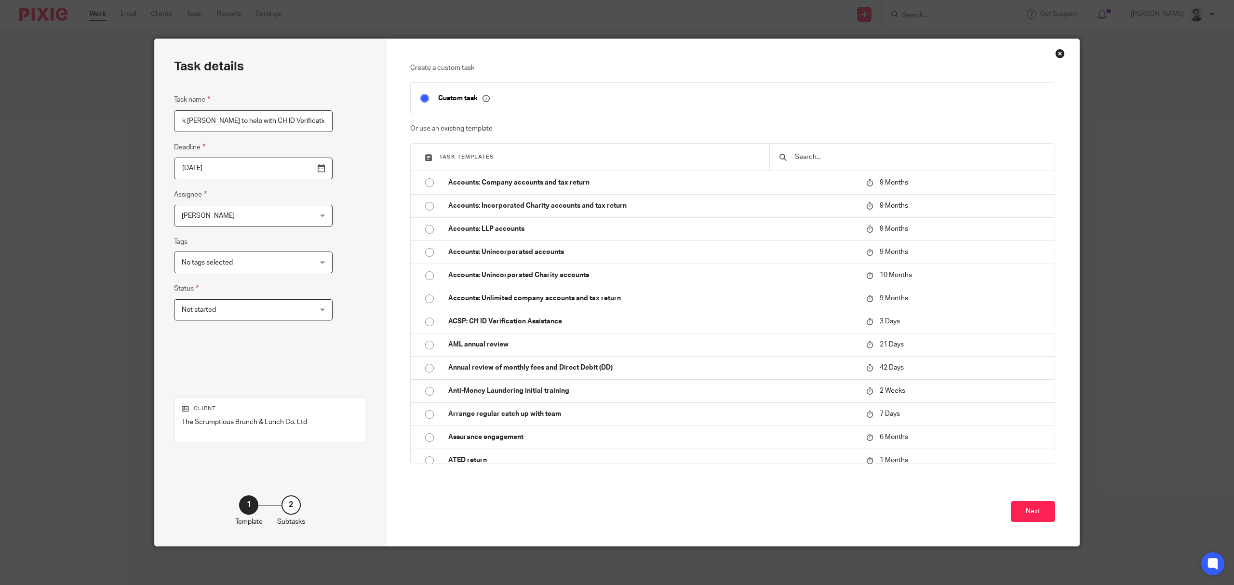
type input "Ask [PERSON_NAME] to help with CH ID Verifications"
click at [209, 164] on input "2025-10-14" at bounding box center [253, 169] width 159 height 22
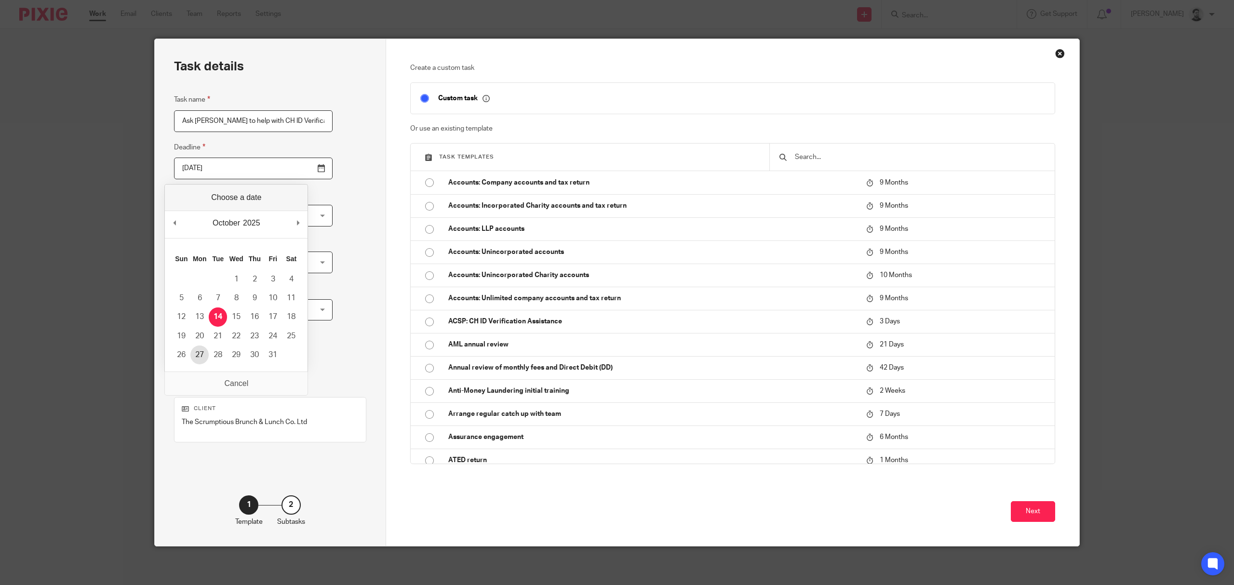
type input "2025-10-27"
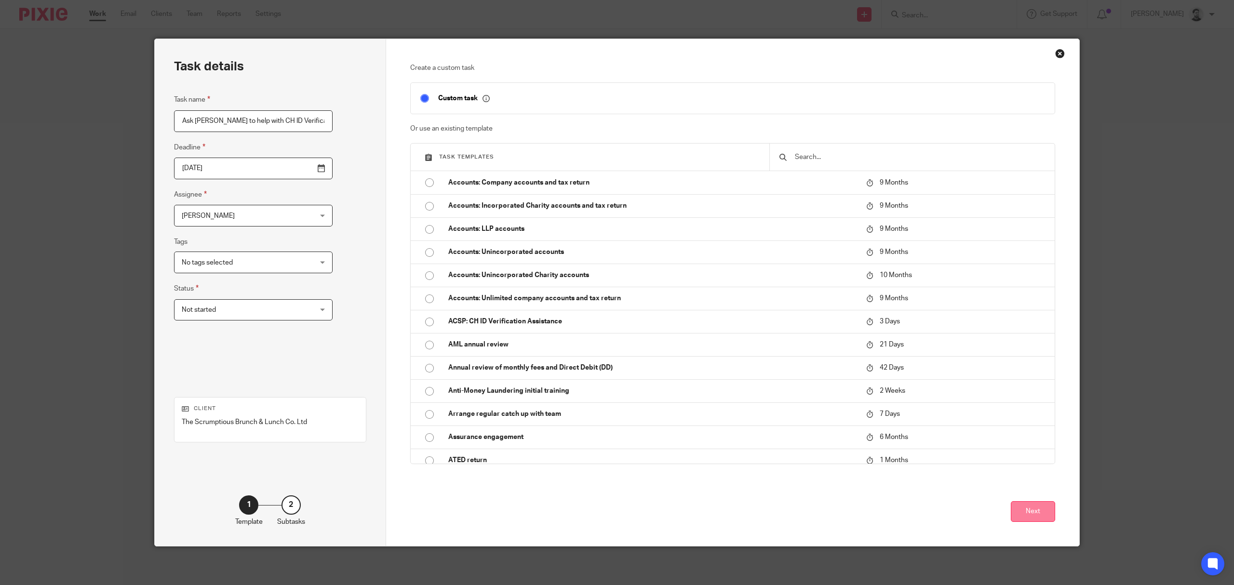
click at [1038, 517] on button "Next" at bounding box center [1033, 511] width 44 height 21
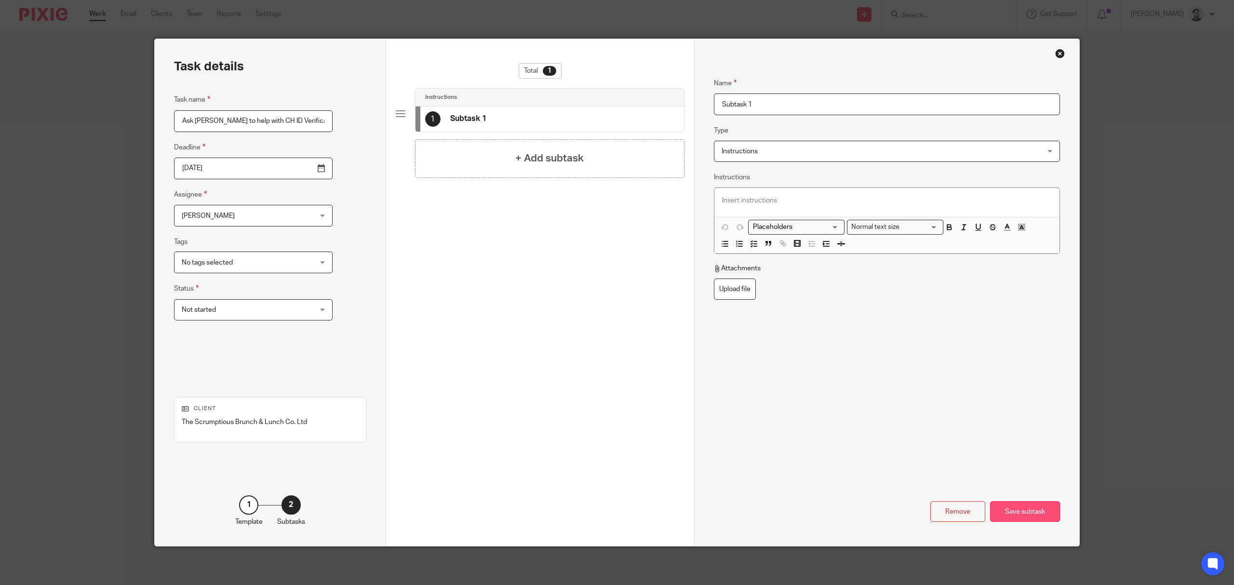
click at [1030, 514] on div "Save subtask" at bounding box center [1025, 511] width 70 height 21
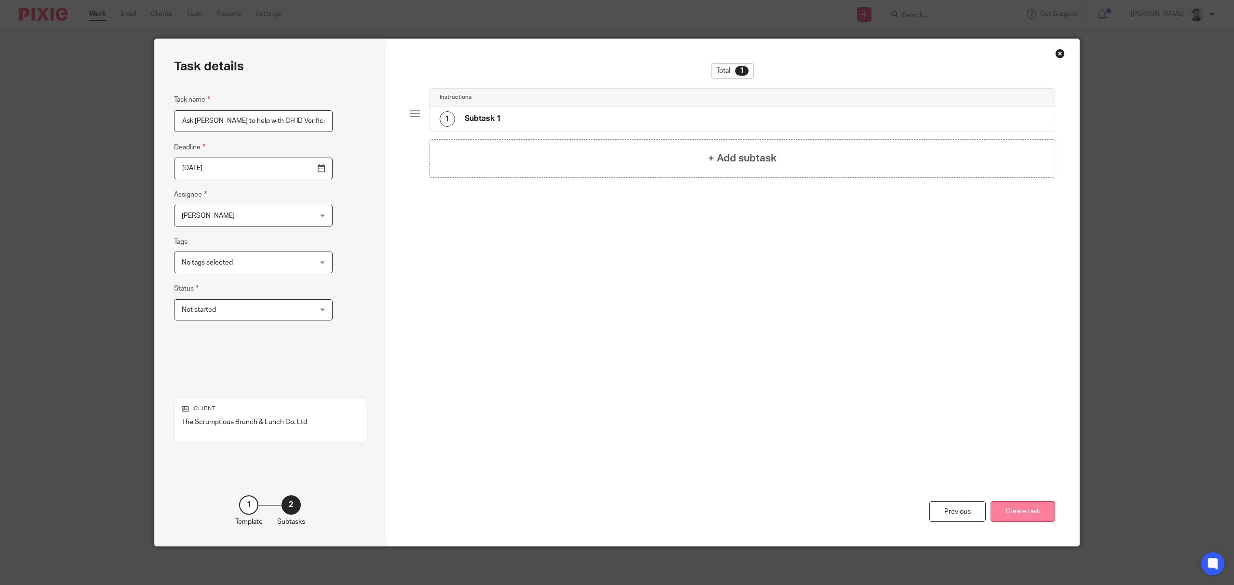
click at [1008, 516] on button "Create task" at bounding box center [1023, 511] width 65 height 21
